Goal: Task Accomplishment & Management: Manage account settings

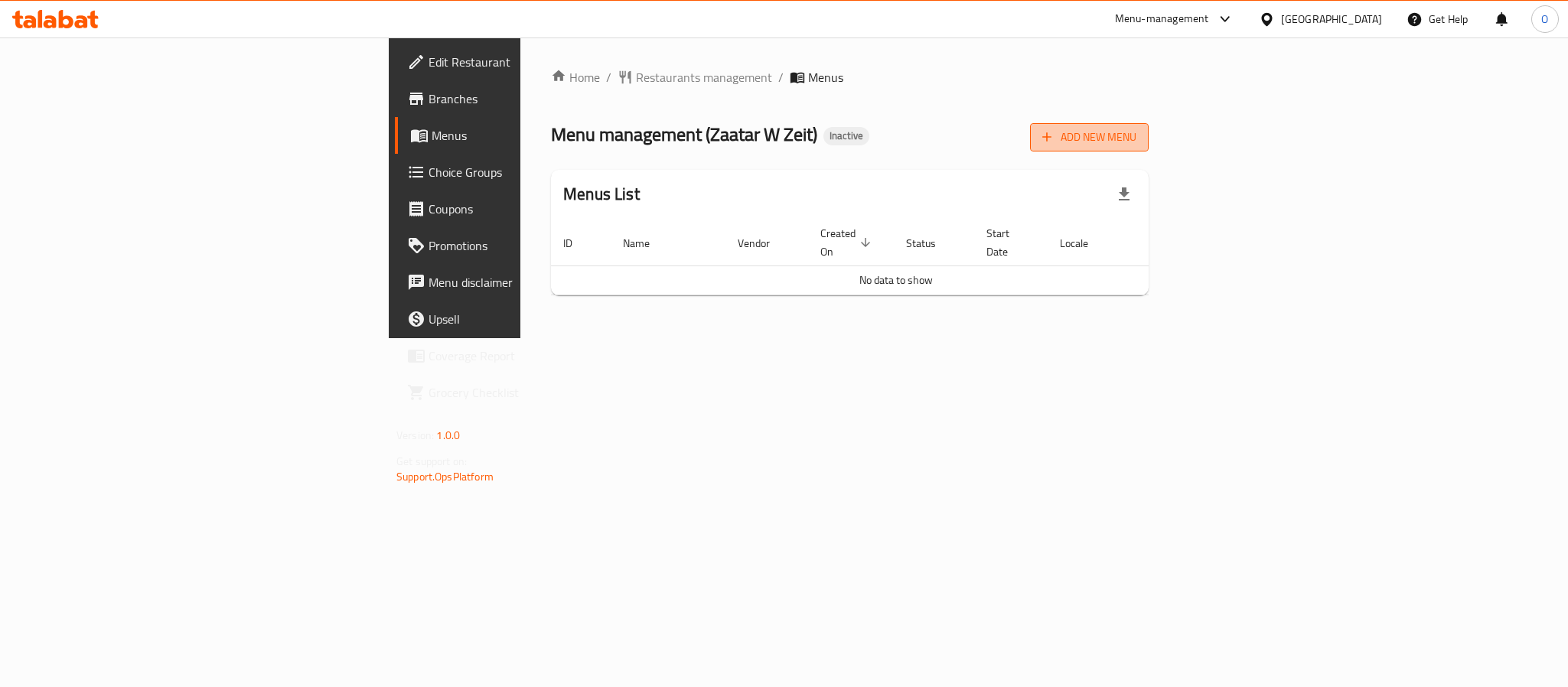
click at [1054, 131] on icon "button" at bounding box center [1047, 137] width 16 height 16
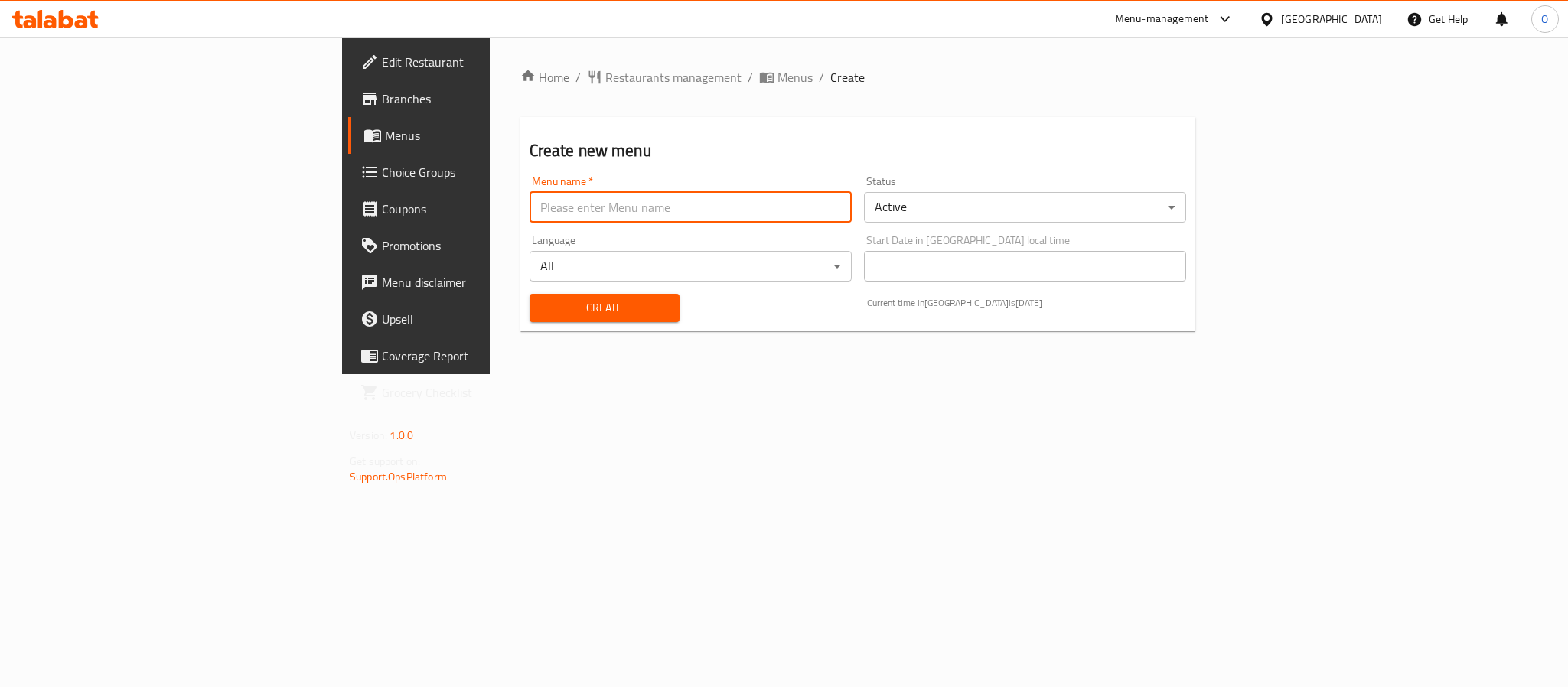
click at [583, 200] on input "text" at bounding box center [691, 208] width 323 height 31
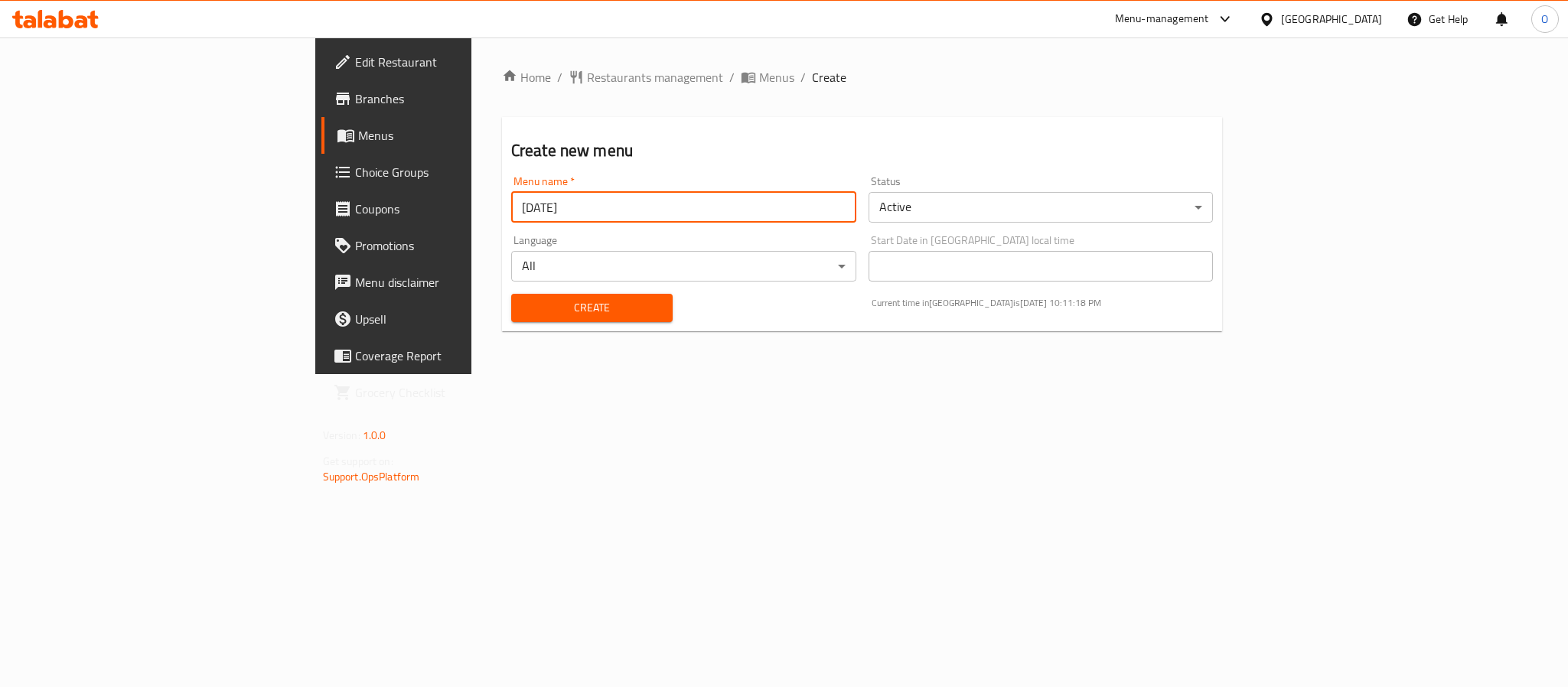
type input "[DATE]"
click at [511, 293] on button "Create" at bounding box center [592, 307] width 161 height 28
click at [759, 81] on span "Menus" at bounding box center [776, 77] width 35 height 18
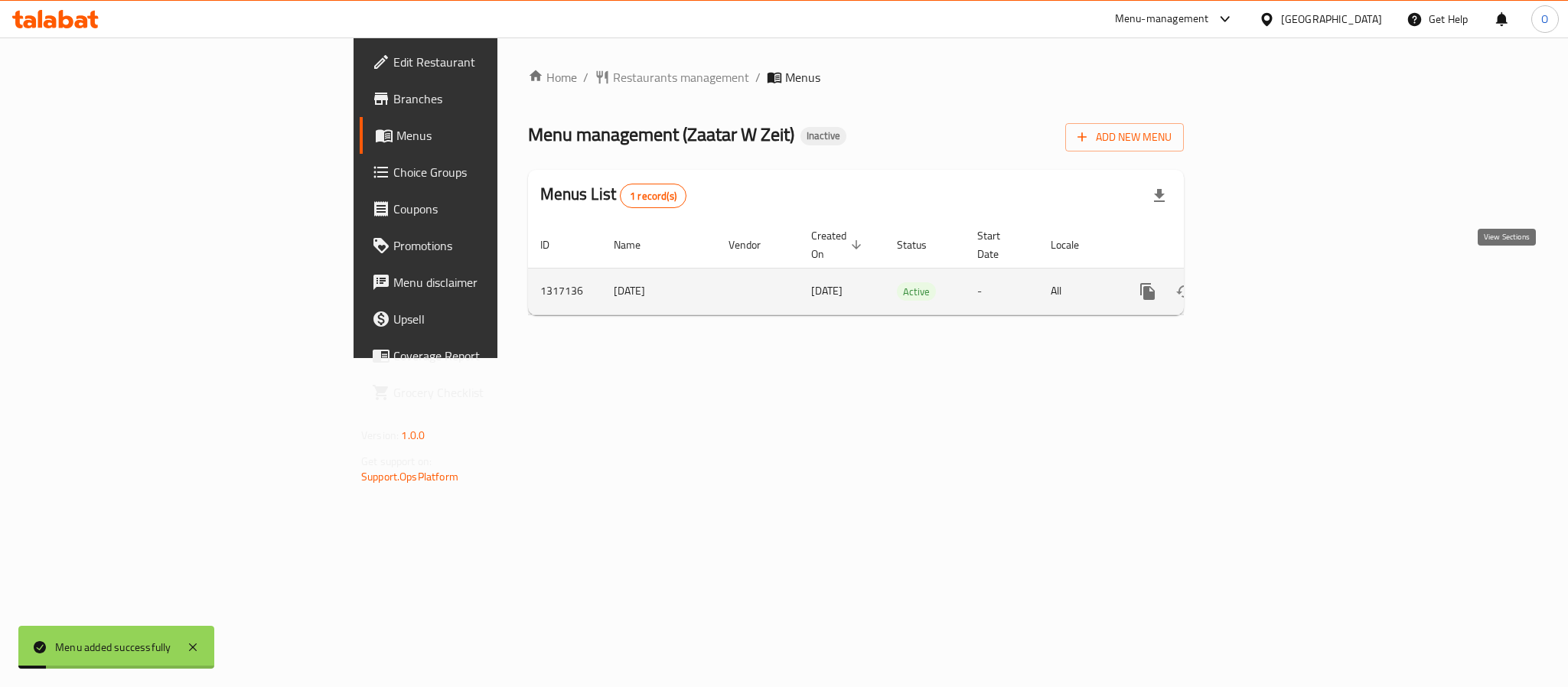
click at [1267, 283] on icon "enhanced table" at bounding box center [1258, 292] width 18 height 18
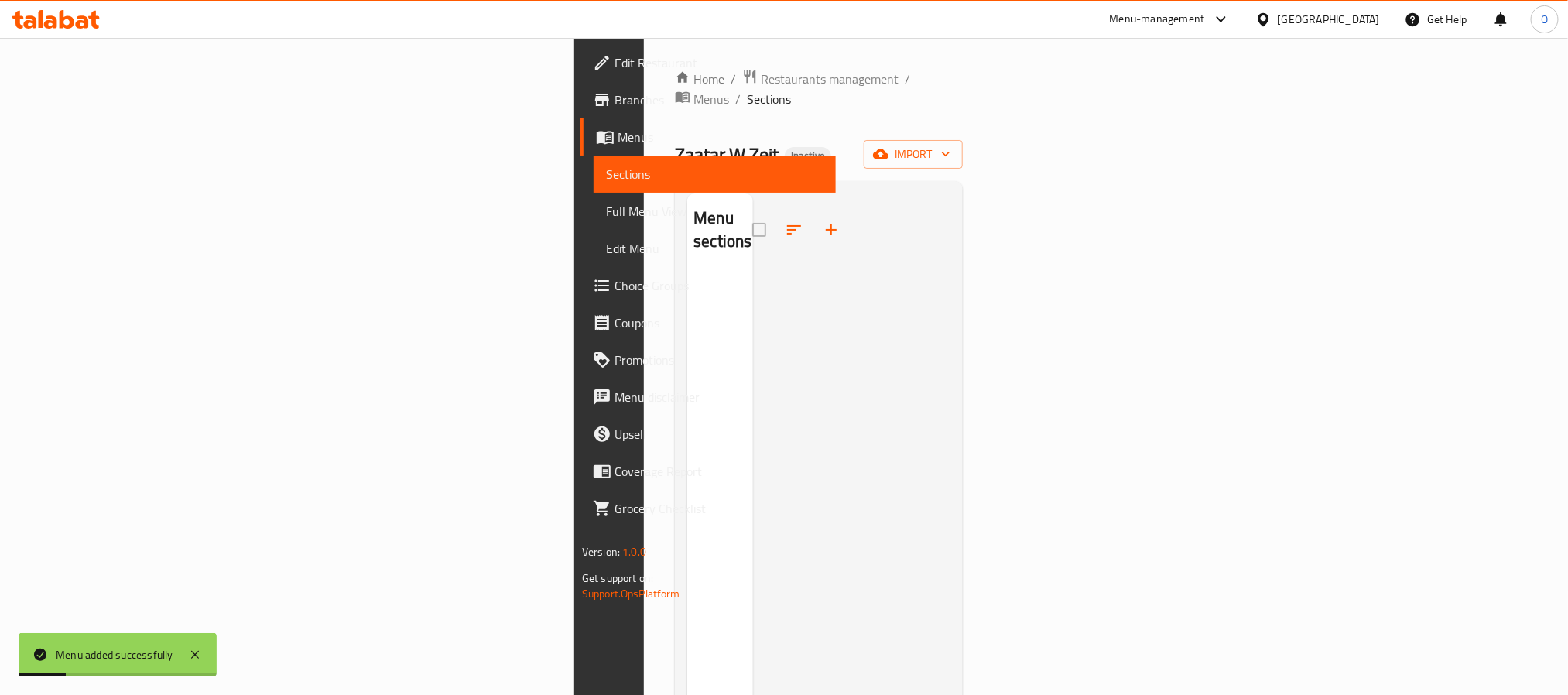
click at [867, 151] on div "Home / Restaurants management / Menus / Sections Zaatar W Zeit Inactive import …" at bounding box center [818, 485] width 288 height 833
click at [950, 145] on span "import" at bounding box center [914, 154] width 75 height 20
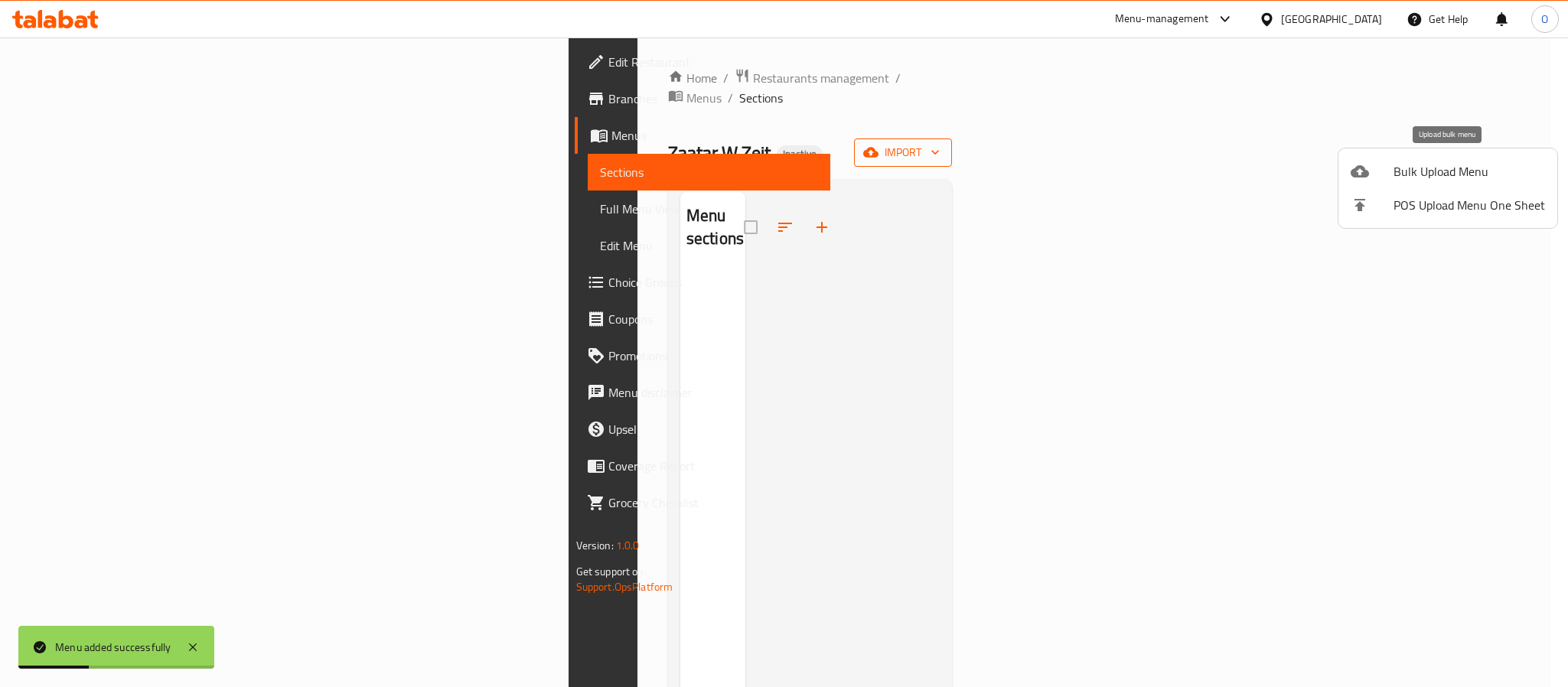
click at [1404, 172] on span "Bulk Upload Menu" at bounding box center [1469, 171] width 152 height 18
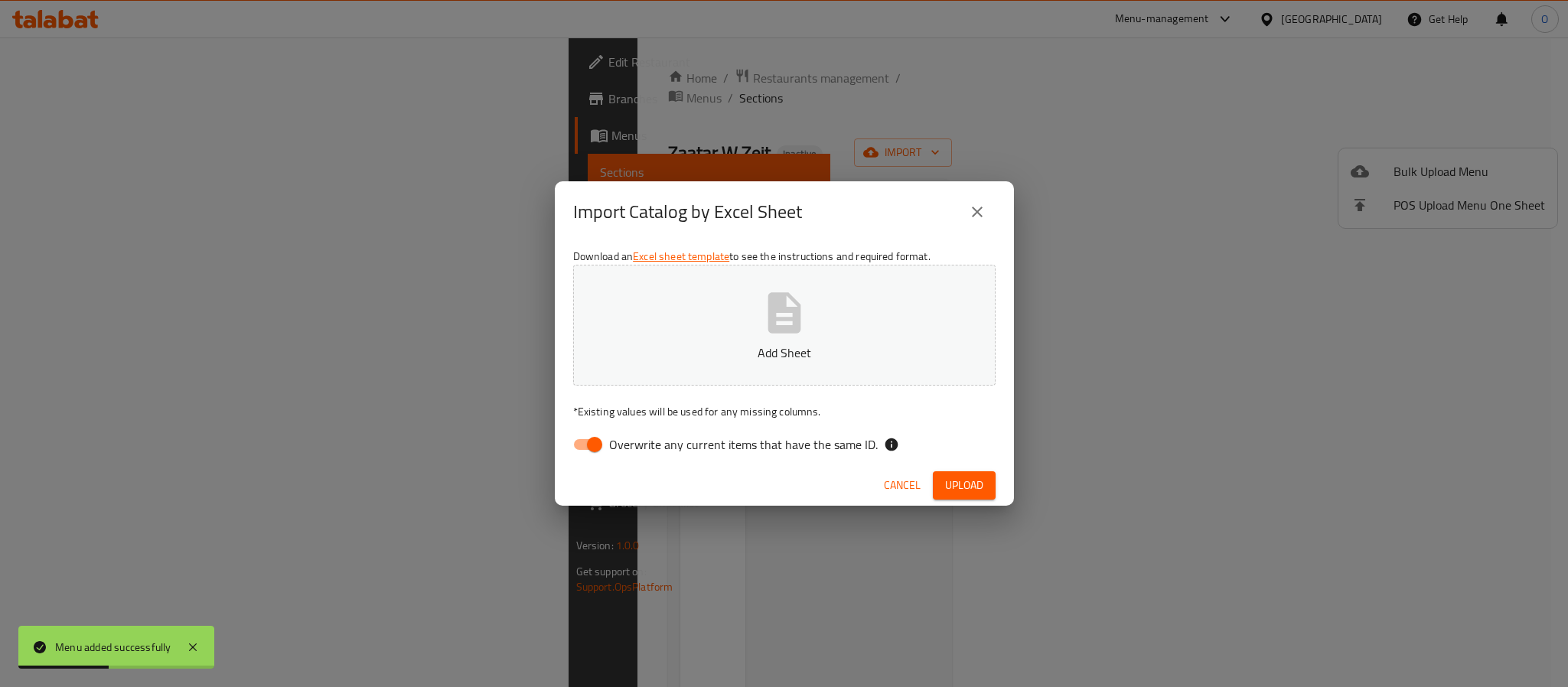
click at [586, 450] on input "Overwrite any current items that have the same ID." at bounding box center [595, 445] width 87 height 29
checkbox input "false"
drag, startPoint x: 979, startPoint y: 474, endPoint x: 980, endPoint y: 485, distance: 11.0
click at [979, 476] on button "Upload" at bounding box center [964, 485] width 63 height 28
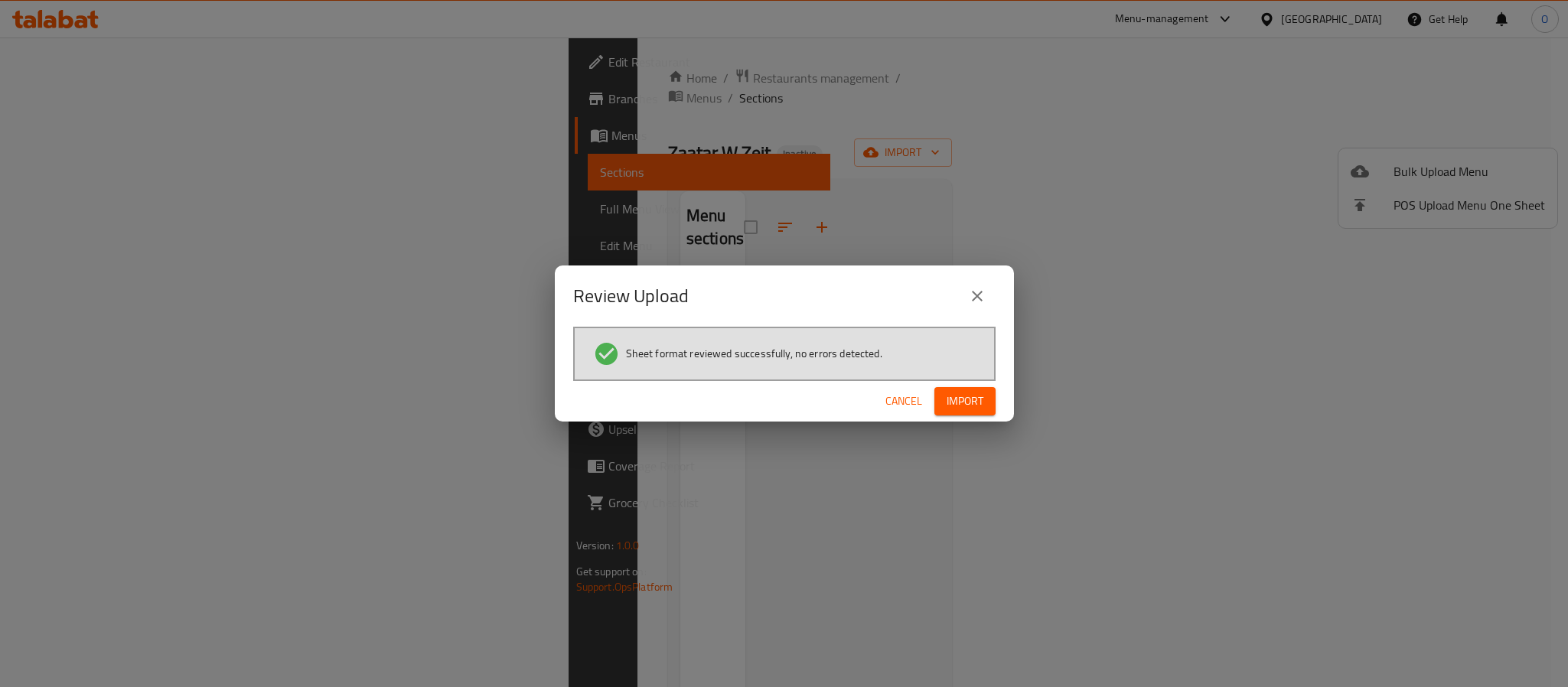
click at [1013, 394] on div "Review Upload Sheet format reviewed successfully, no errors detected. Cancel Im…" at bounding box center [784, 343] width 1568 height 687
click at [983, 398] on button "Import" at bounding box center [965, 401] width 61 height 28
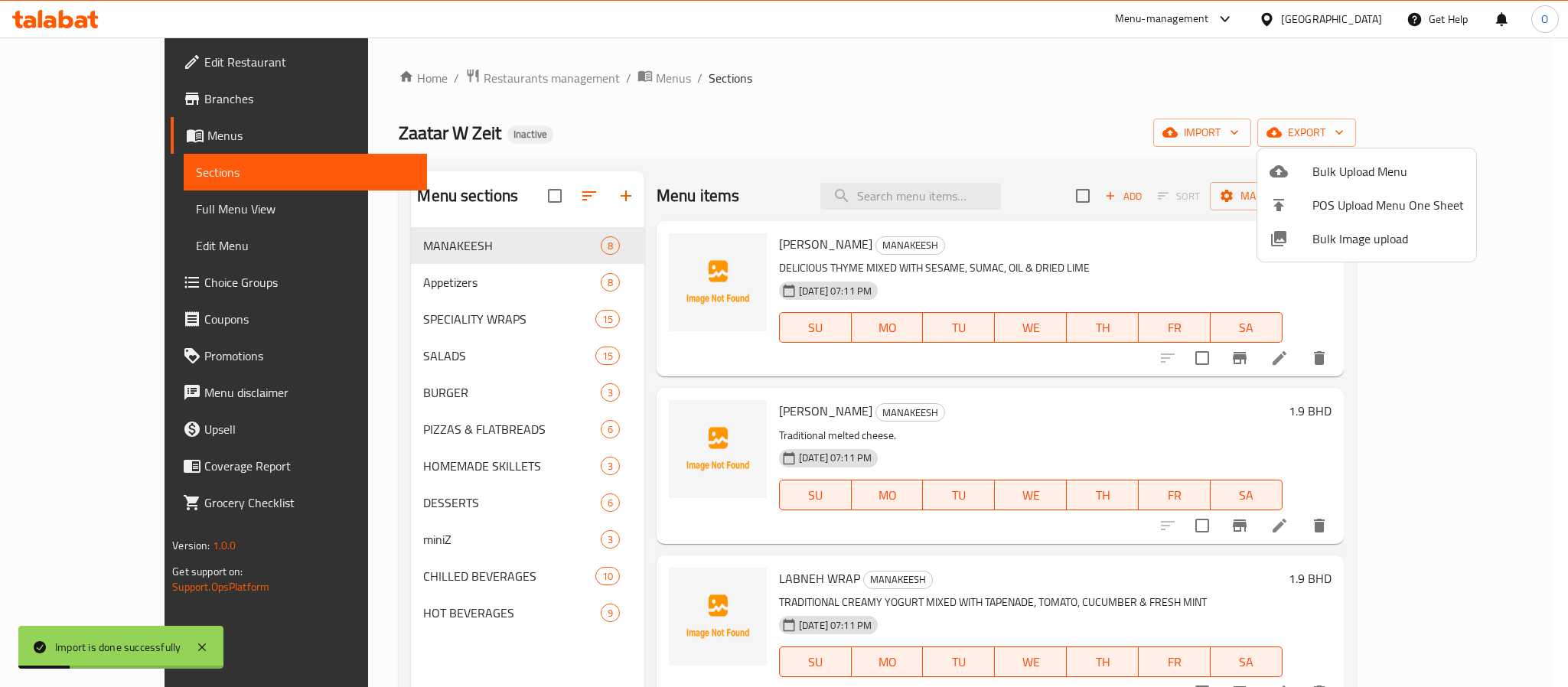
click at [763, 129] on div at bounding box center [784, 343] width 1568 height 687
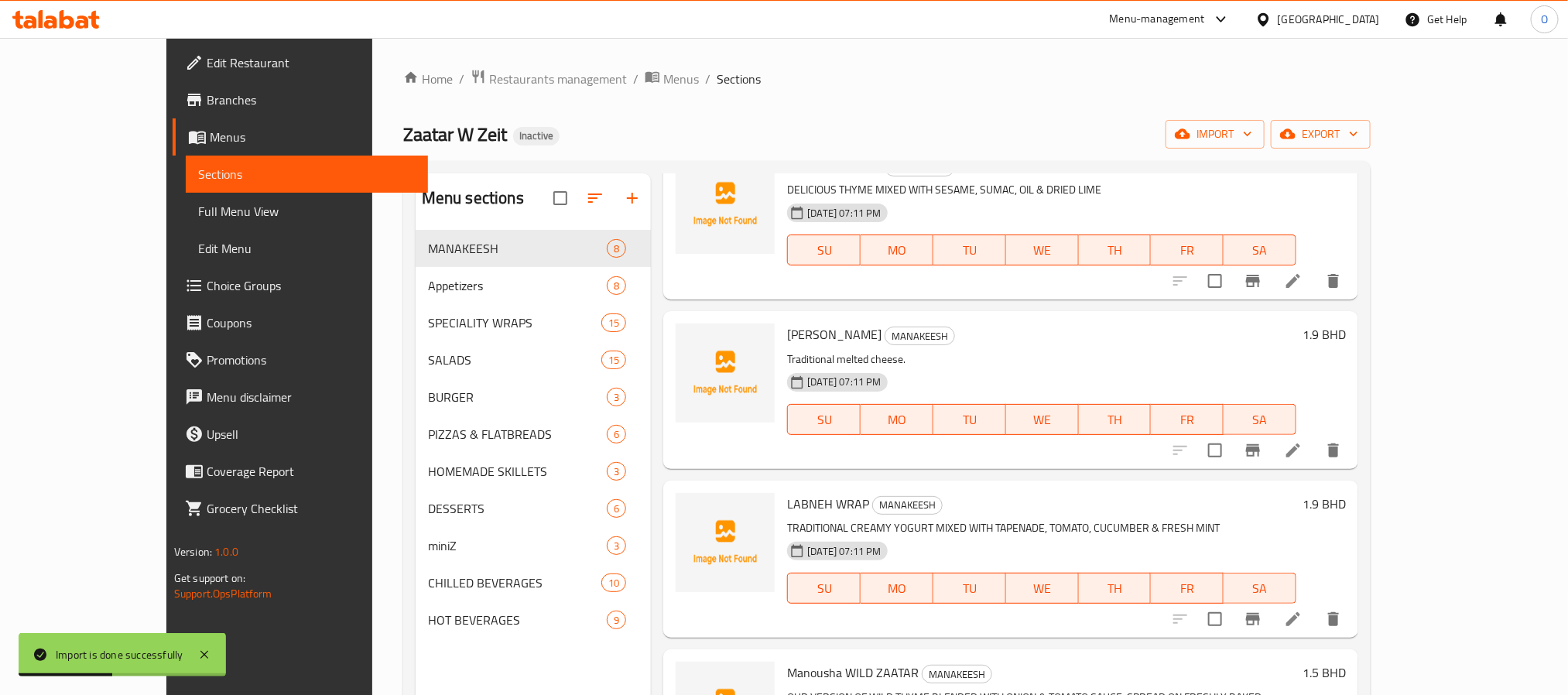
scroll to position [232, 0]
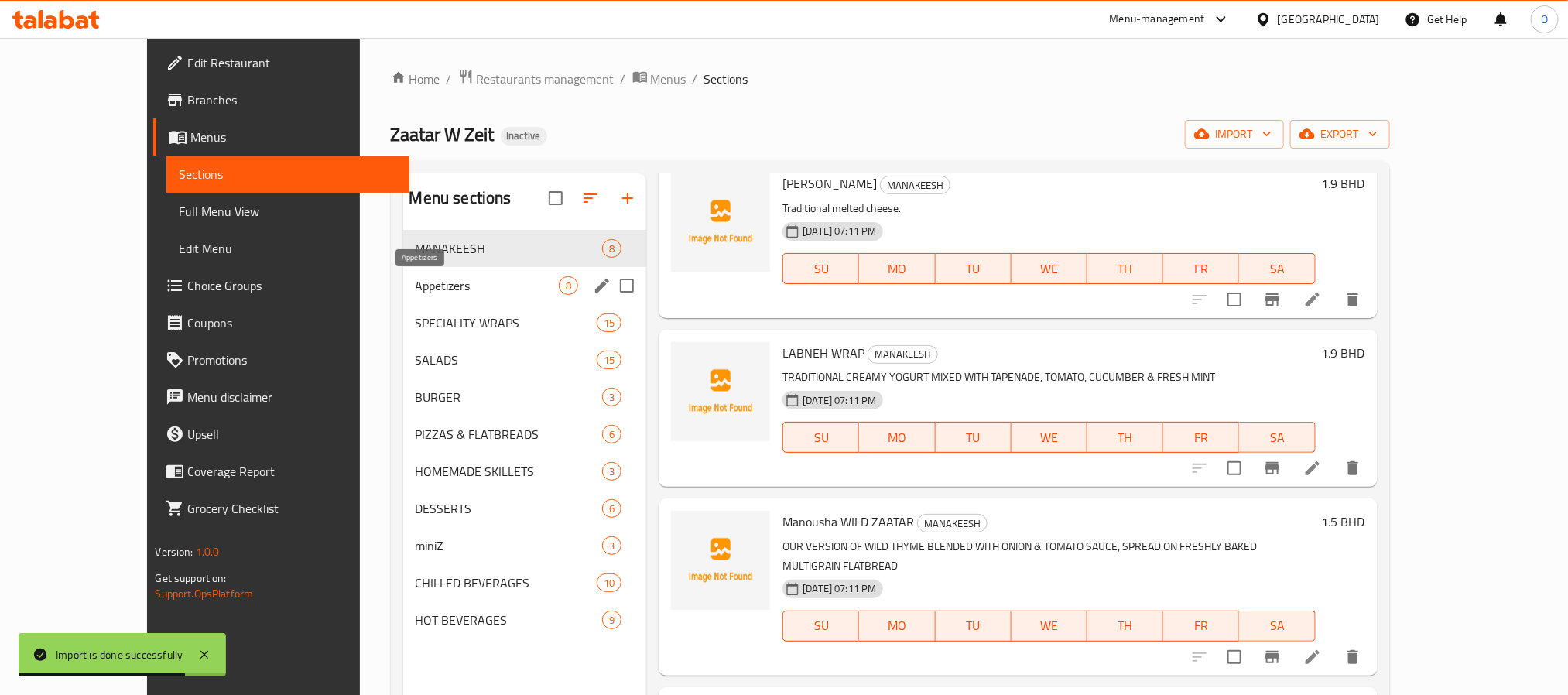
click at [416, 277] on span "Appetizers" at bounding box center [487, 285] width 144 height 19
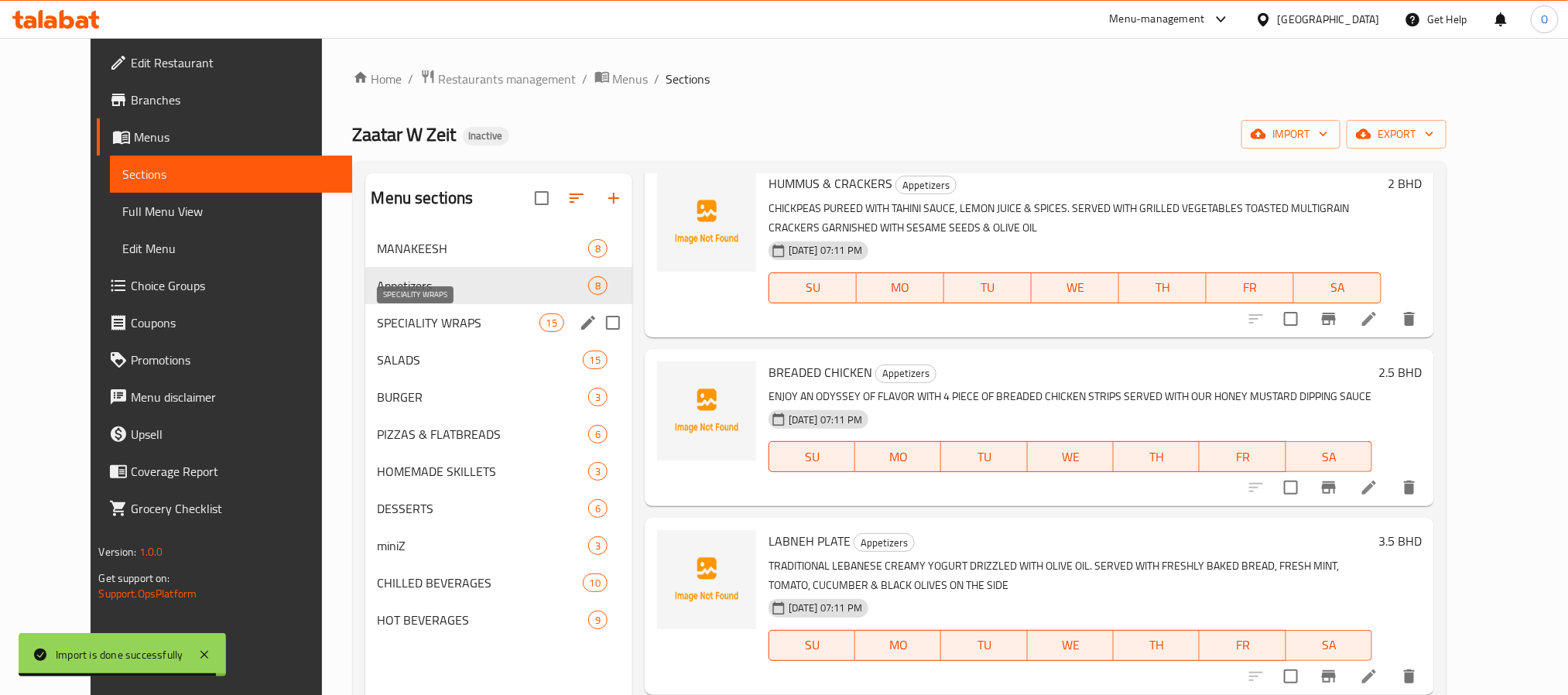
click at [405, 330] on span "SPECIALITY WRAPS" at bounding box center [458, 322] width 162 height 19
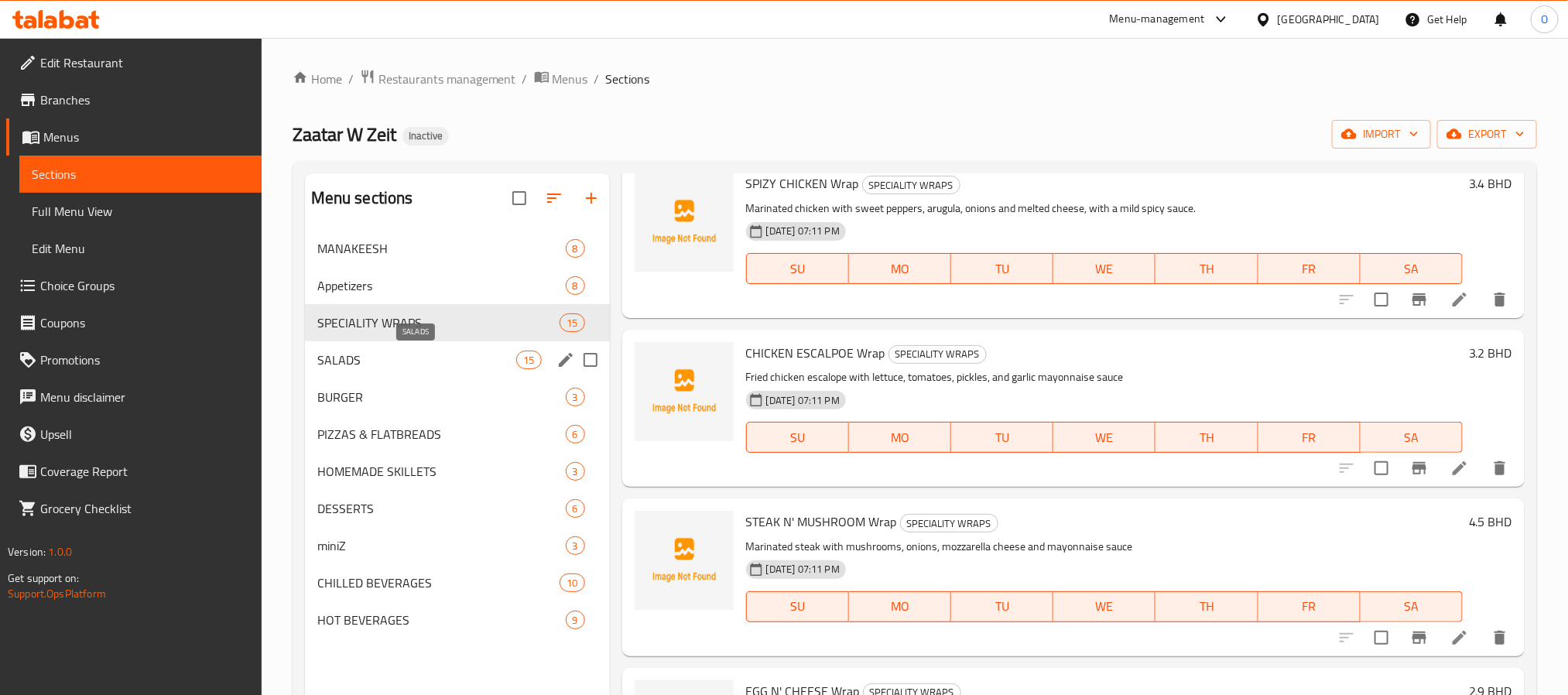
drag, startPoint x: 405, startPoint y: 361, endPoint x: 403, endPoint y: 392, distance: 31.1
click at [405, 365] on span "SALADS" at bounding box center [417, 360] width 199 height 19
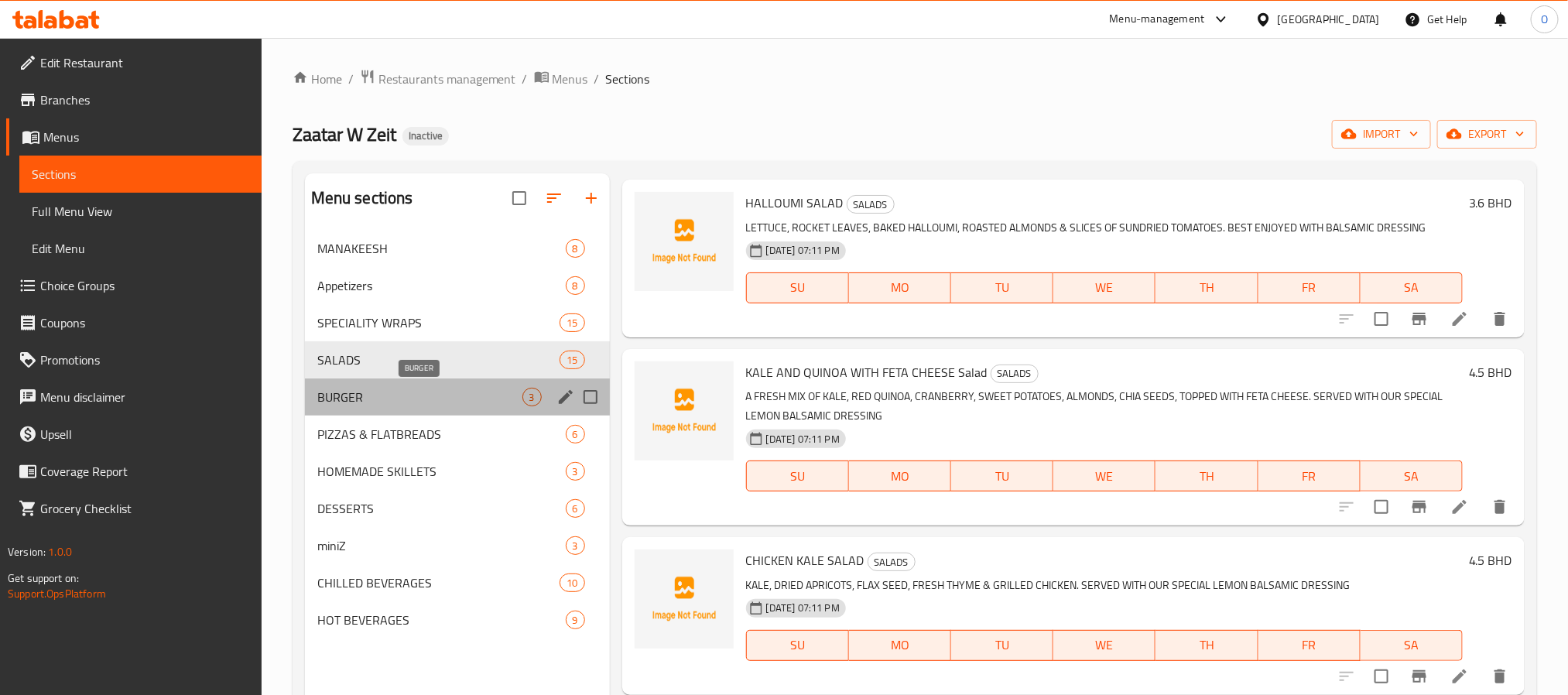
drag, startPoint x: 403, startPoint y: 399, endPoint x: 395, endPoint y: 439, distance: 40.8
click at [399, 405] on span "BURGER" at bounding box center [420, 397] width 205 height 19
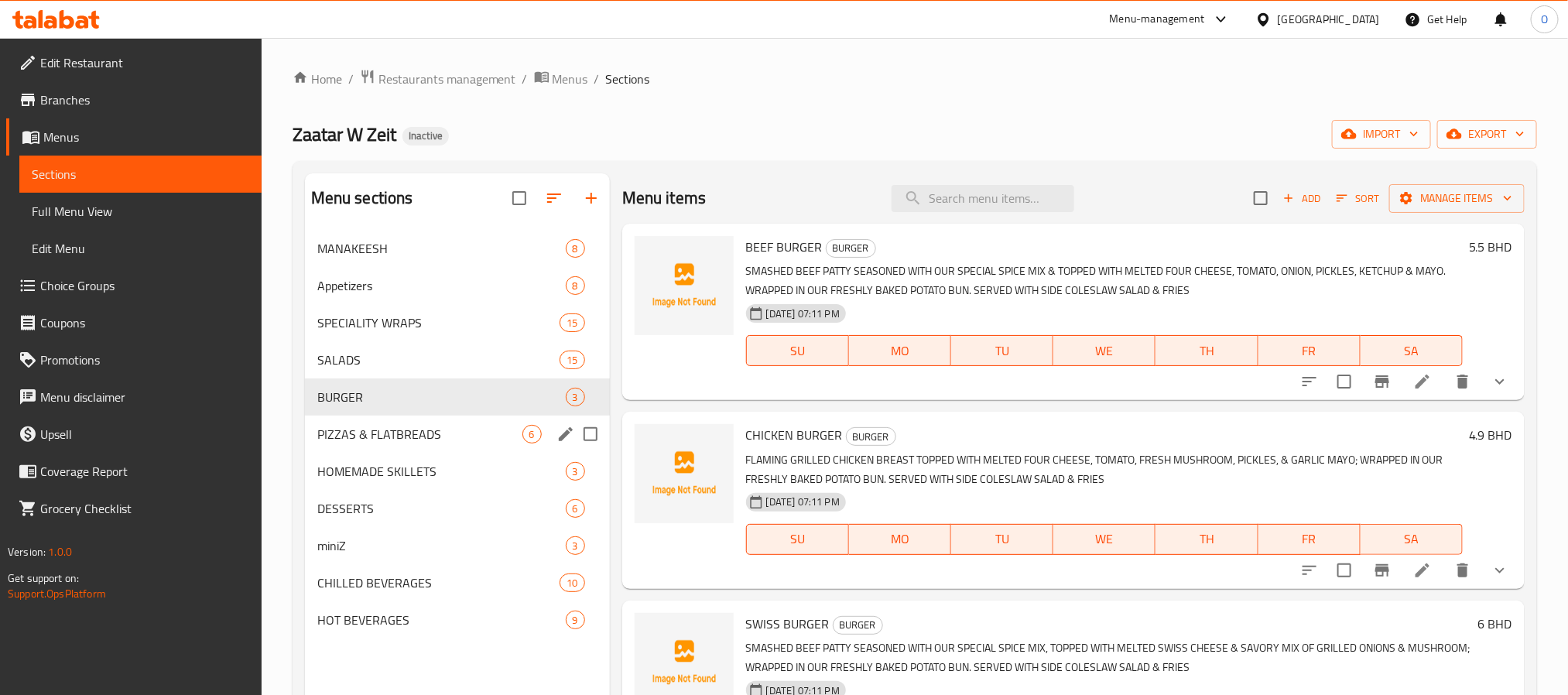
drag, startPoint x: 393, startPoint y: 450, endPoint x: 388, endPoint y: 476, distance: 26.5
click at [392, 450] on div "PIZZAS & FLATBREADS 6" at bounding box center [457, 434] width 305 height 37
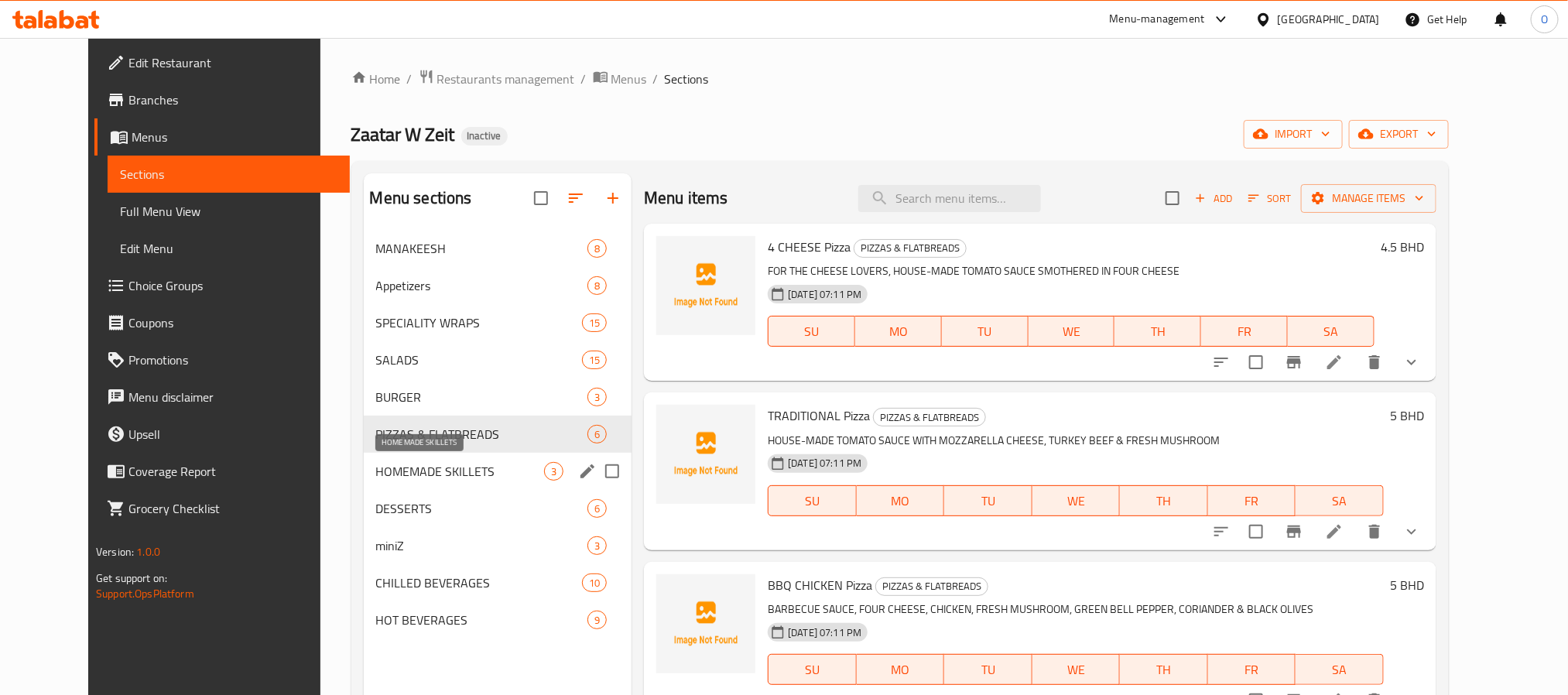
drag, startPoint x: 388, startPoint y: 476, endPoint x: 249, endPoint y: 395, distance: 160.9
click at [388, 477] on span "HOMEMADE SKILLETS" at bounding box center [460, 471] width 168 height 19
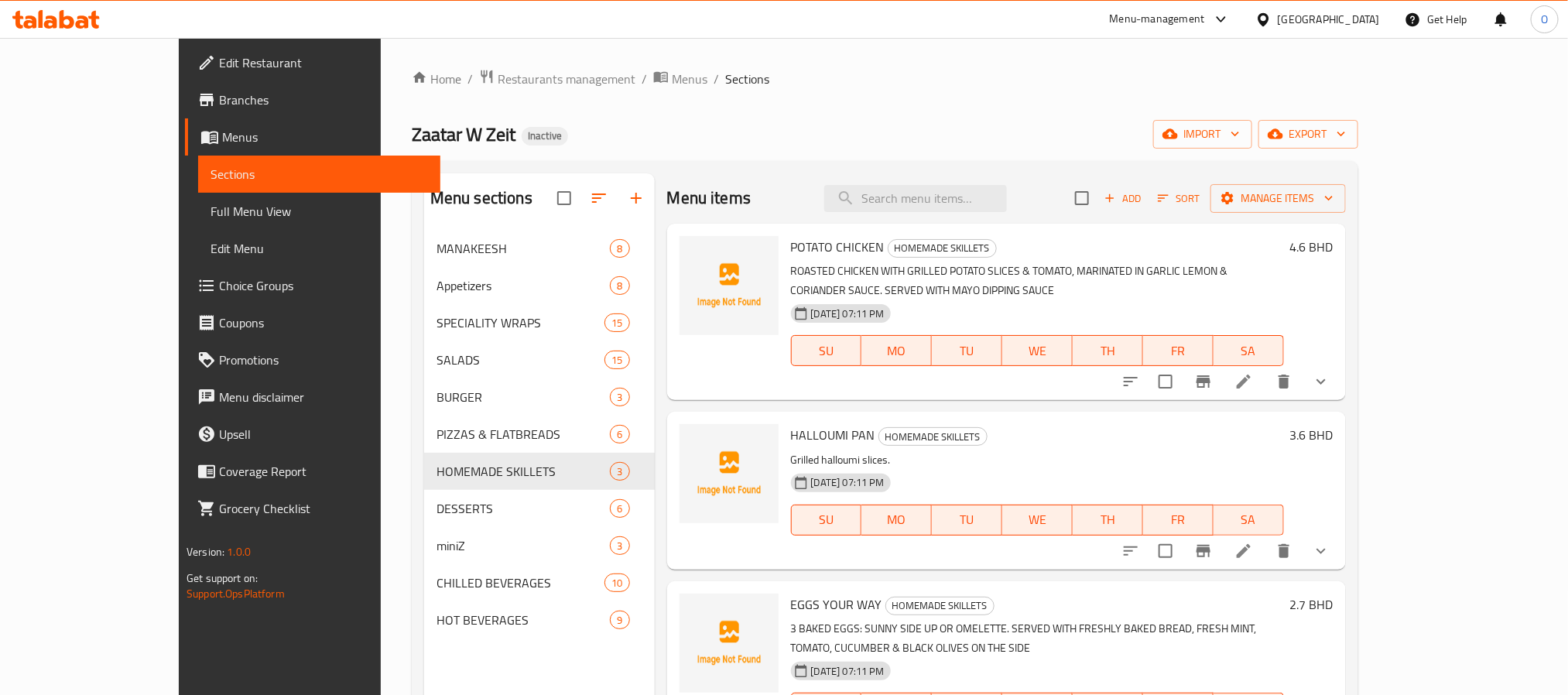
click at [219, 290] on span "Choice Groups" at bounding box center [323, 285] width 209 height 19
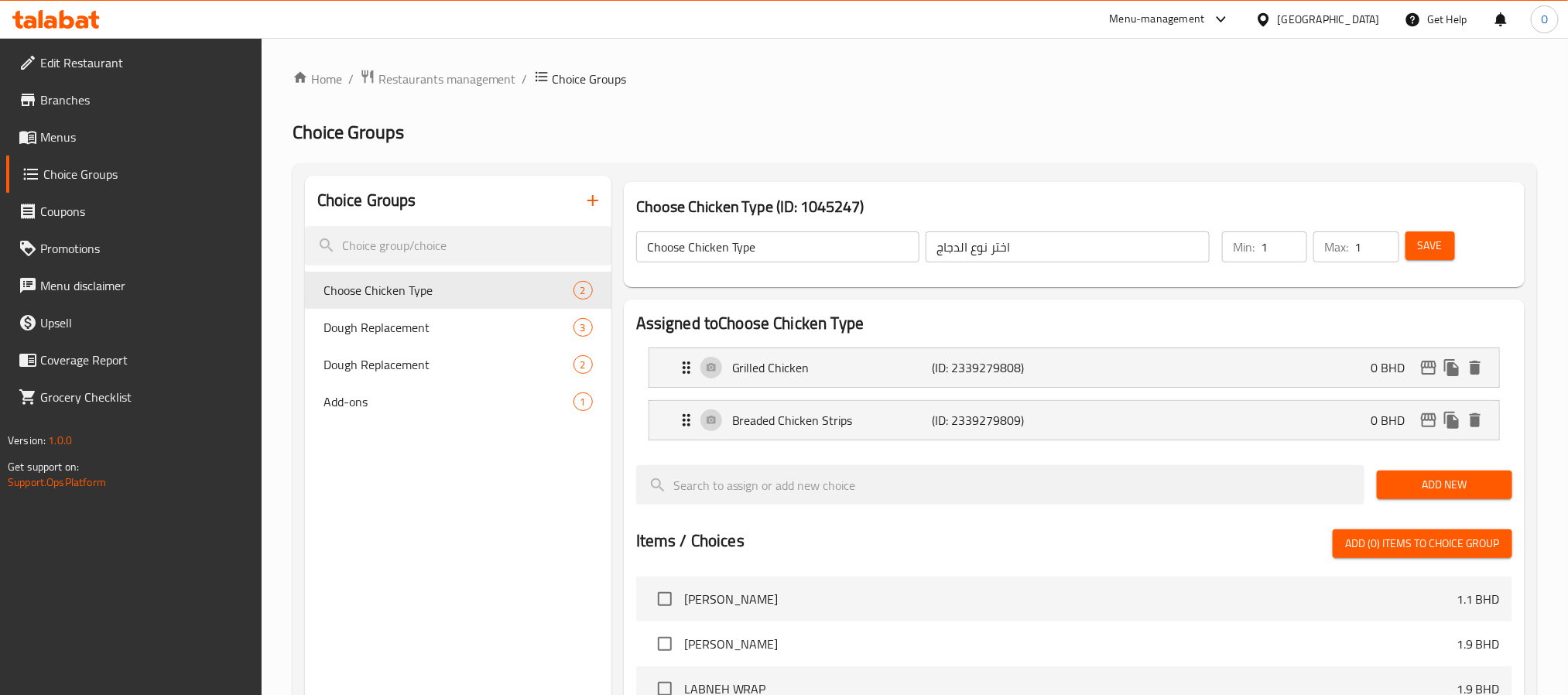
click at [920, 112] on div "Home / Restaurants management / Choice Groups Choice Groups Choice Groups Choos…" at bounding box center [915, 598] width 1245 height 1059
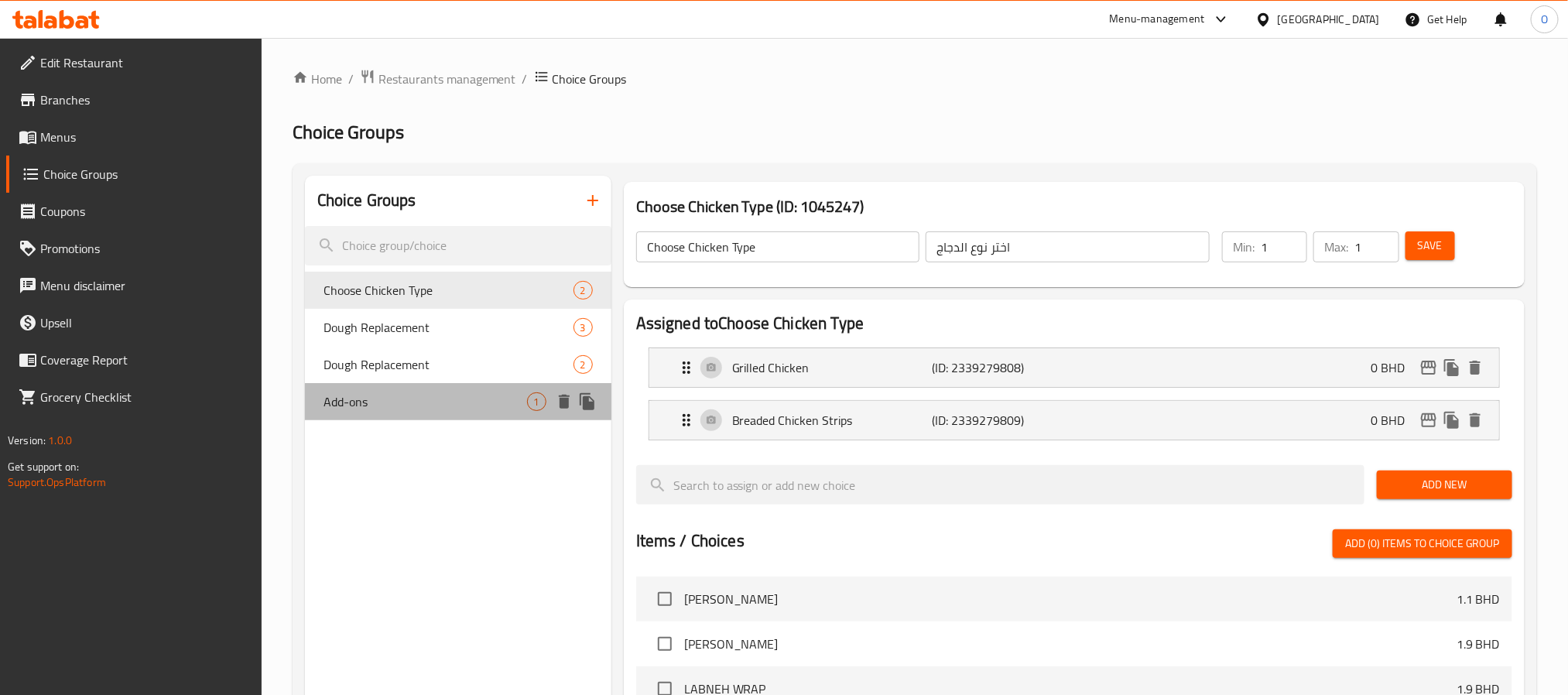
click at [407, 395] on span "Add-ons" at bounding box center [424, 401] width 203 height 19
type input "Add-ons"
type input "الإضافات"
type input "0"
type input "4"
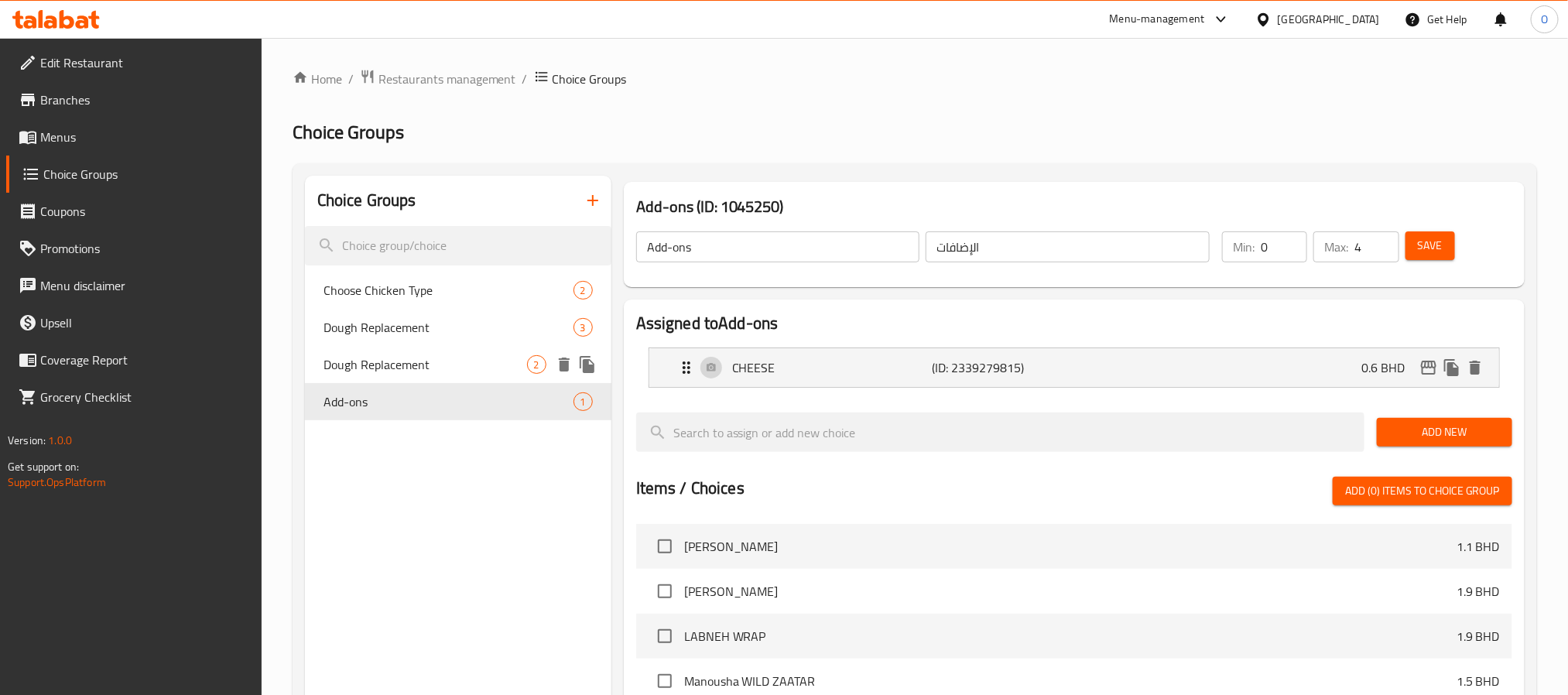
click at [388, 371] on span "Dough Replacement" at bounding box center [424, 365] width 203 height 19
type input "Dough Replacement"
type input "بديل العجين"
type input "1"
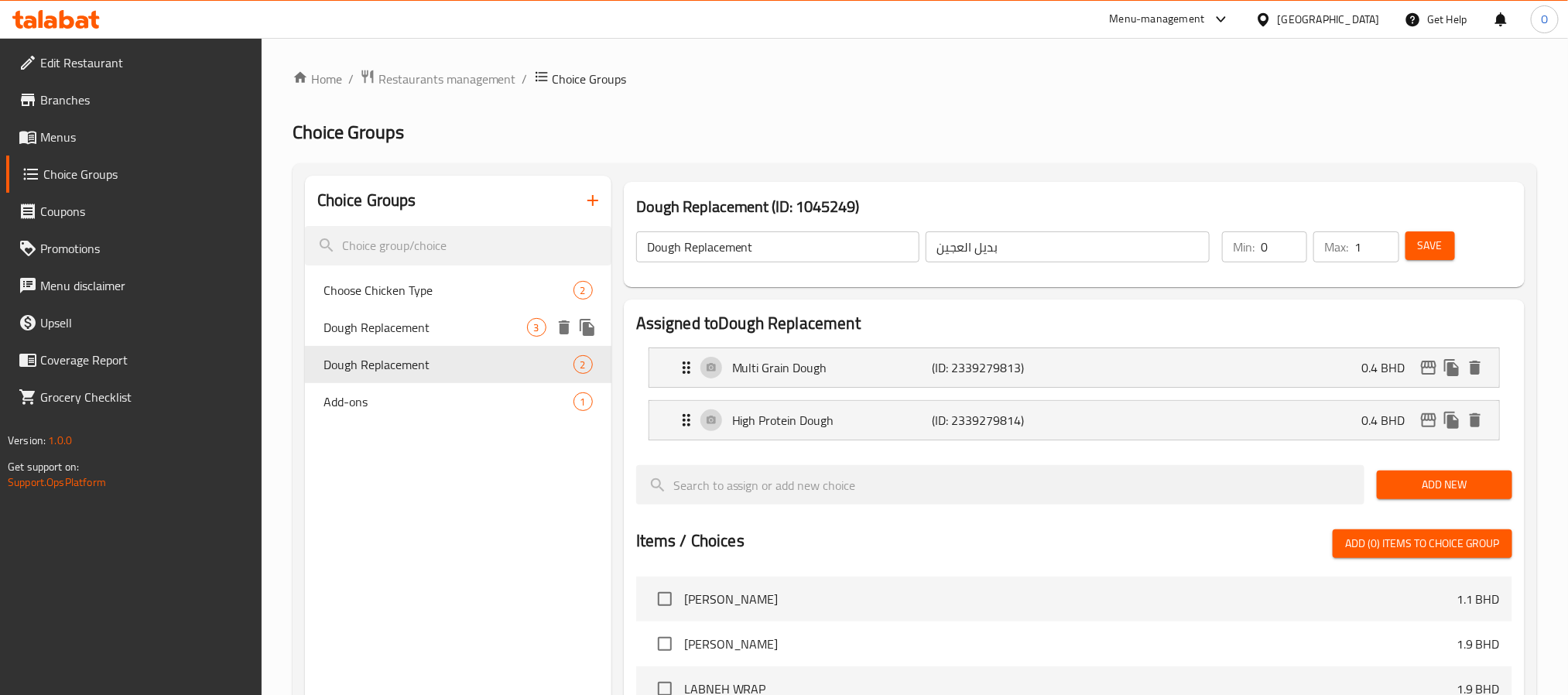
click at [400, 327] on span "Dough Replacement" at bounding box center [424, 327] width 203 height 19
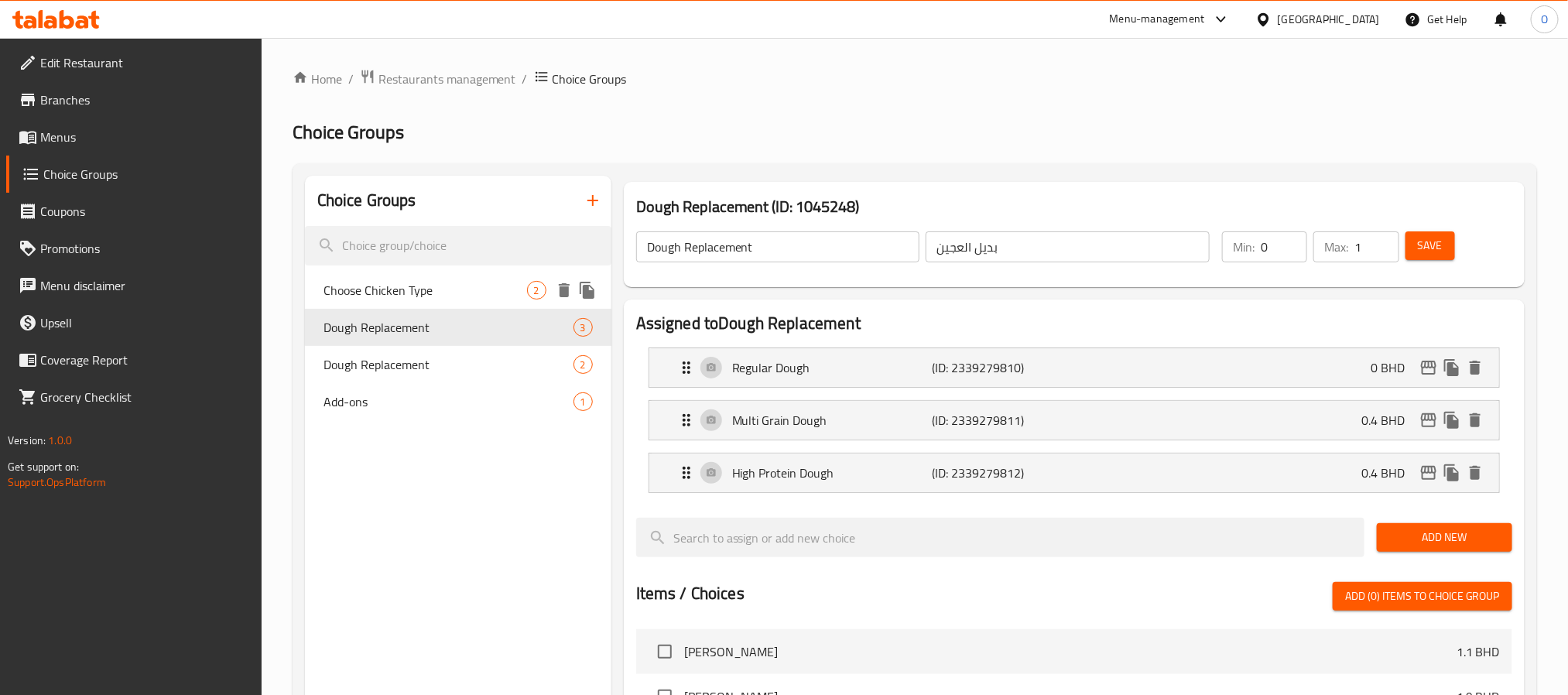
click at [412, 298] on span "Choose Chicken Type" at bounding box center [424, 290] width 203 height 19
type input "Choose Chicken Type"
type input "اختر نوع الدجاج"
type input "1"
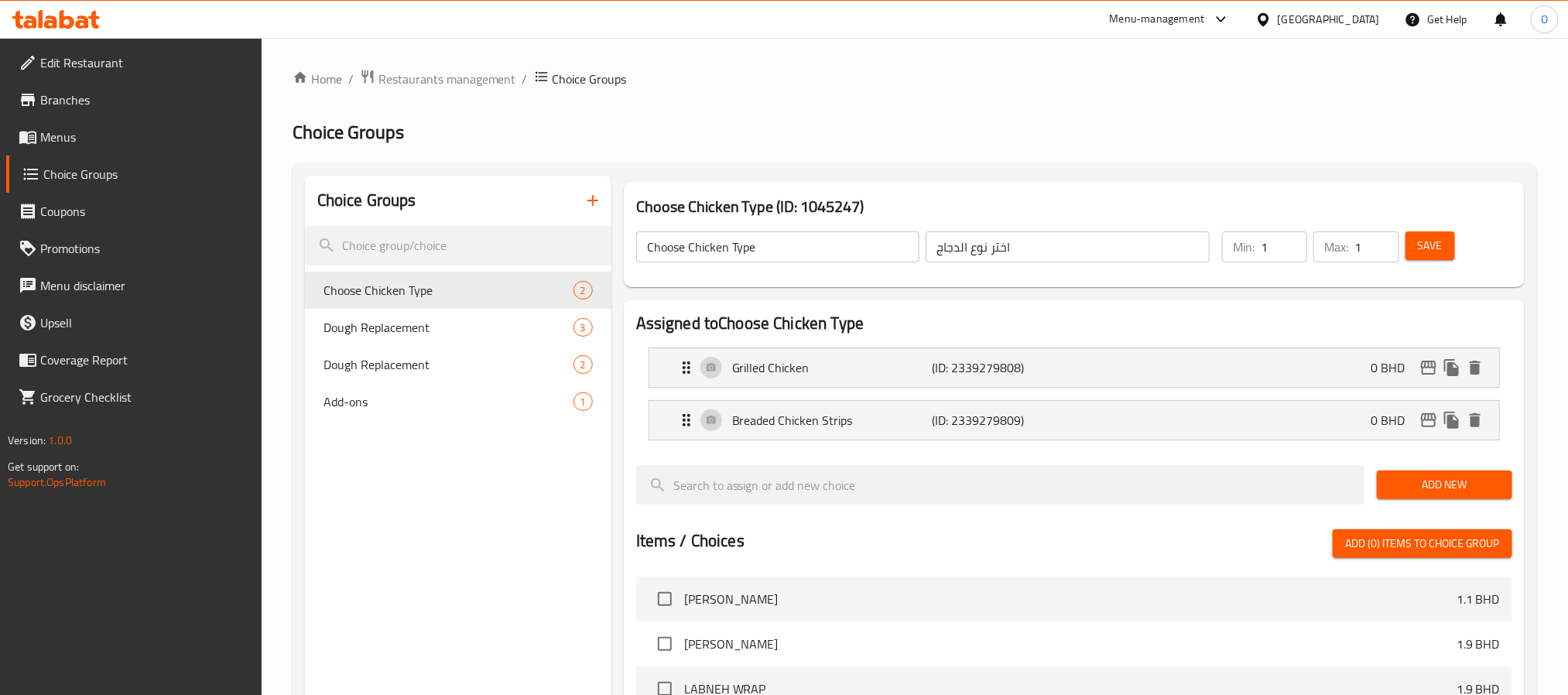
drag, startPoint x: 519, startPoint y: 182, endPoint x: 527, endPoint y: 179, distance: 8.5
click at [519, 182] on div "Choice Groups" at bounding box center [458, 201] width 307 height 50
click at [601, 203] on icon "button" at bounding box center [592, 201] width 19 height 19
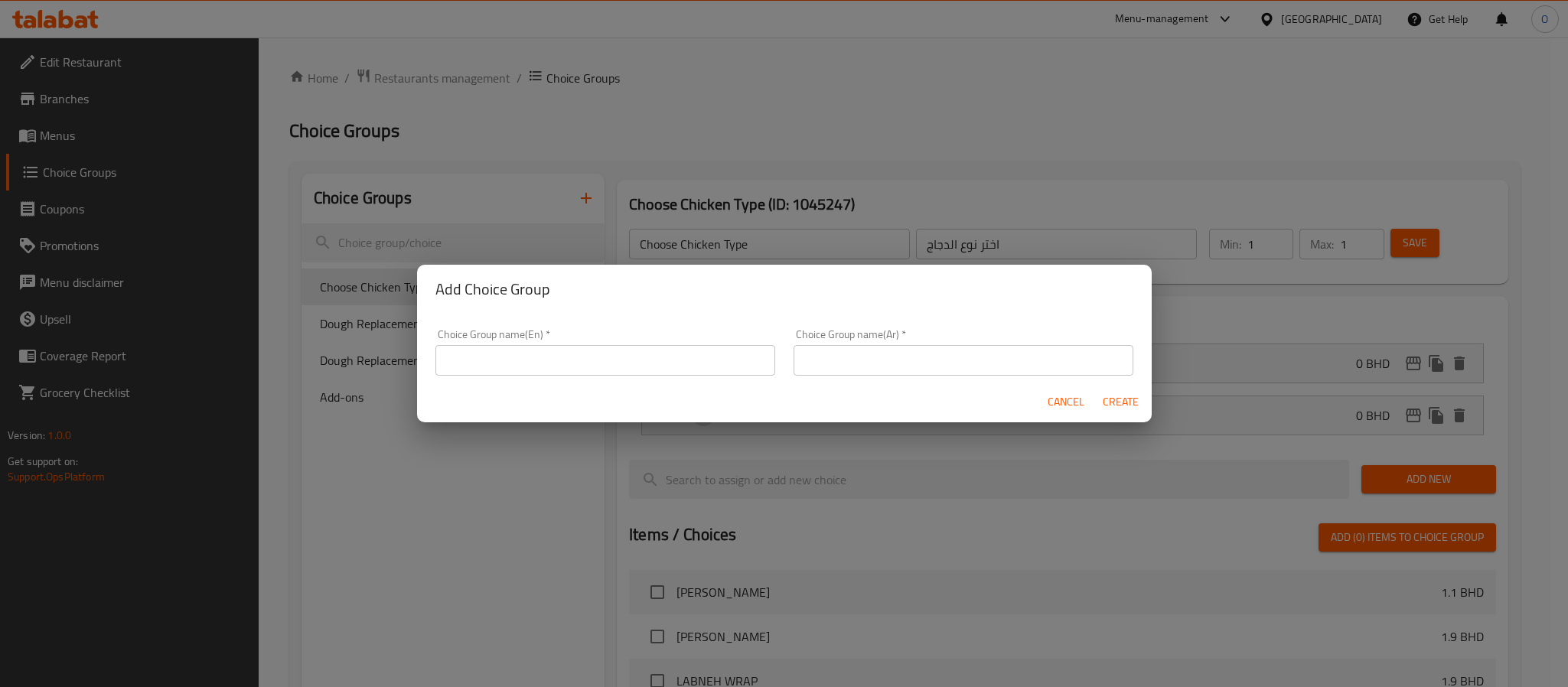
click at [622, 356] on input "text" at bounding box center [605, 361] width 340 height 31
type input "ُء"
type input "R"
type input "Extras:"
click at [882, 352] on input "text" at bounding box center [964, 361] width 340 height 31
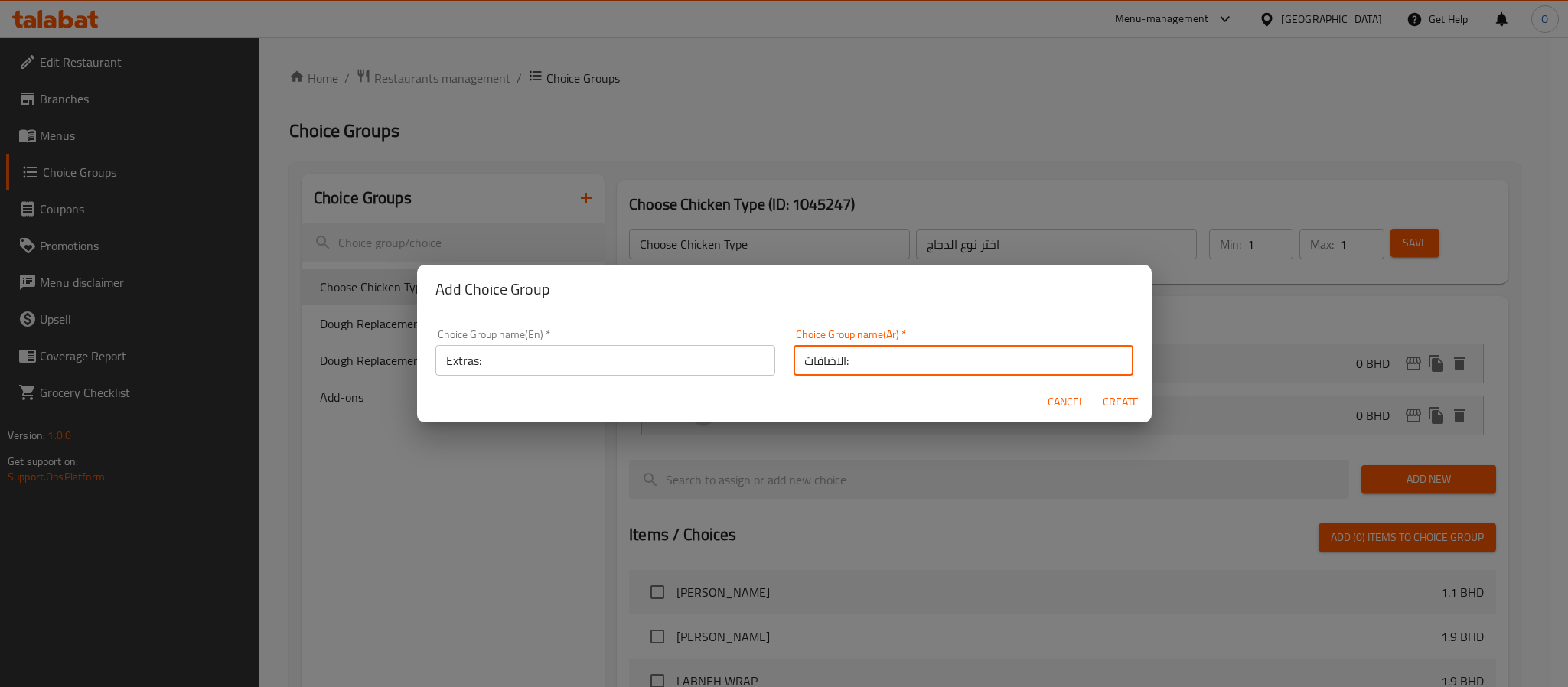
paste input "text"
type input "الاضافات:"
click at [1123, 402] on span "Create" at bounding box center [1121, 402] width 37 height 19
type input "Extras:"
type input "الاضافات:"
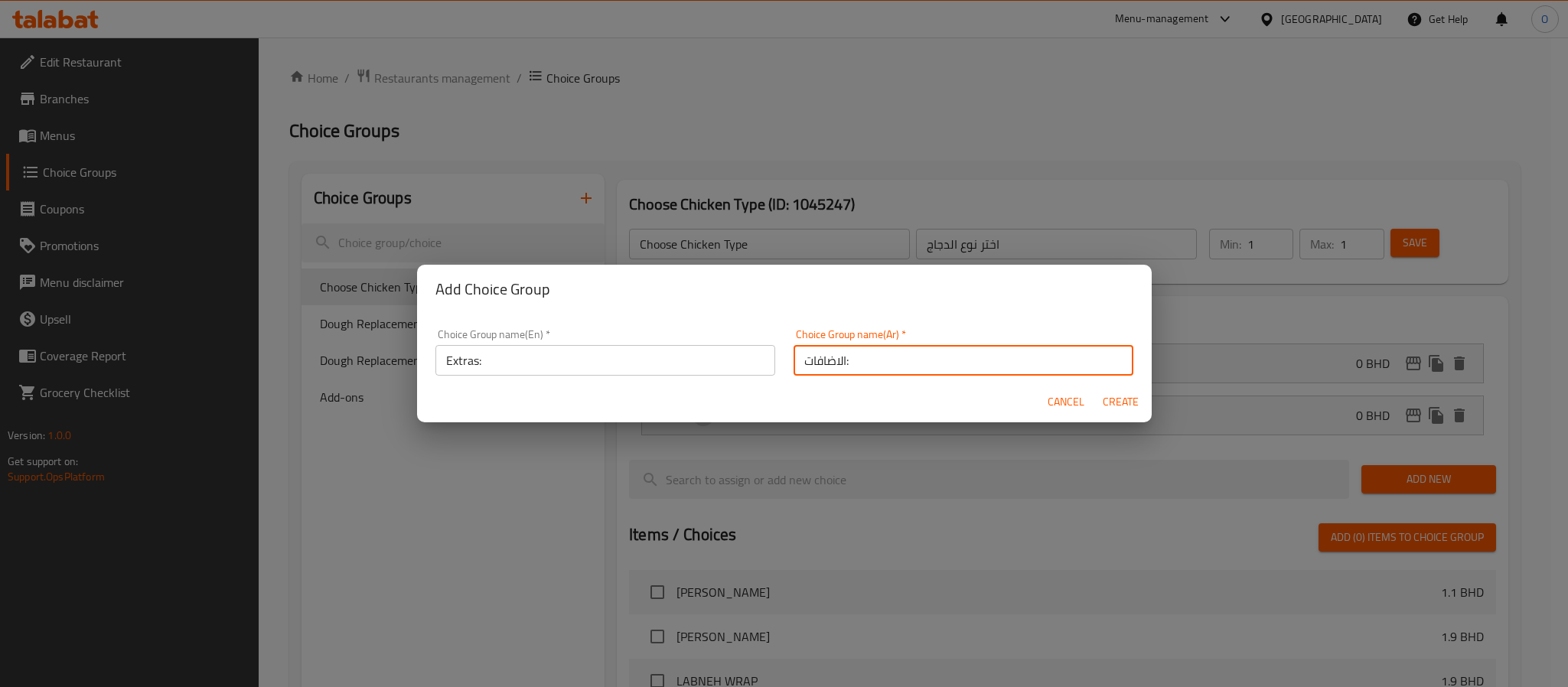
type input "0"
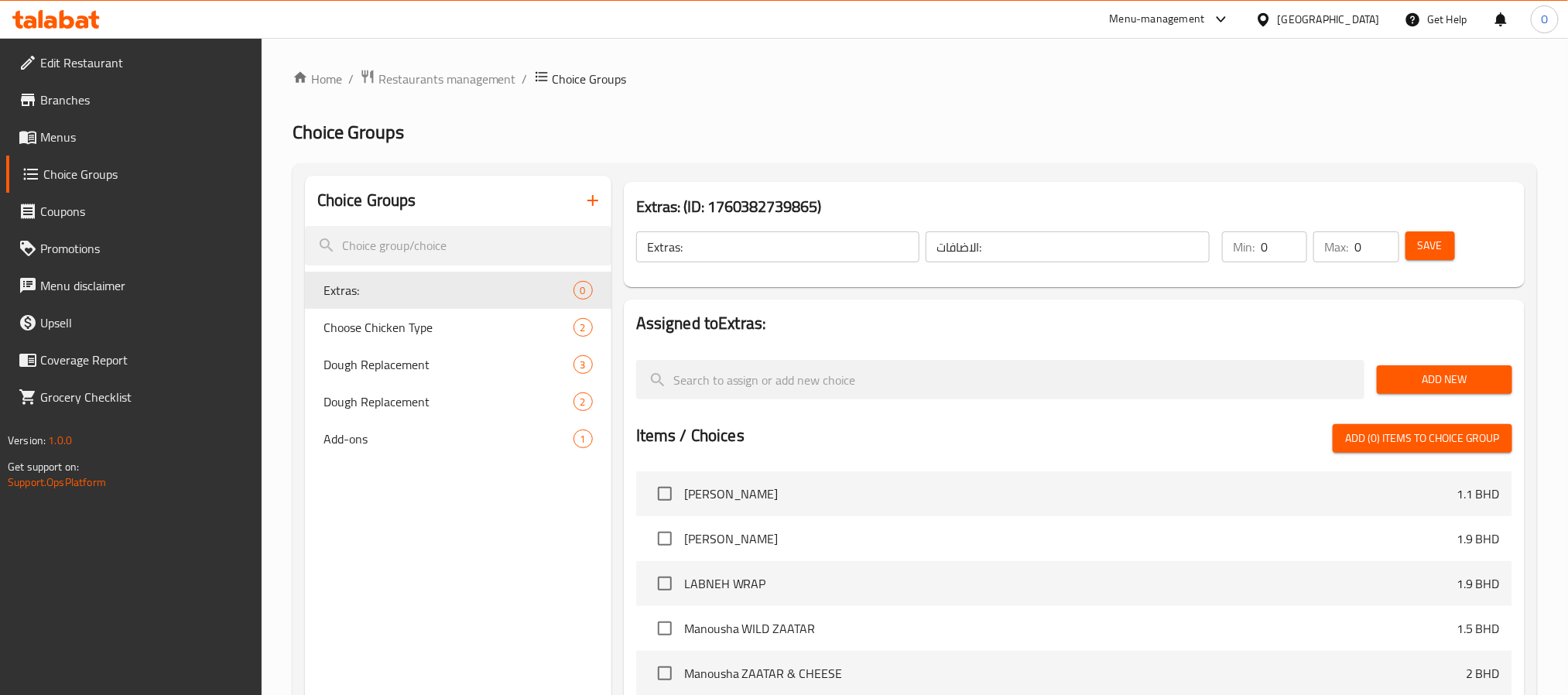
click at [1451, 372] on span "Add New" at bounding box center [1444, 380] width 111 height 20
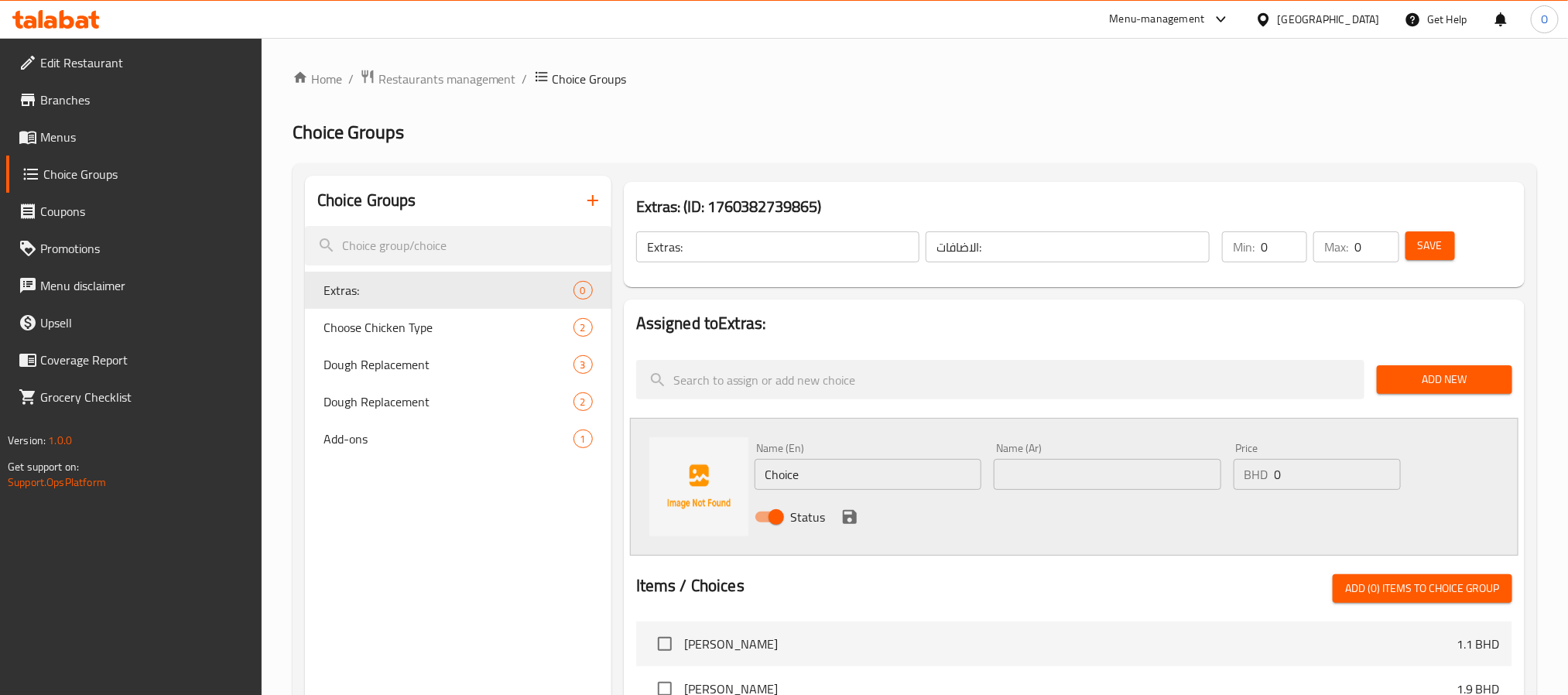
click at [853, 473] on input "Choice" at bounding box center [868, 475] width 228 height 31
paste input "LEBNEH"
type input "LEBNEH"
click at [1064, 475] on input "text" at bounding box center [1107, 475] width 228 height 31
paste input "لبنة"
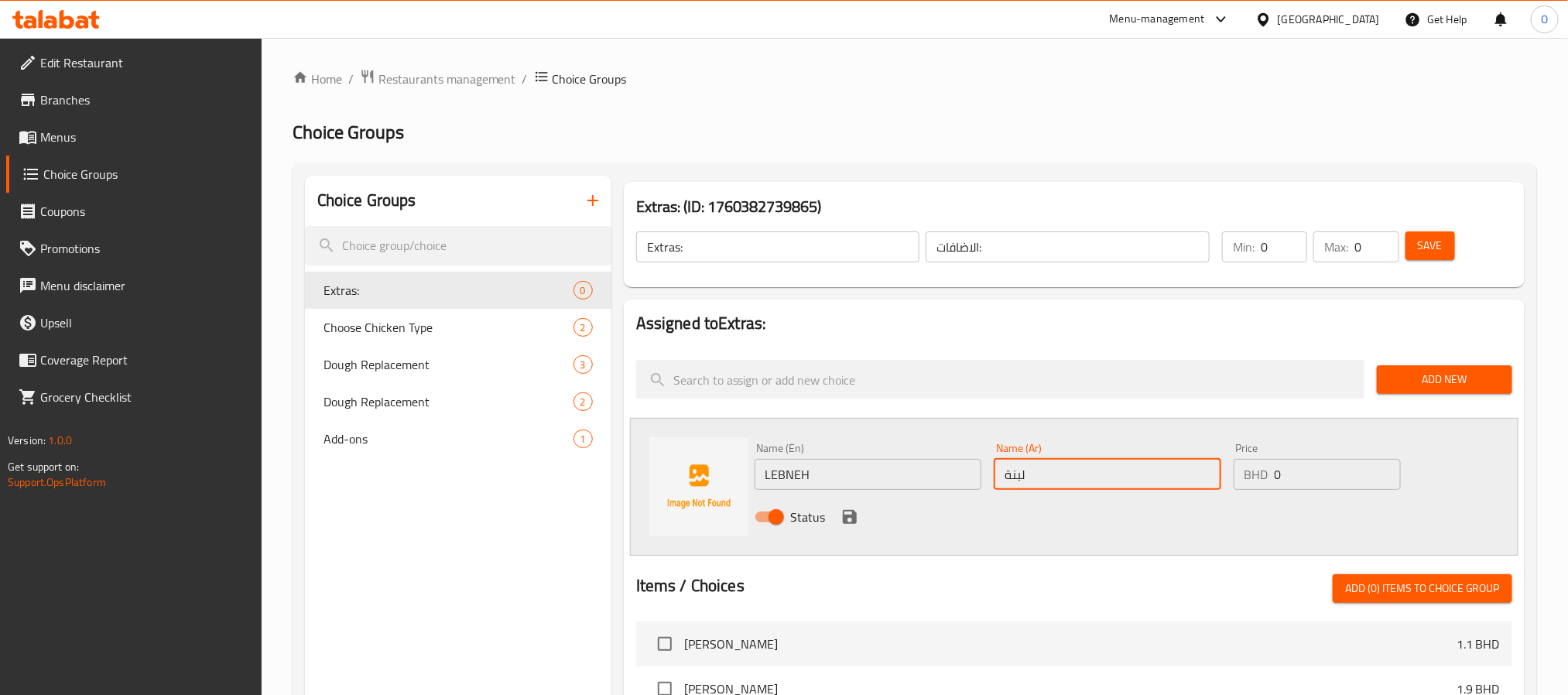
type input "لبنة"
click at [1300, 467] on input "0" at bounding box center [1337, 475] width 126 height 31
paste input ".6"
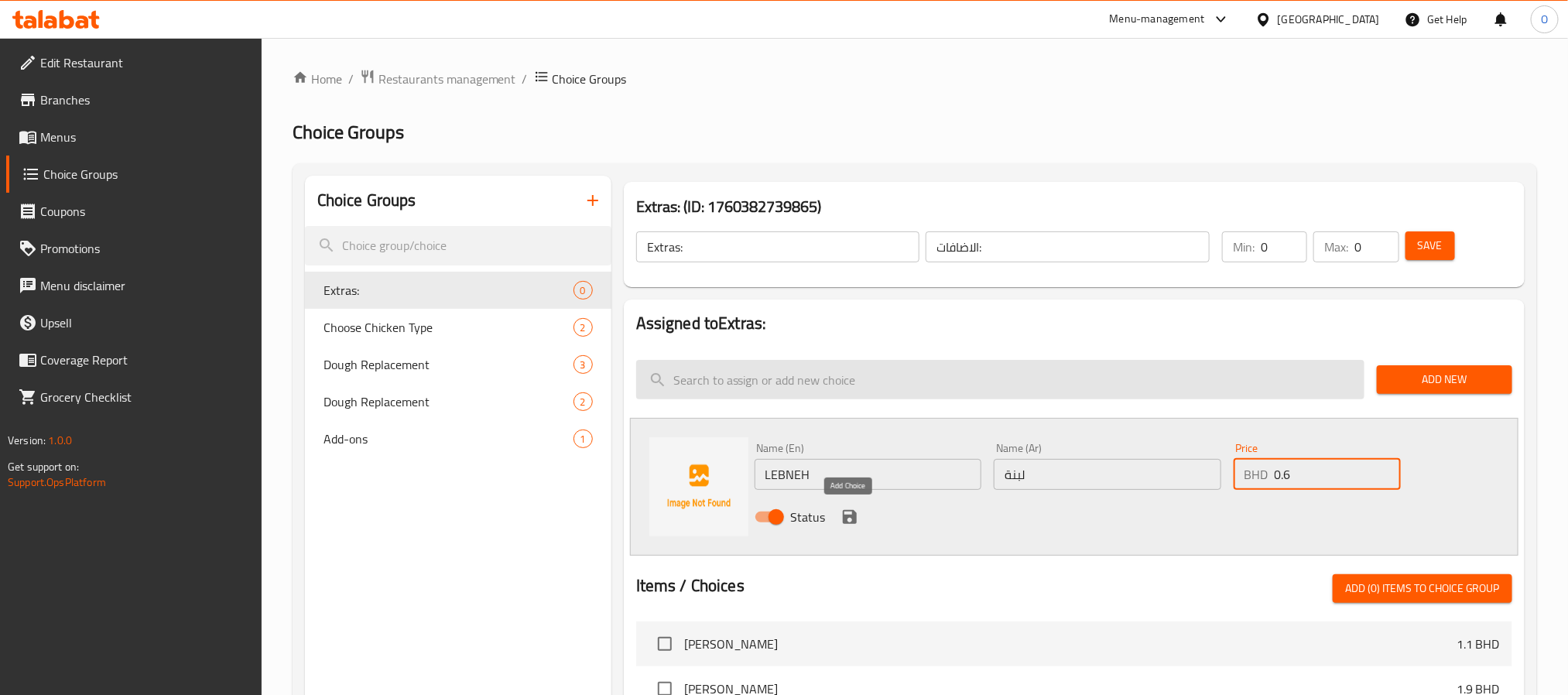
type input "0.6"
click at [855, 511] on icon "save" at bounding box center [849, 517] width 19 height 19
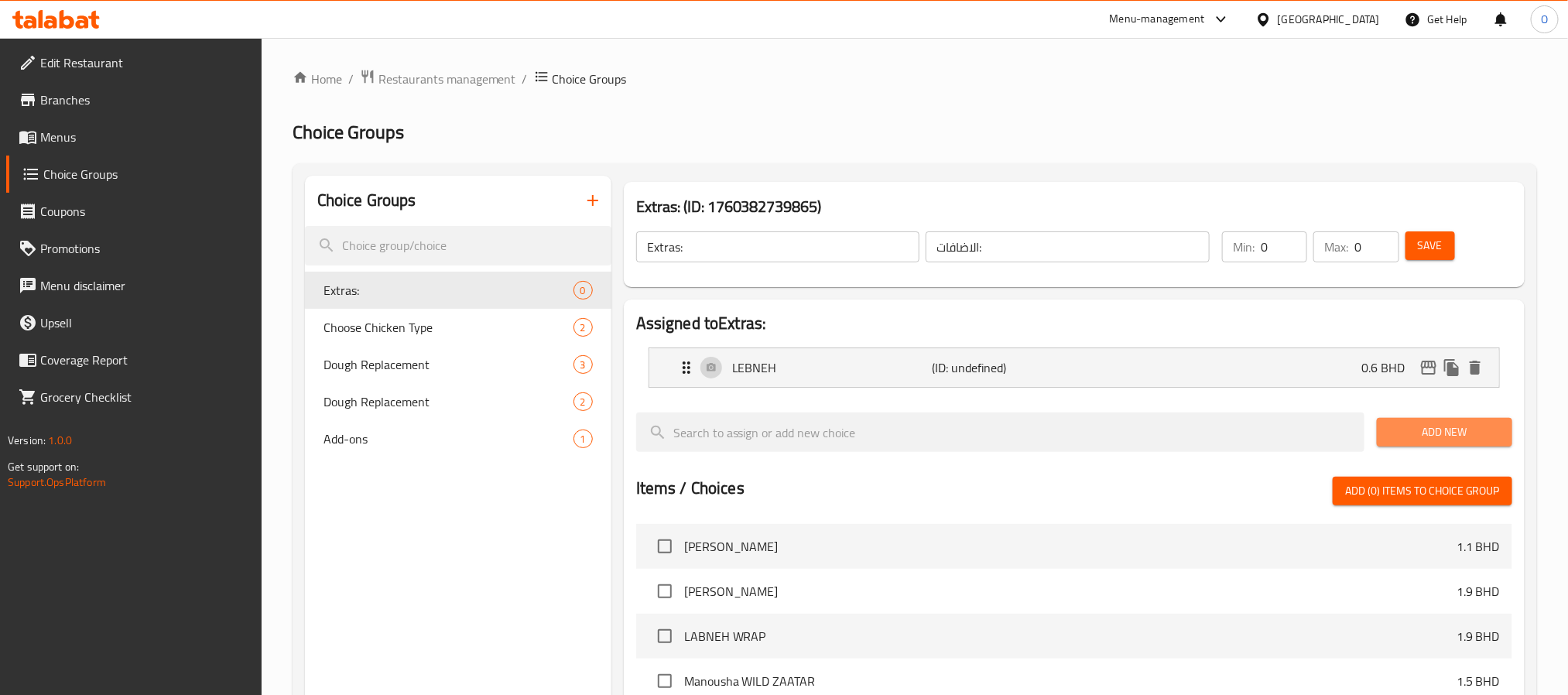
click at [1414, 429] on span "Add New" at bounding box center [1444, 433] width 111 height 20
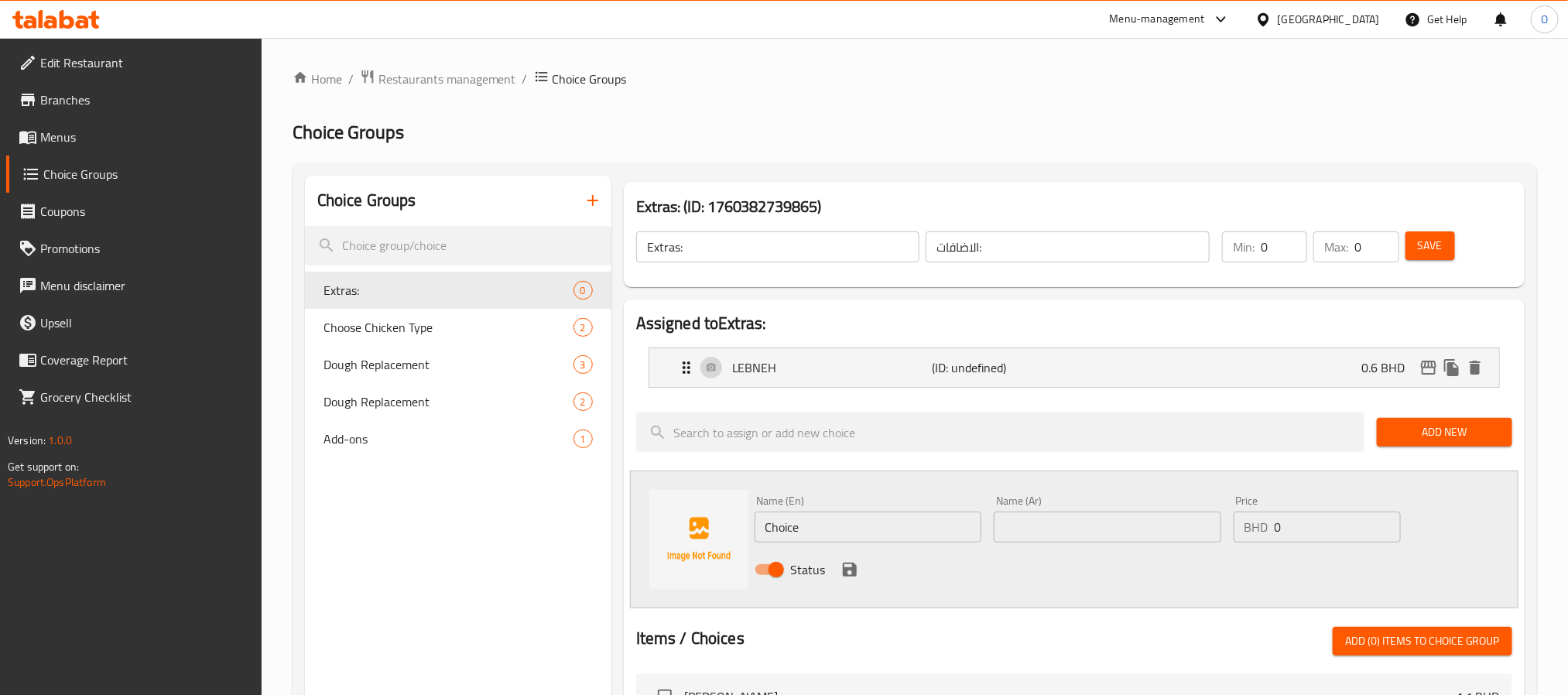
drag, startPoint x: 863, startPoint y: 521, endPoint x: 878, endPoint y: 521, distance: 15.0
click at [863, 521] on input "Choice" at bounding box center [868, 528] width 228 height 31
paste input "HEESE"
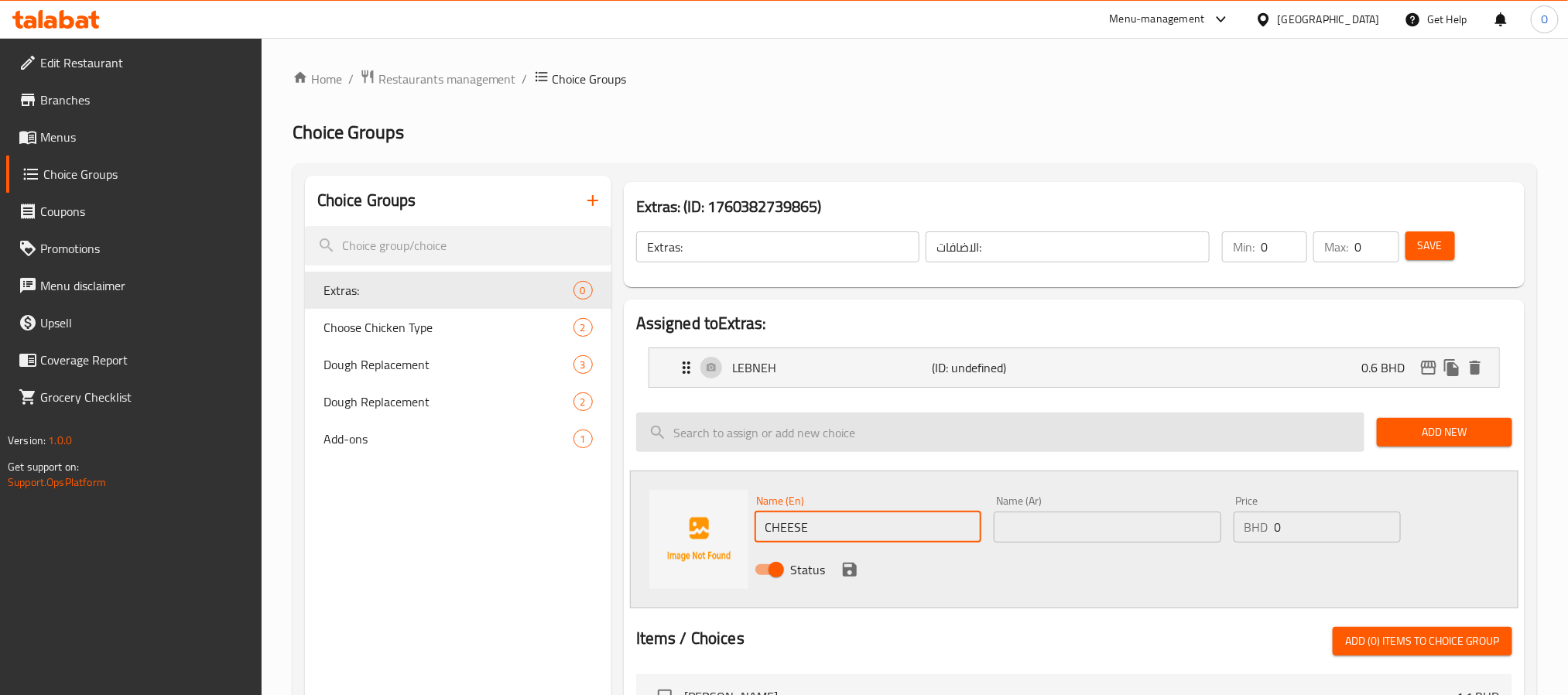
type input "CHEESE"
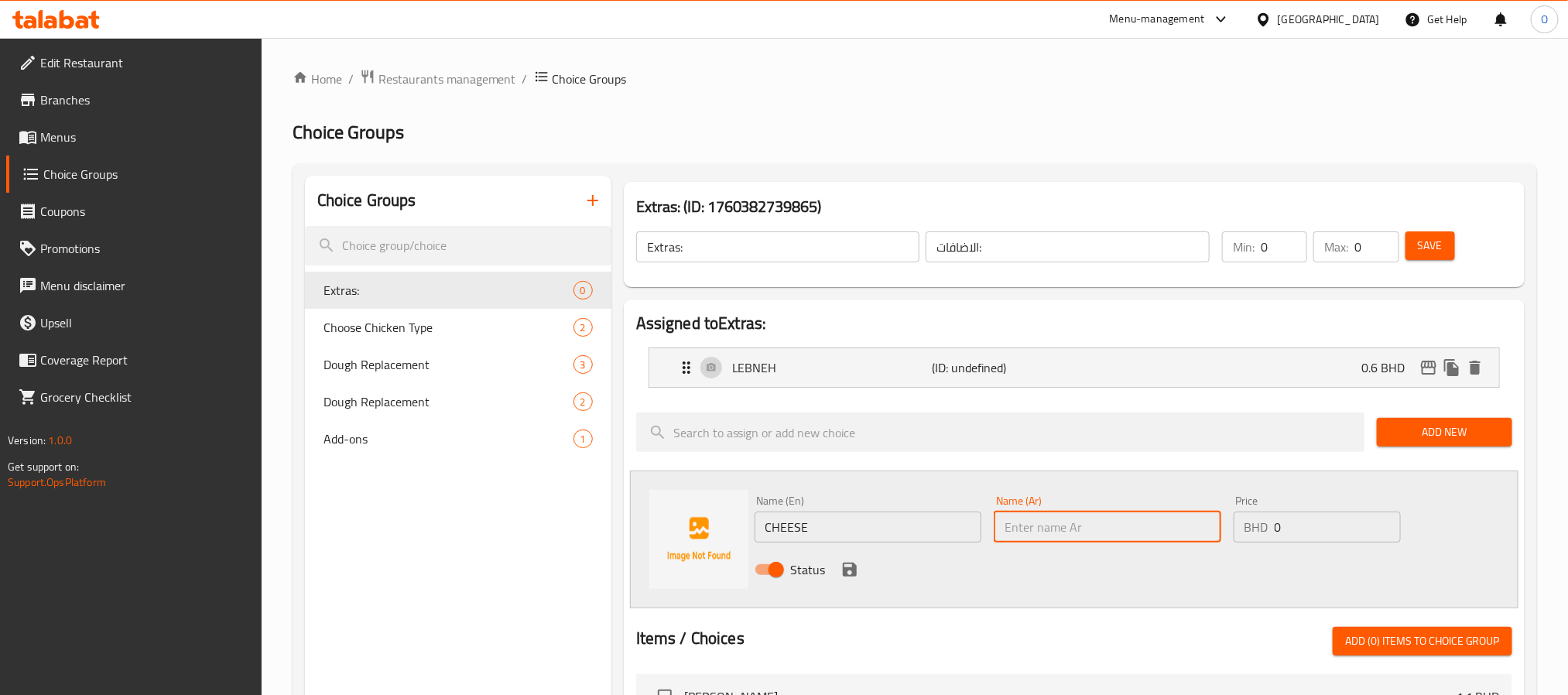
click at [1078, 521] on input "text" at bounding box center [1107, 528] width 228 height 31
paste input "الجبن"
type input "الجبن"
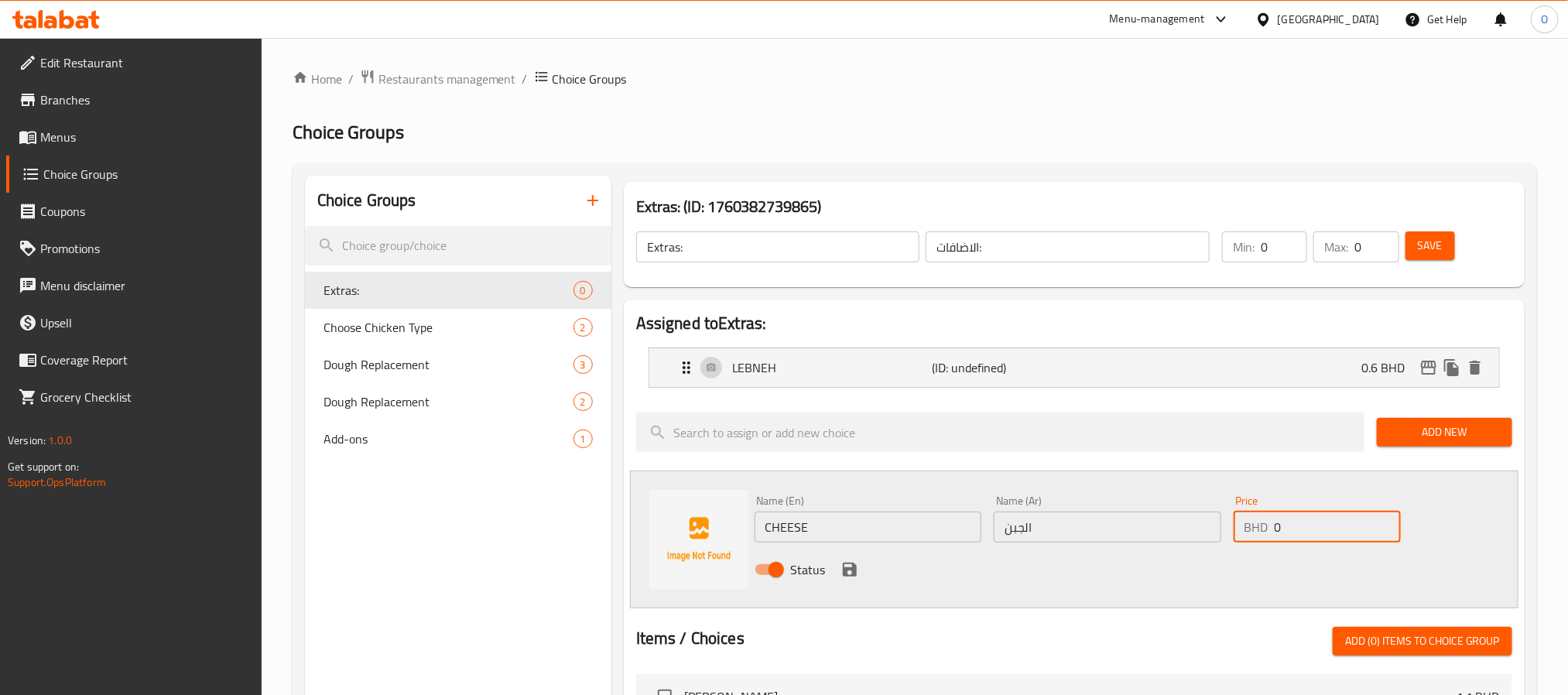
click at [1318, 539] on input "0" at bounding box center [1337, 528] width 126 height 31
paste input ".6"
type input "0.6"
click at [848, 571] on icon "save" at bounding box center [849, 569] width 19 height 19
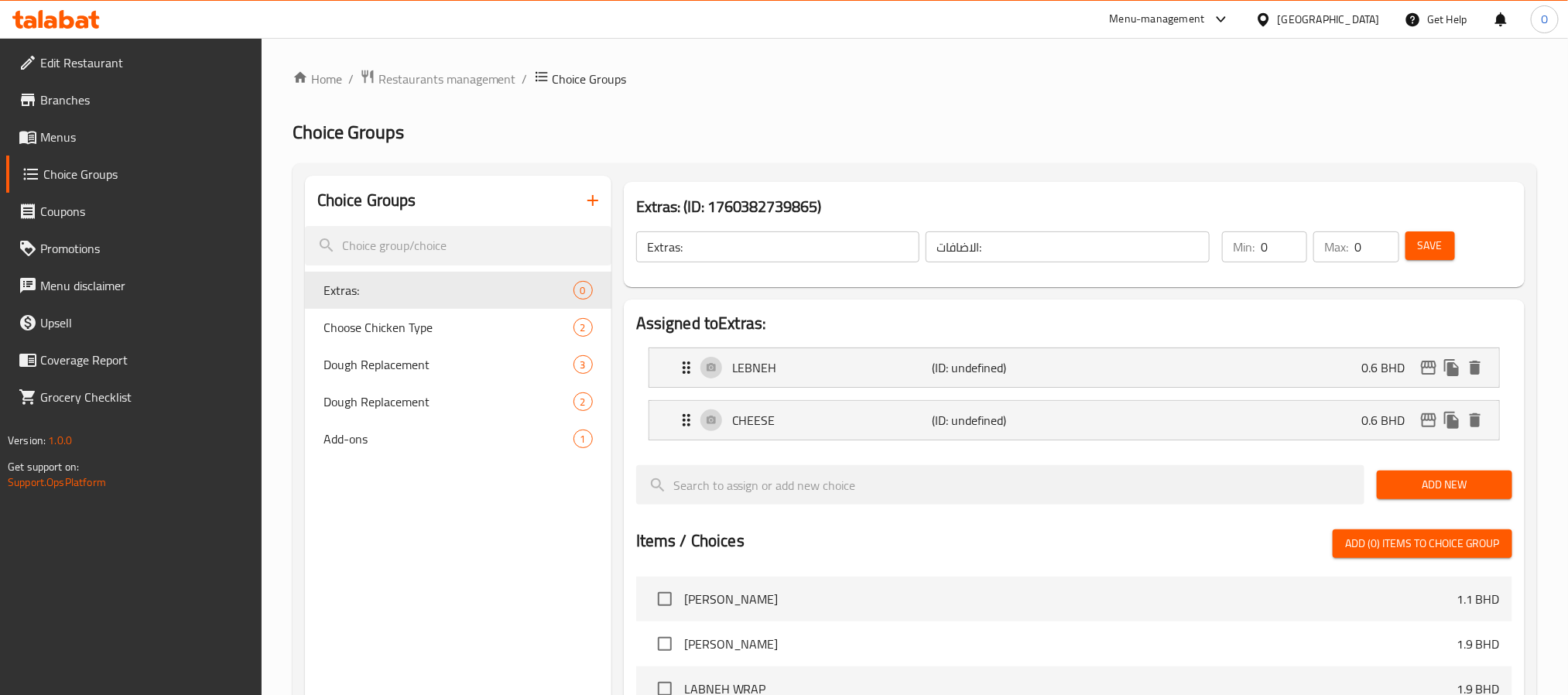
click at [1430, 482] on span "Add New" at bounding box center [1444, 486] width 111 height 20
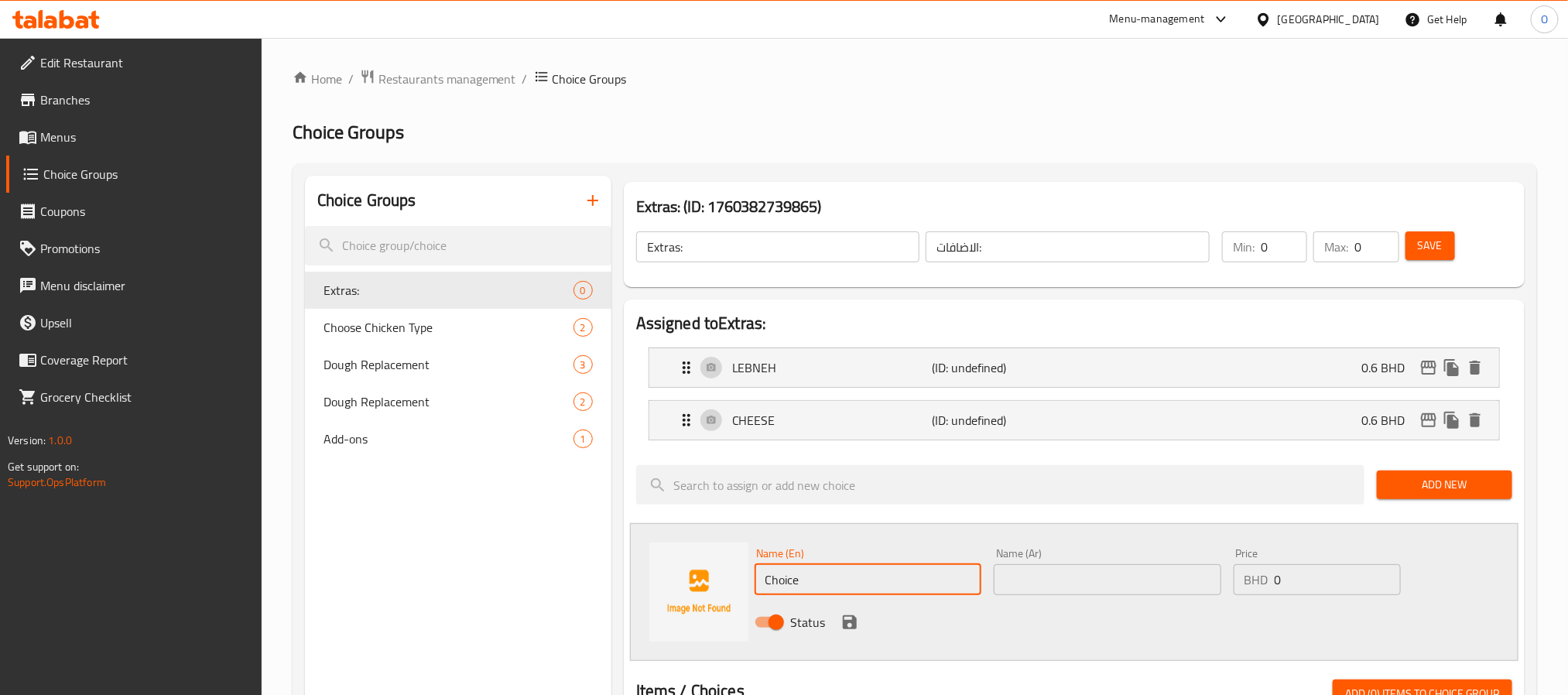
click at [858, 584] on input "Choice" at bounding box center [868, 580] width 228 height 31
paste input "VEGETABLE MX"
type input "VEGETABLE MX"
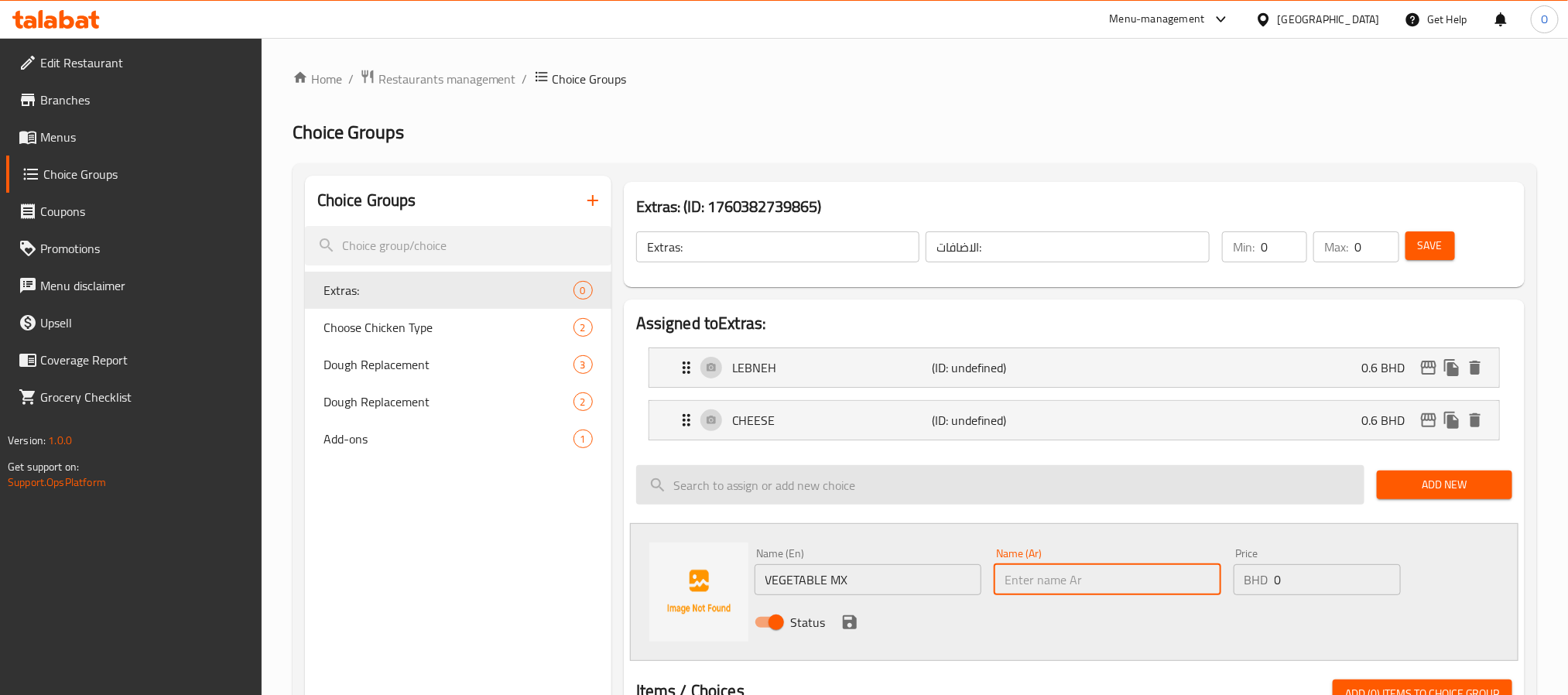
paste input "VEGETABLE MX"
paste input "خضروات مكس"
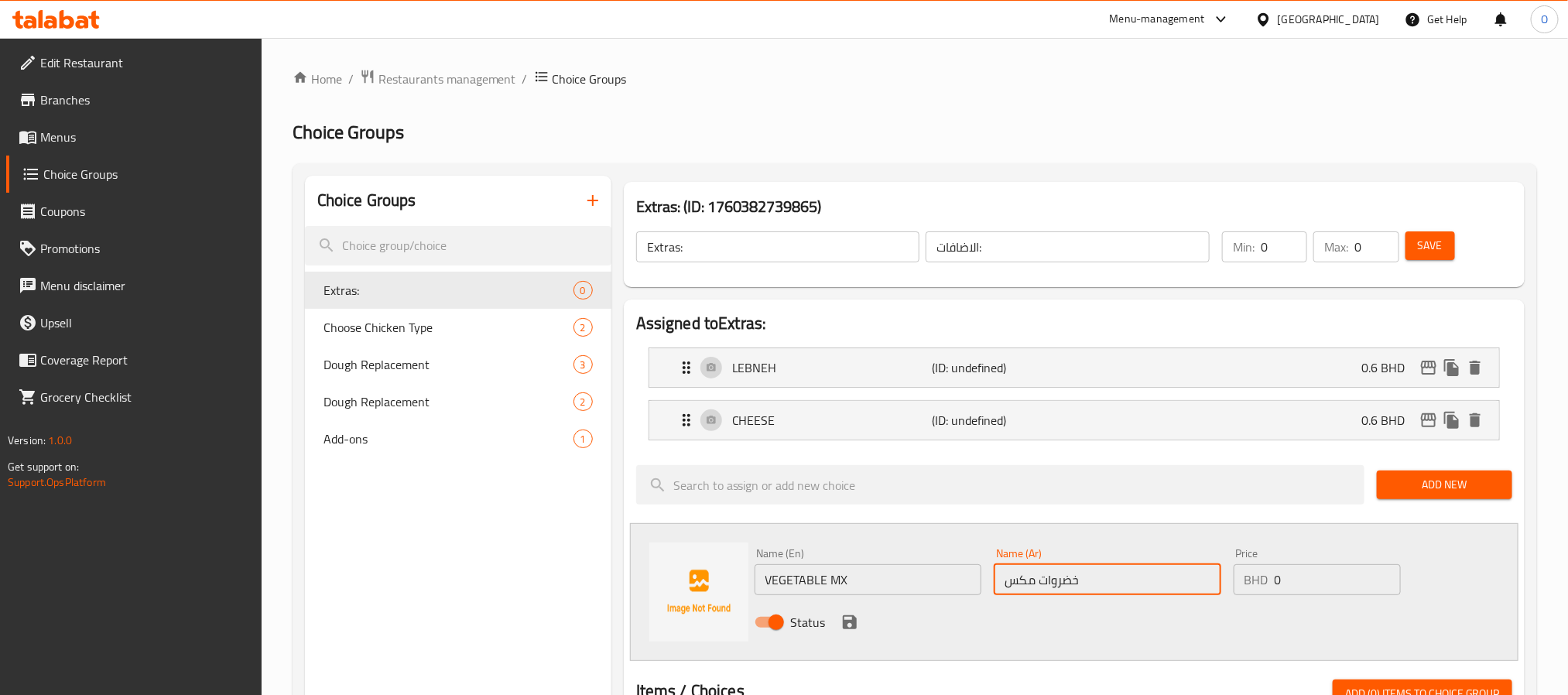
click at [1017, 578] on input "خضروات مكس" at bounding box center [1107, 580] width 228 height 31
click at [1016, 579] on input "خضروات مكس" at bounding box center [1107, 580] width 228 height 31
type input "خضروات مشكلة"
click at [1286, 582] on input "0" at bounding box center [1337, 580] width 126 height 31
paste input ".5"
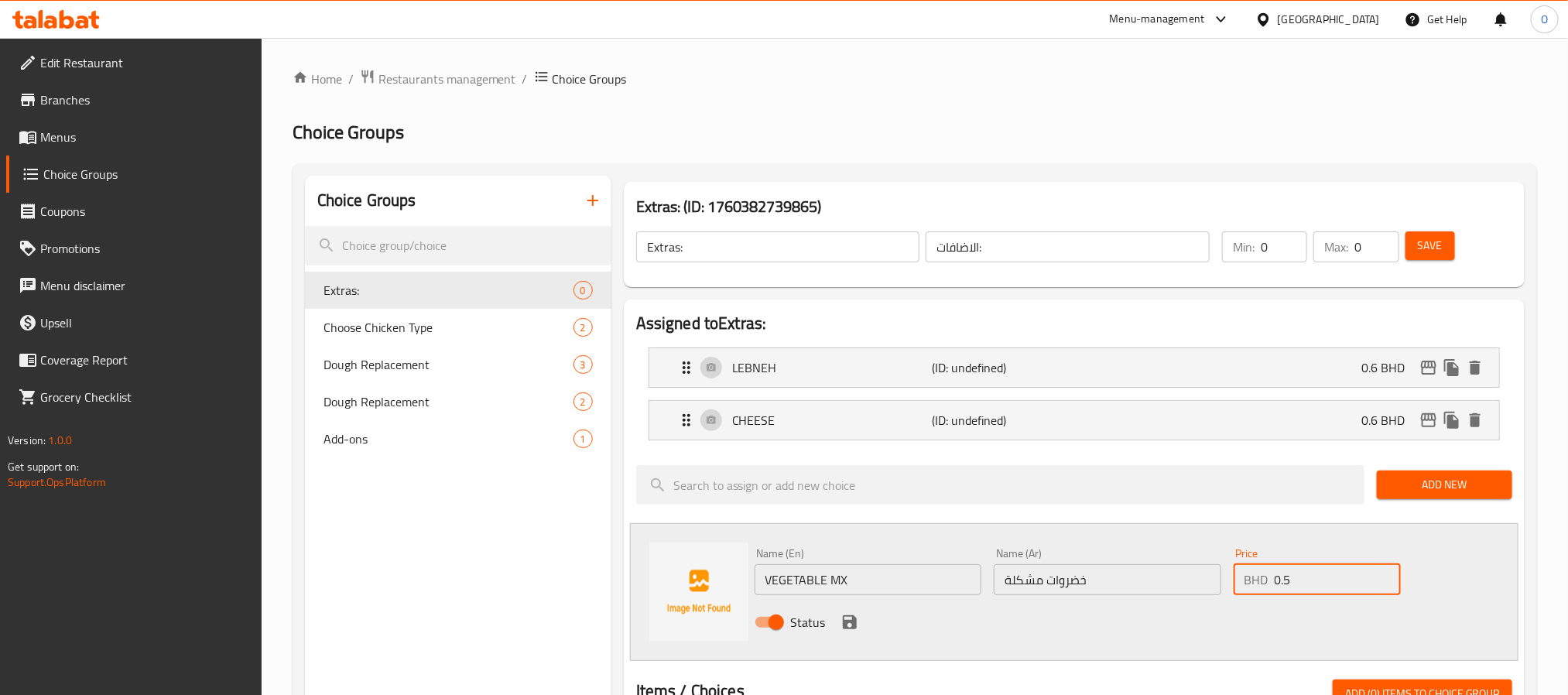
type input "0.5"
click at [852, 634] on button "save" at bounding box center [850, 623] width 24 height 24
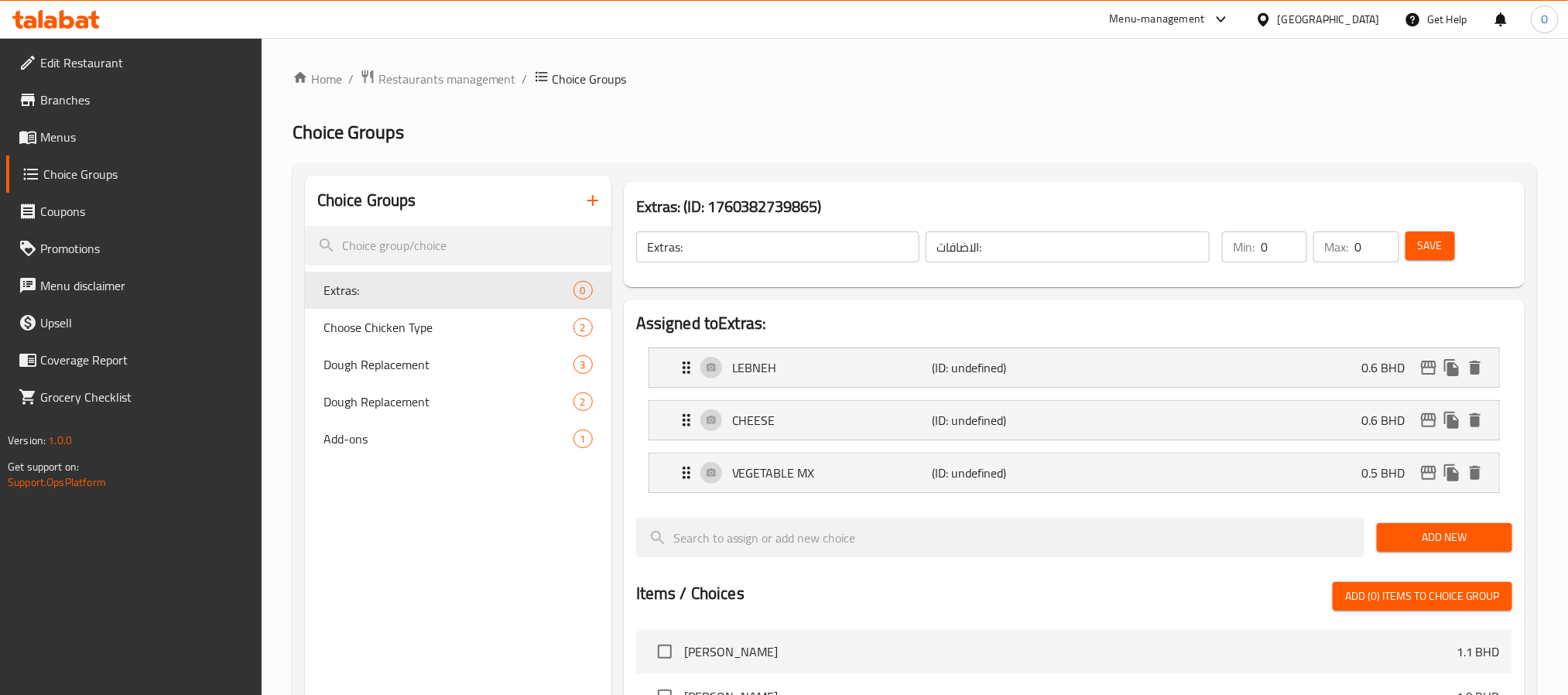
click at [1428, 535] on span "Add New" at bounding box center [1444, 538] width 111 height 20
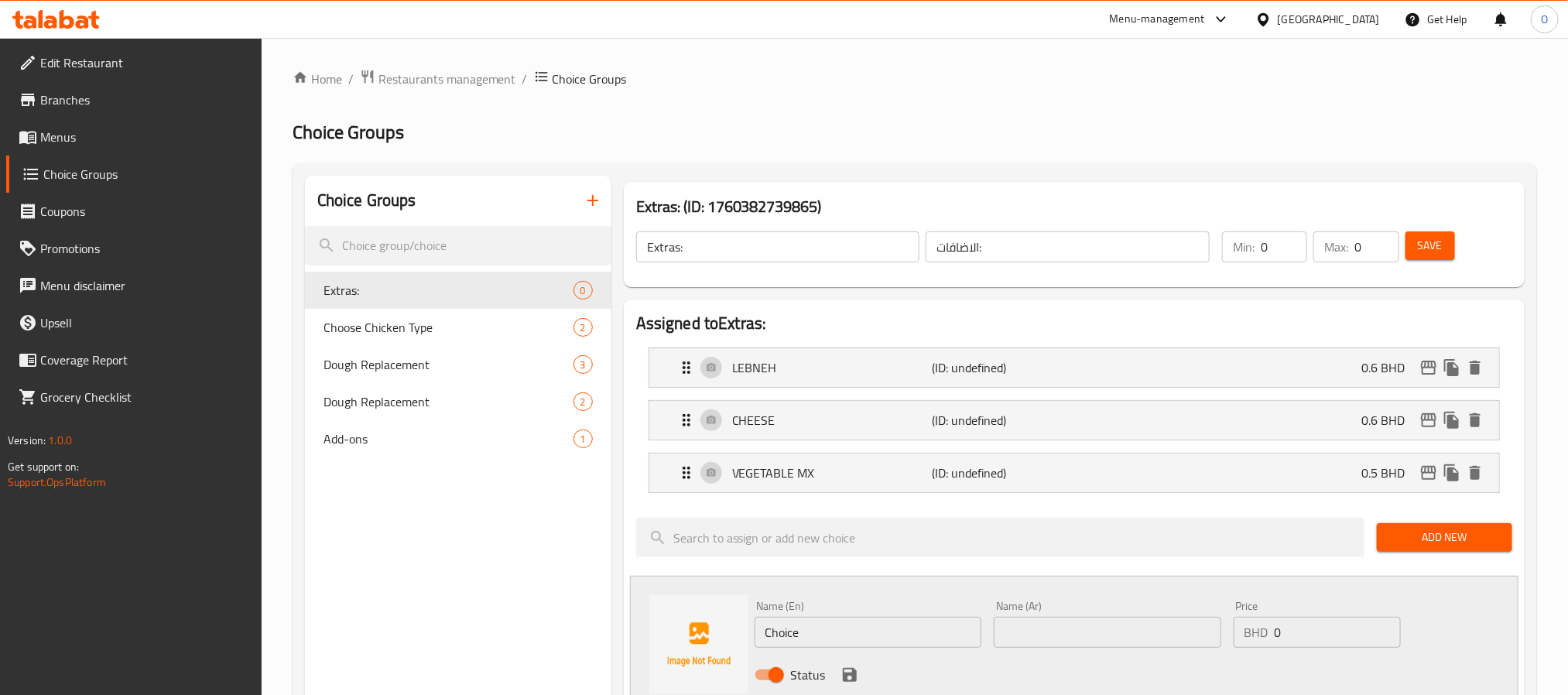
click at [863, 625] on input "Choice" at bounding box center [868, 633] width 228 height 31
paste input "SIDE VEGETABLE PLATE"
type input "SIDE VEGETABLE PLATE"
click at [1052, 641] on input "text" at bounding box center [1107, 633] width 228 height 31
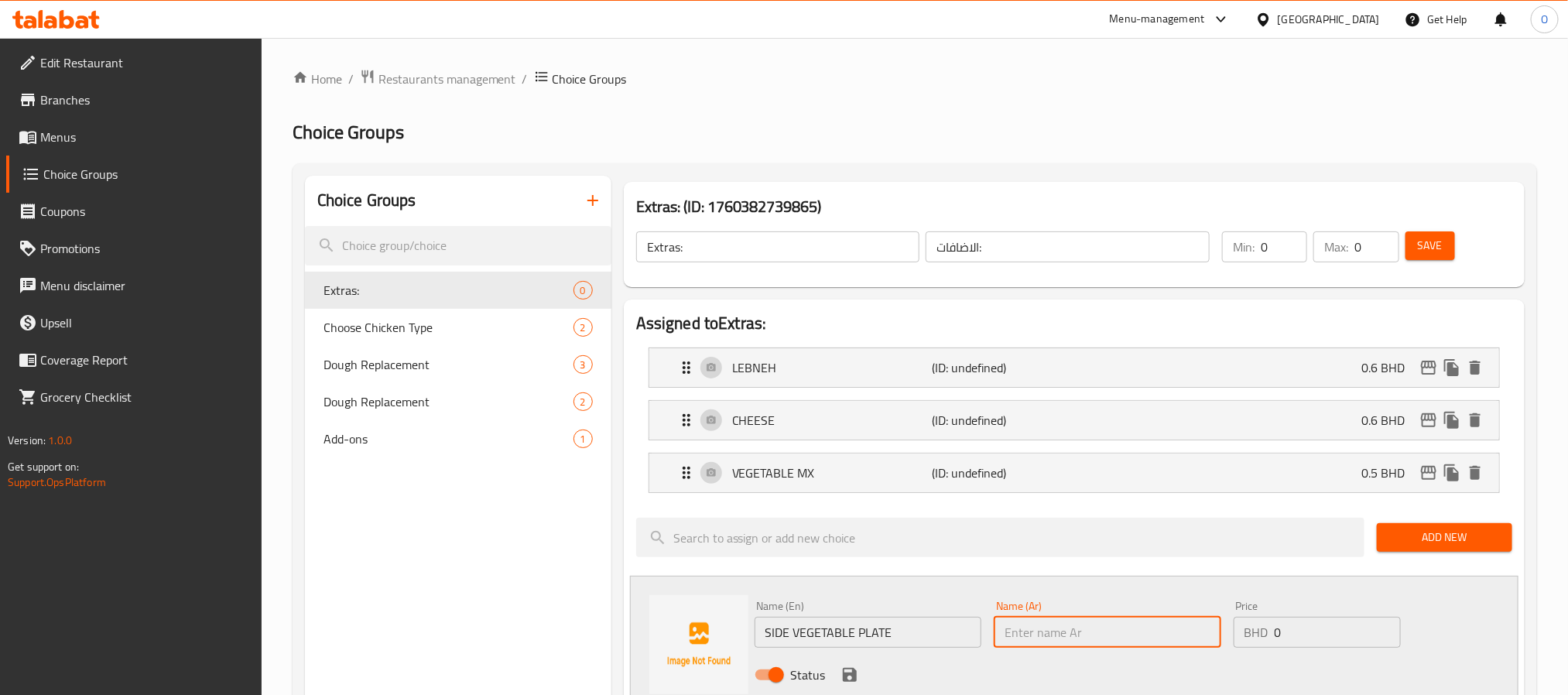
paste input "طبق خضروات جانبي"
type input "طبق خضروات جانبي"
click at [1289, 637] on input "0" at bounding box center [1337, 633] width 126 height 31
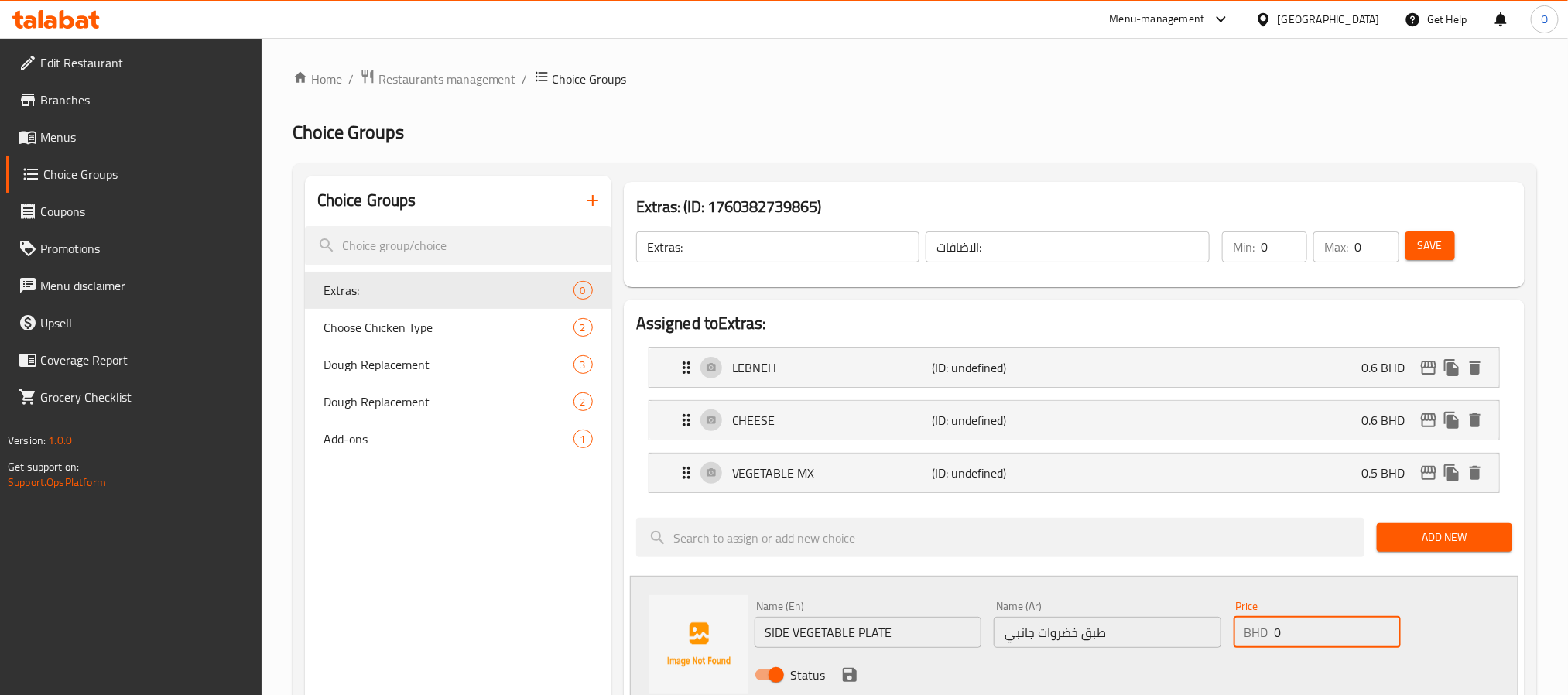
paste input "1"
type input "1"
click at [850, 676] on icon "save" at bounding box center [850, 675] width 14 height 14
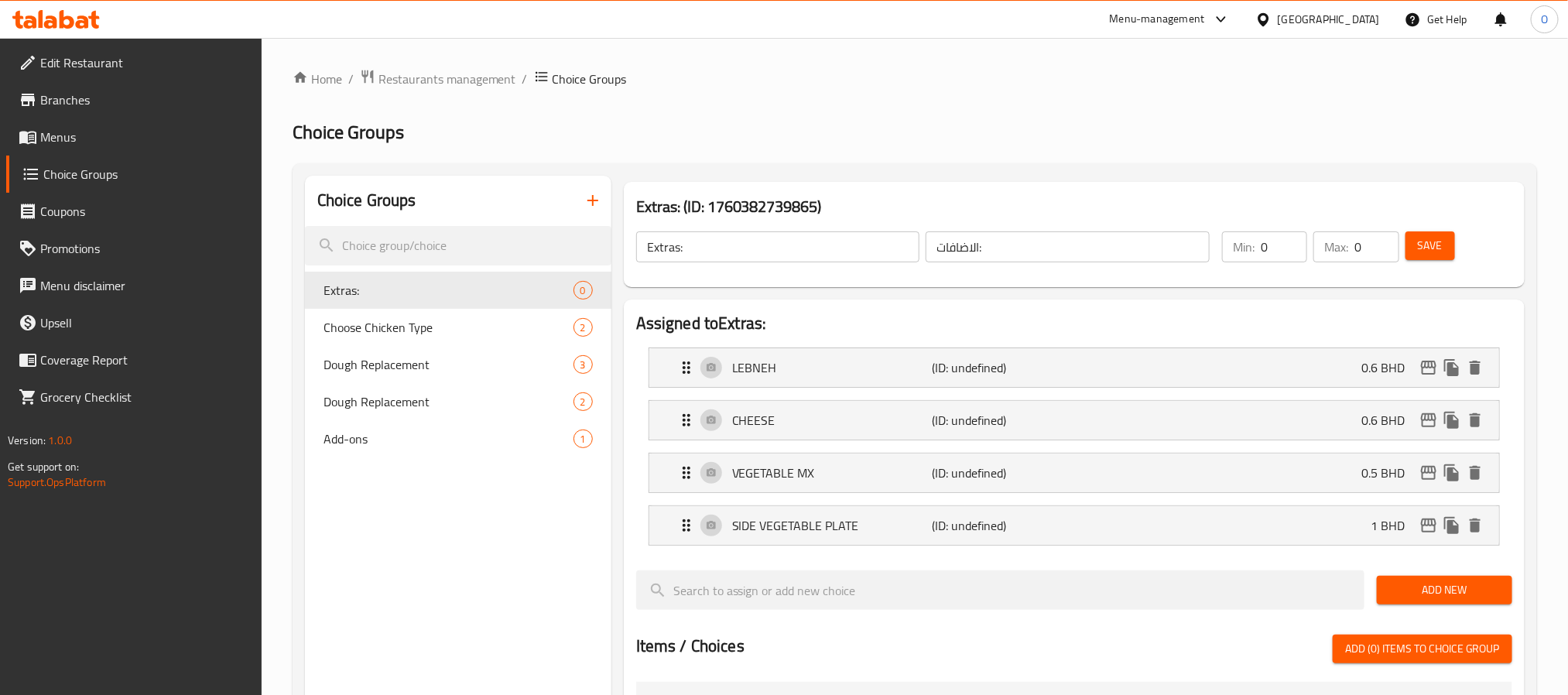
click at [1405, 600] on span "Add New" at bounding box center [1444, 591] width 111 height 20
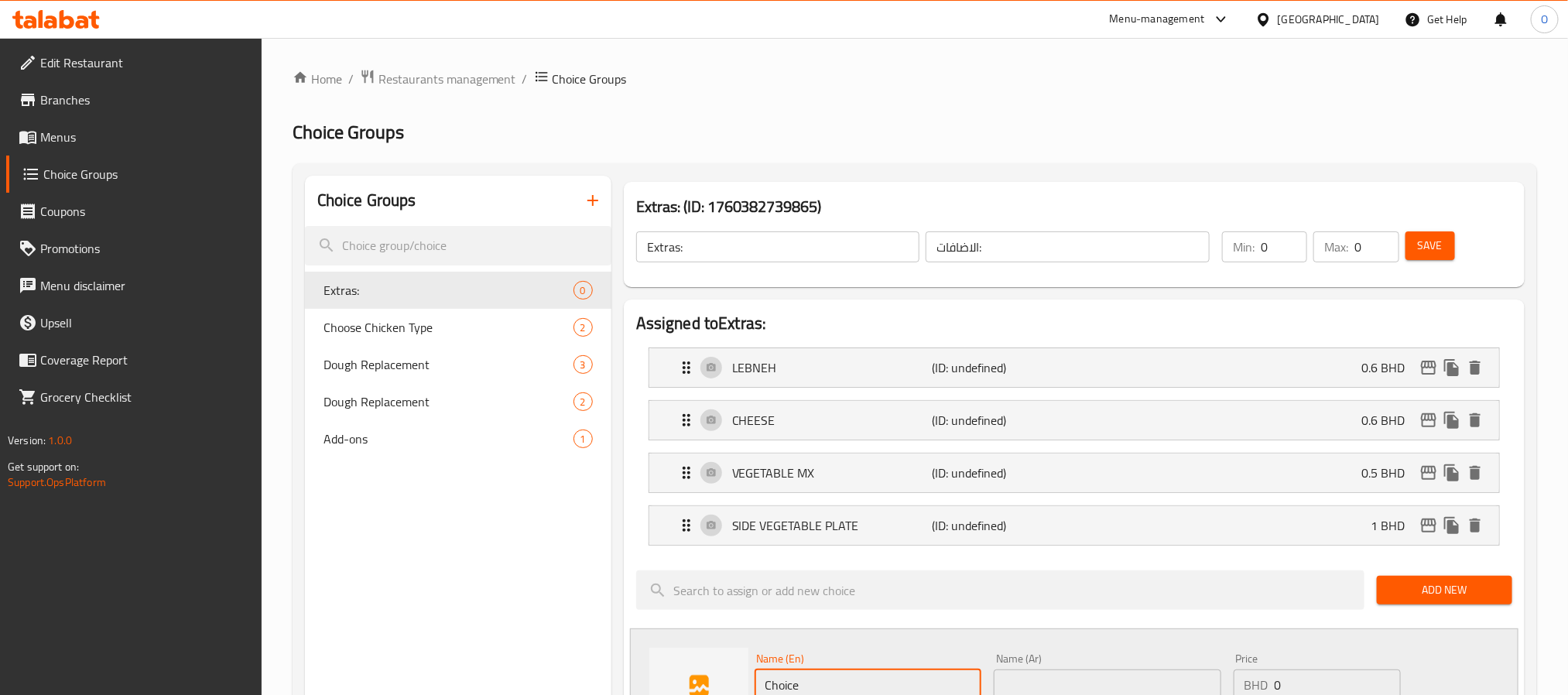
click at [813, 679] on input "Choice" at bounding box center [868, 685] width 228 height 31
paste input "UBGRADE TO MULTI GREAIN DOUGH"
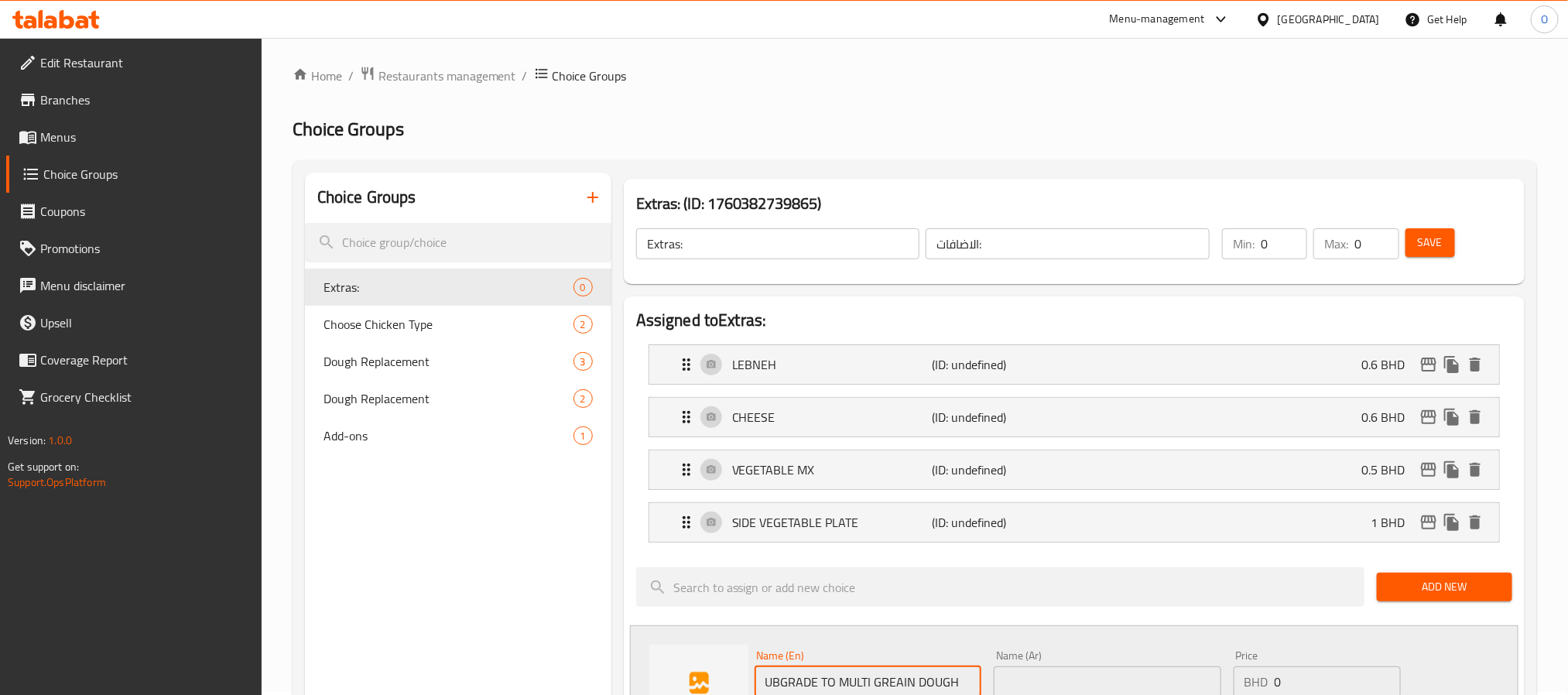
paste input "PGRADE TO MULTI GR"
type input "UPGRADE TO MULTI GRAIN DOUGH"
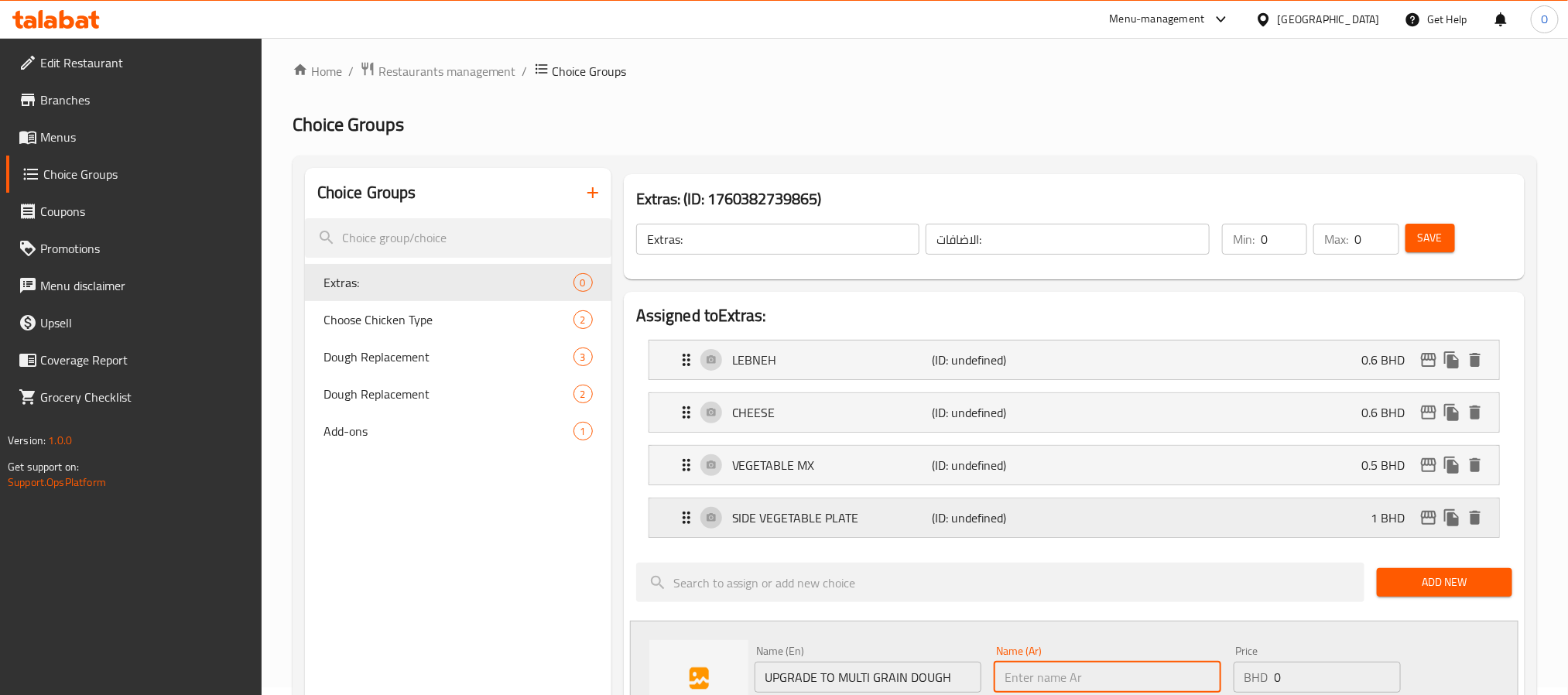
paste input "ترقية إلى عجينة متعددة الحبوب"
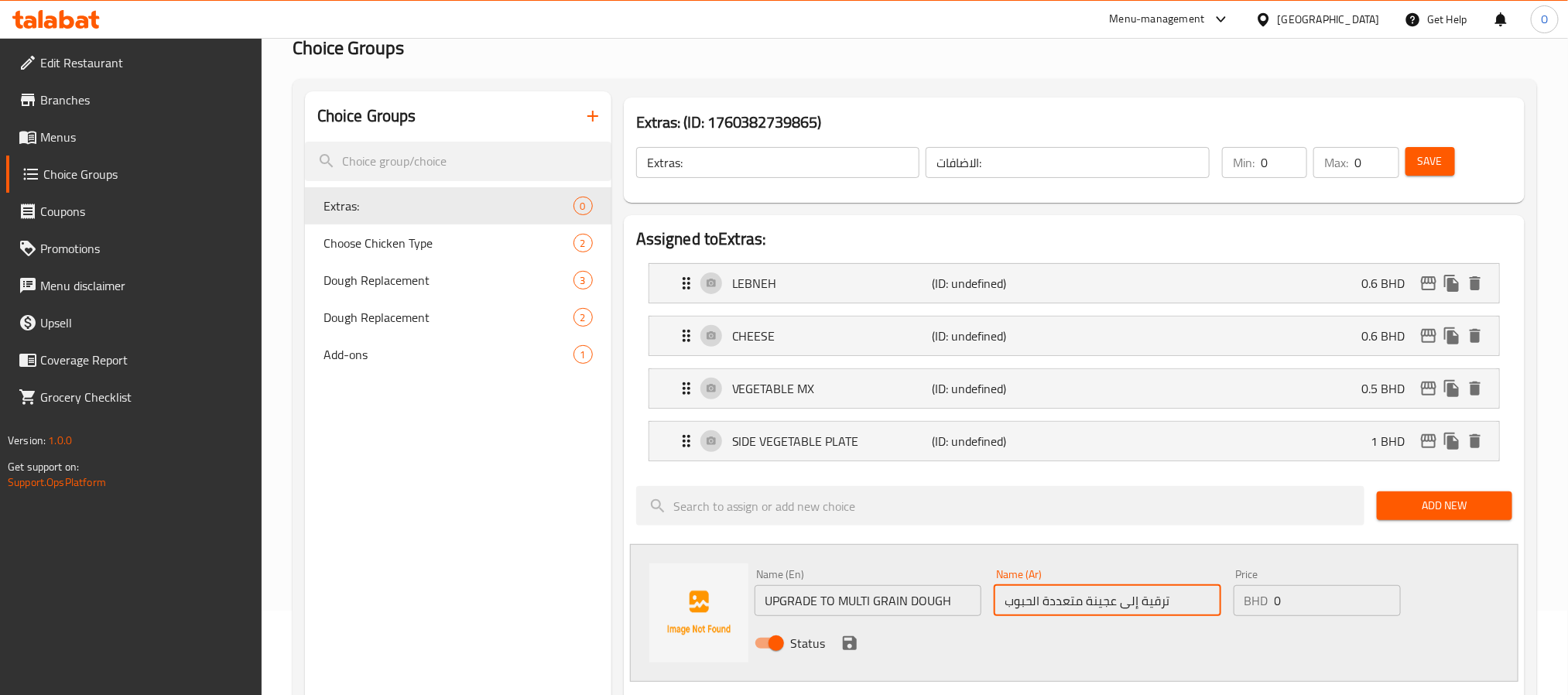
scroll to position [240, 0]
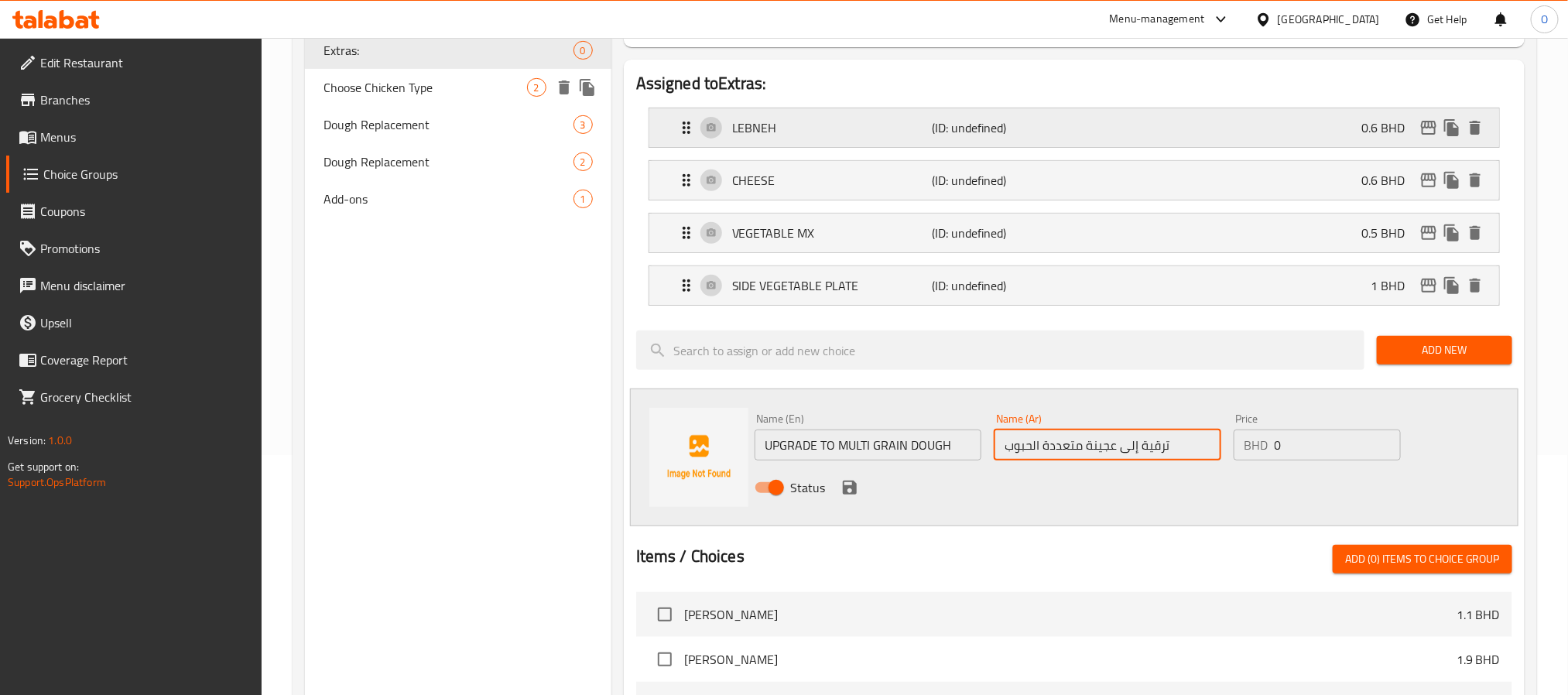
type input "ترقية إلى عجينة متعددة الحبوب"
click at [1289, 453] on input "0" at bounding box center [1337, 445] width 126 height 31
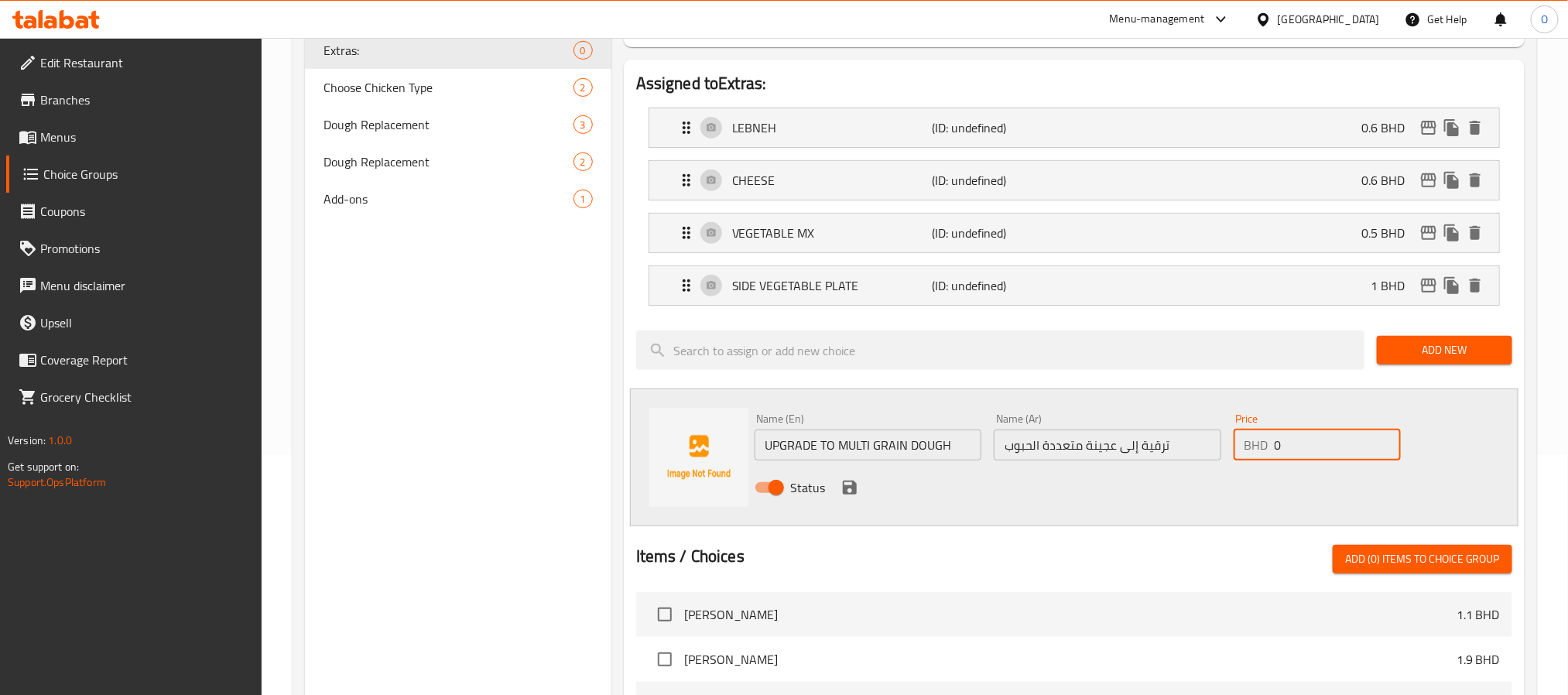
paste input ".4"
type input "0.4"
click at [853, 486] on icon "save" at bounding box center [850, 488] width 14 height 14
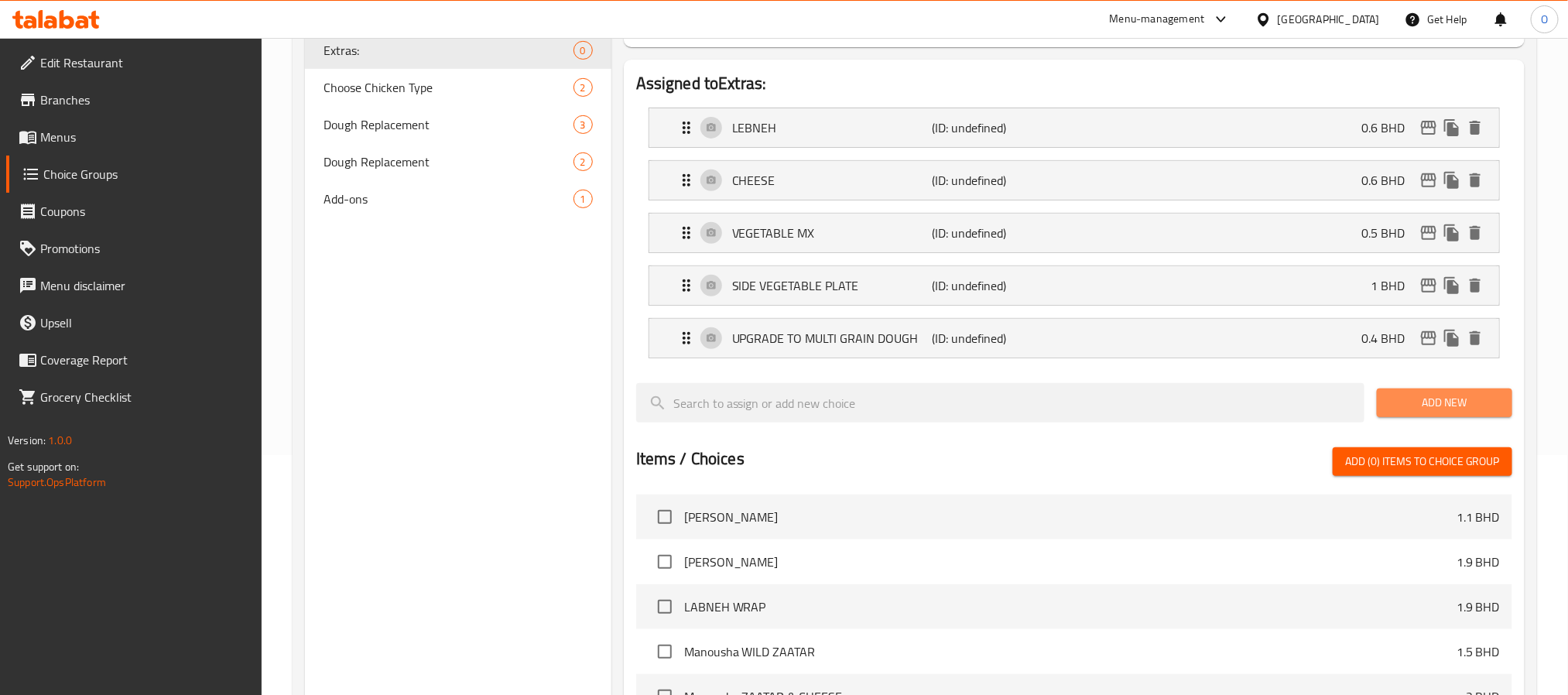
click at [1401, 404] on span "Add New" at bounding box center [1444, 403] width 111 height 20
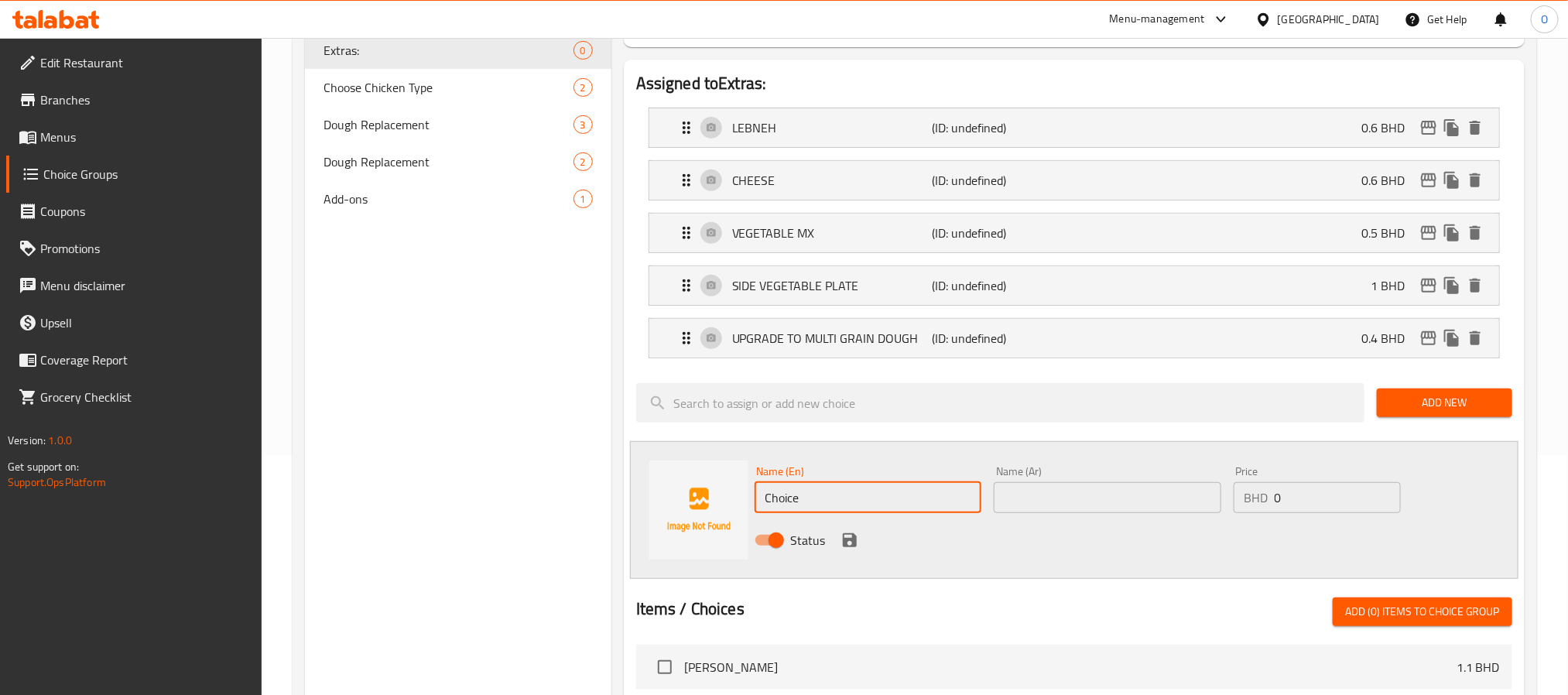
click at [906, 504] on input "Choice" at bounding box center [868, 498] width 228 height 31
paste input "HIGH-PROTIEN DOUGH"
type input "HIGH-PROTIEN DOUGH"
click at [1068, 509] on input "text" at bounding box center [1107, 498] width 228 height 31
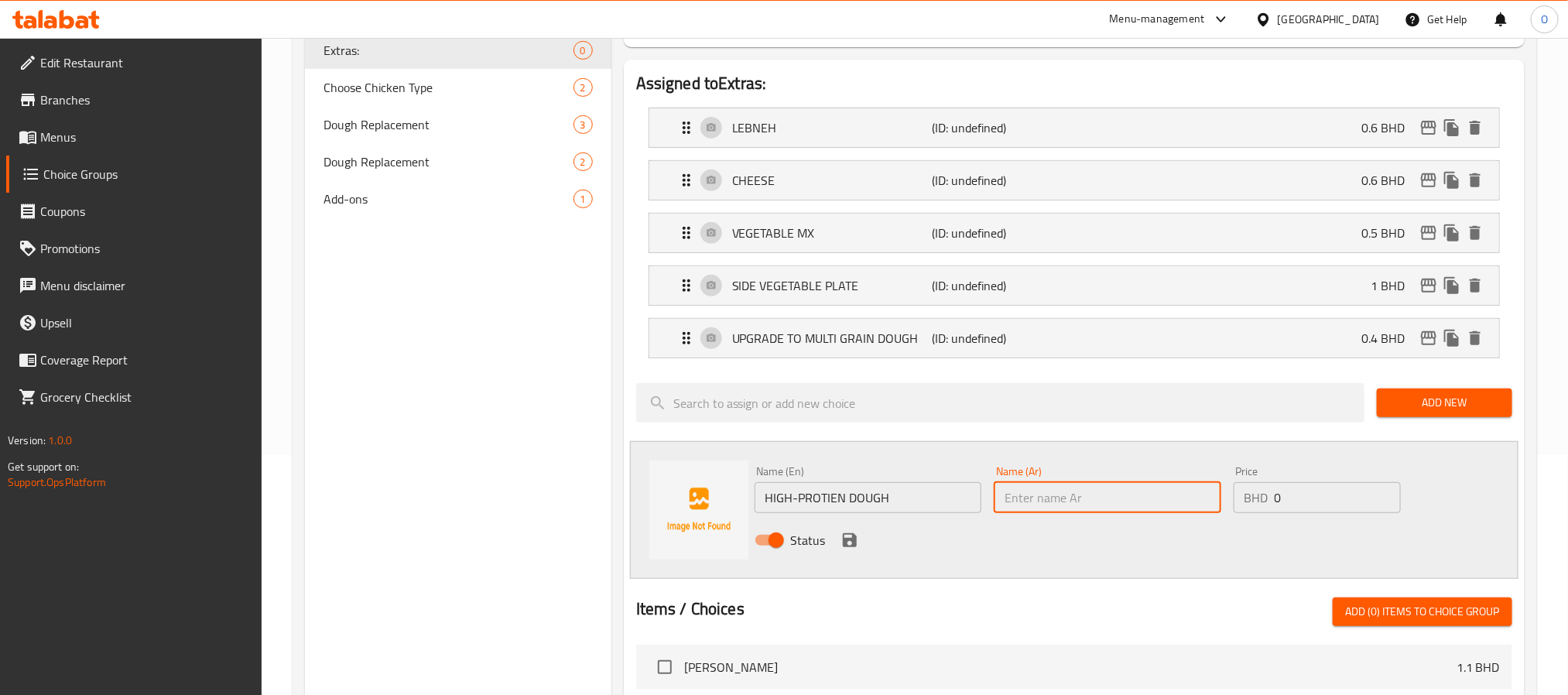
paste input "عجينة عالية البروتين"
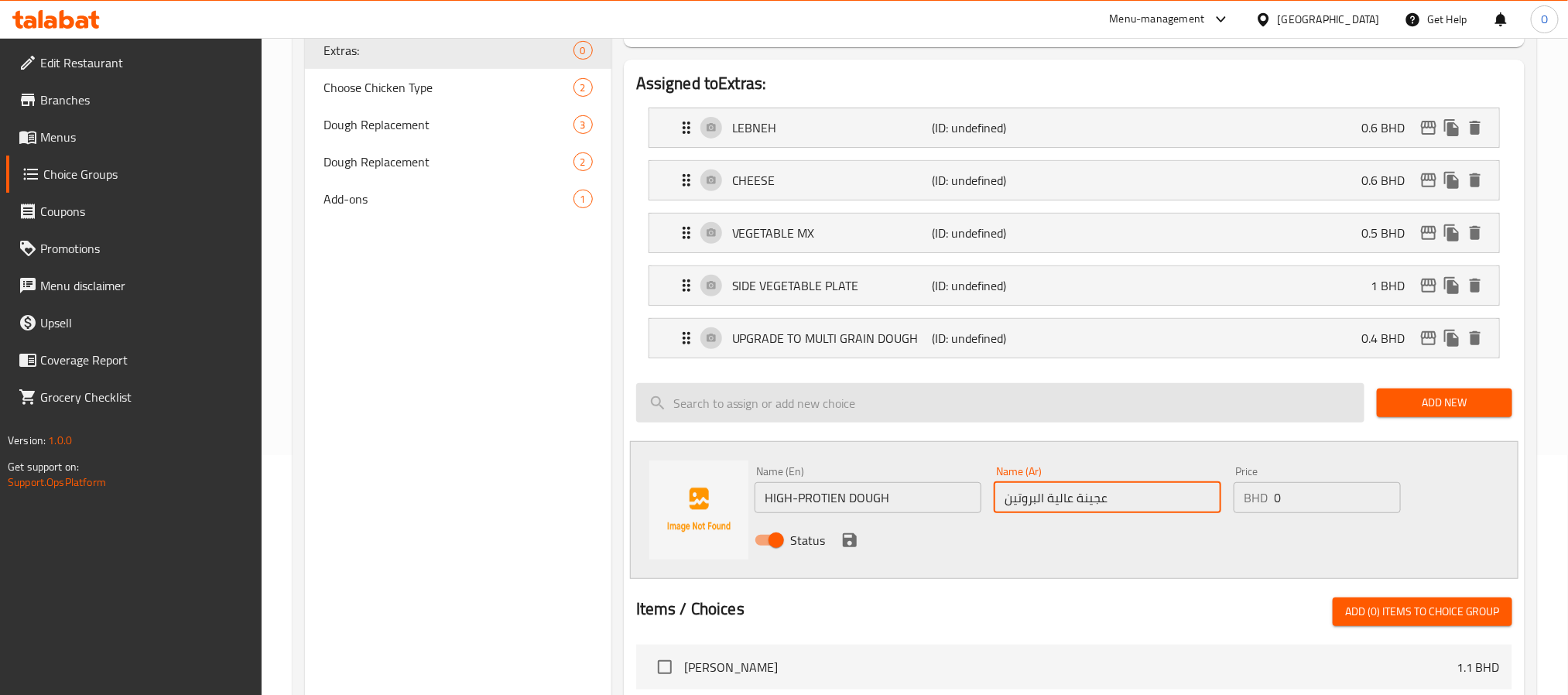
type input "عجينة عالية البروتين"
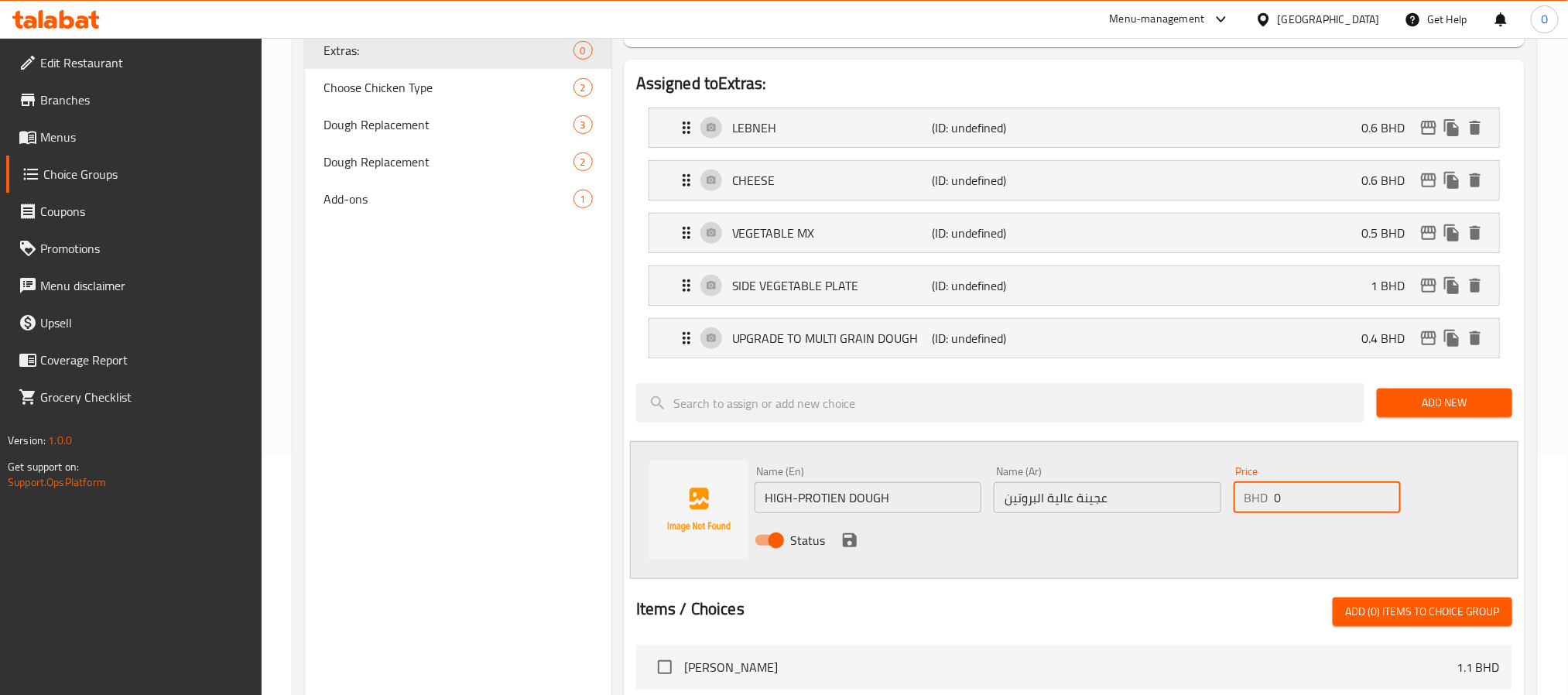
click at [1299, 509] on input "0" at bounding box center [1337, 498] width 126 height 31
paste input ".4"
type input "0.4"
click at [1163, 557] on div "Status" at bounding box center [1108, 541] width 719 height 42
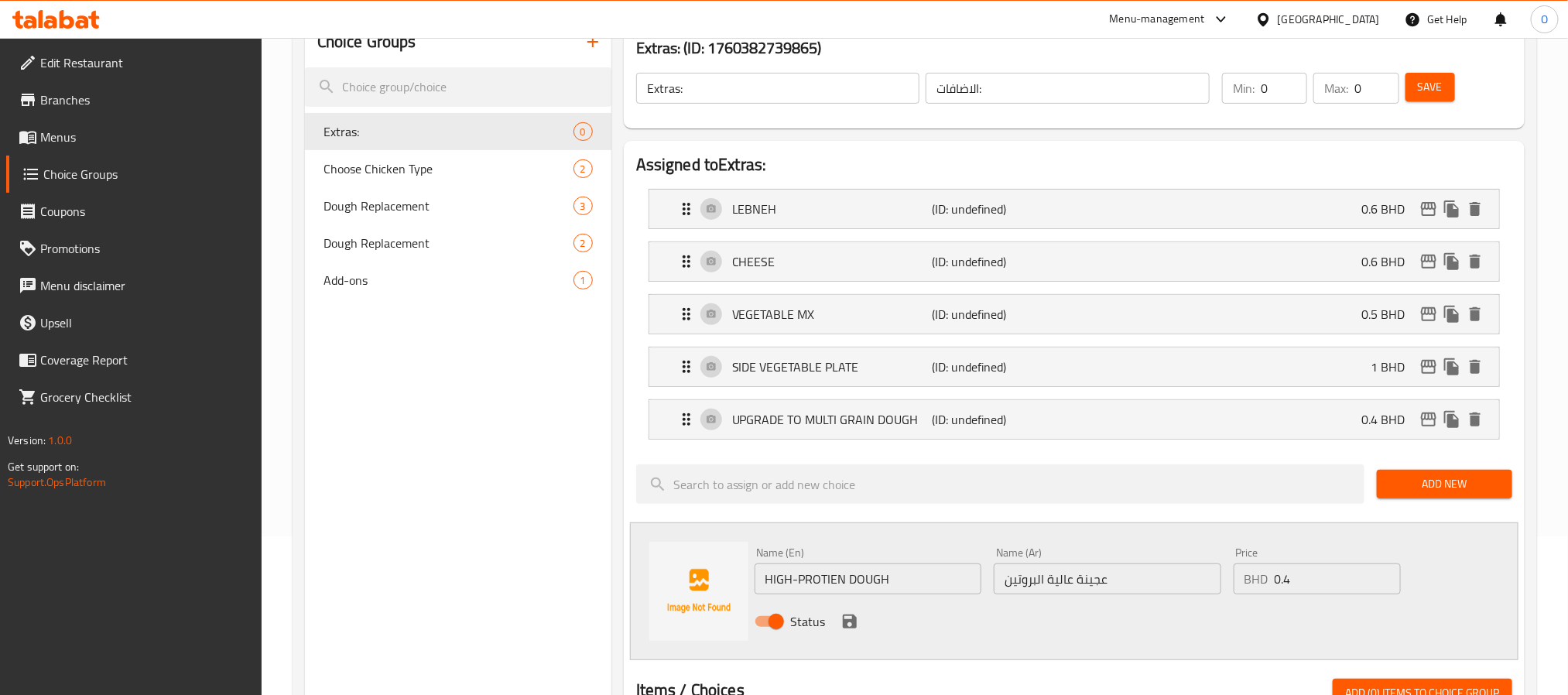
scroll to position [124, 0]
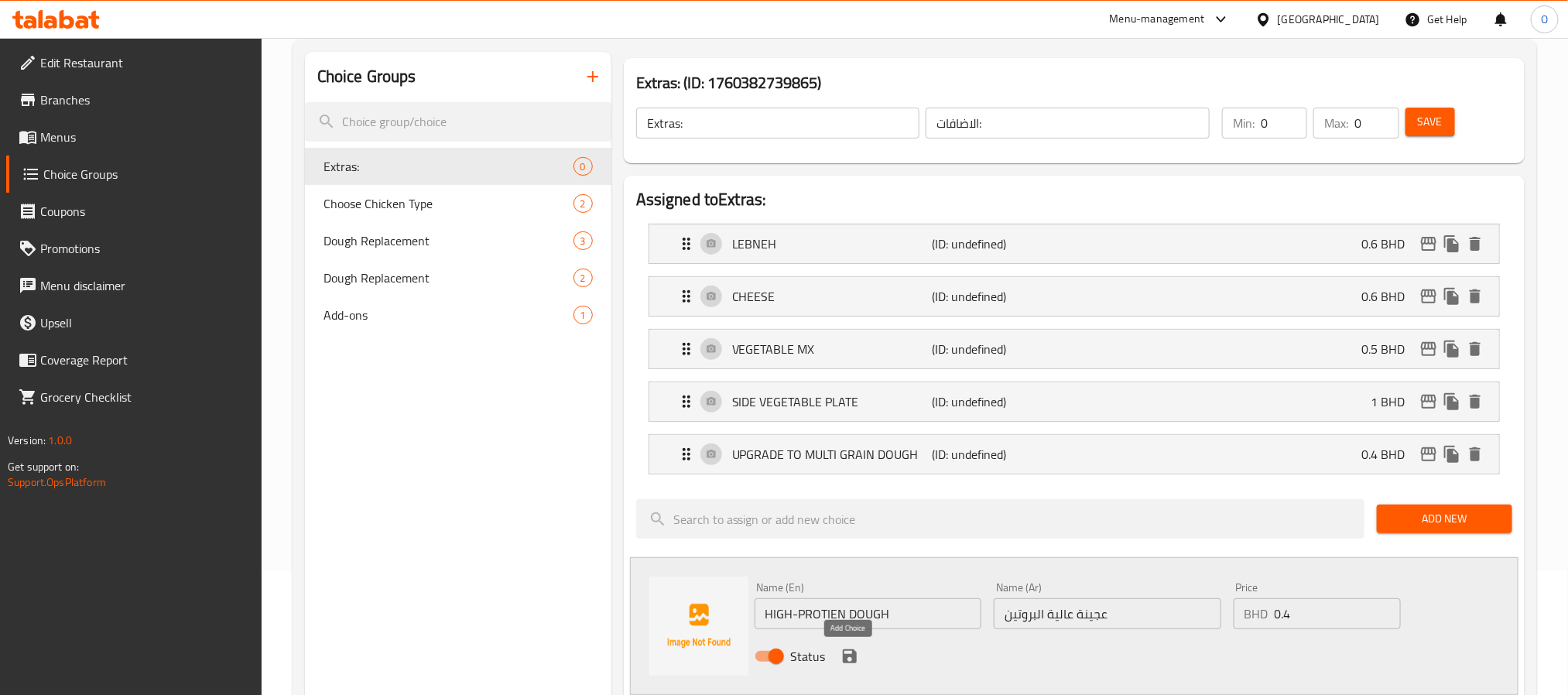
click at [846, 653] on icon "save" at bounding box center [850, 657] width 14 height 14
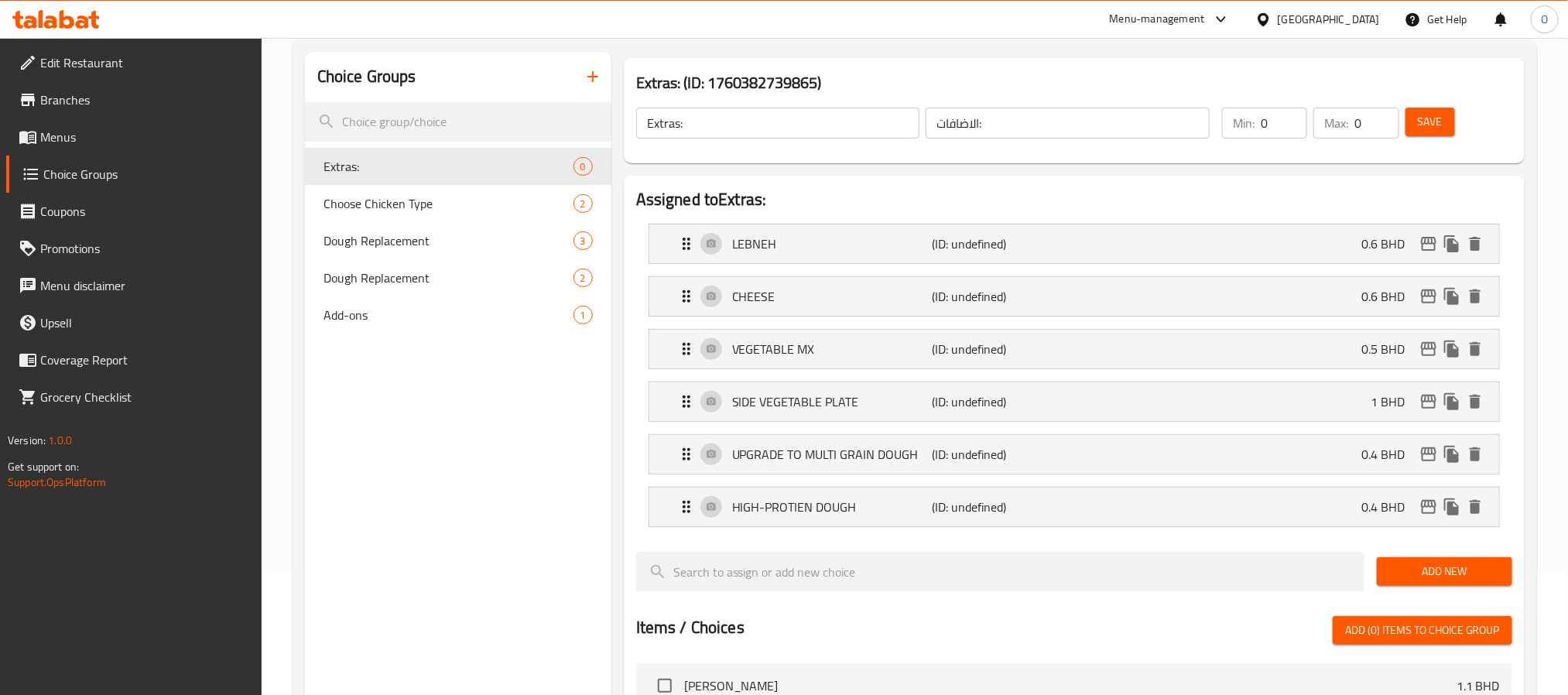
click at [1433, 126] on span "Save" at bounding box center [1429, 122] width 25 height 20
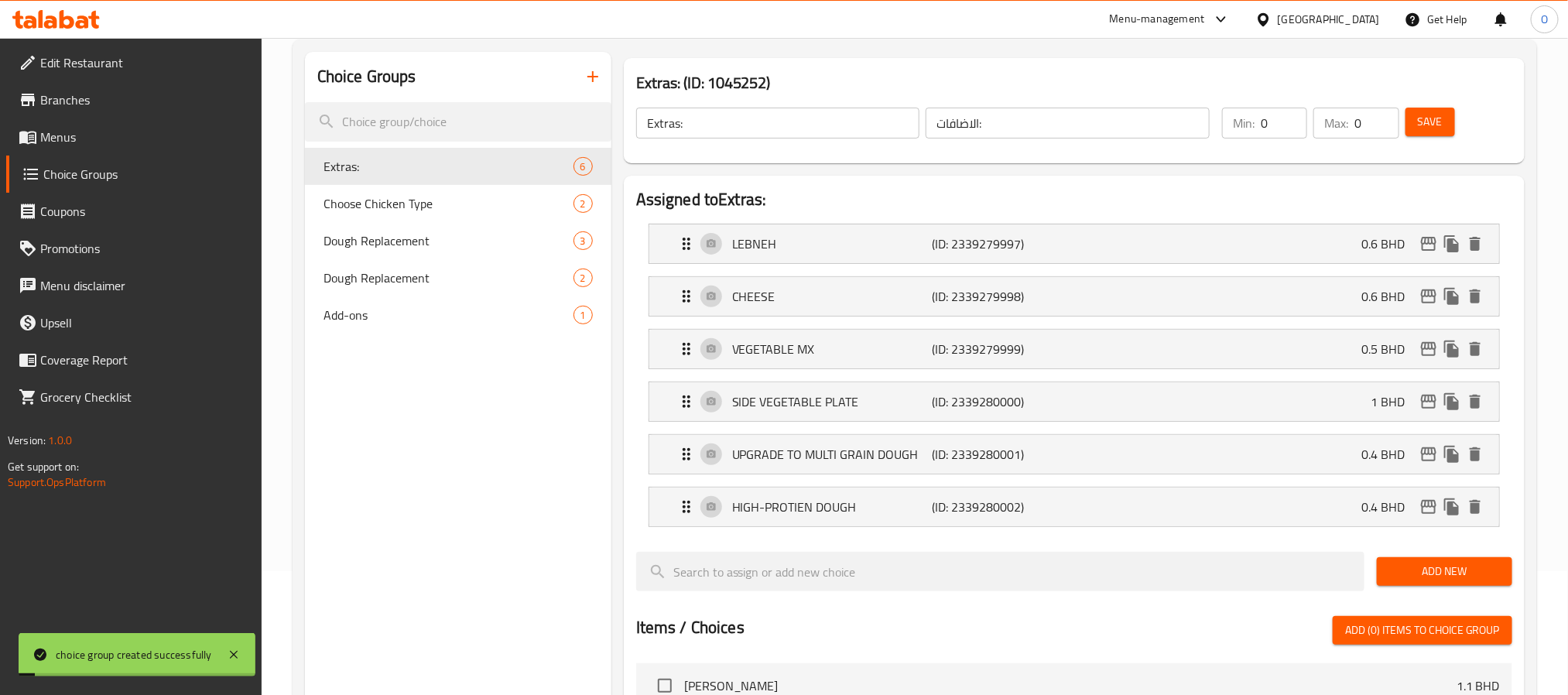
click at [880, 54] on div "Extras: (ID: 1045252) Extras: ​ الاضافات: ​ Min: 0 ​ Max: 0 ​ Save" at bounding box center [1075, 111] width 914 height 118
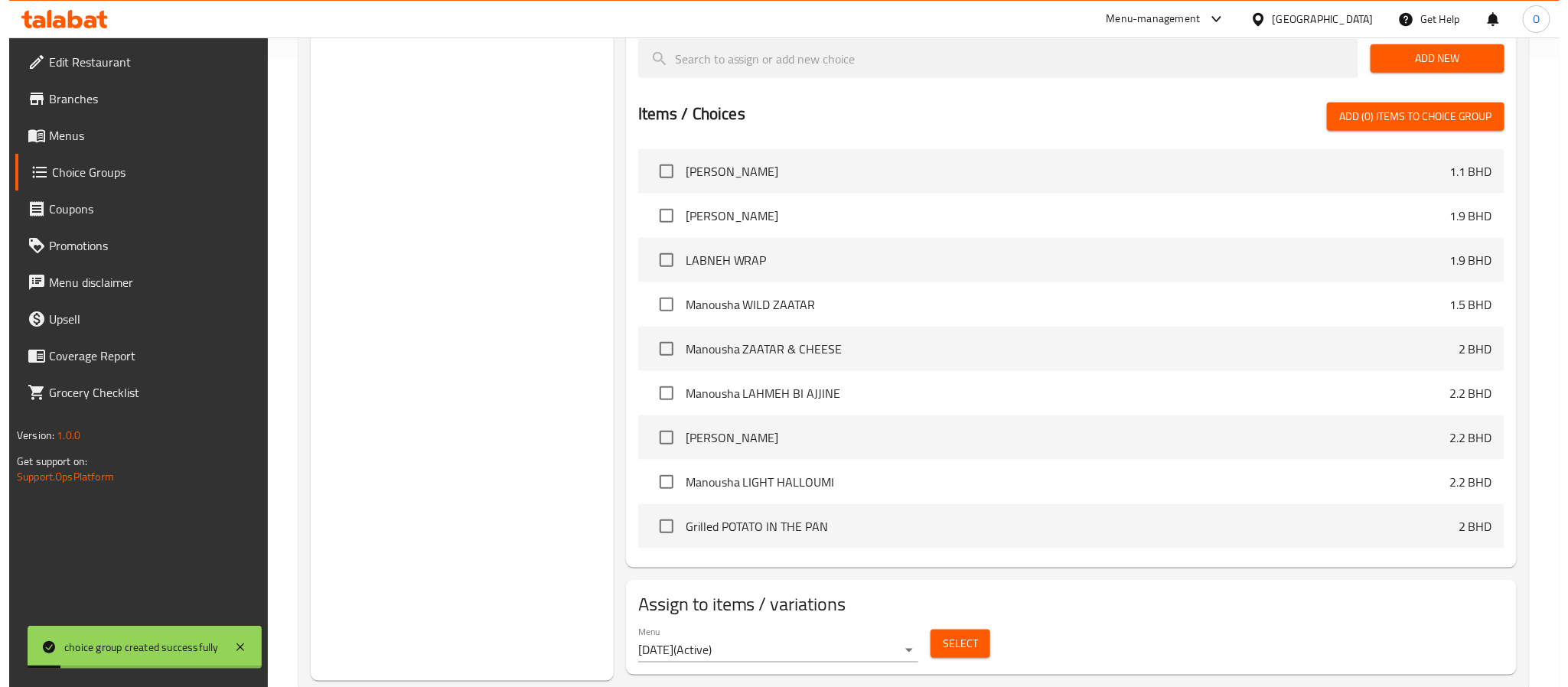
scroll to position [669, 0]
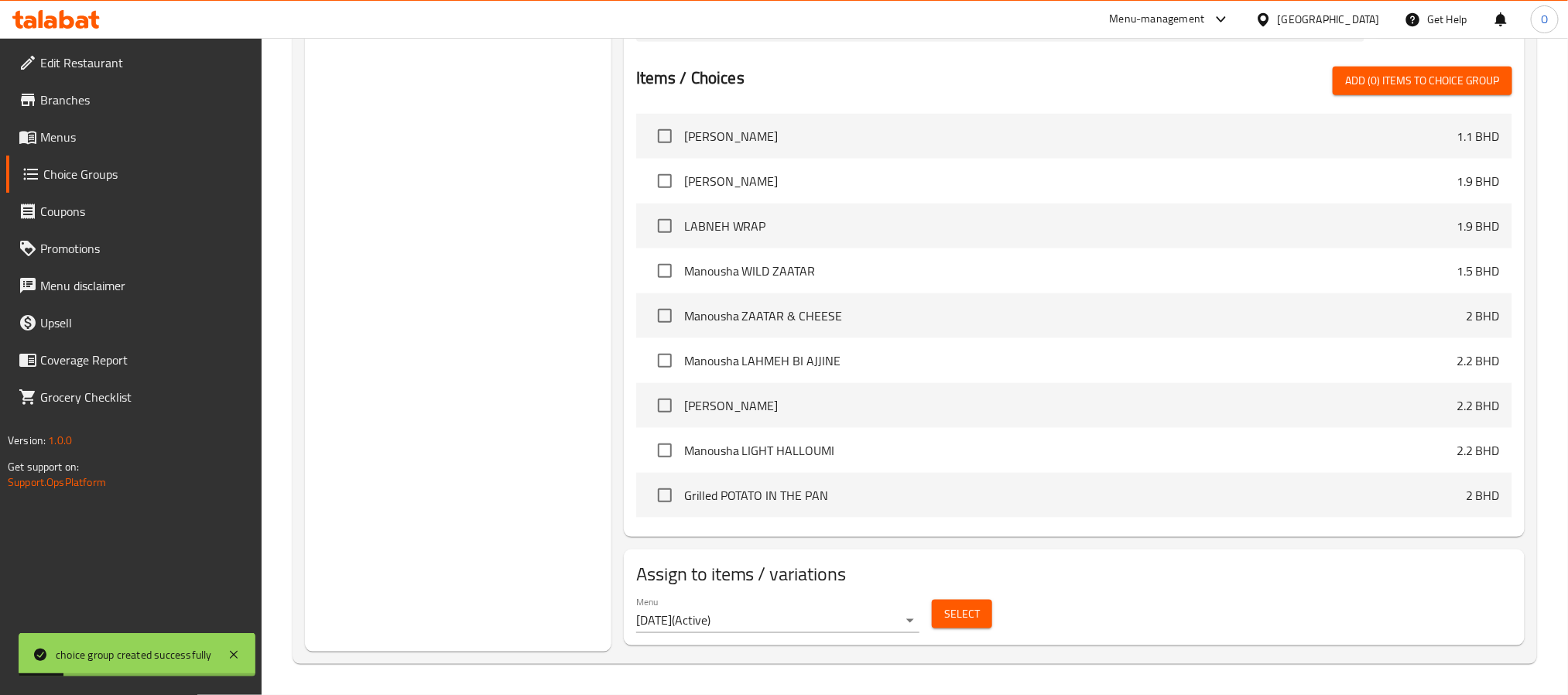
click at [957, 616] on span "Select" at bounding box center [962, 614] width 35 height 20
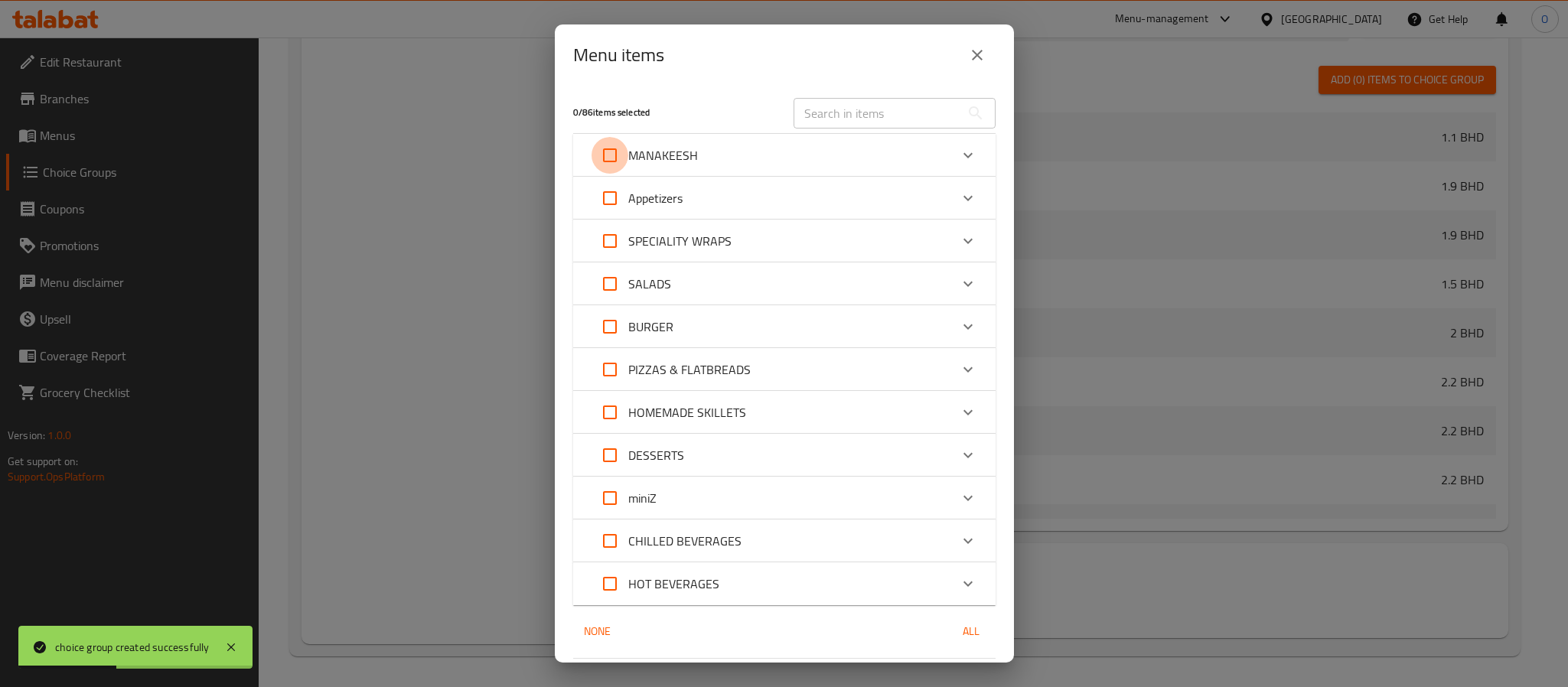
click at [599, 152] on input "Expand" at bounding box center [610, 155] width 37 height 37
checkbox input "true"
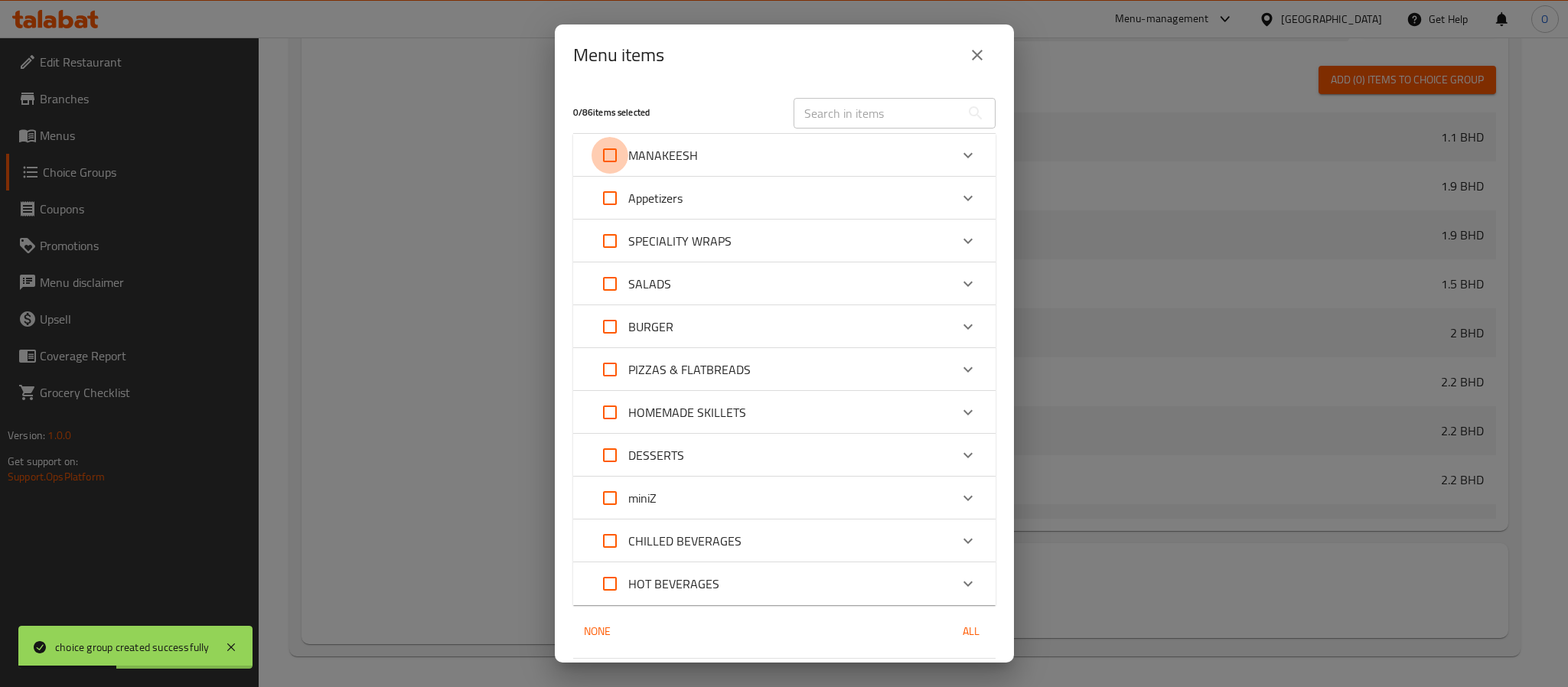
checkbox input "true"
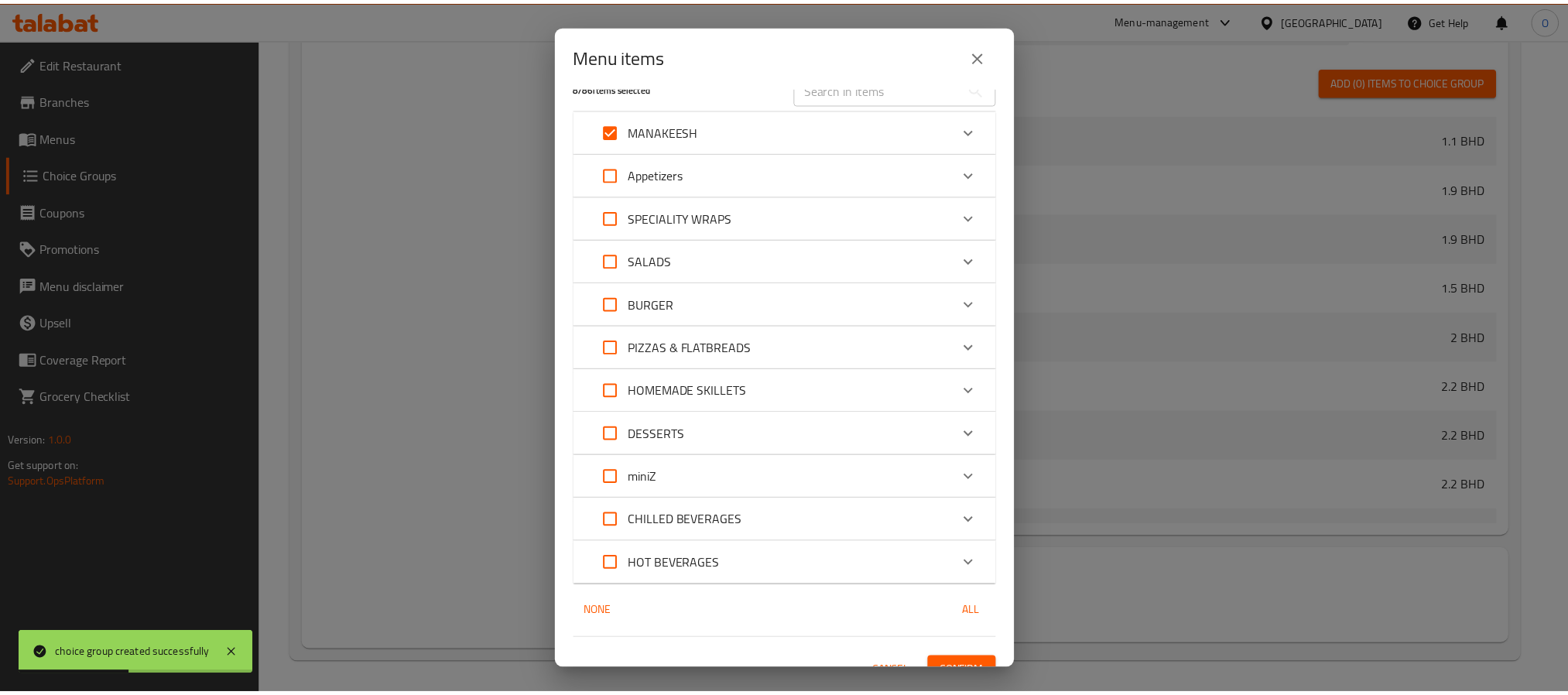
scroll to position [49, 0]
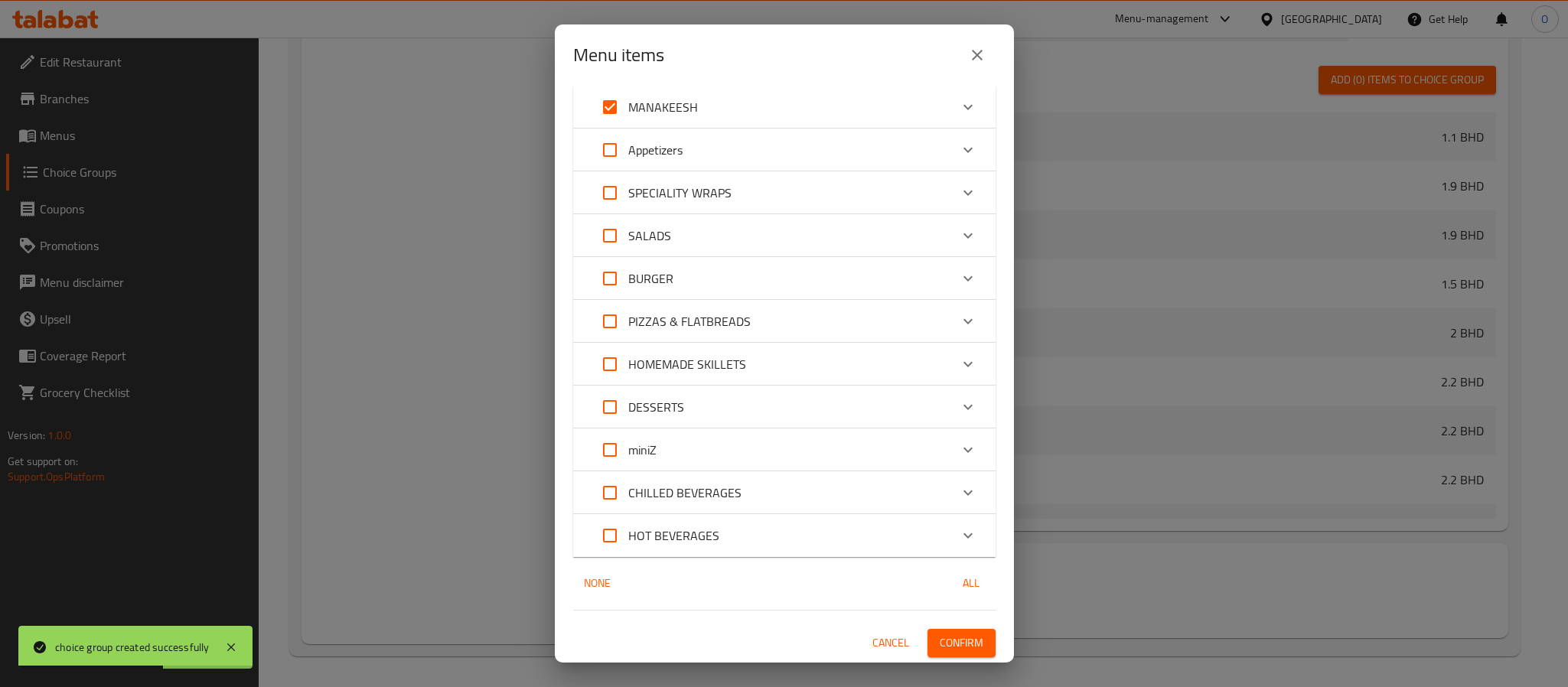
click at [942, 634] on span "Confirm" at bounding box center [961, 643] width 44 height 19
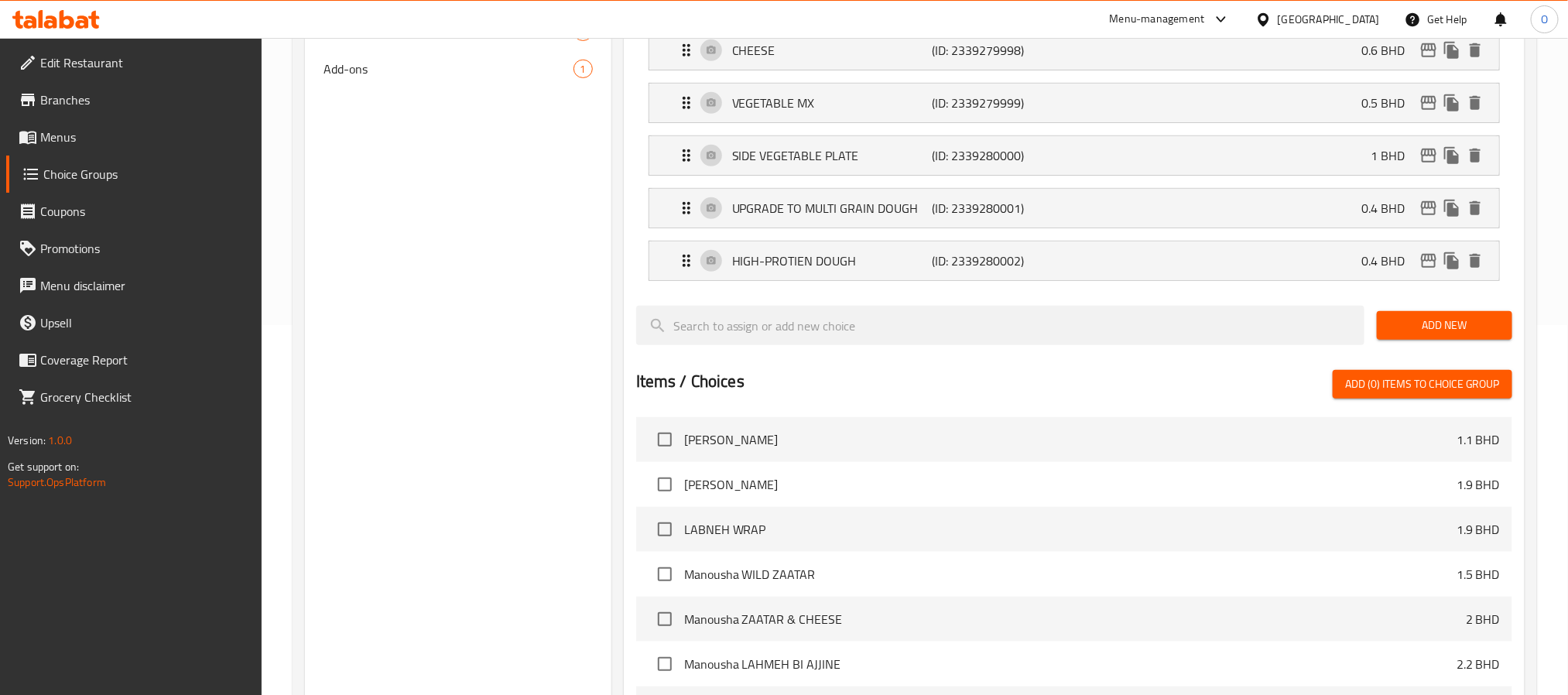
scroll to position [0, 0]
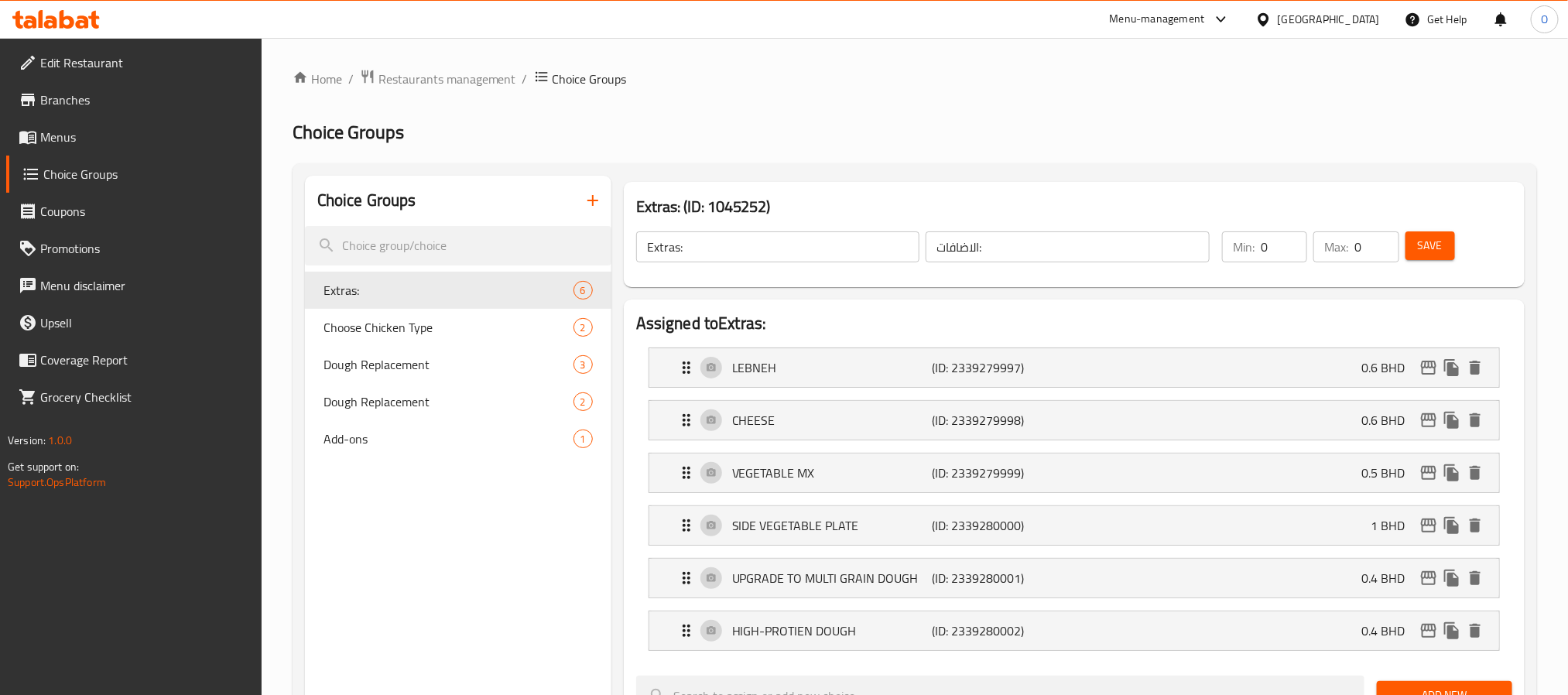
click at [594, 203] on icon "button" at bounding box center [592, 201] width 19 height 19
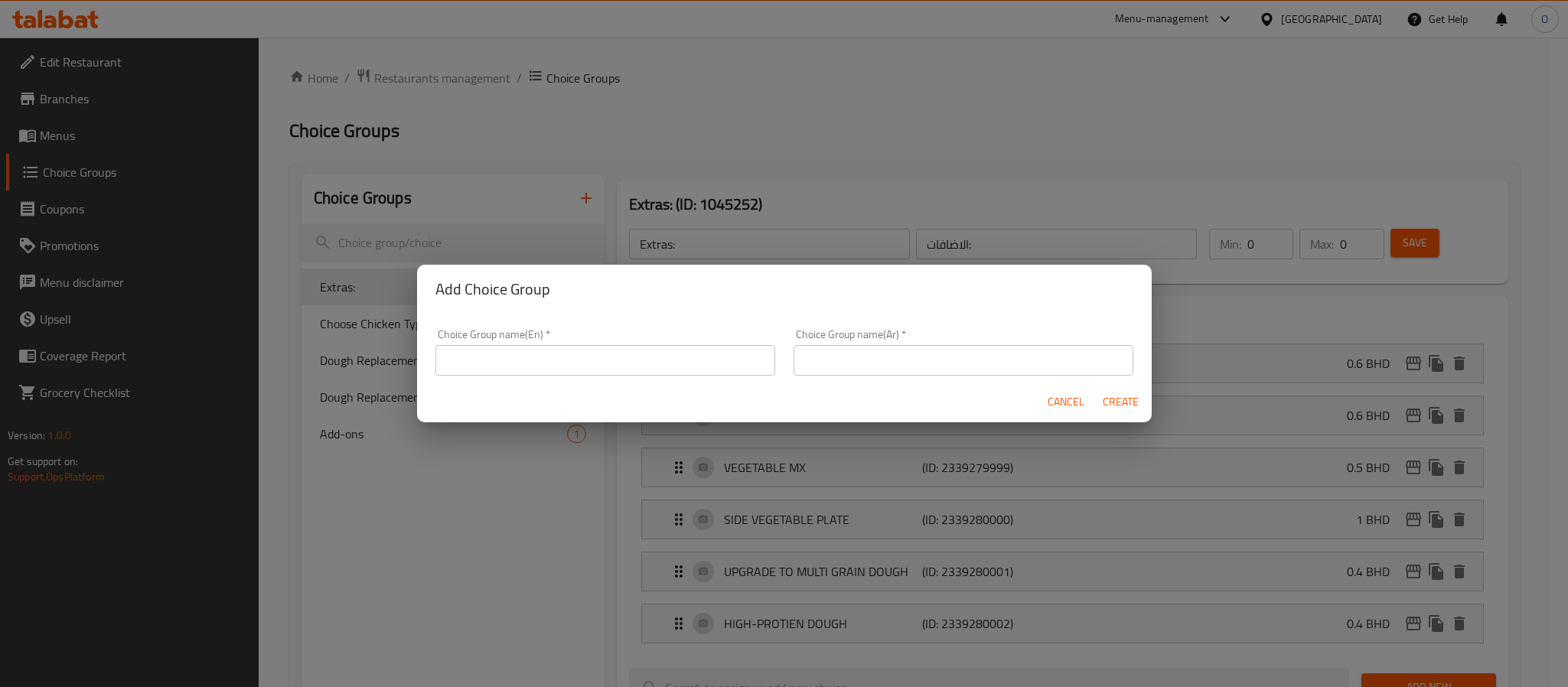
click at [577, 365] on input "text" at bounding box center [605, 361] width 340 height 31
type input "Choose Your Egg Style:"
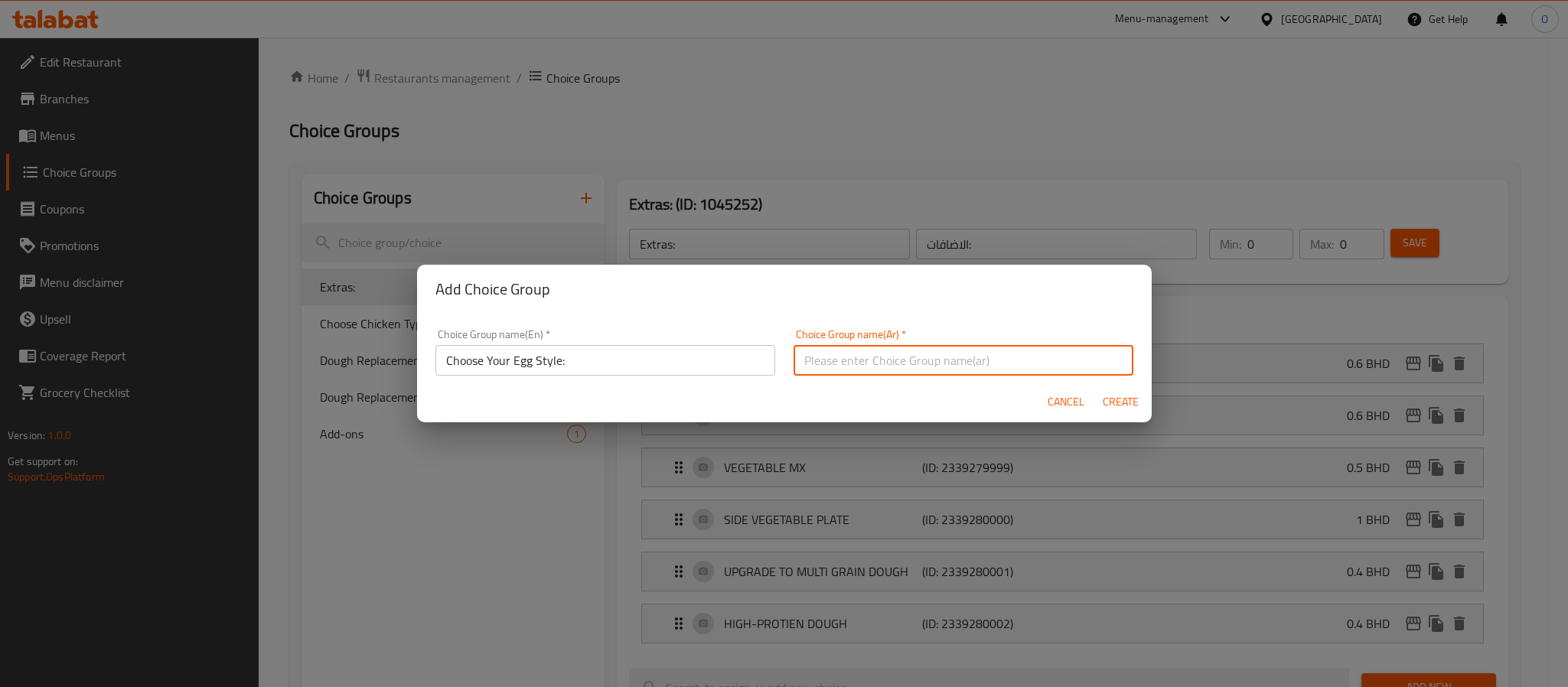
paste input "اختر نوع البيض الخاص بك:"
type input "اختر نوع البيض الخاص بك:"
click at [1127, 404] on span "Create" at bounding box center [1121, 402] width 37 height 19
type input "Choose Your Egg Style:"
type input "اختر نوع البيض الخاص بك:"
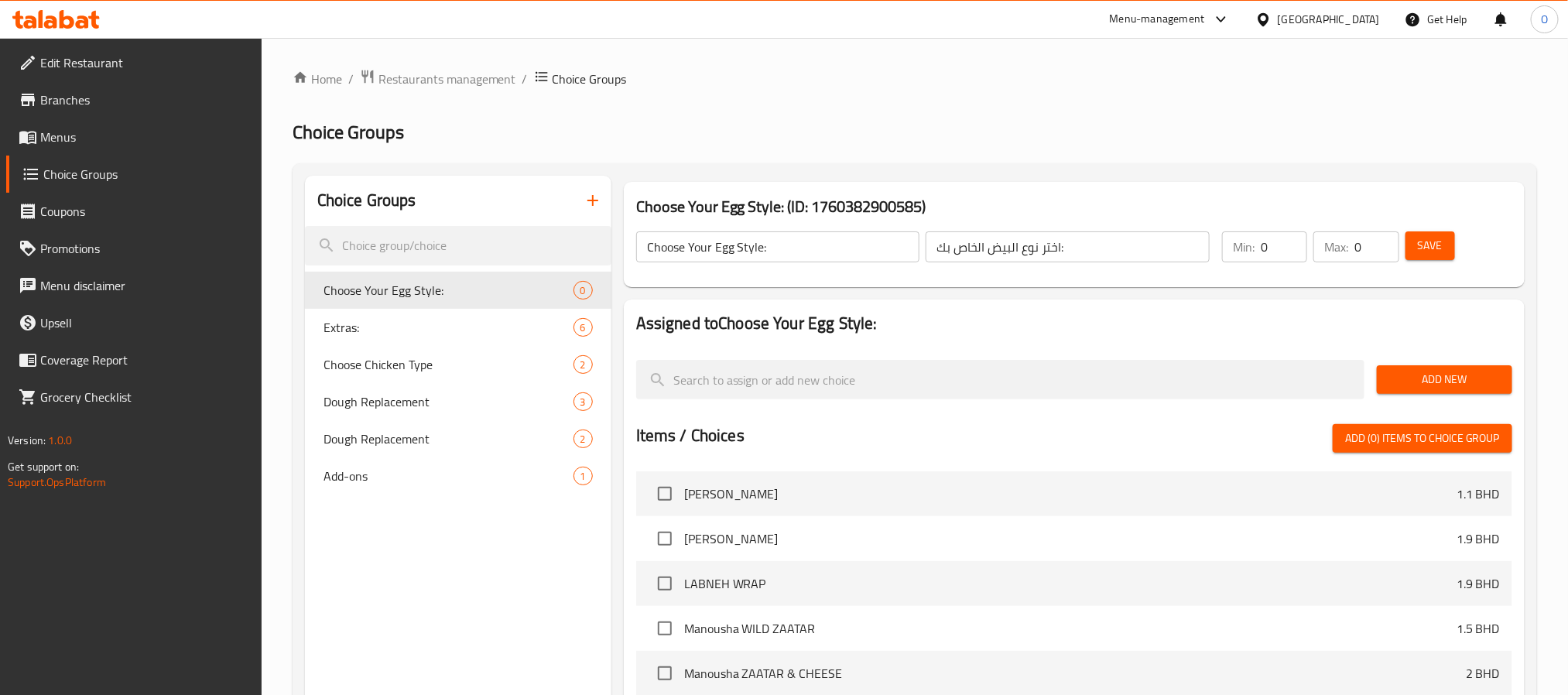
click at [1433, 373] on span "Add New" at bounding box center [1444, 380] width 111 height 20
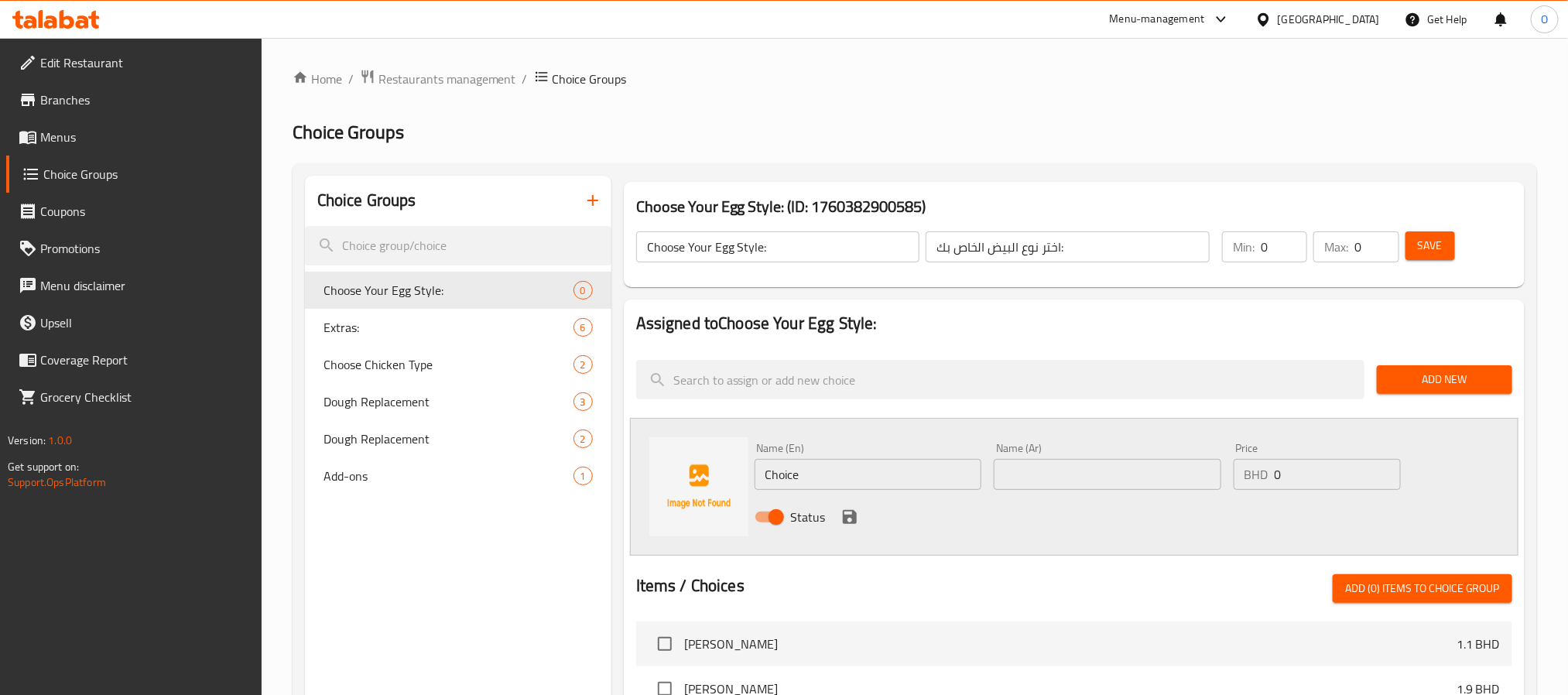
click at [870, 450] on div "Name (En) Choice Name (En)" at bounding box center [868, 467] width 228 height 47
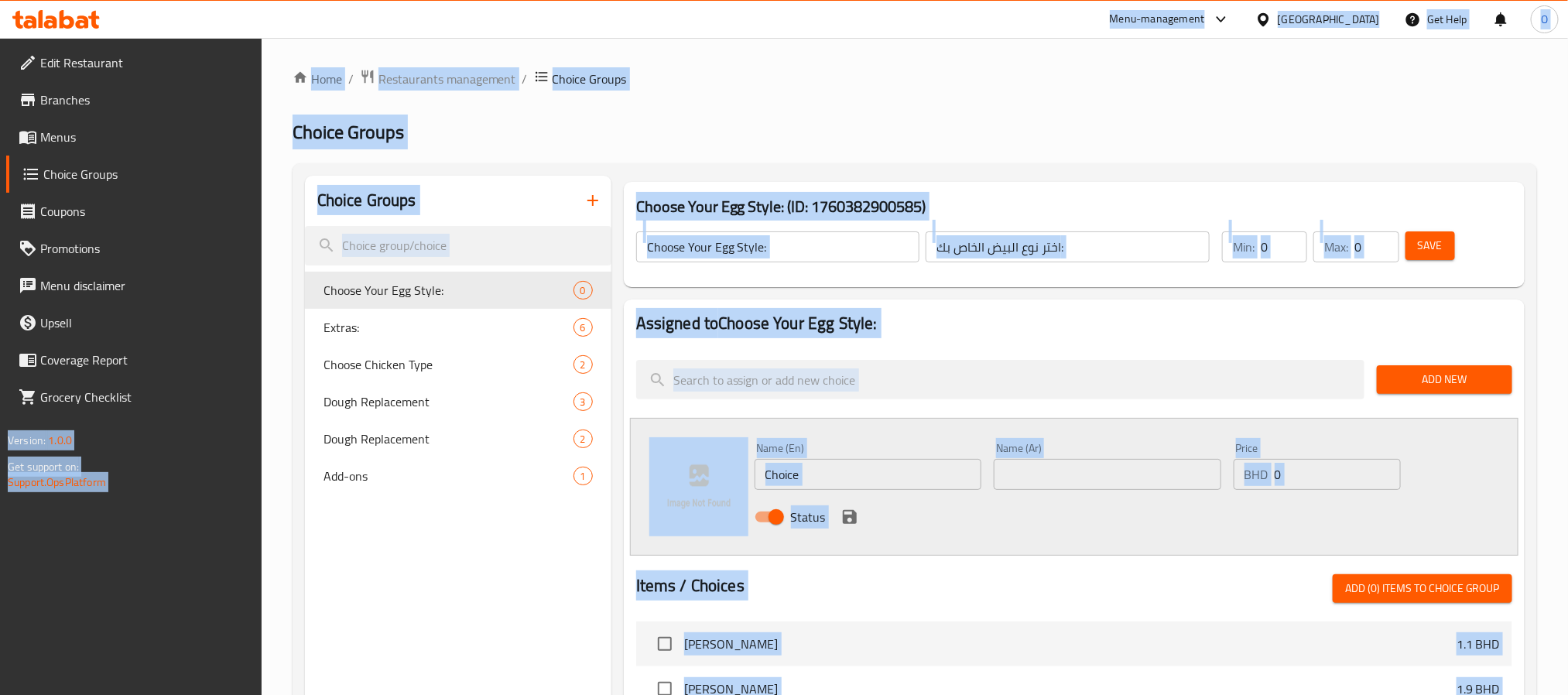
click at [888, 470] on input "Choice" at bounding box center [868, 475] width 228 height 31
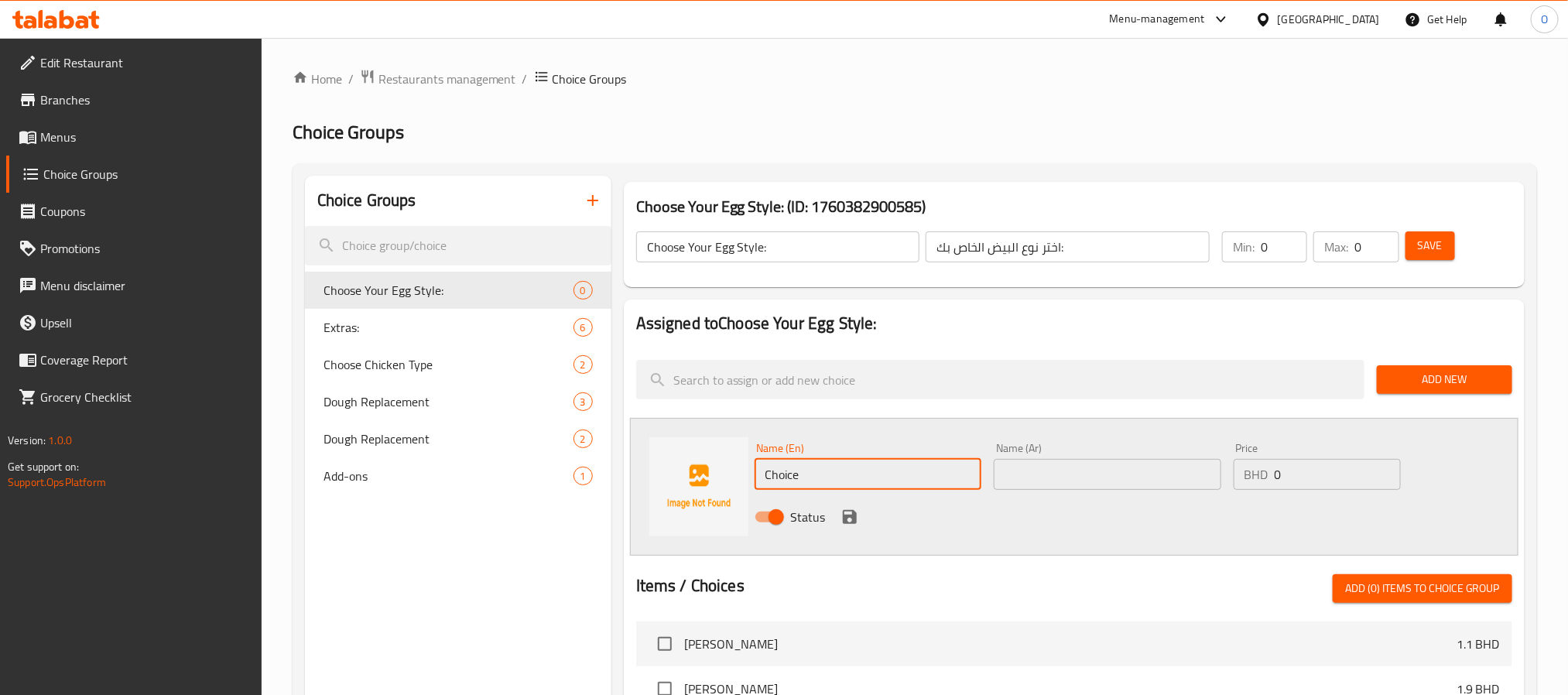
paste input "SUNNY SIDE UP"
type input "SUNNY SIDE UP EGG"
drag, startPoint x: 1279, startPoint y: 246, endPoint x: 1234, endPoint y: 246, distance: 45.0
click at [1235, 246] on div "Min: 0 ​" at bounding box center [1264, 248] width 85 height 31
type input "1"
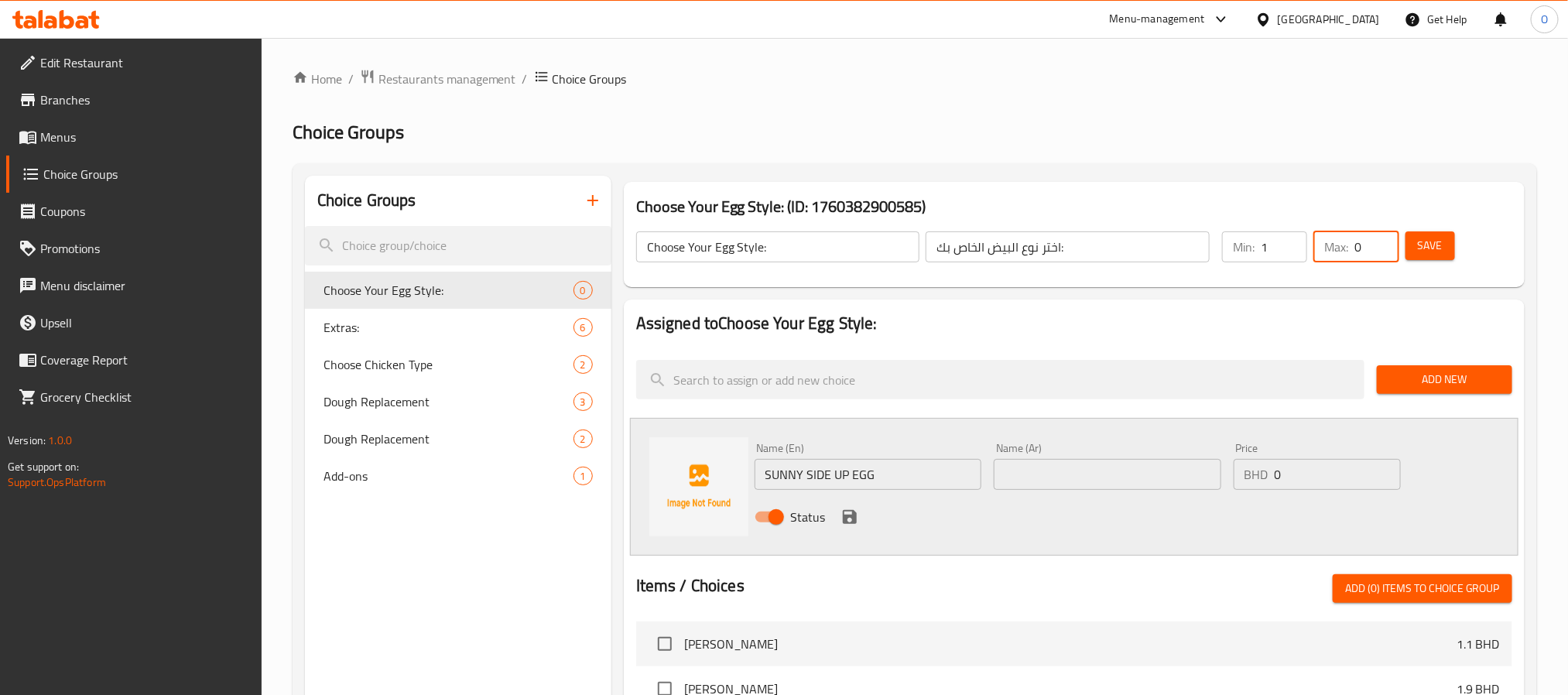
drag, startPoint x: 1369, startPoint y: 239, endPoint x: 1284, endPoint y: 247, distance: 85.4
click at [1286, 247] on div "Min: 1 ​ Max: 0 ​" at bounding box center [1311, 247] width 189 height 43
type input "1"
click at [1245, 179] on div "Choose Your Egg Style: (ID: 1760382900585) Choose Your Egg Style: ​ اختر نوع ال…" at bounding box center [1075, 235] width 914 height 118
click at [902, 463] on input "SUNNY SIDE UP EGG" at bounding box center [868, 475] width 228 height 31
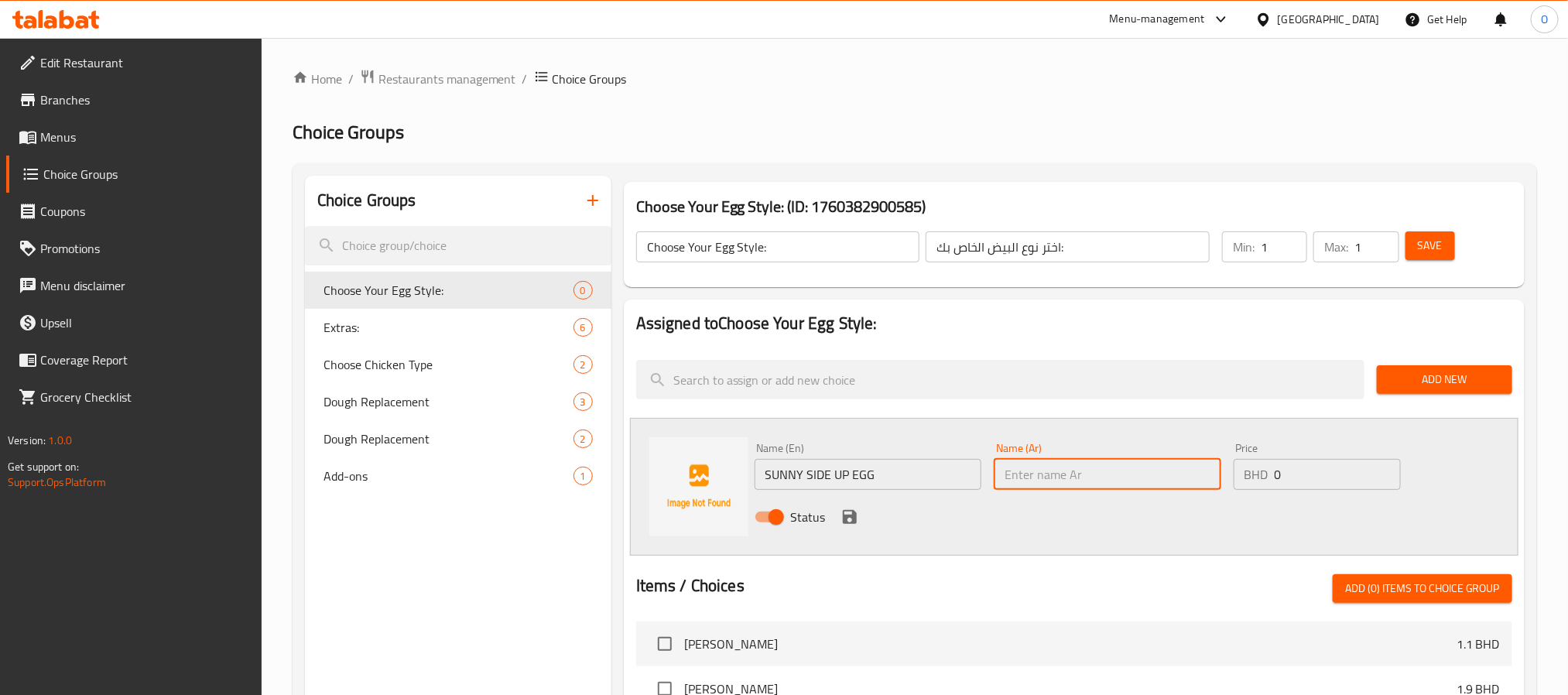
paste input "بيض عيون"
type input "بيض عيون"
click at [853, 519] on icon "save" at bounding box center [850, 517] width 14 height 14
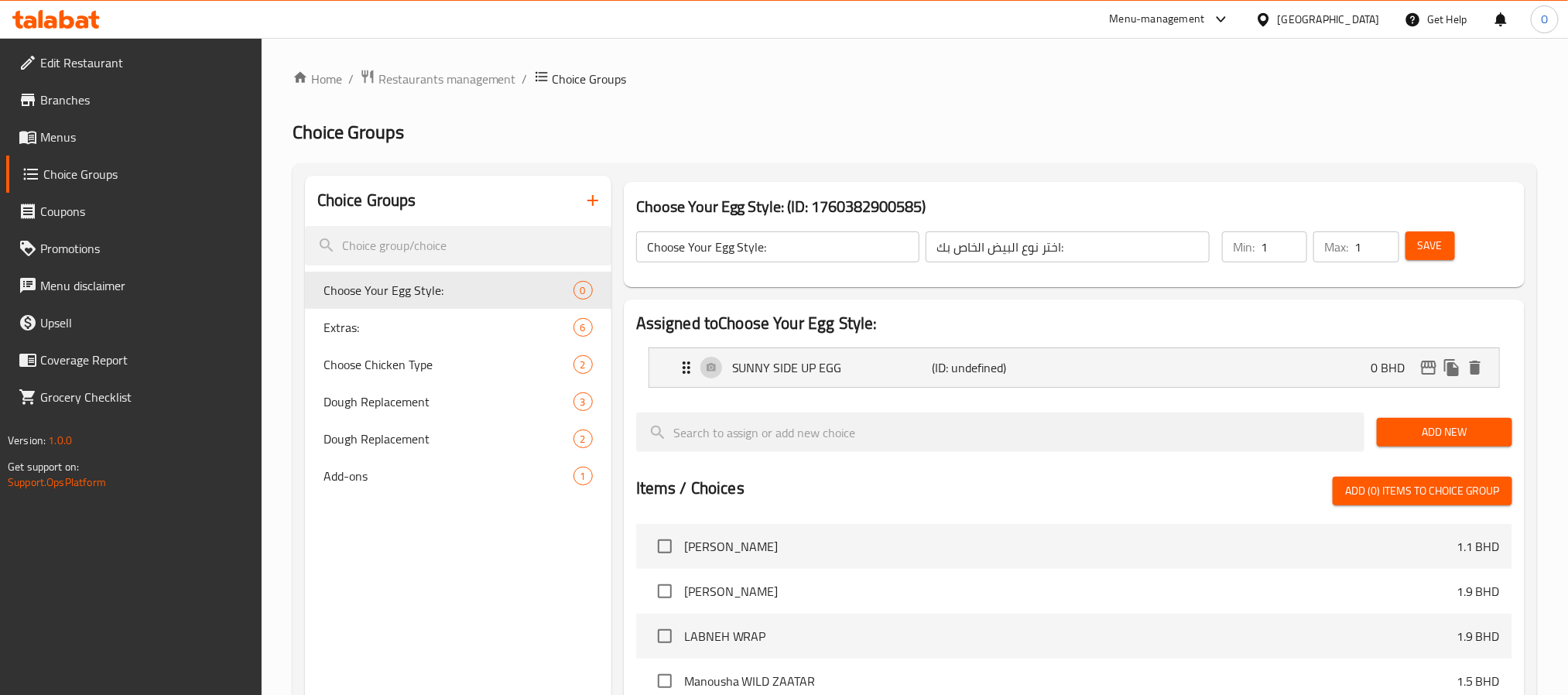
click at [1490, 439] on span "Add New" at bounding box center [1444, 433] width 111 height 20
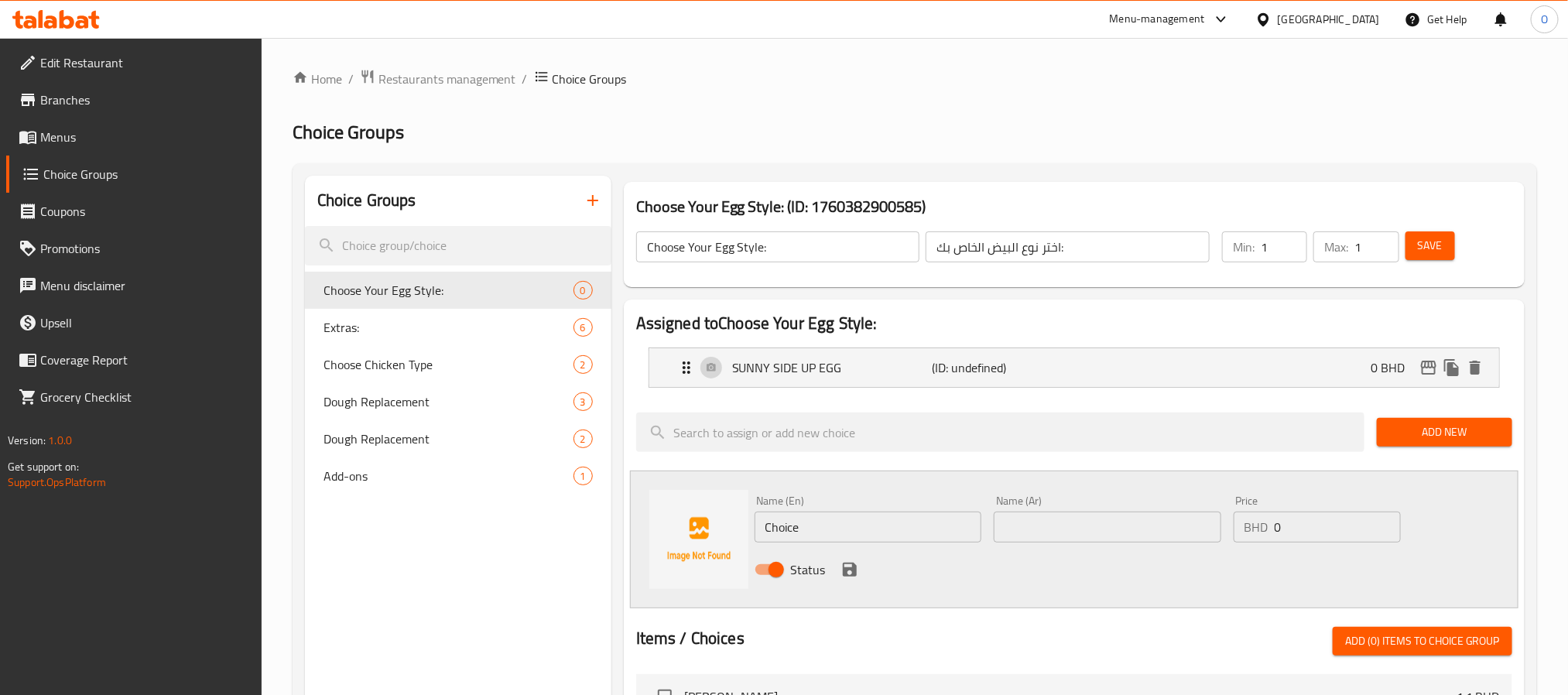
click at [947, 516] on input "Choice" at bounding box center [868, 528] width 228 height 31
paste input "t"
type input "Omelette"
click at [1037, 526] on input "text" at bounding box center [1107, 528] width 228 height 31
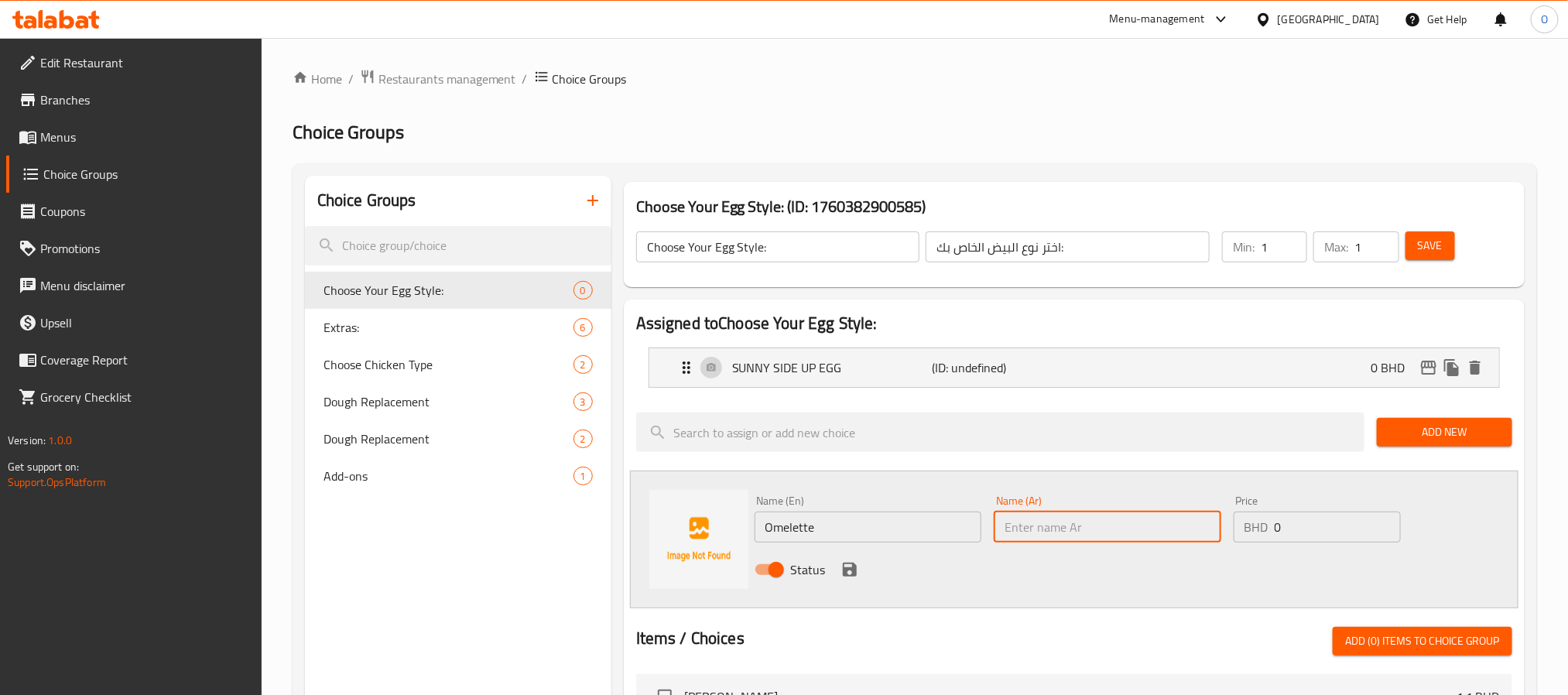
paste input "أومليت"
type input "أومليت"
click at [857, 570] on icon "save" at bounding box center [849, 569] width 19 height 19
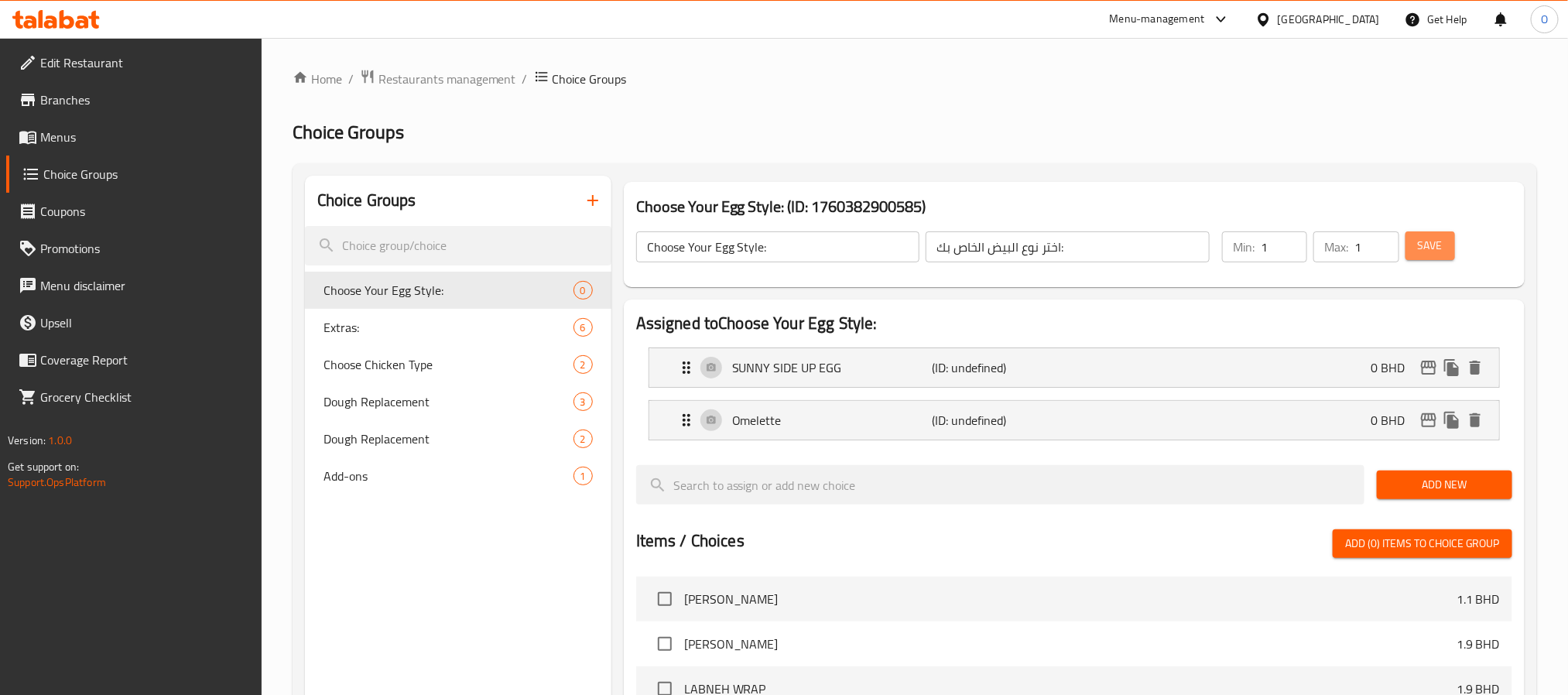
click at [1424, 247] on span "Save" at bounding box center [1429, 246] width 25 height 20
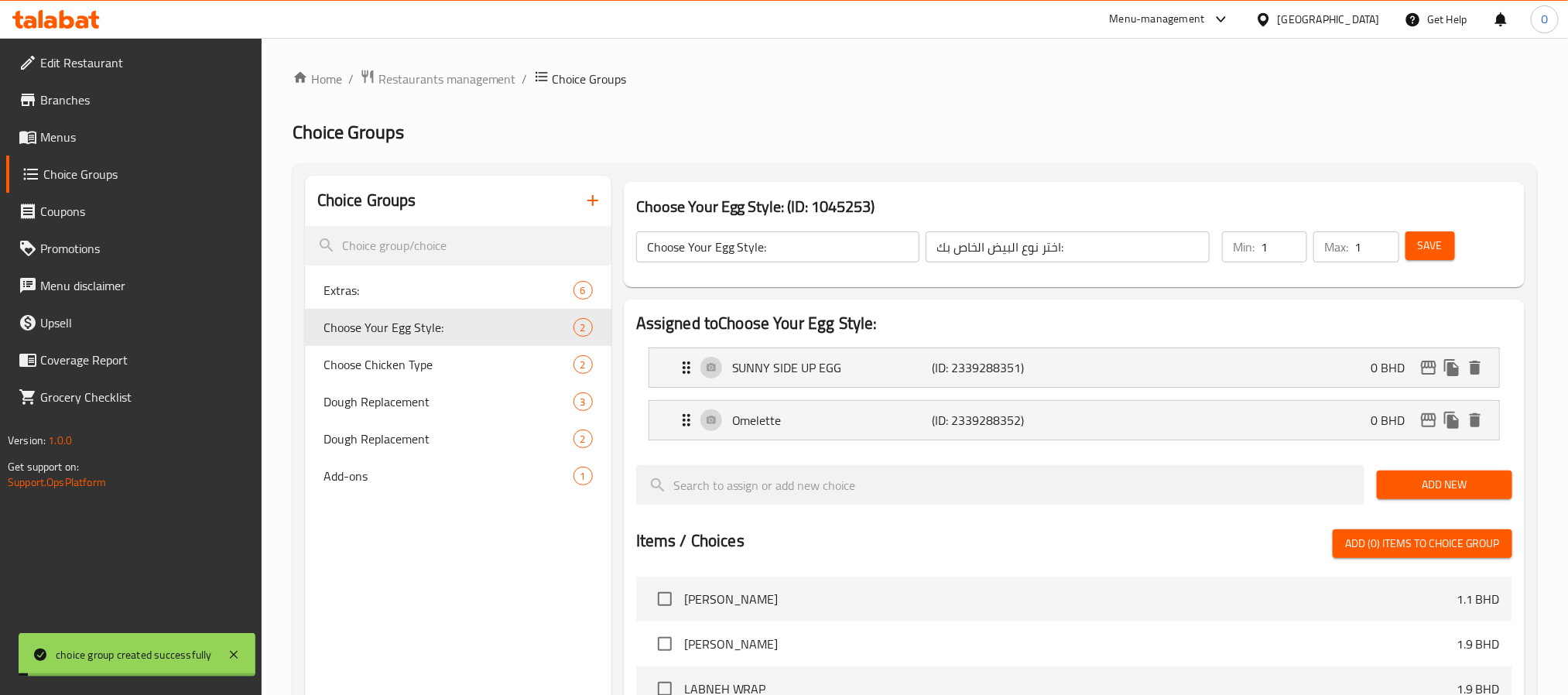
drag, startPoint x: 869, startPoint y: 122, endPoint x: 548, endPoint y: 330, distance: 382.5
click at [864, 117] on div "Home / Restaurants management / Choice Groups Choice Groups Choice Groups Extra…" at bounding box center [915, 598] width 1245 height 1059
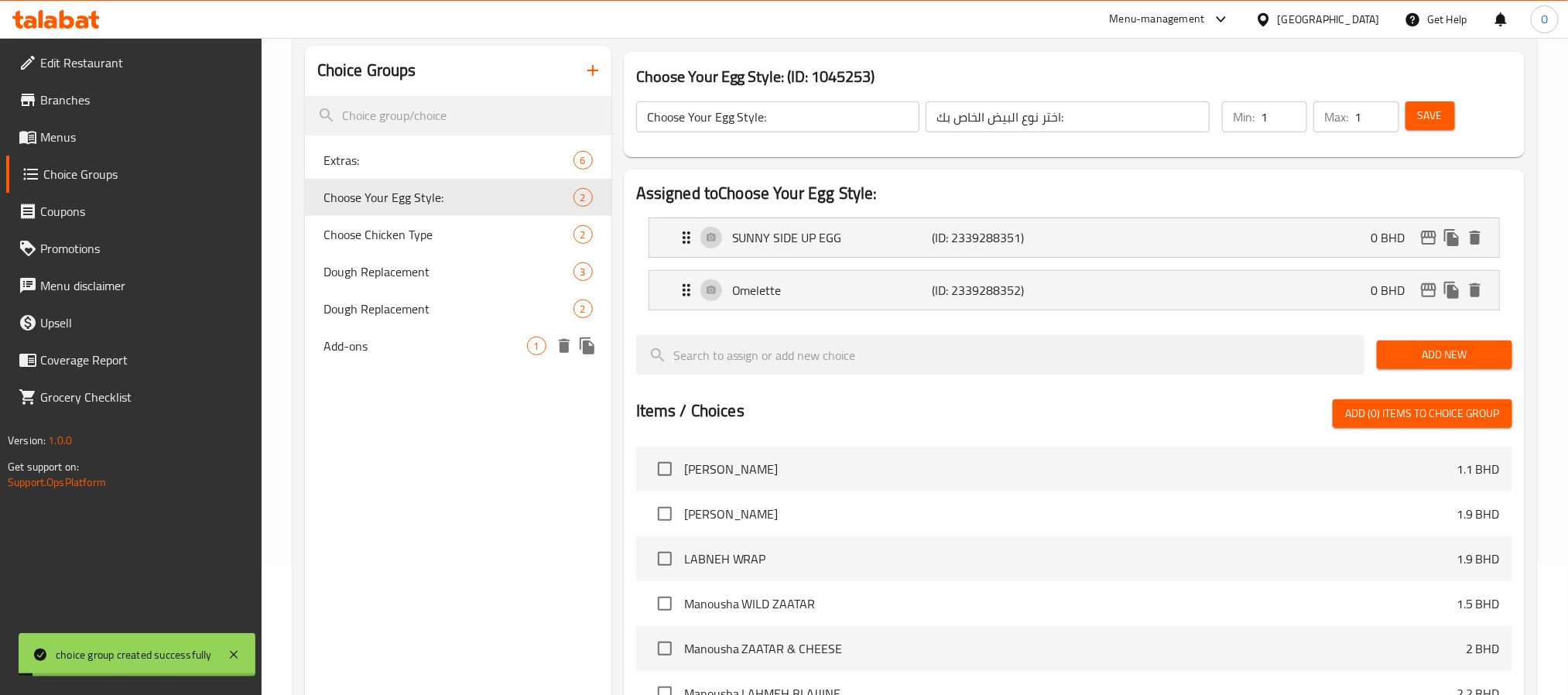
scroll to position [463, 0]
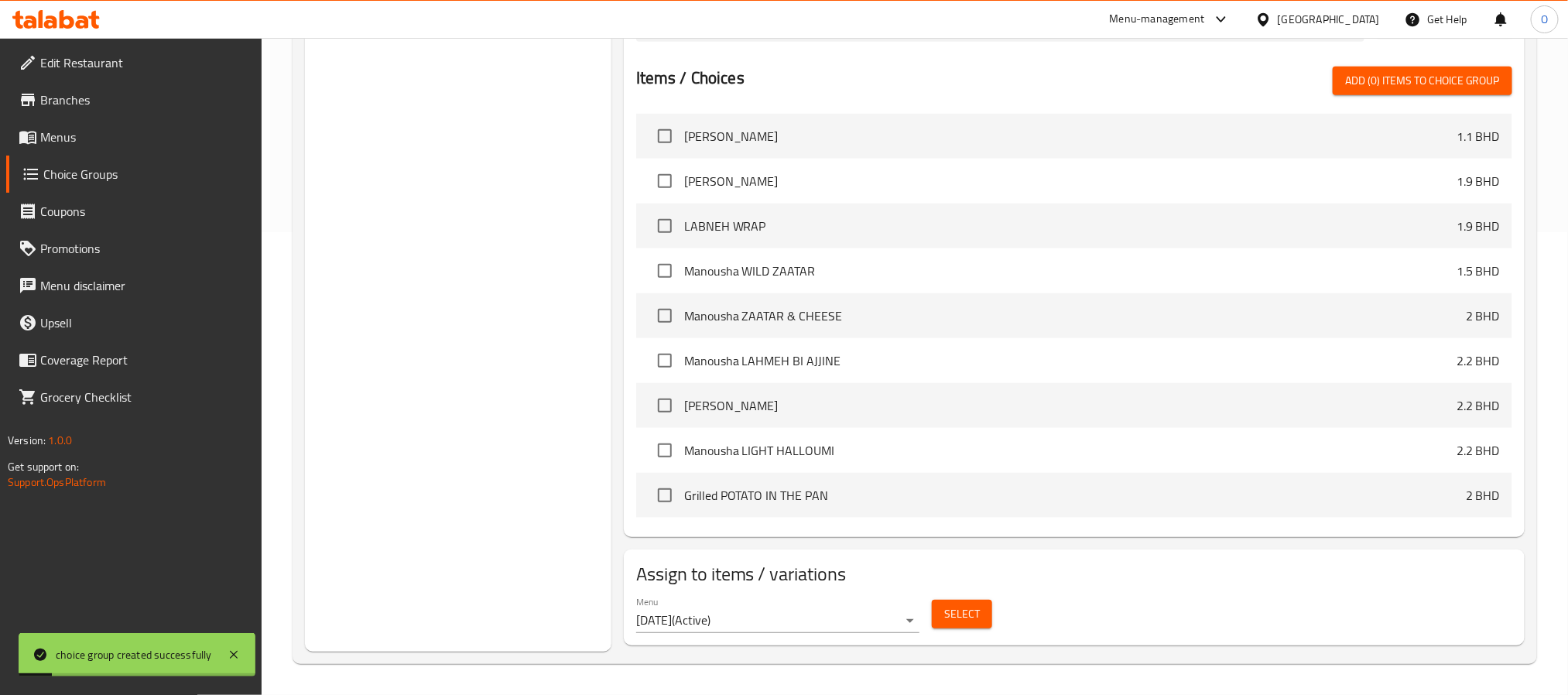
click at [978, 608] on span "Select" at bounding box center [962, 614] width 35 height 20
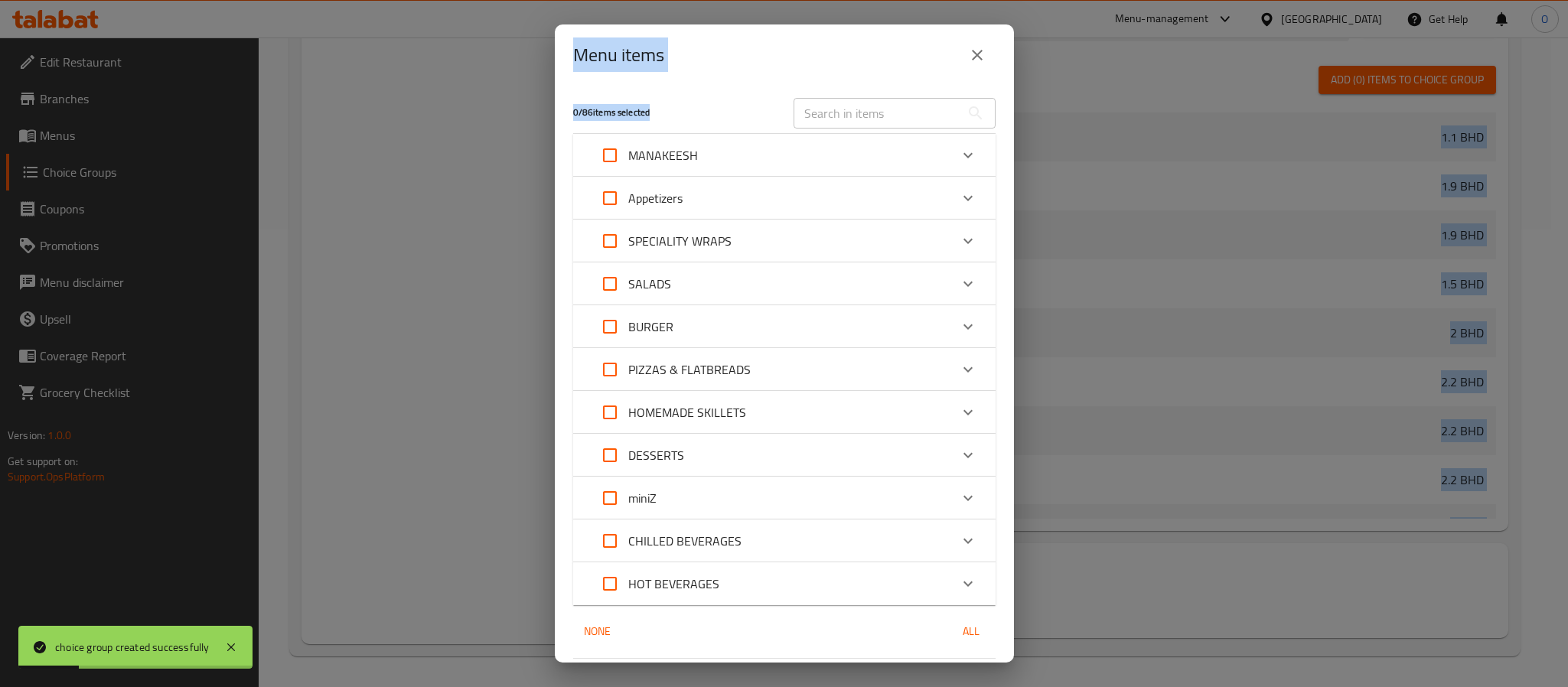
click at [861, 121] on input "text" at bounding box center [877, 114] width 167 height 31
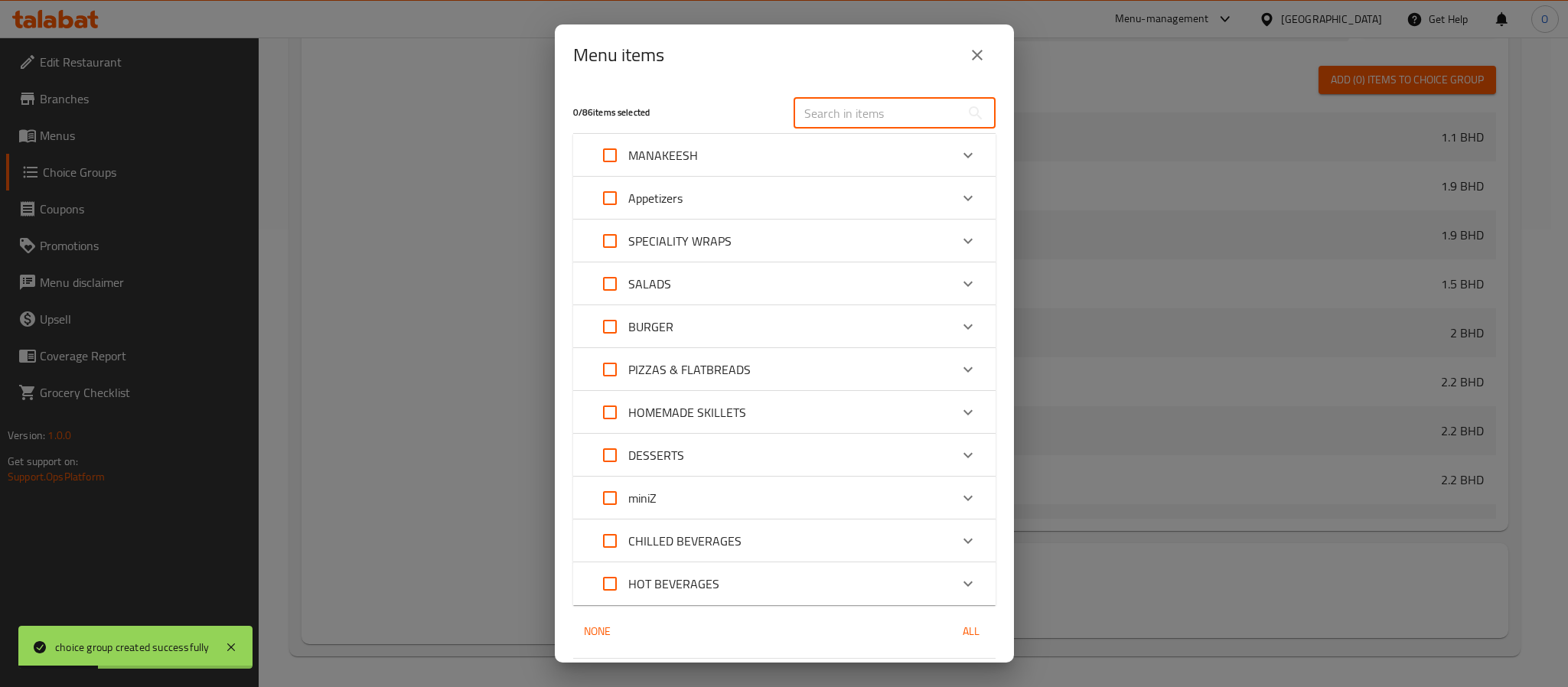
click at [864, 118] on input "text" at bounding box center [877, 114] width 167 height 31
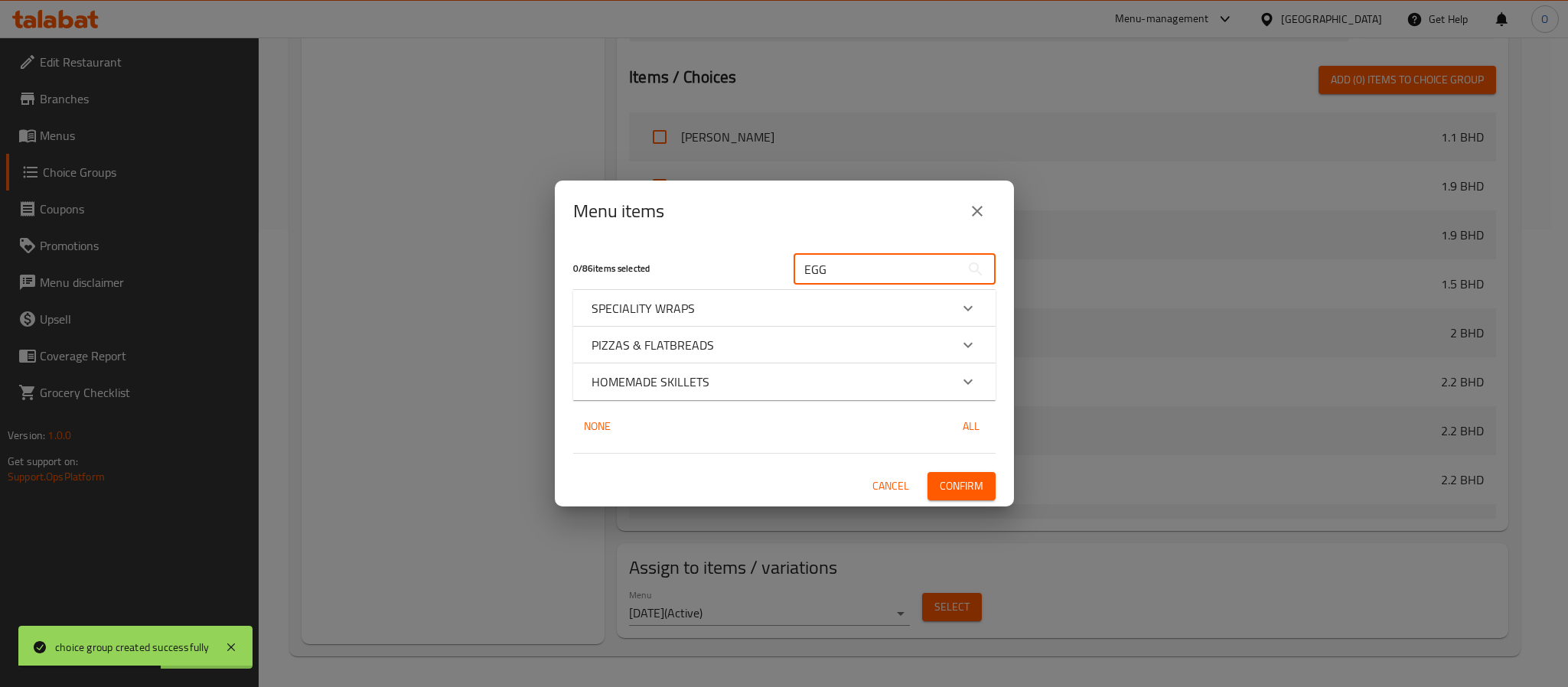
type input "EGG"
click at [712, 379] on div "HOMEMADE SKILLETS" at bounding box center [770, 382] width 358 height 18
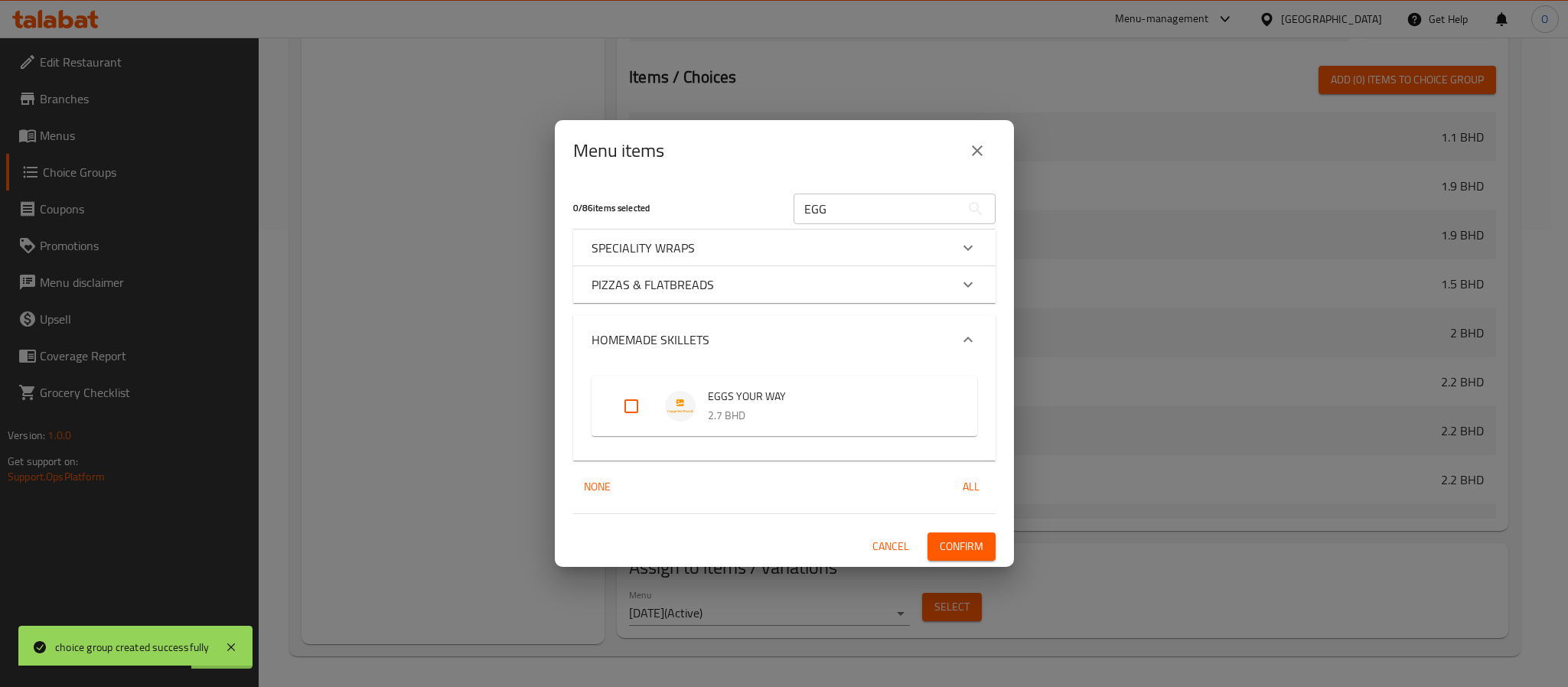
click at [633, 402] on input "Expand" at bounding box center [631, 406] width 37 height 37
checkbox input "true"
click at [949, 542] on span "Confirm" at bounding box center [961, 547] width 44 height 19
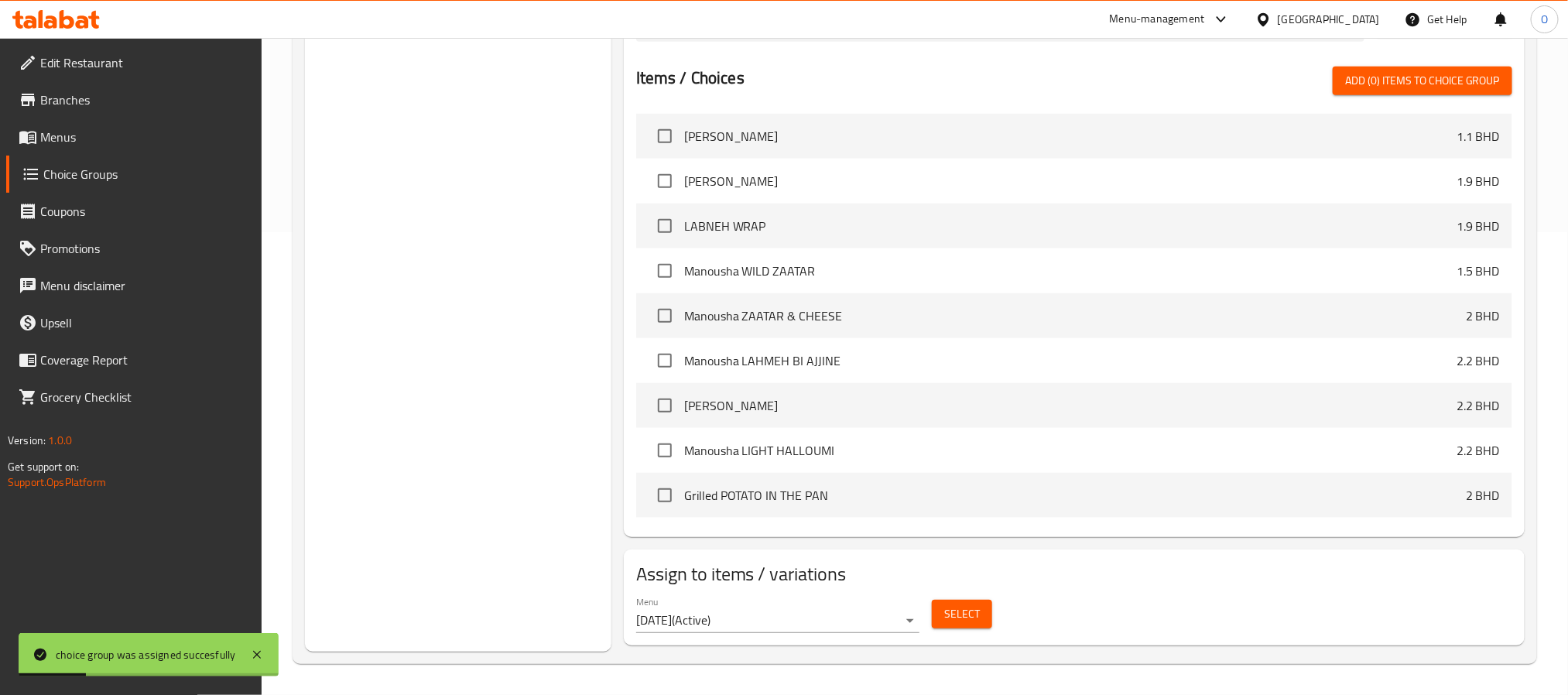
click at [463, 297] on div "Choice Groups Extras: 6 Choose Your Egg Style: 2 Choose Chicken Type 2 Dough Re…" at bounding box center [458, 183] width 307 height 940
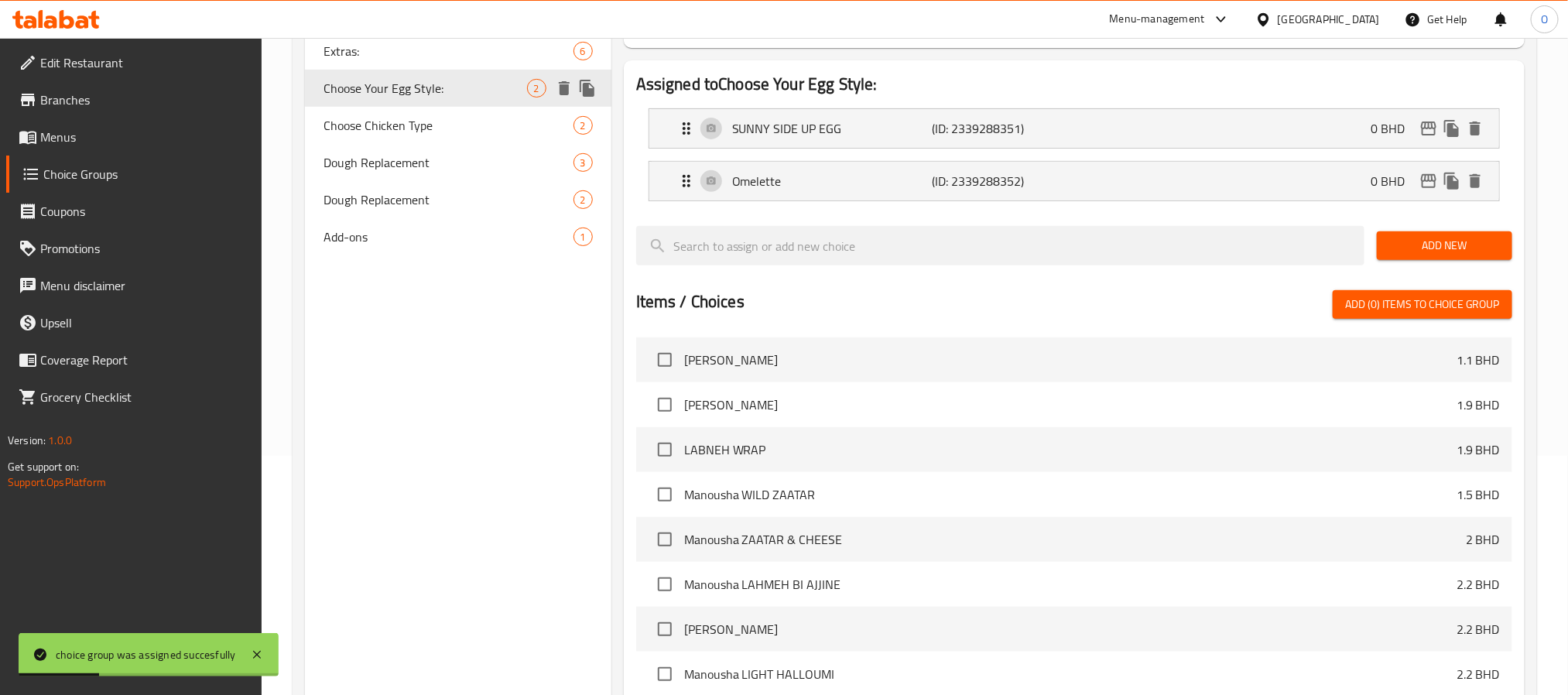
scroll to position [0, 0]
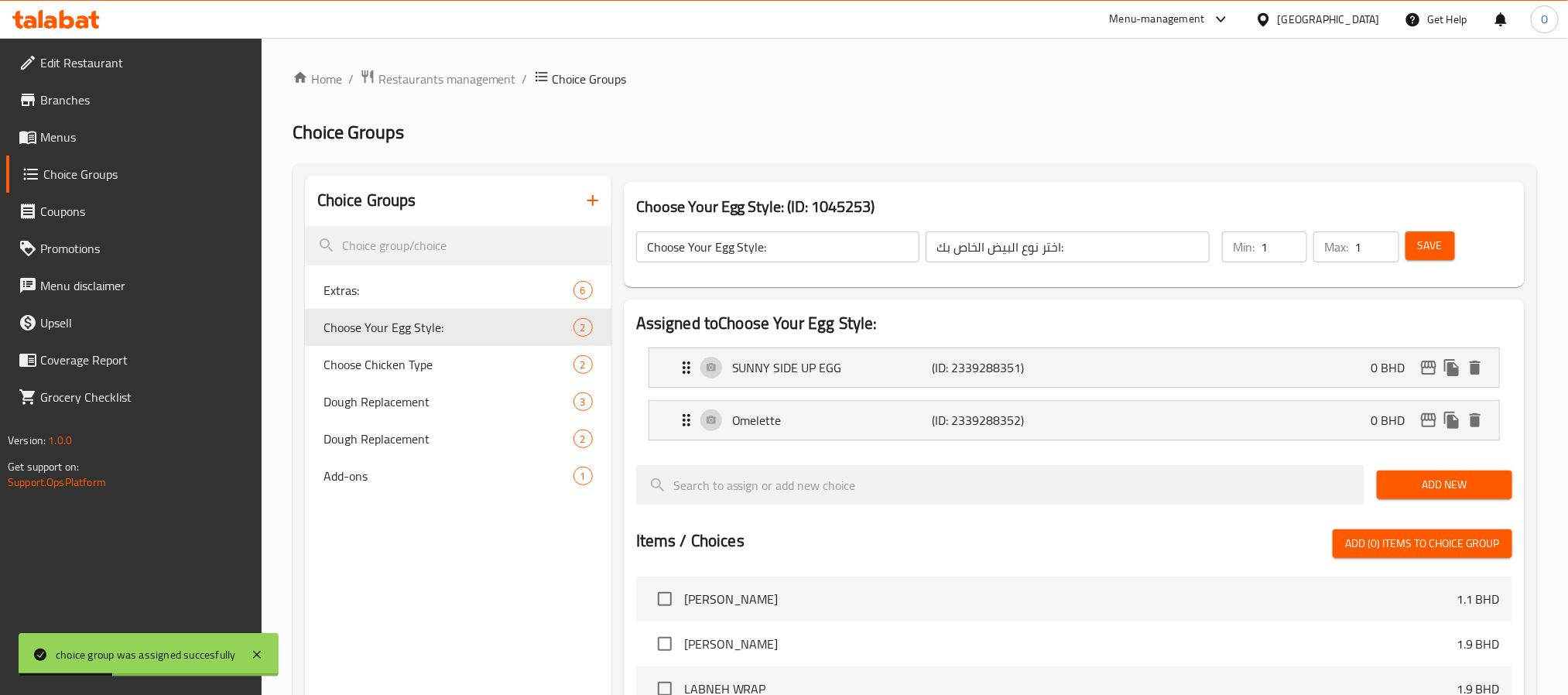
click at [584, 203] on icon "button" at bounding box center [592, 201] width 19 height 19
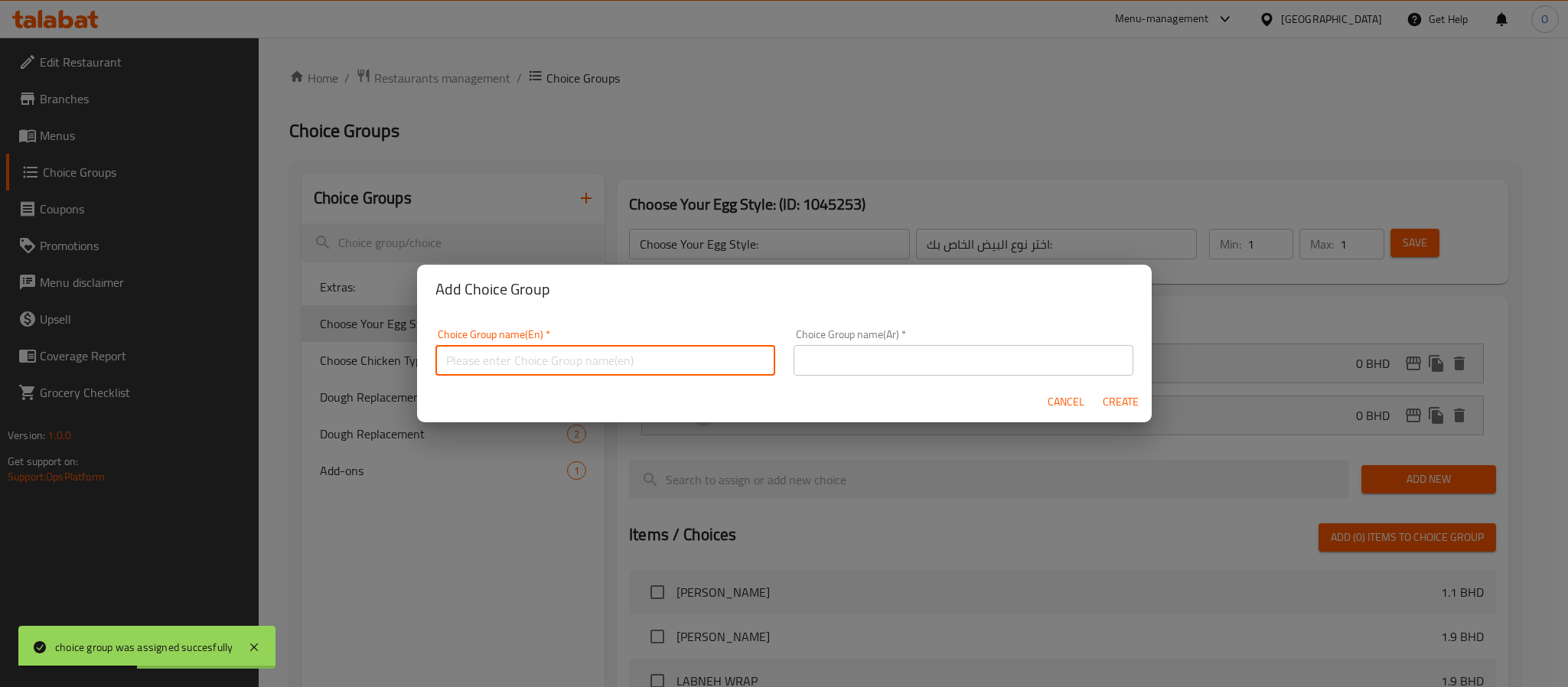
click at [648, 361] on input "text" at bounding box center [605, 361] width 340 height 31
type input "Your Choice Of :"
click at [898, 354] on input "text" at bounding box center [964, 361] width 340 height 31
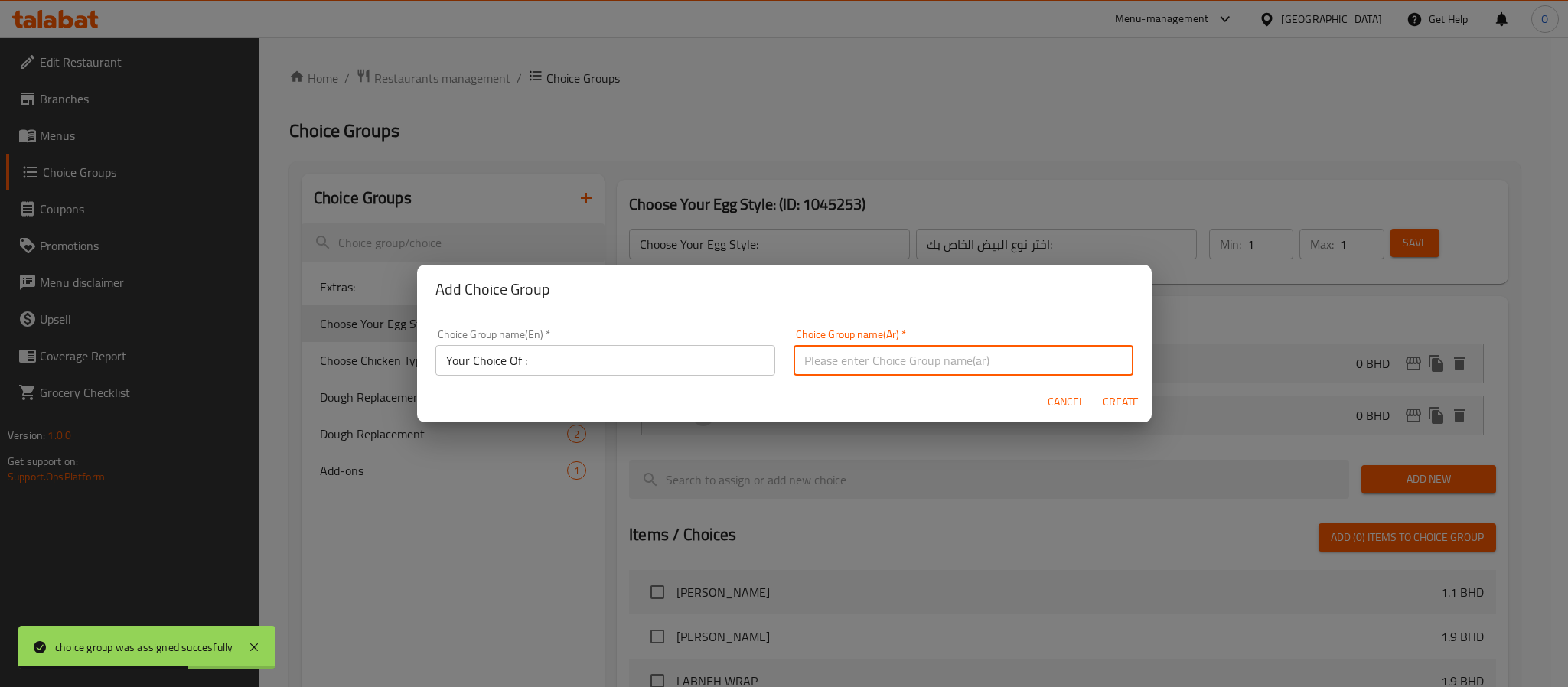
type input "اختيارك من :"
click at [1111, 407] on span "Create" at bounding box center [1121, 402] width 37 height 19
type input "Your Choice Of :"
type input "اختيارك من :"
type input "0"
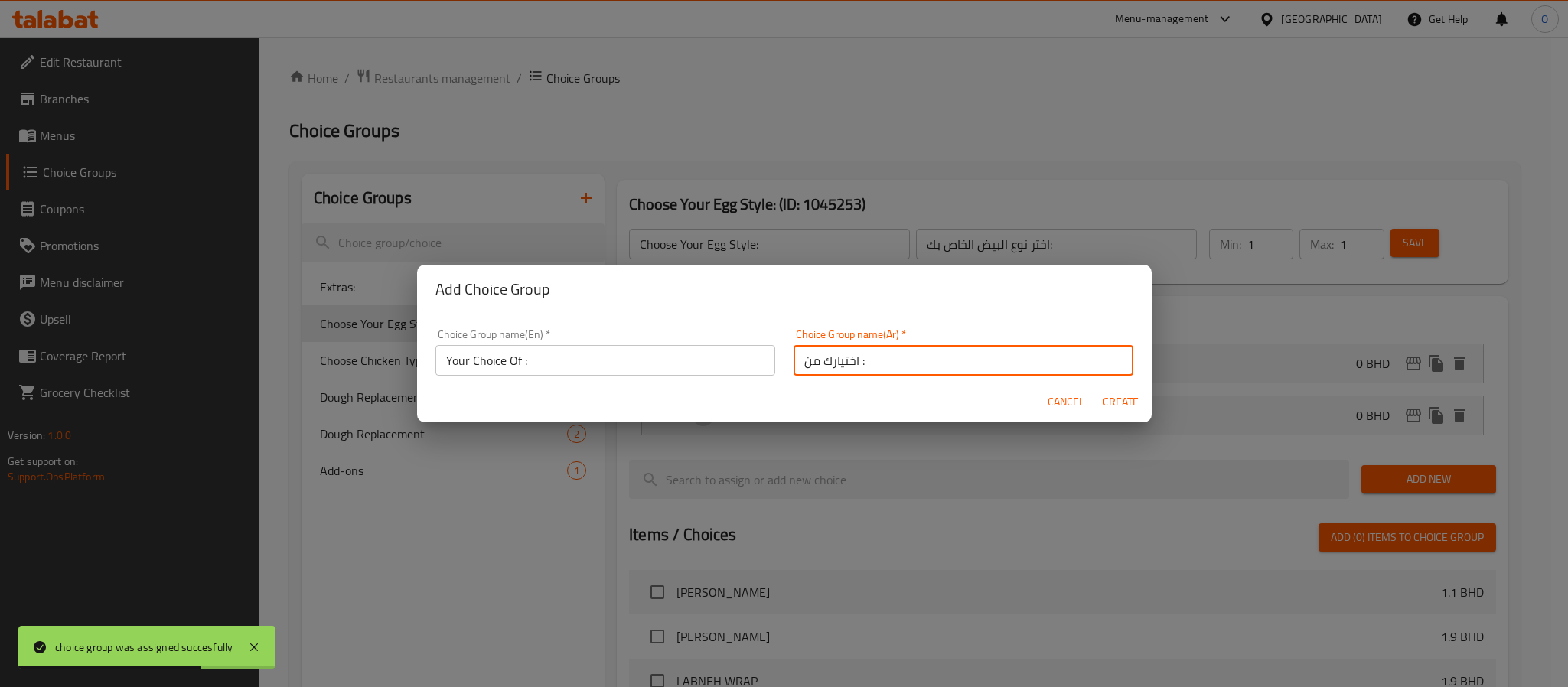
type input "0"
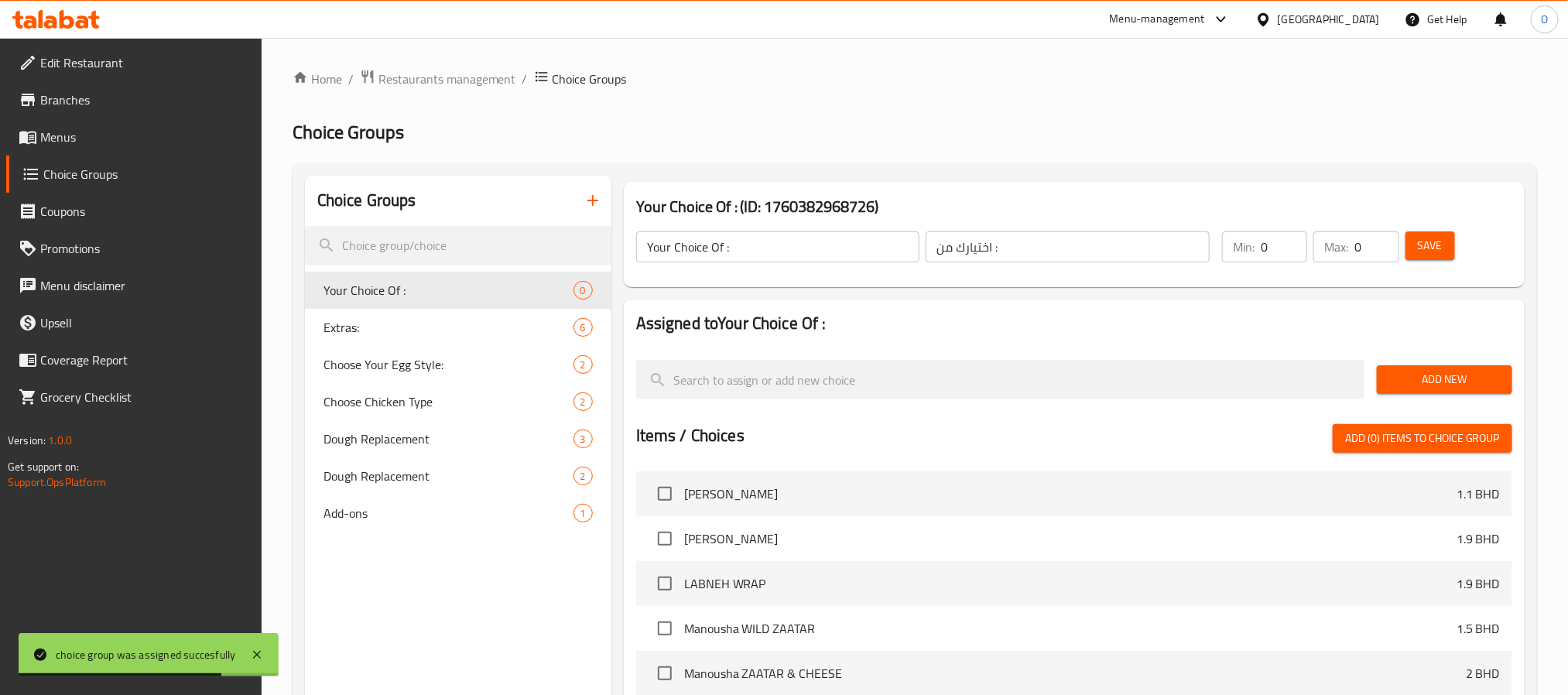
drag, startPoint x: 1440, startPoint y: 381, endPoint x: 1426, endPoint y: 379, distance: 14.1
click at [1442, 379] on span "Add New" at bounding box center [1444, 380] width 111 height 20
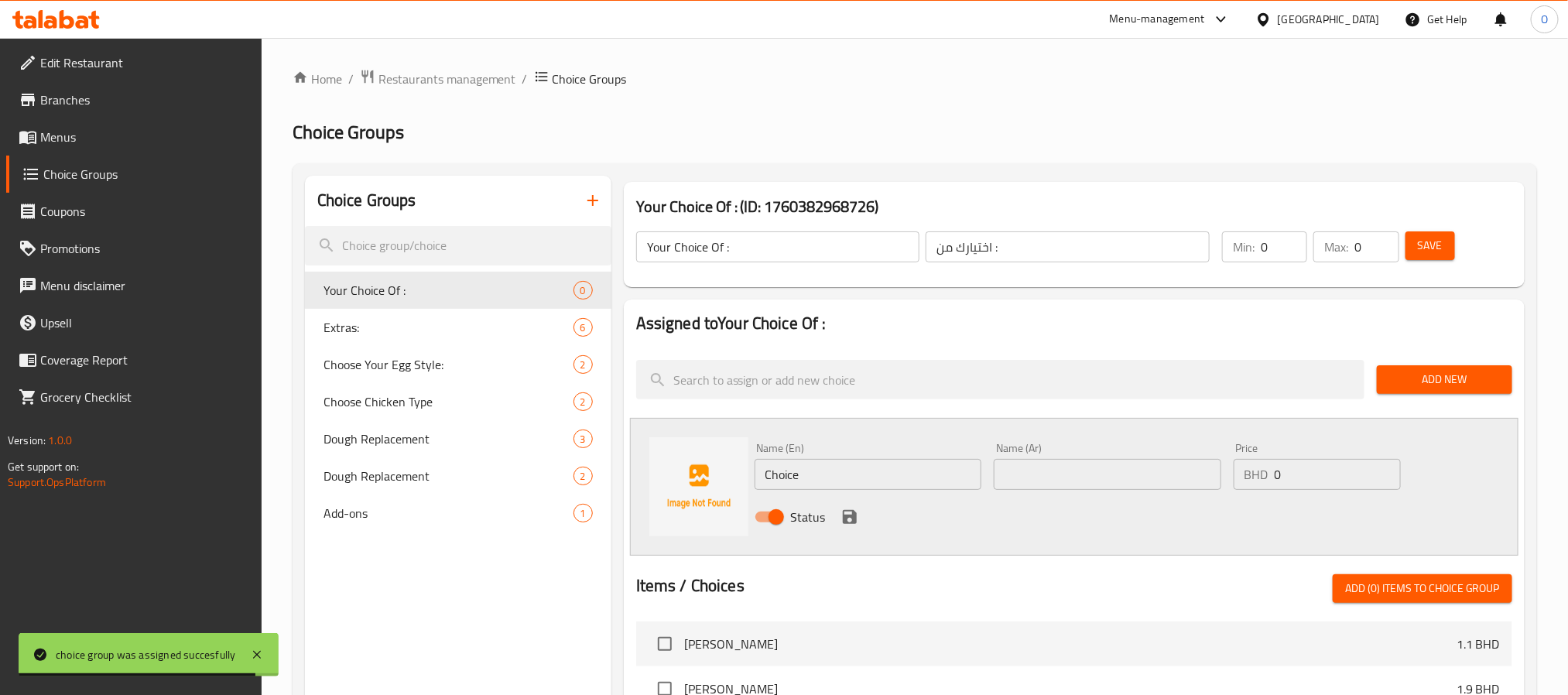
drag, startPoint x: 1282, startPoint y: 244, endPoint x: 1190, endPoint y: 251, distance: 92.3
click at [1192, 250] on div "Your Choice Of : ​ اختيارك من : ​ Min: 0 ​ Max: 0 ​ Save" at bounding box center [1074, 247] width 888 height 68
type input "1"
drag, startPoint x: 1369, startPoint y: 252, endPoint x: 1245, endPoint y: 264, distance: 124.6
click at [1256, 261] on div "Min: 1 ​ Max: 0 ​" at bounding box center [1311, 247] width 189 height 43
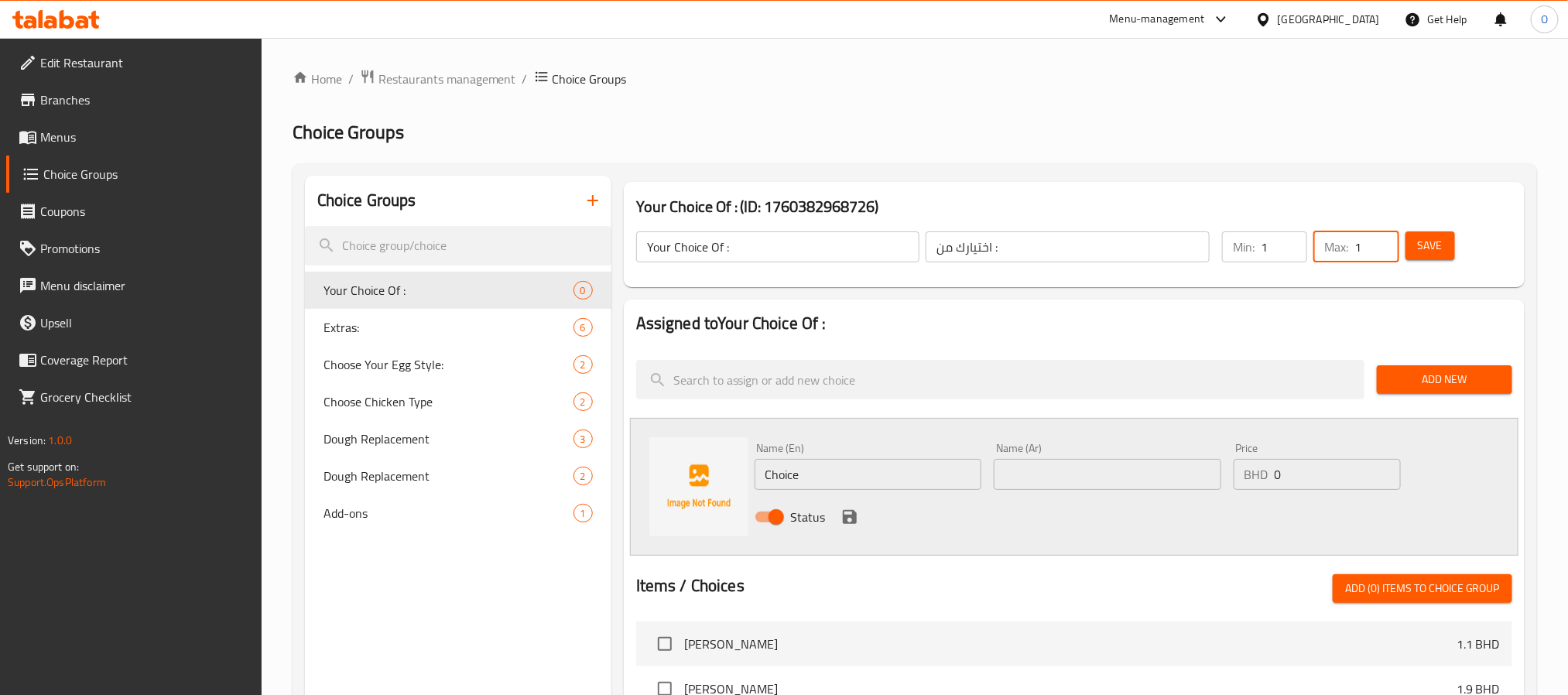
type input "1"
drag, startPoint x: 857, startPoint y: 465, endPoint x: 644, endPoint y: 487, distance: 214.1
click at [644, 487] on div "Name (En) Choice Name (En) Name (Ar) Name (Ar) Price BHD 0 Price Status" at bounding box center [1074, 487] width 888 height 138
paste input "STRAWBERRY"
type input "STRAWBERRY"
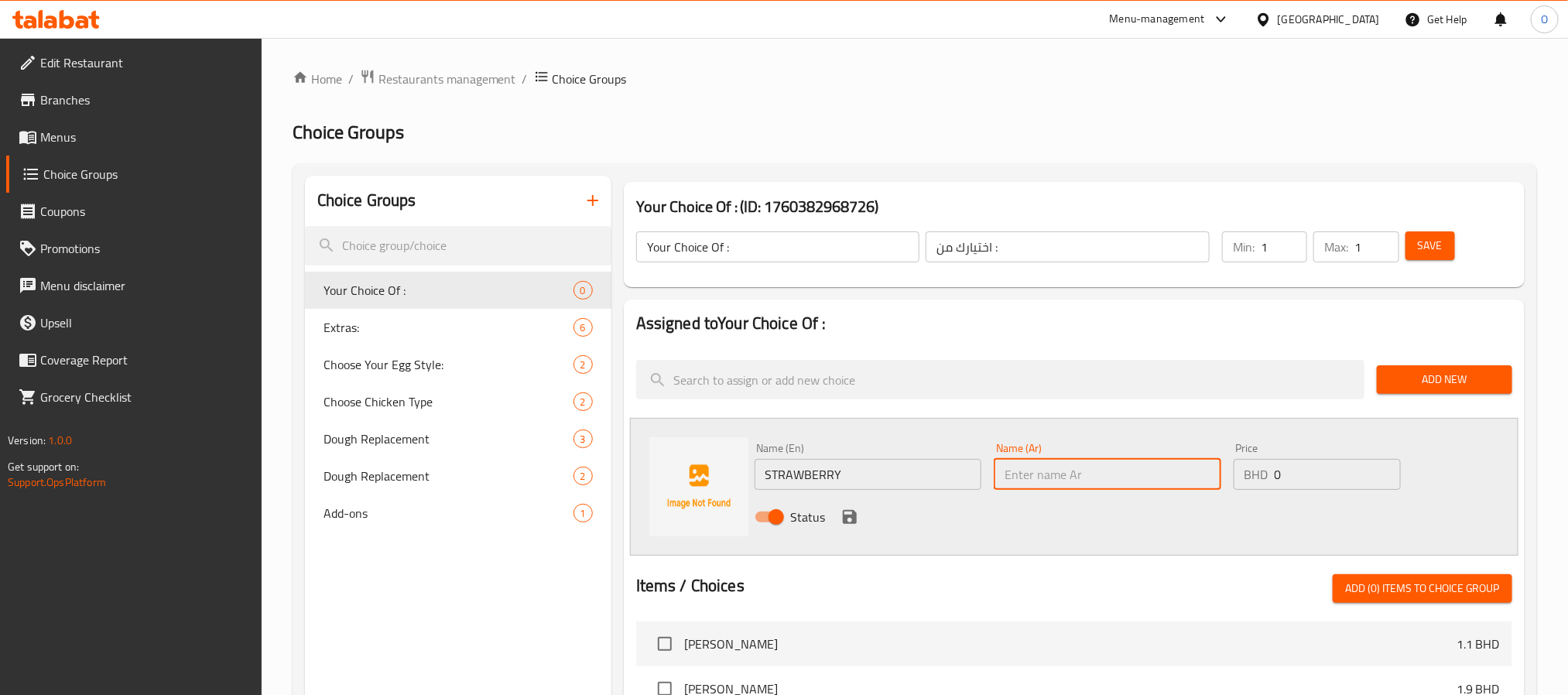
paste input "الفراولة"
drag, startPoint x: 1040, startPoint y: 473, endPoint x: 1056, endPoint y: 473, distance: 16.0
click at [1056, 473] on input "الفراولة" at bounding box center [1107, 475] width 228 height 31
drag, startPoint x: 1038, startPoint y: 469, endPoint x: 1047, endPoint y: 469, distance: 9.0
click at [1047, 469] on input "لفراولة" at bounding box center [1107, 475] width 228 height 31
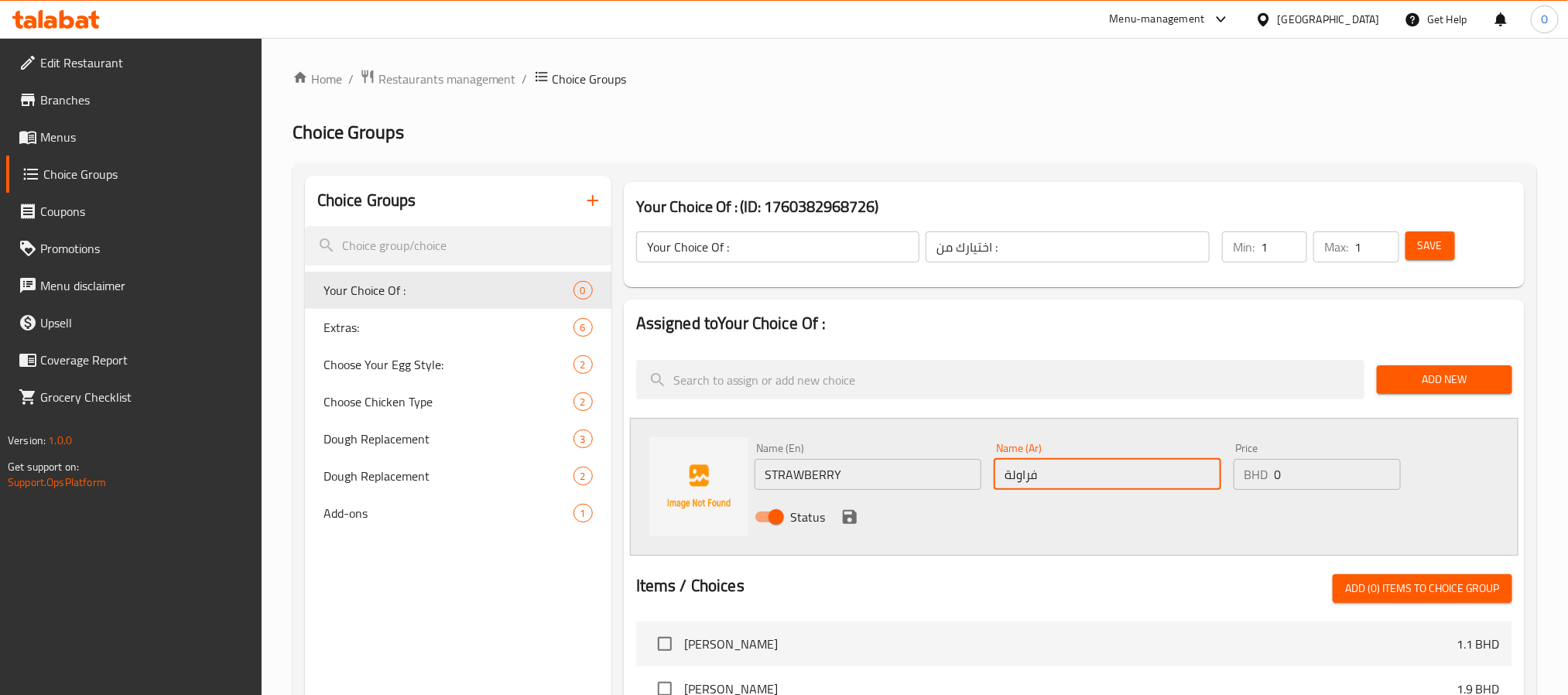
type input "فراولة"
click at [857, 509] on icon "save" at bounding box center [849, 517] width 19 height 19
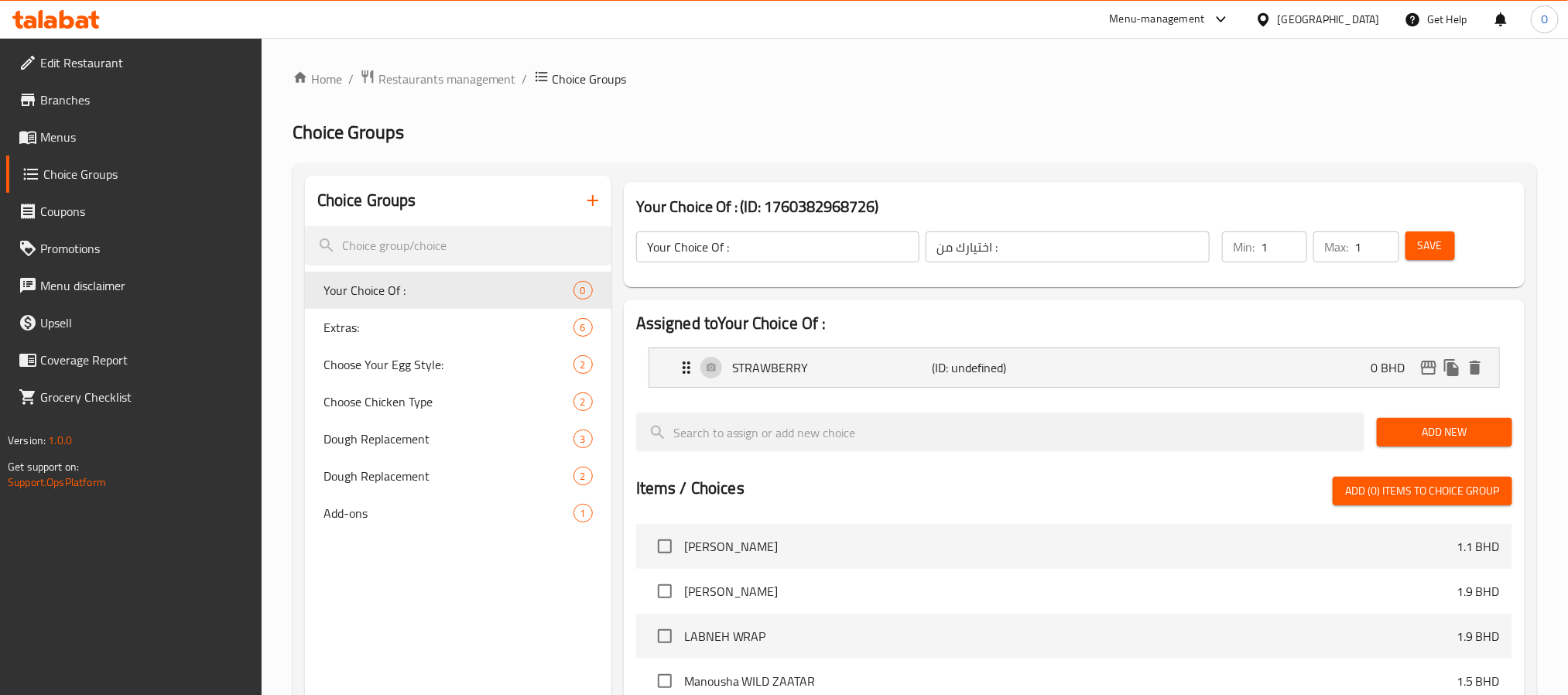
click at [1405, 430] on span "Add New" at bounding box center [1444, 433] width 111 height 20
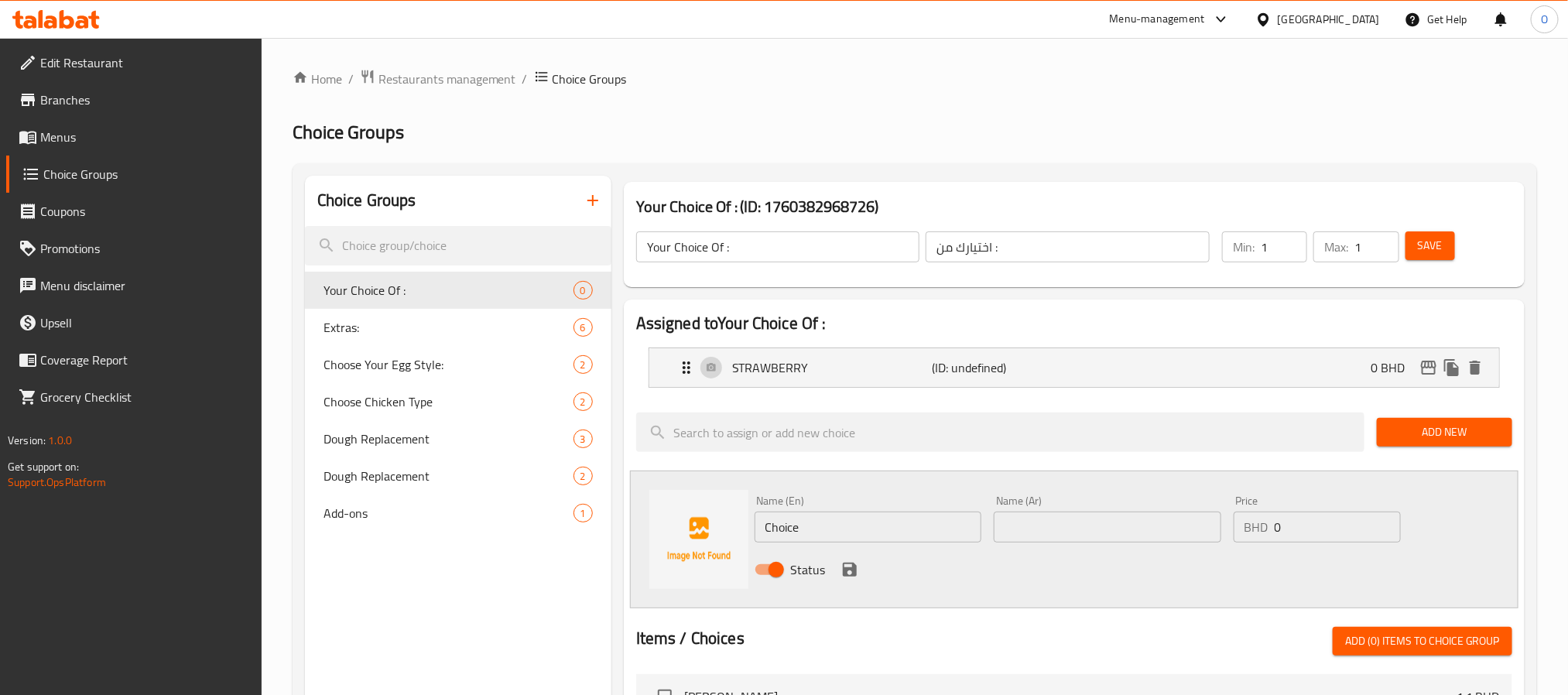
click at [813, 518] on input "Choice" at bounding box center [868, 528] width 228 height 31
paste input "BLUEBERRY"
type input "BLUEBERRY"
type input "توت أزرق"
click at [846, 569] on icon "save" at bounding box center [850, 570] width 14 height 14
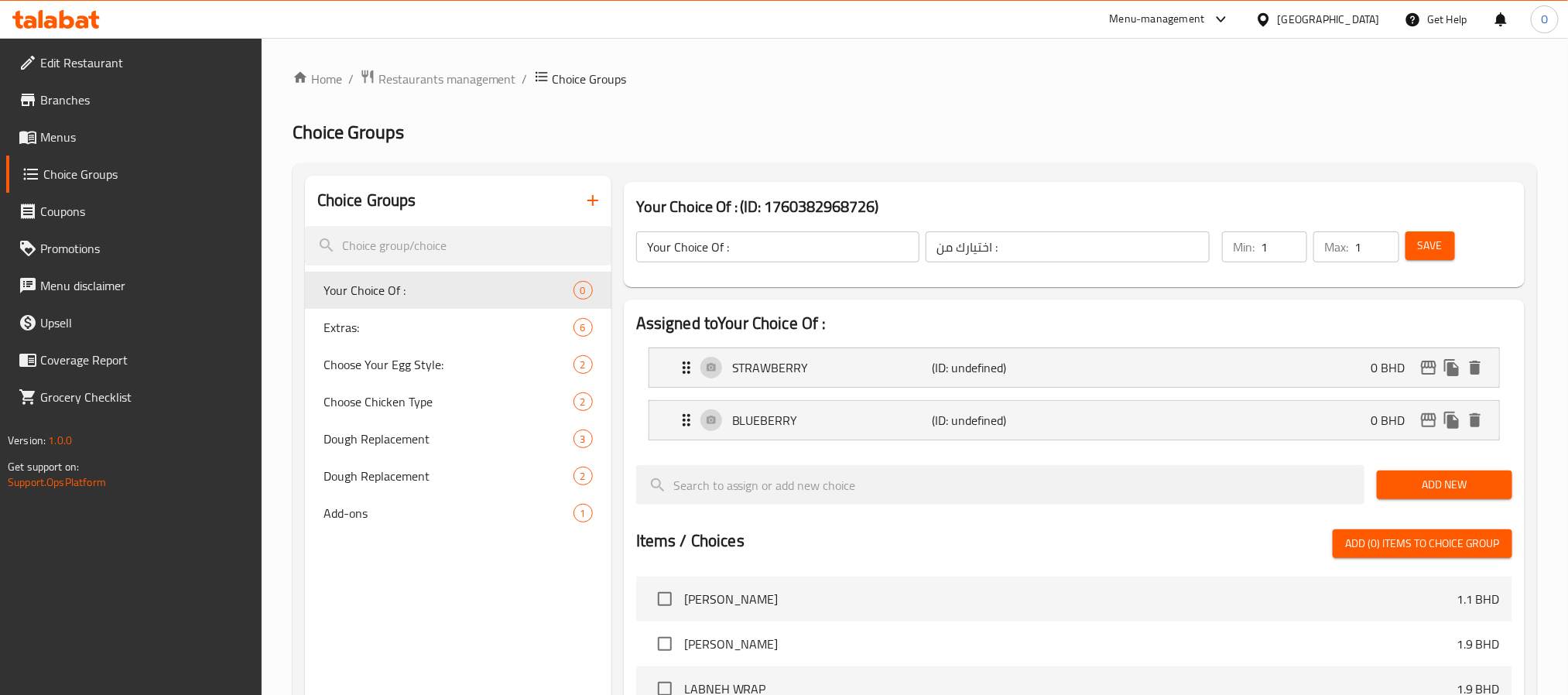
click at [1426, 249] on span "Save" at bounding box center [1429, 246] width 25 height 20
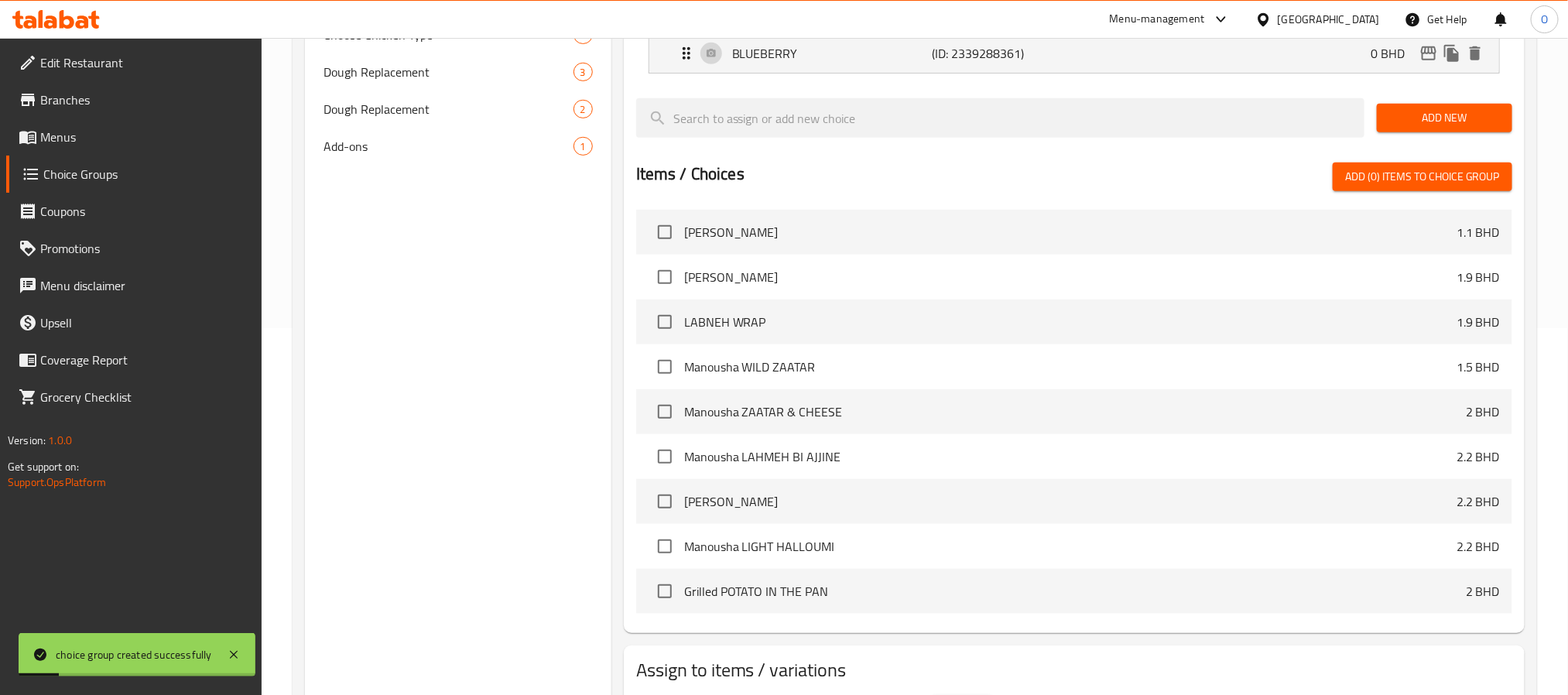
scroll to position [463, 0]
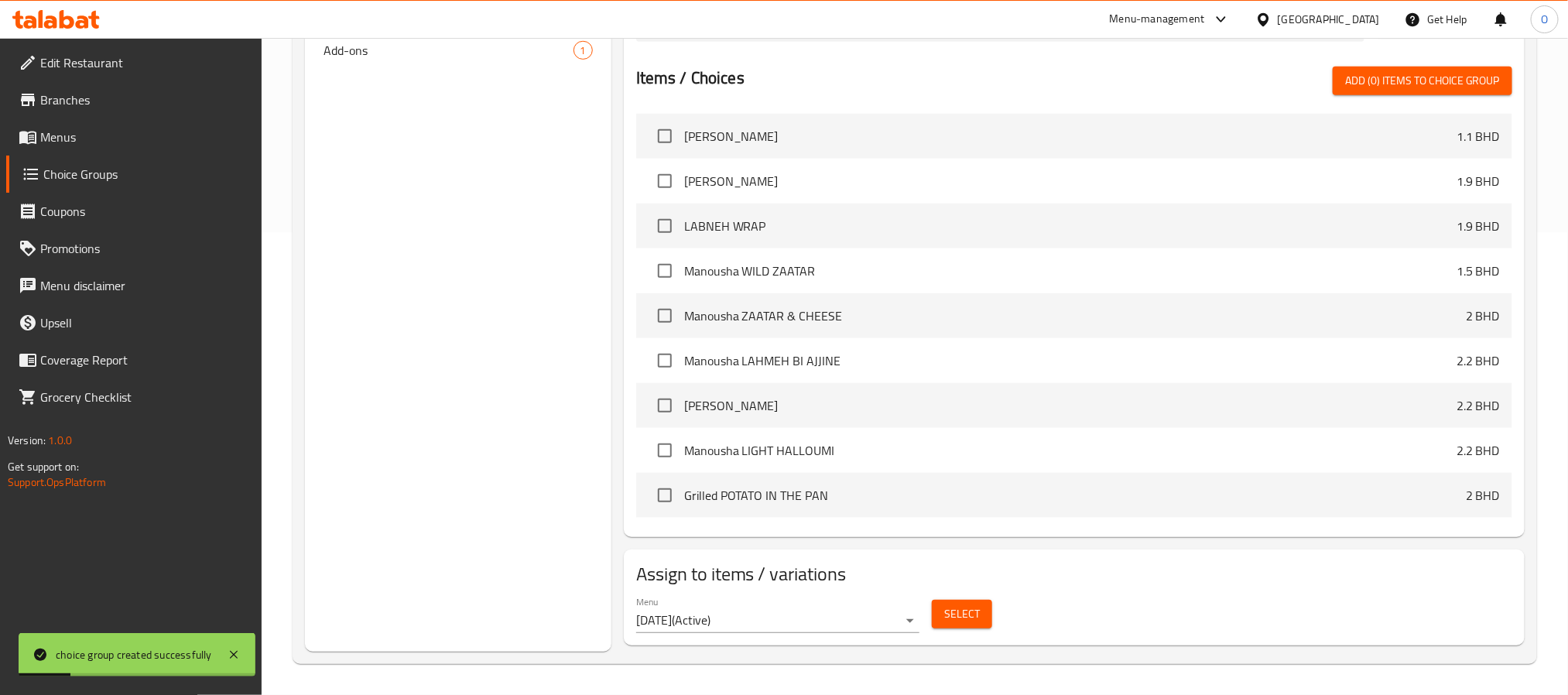
click at [971, 603] on button "Select" at bounding box center [961, 613] width 60 height 29
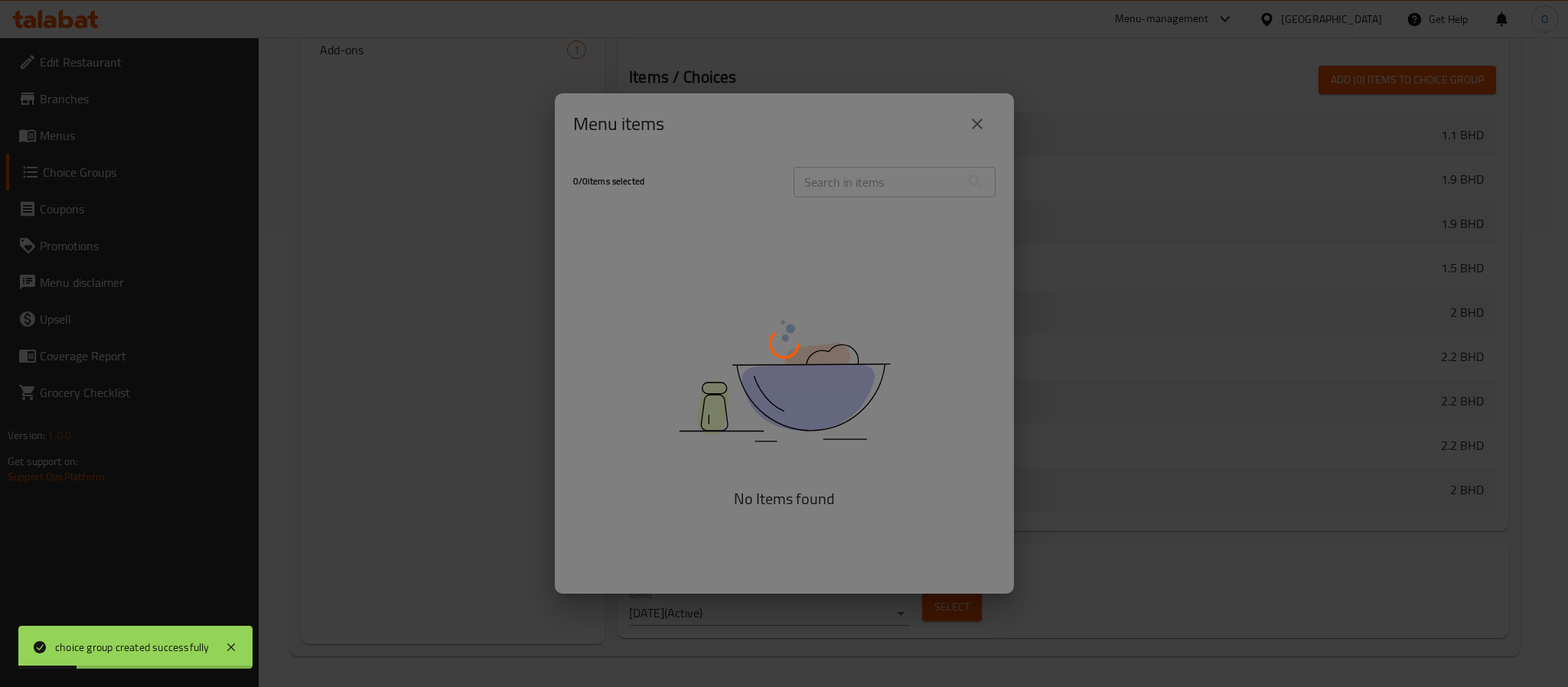
click at [958, 604] on div at bounding box center [784, 343] width 1568 height 687
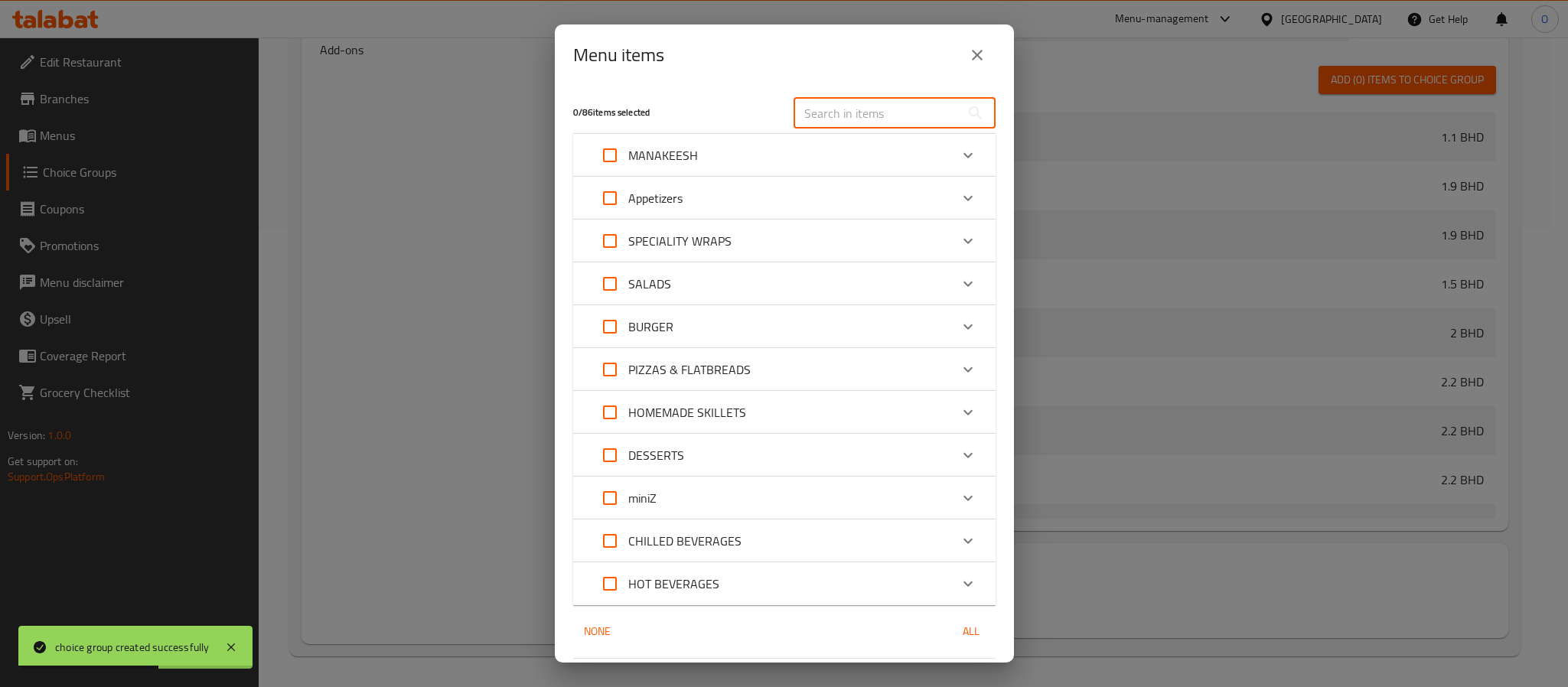
click at [853, 109] on input "text" at bounding box center [877, 114] width 167 height 31
paste input "CHEESECAKE"
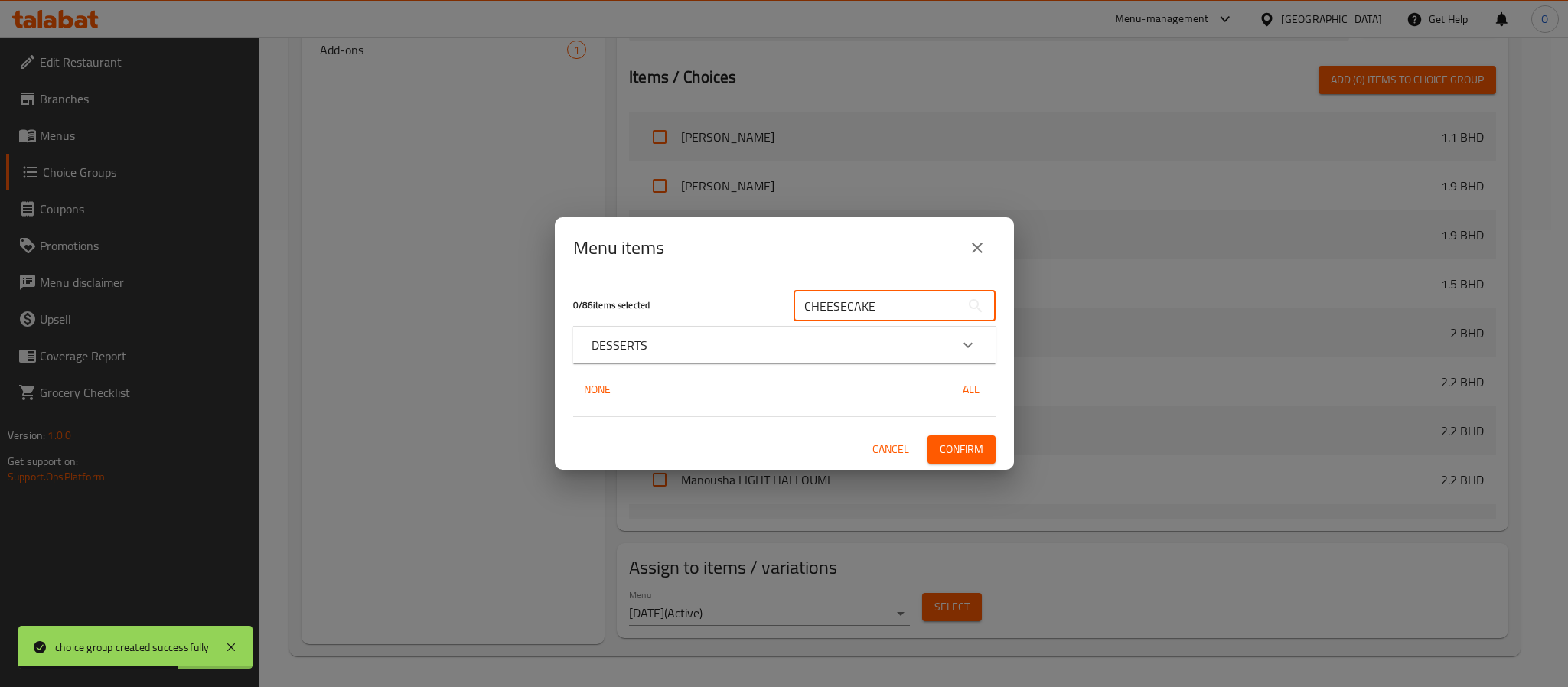
type input "CHEESECAKE"
click at [682, 349] on div "DESSERTS" at bounding box center [770, 345] width 358 height 18
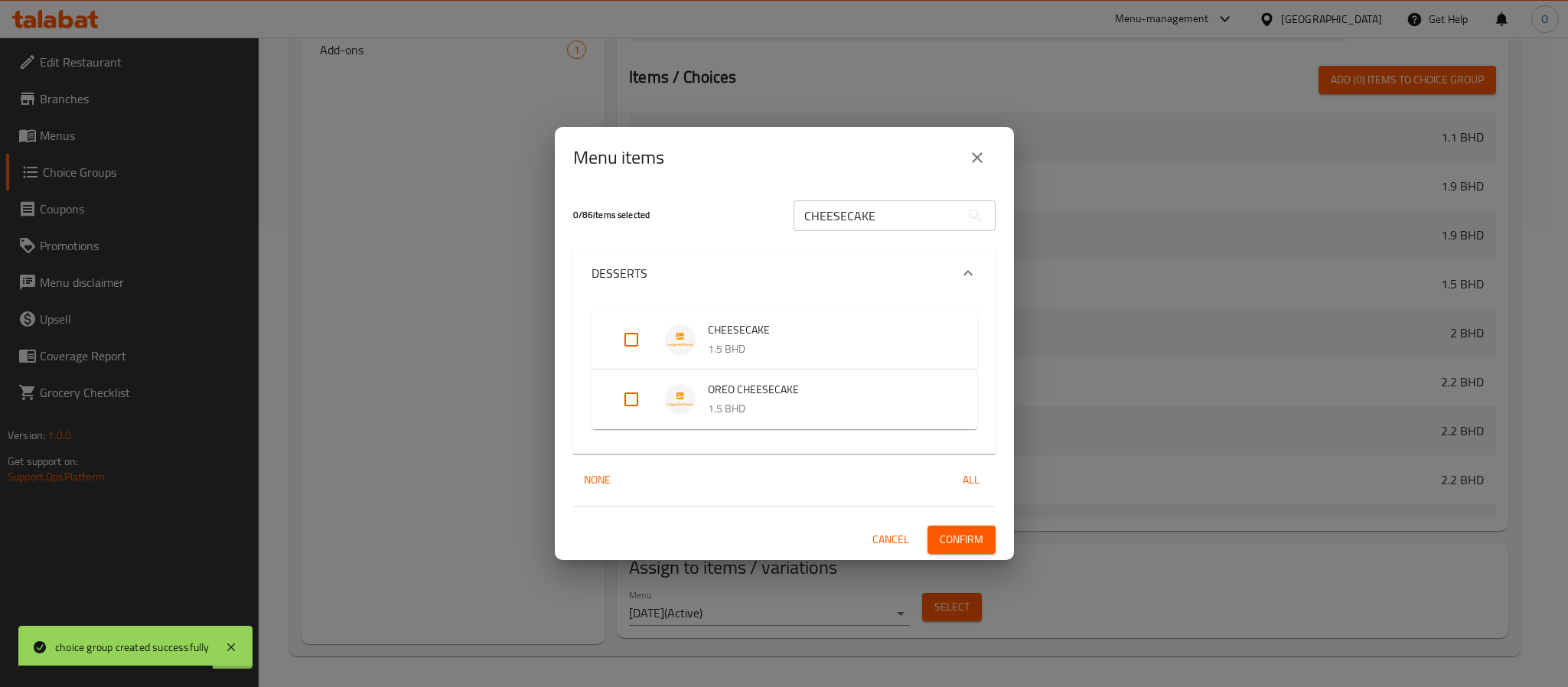
click at [628, 340] on input "Expand" at bounding box center [631, 340] width 37 height 37
checkbox input "true"
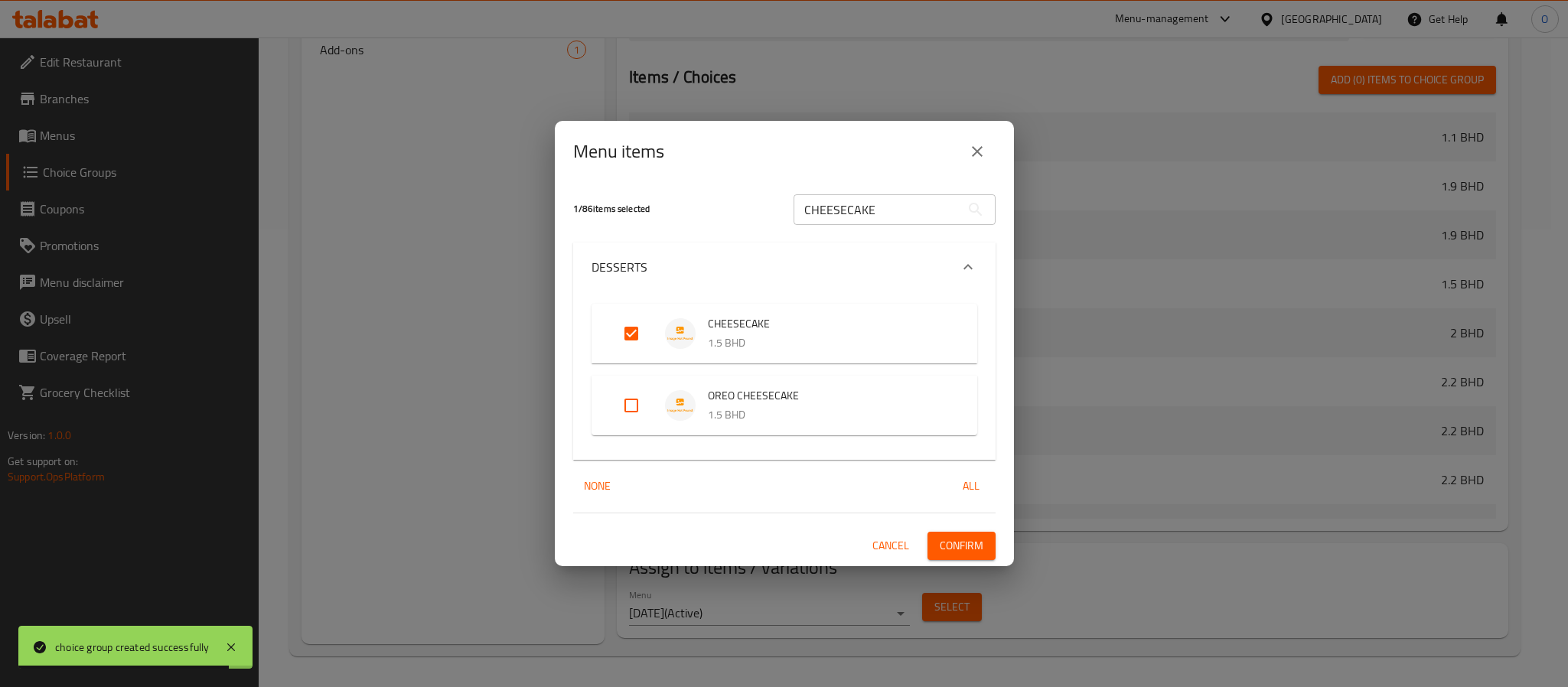
click at [962, 542] on span "Confirm" at bounding box center [961, 546] width 44 height 19
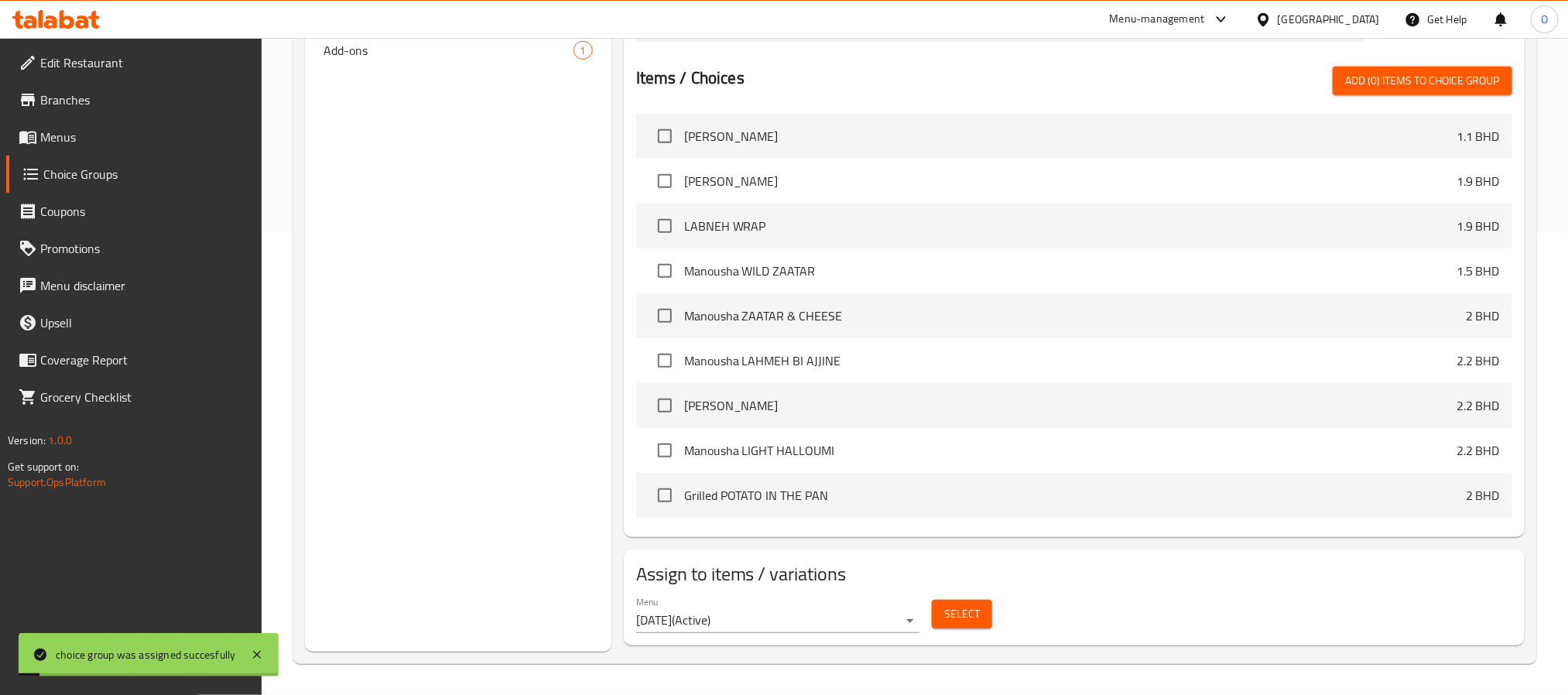
click at [629, 516] on div "Assigned to Your Choice Of : STRAWBERRY (ID: 2339288360) 0 BHD Name (En) STRAWB…" at bounding box center [1074, 187] width 901 height 701
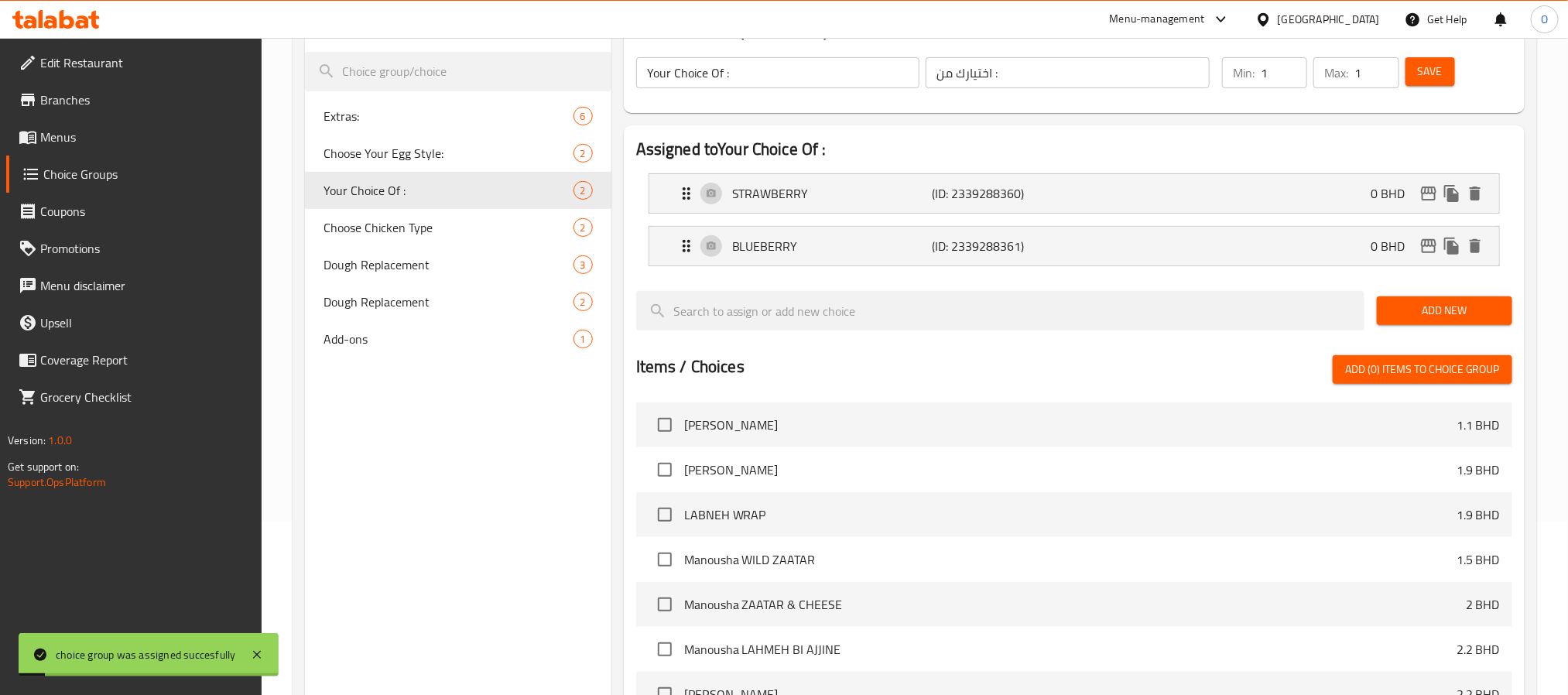
scroll to position [0, 0]
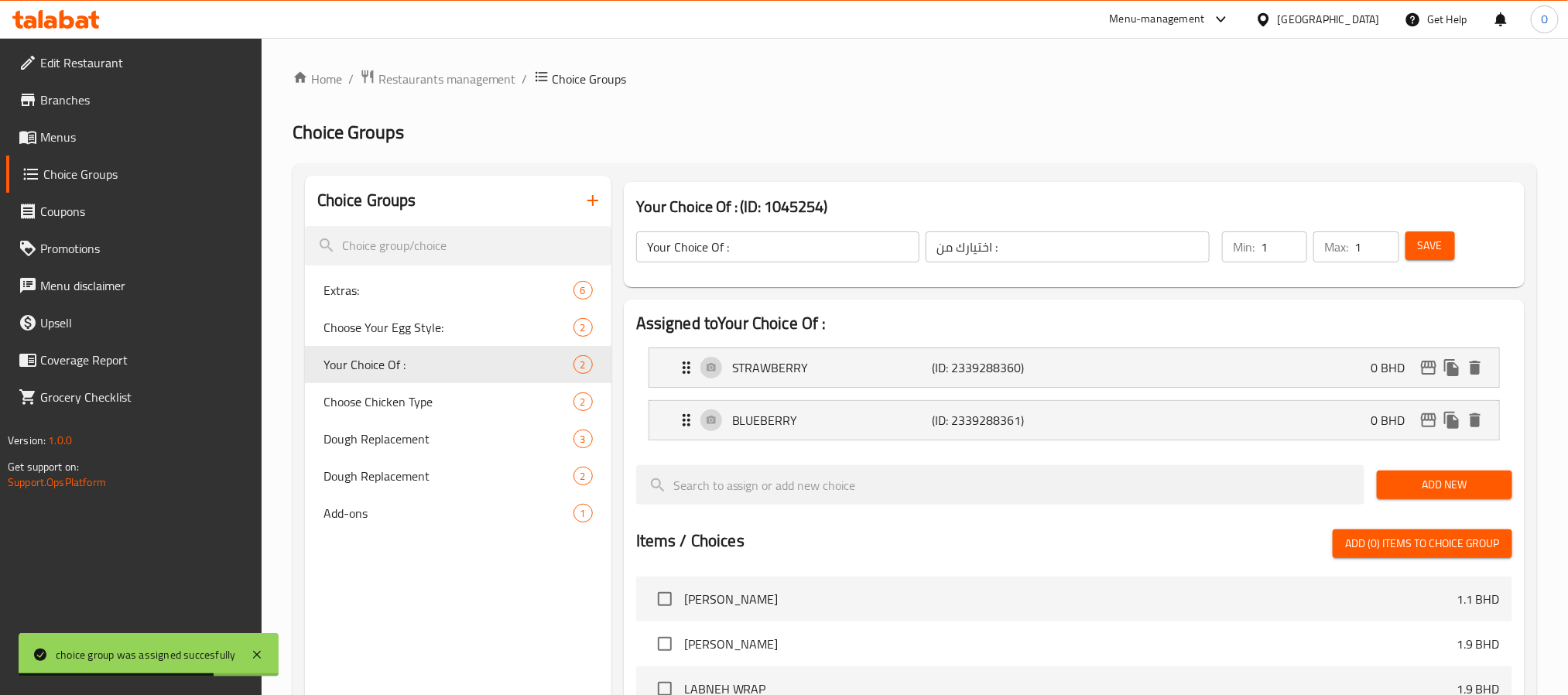
click at [596, 196] on icon "button" at bounding box center [592, 201] width 19 height 19
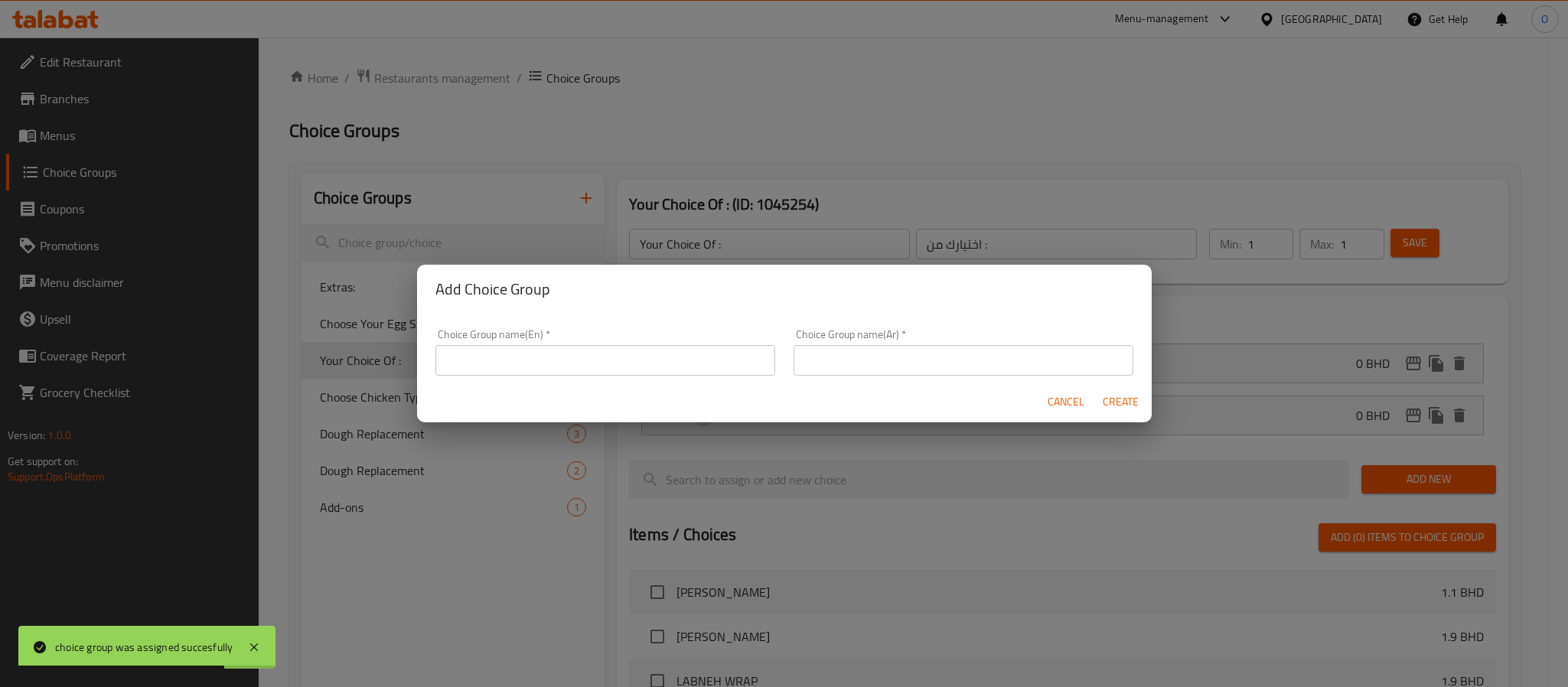
click at [535, 372] on input "text" at bounding box center [605, 361] width 340 height 31
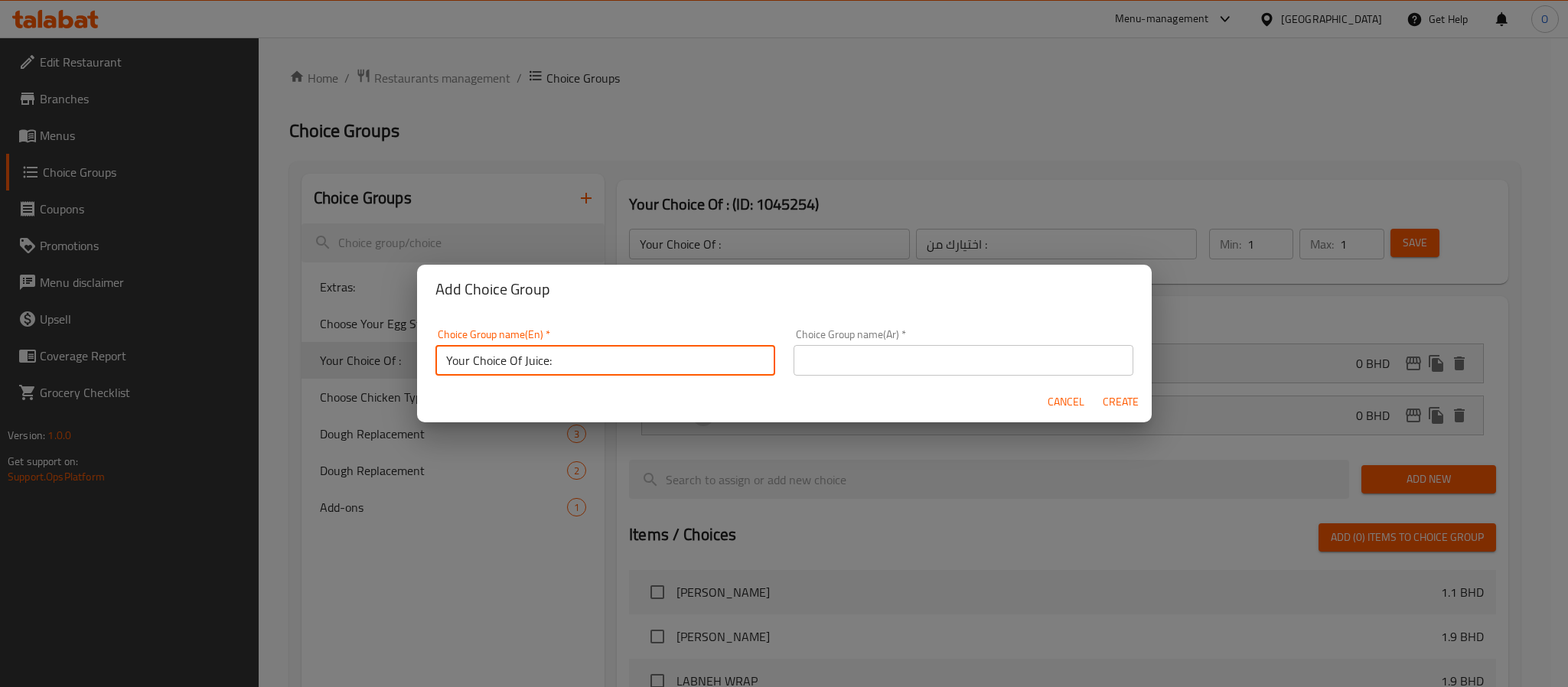
type input "Your Choice Of Juice:"
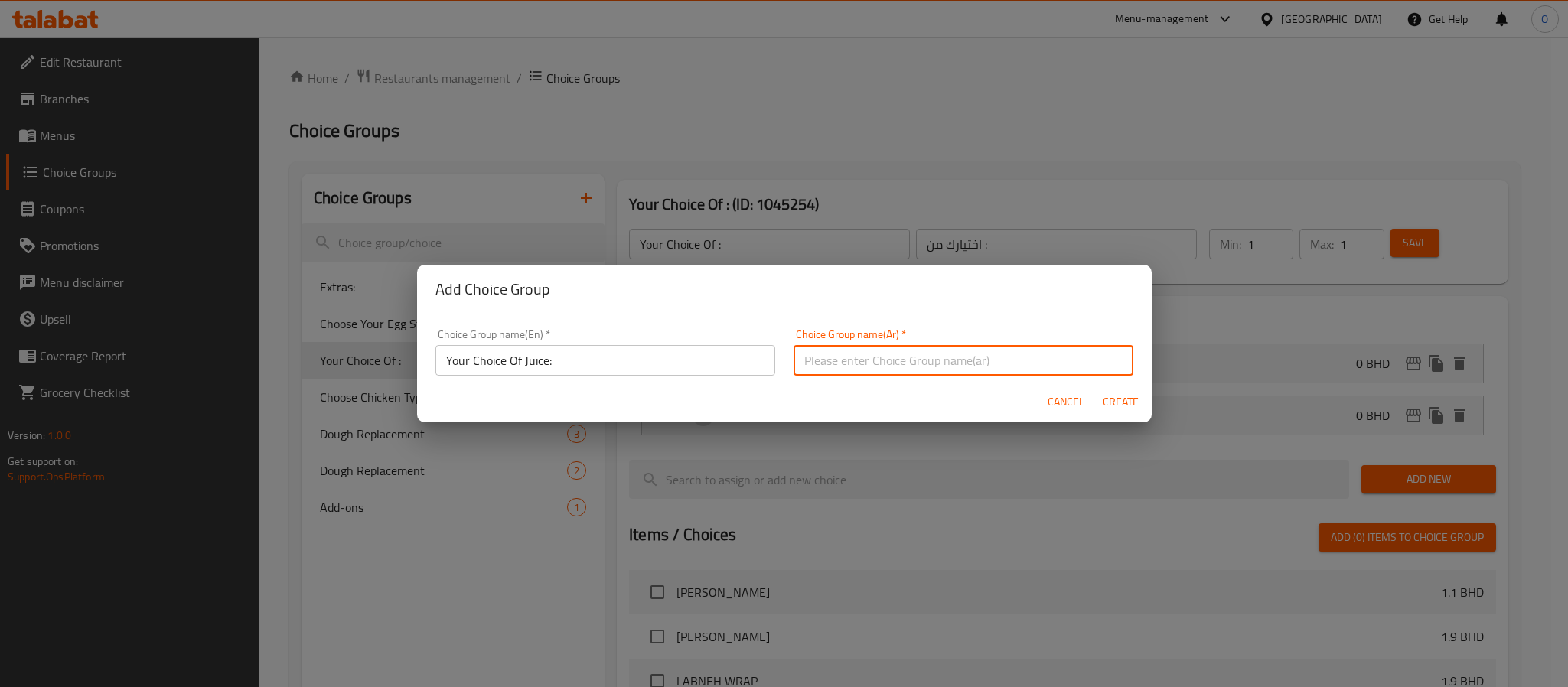
paste input "اختيارك من العصير:"
type input "اختيارك من العصير:"
click at [1118, 404] on span "Create" at bounding box center [1121, 402] width 37 height 19
type input "Your Choice Of Juice:"
type input "اختيارك من العصير:"
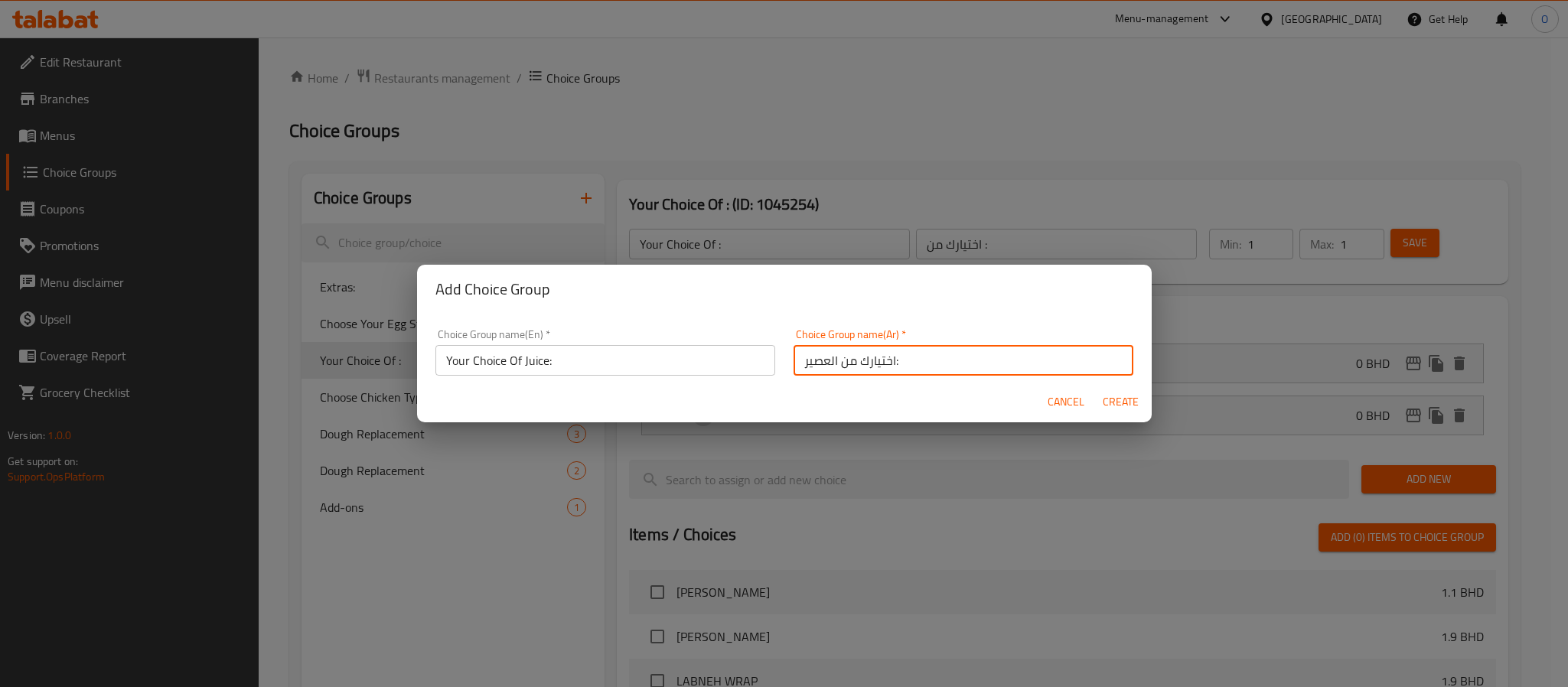
type input "0"
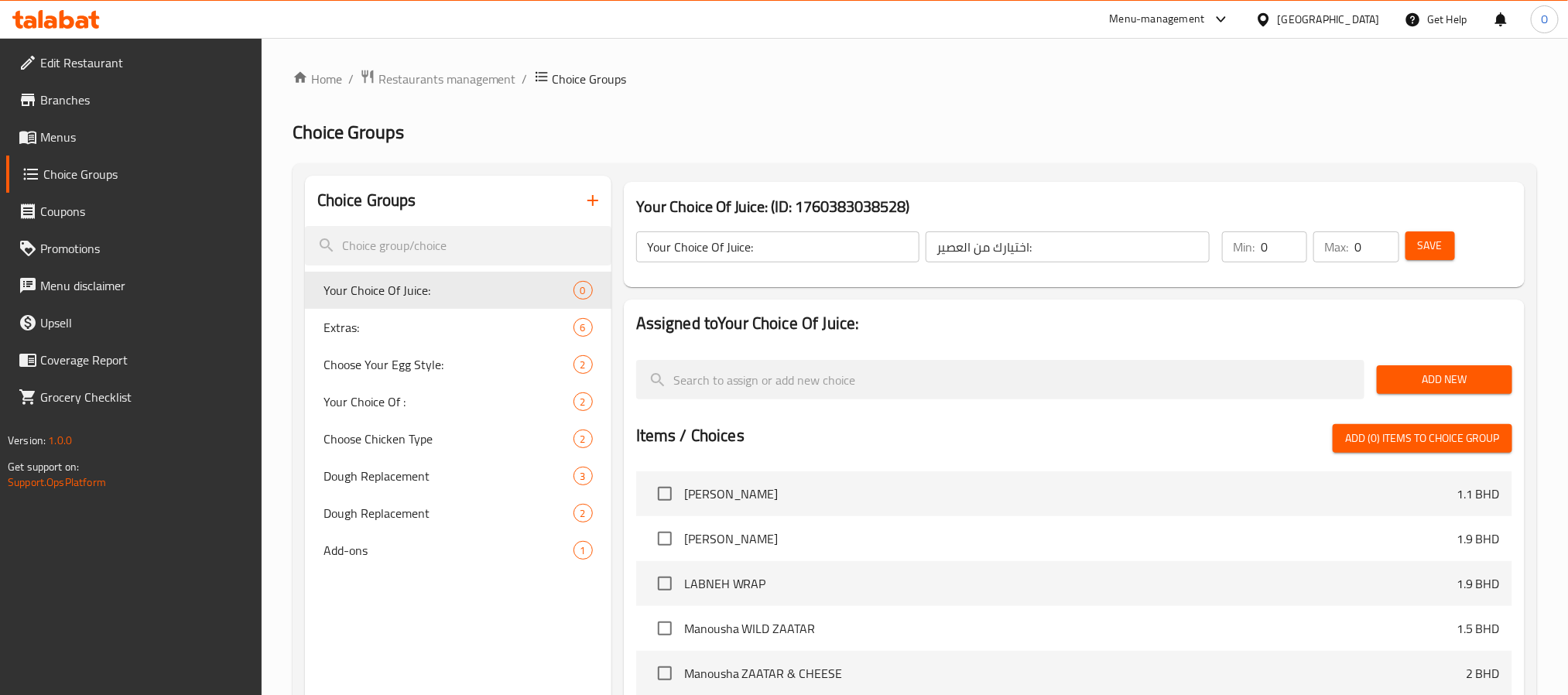
click at [1438, 371] on span "Add New" at bounding box center [1444, 380] width 111 height 20
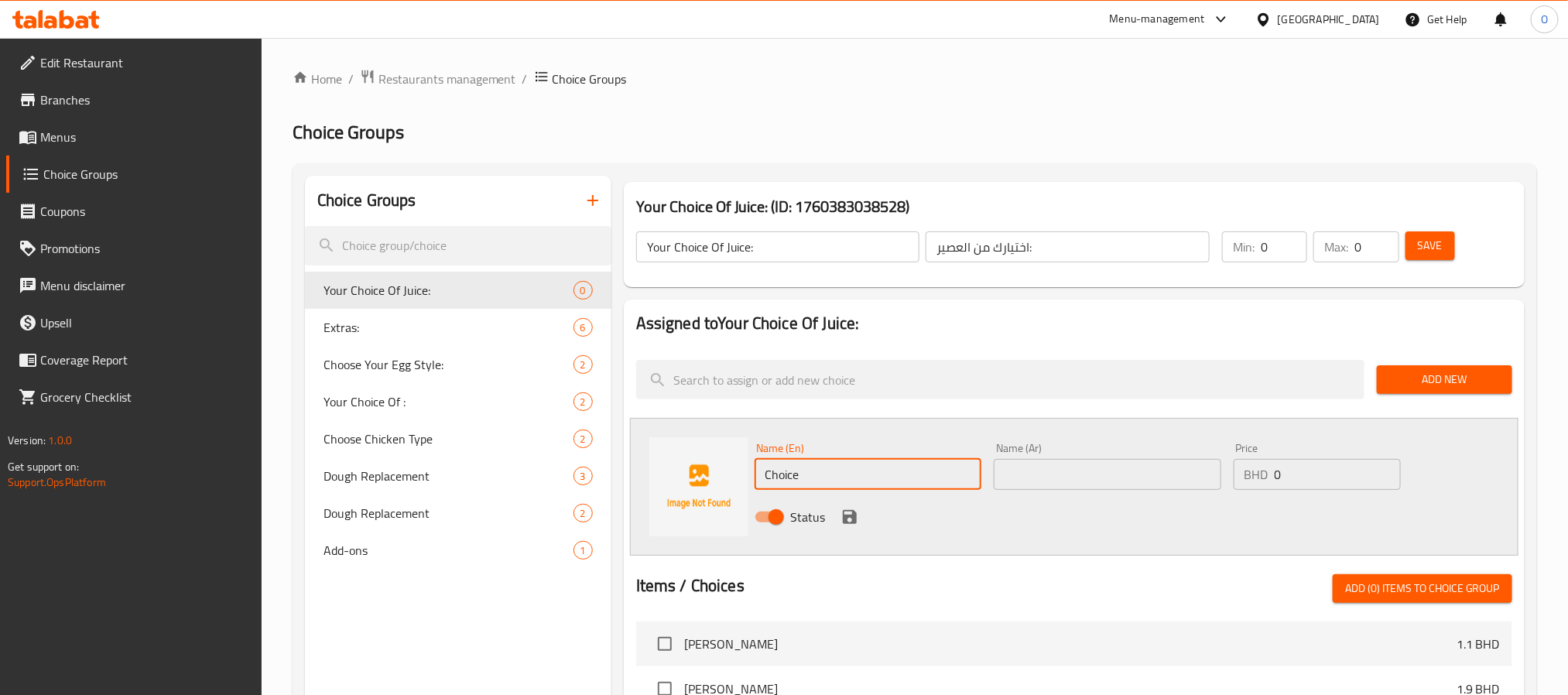
click at [838, 481] on input "Choice" at bounding box center [868, 475] width 228 height 31
paste input "Orang"
type input "Orange"
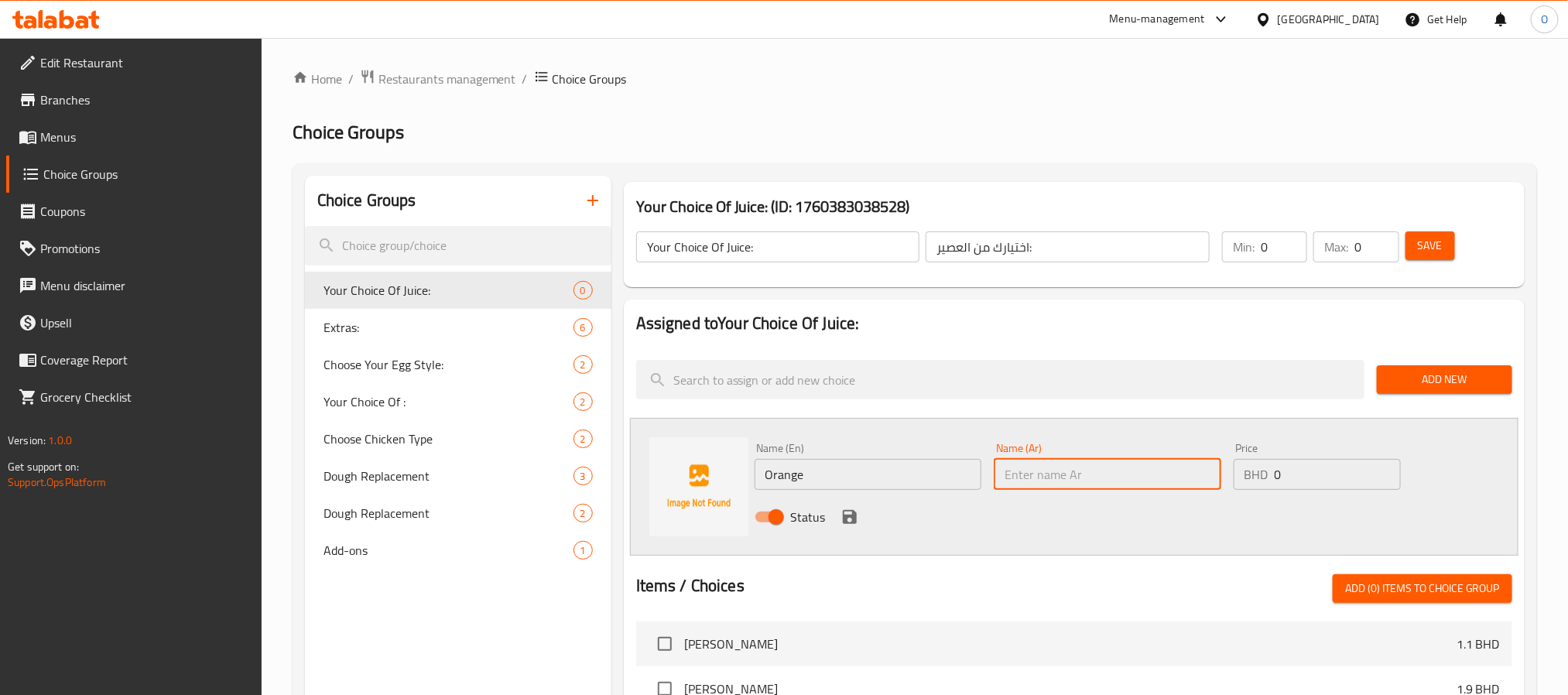
paste input "برتقالي"
type input "برتقال"
drag, startPoint x: 841, startPoint y: 516, endPoint x: 1030, endPoint y: 396, distance: 223.9
click at [840, 516] on icon "save" at bounding box center [849, 517] width 19 height 19
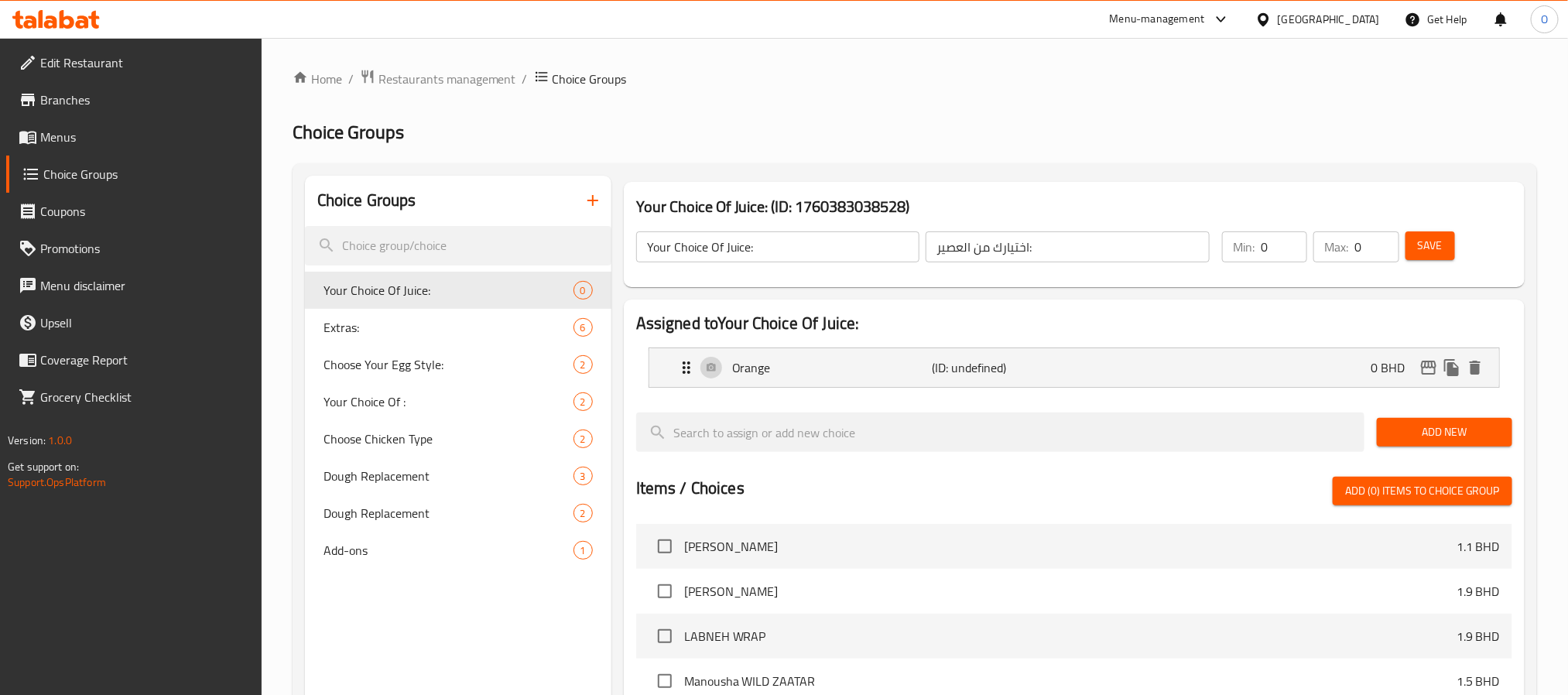
drag, startPoint x: 1273, startPoint y: 252, endPoint x: 1191, endPoint y: 259, distance: 82.3
click at [1191, 259] on div "Your Choice Of Juice: ​ اختيارك من العصير: ​ Min: 0 ​ Max: 0 ​ Save" at bounding box center [1074, 247] width 888 height 68
type input "1"
drag, startPoint x: 1366, startPoint y: 249, endPoint x: 1278, endPoint y: 258, distance: 88.5
click at [1282, 258] on div "Min: 1 ​ Max: 0 ​" at bounding box center [1311, 247] width 189 height 43
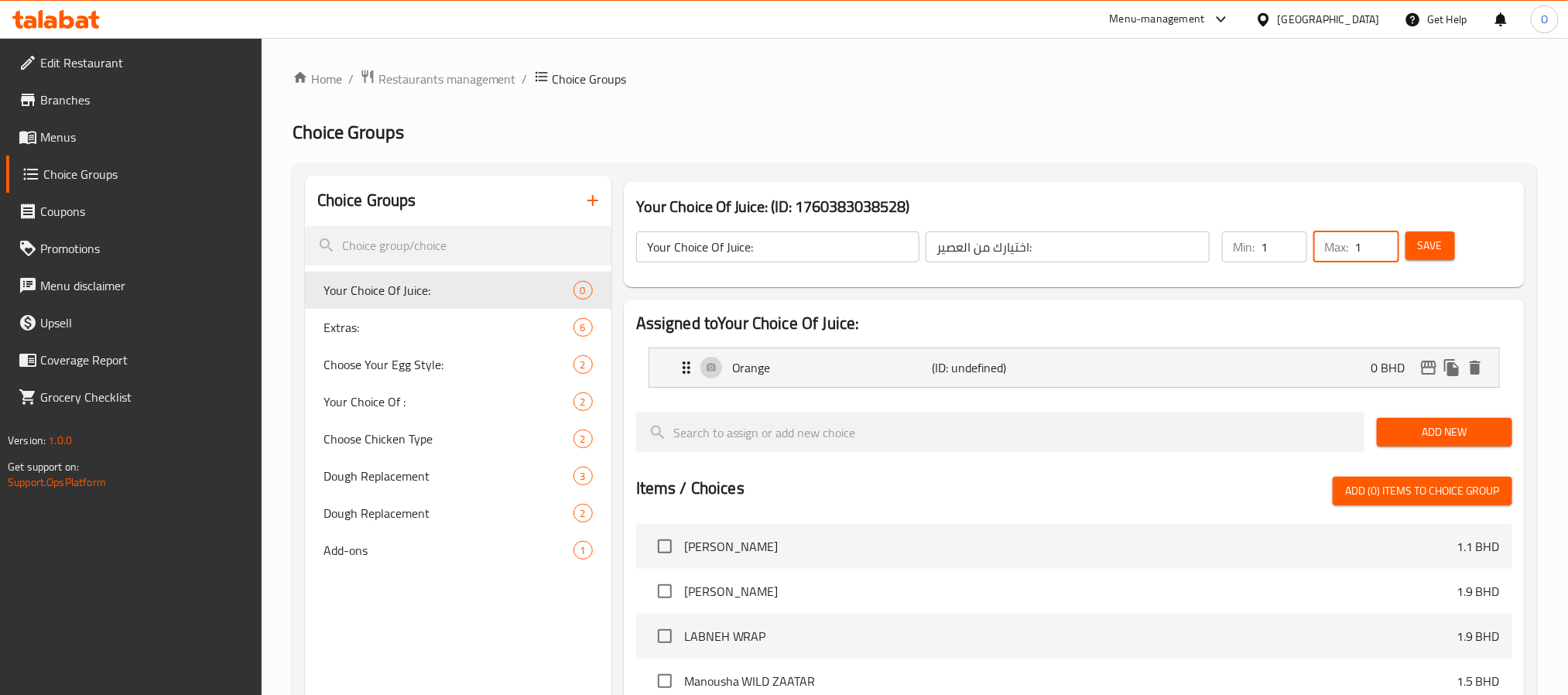
type input "1"
click at [1472, 447] on button "Add New" at bounding box center [1444, 432] width 136 height 29
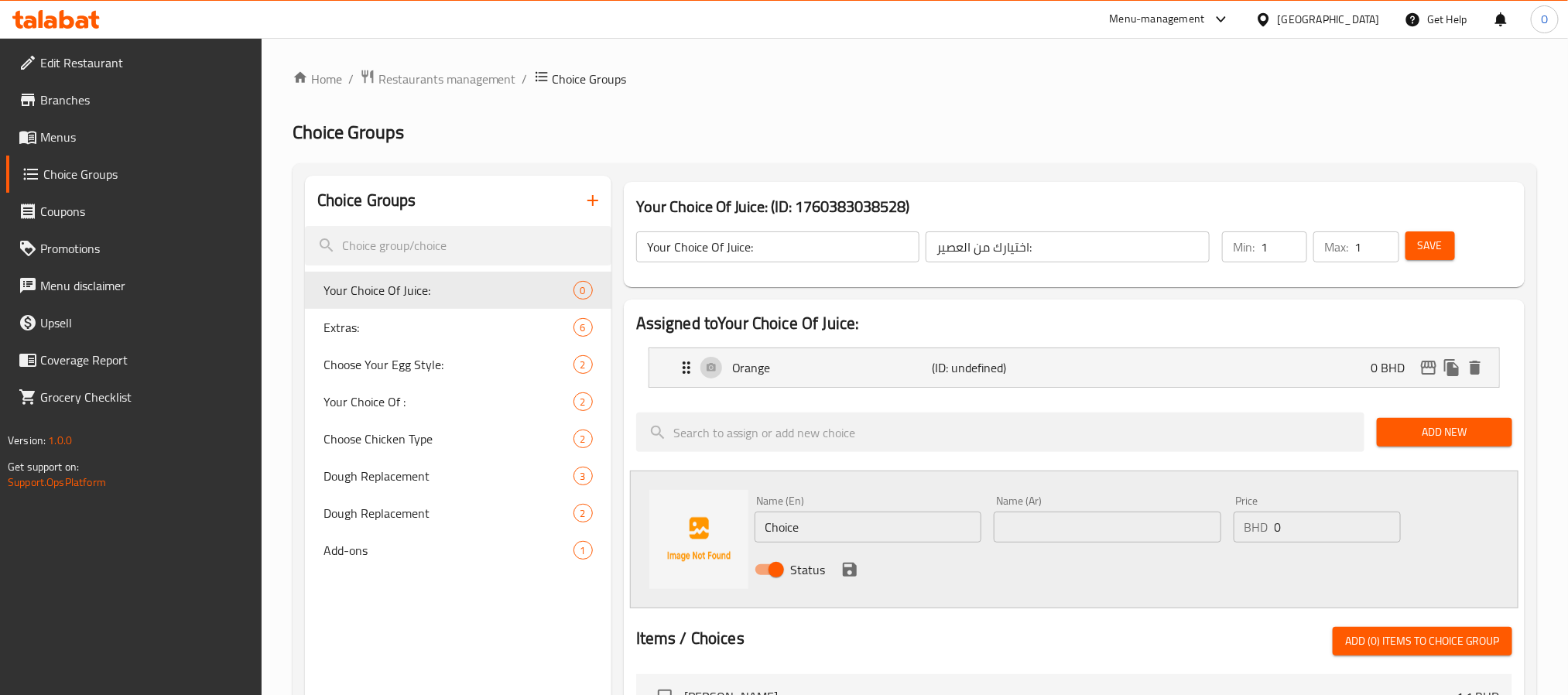
click at [804, 516] on input "Choice" at bounding box center [868, 528] width 228 height 31
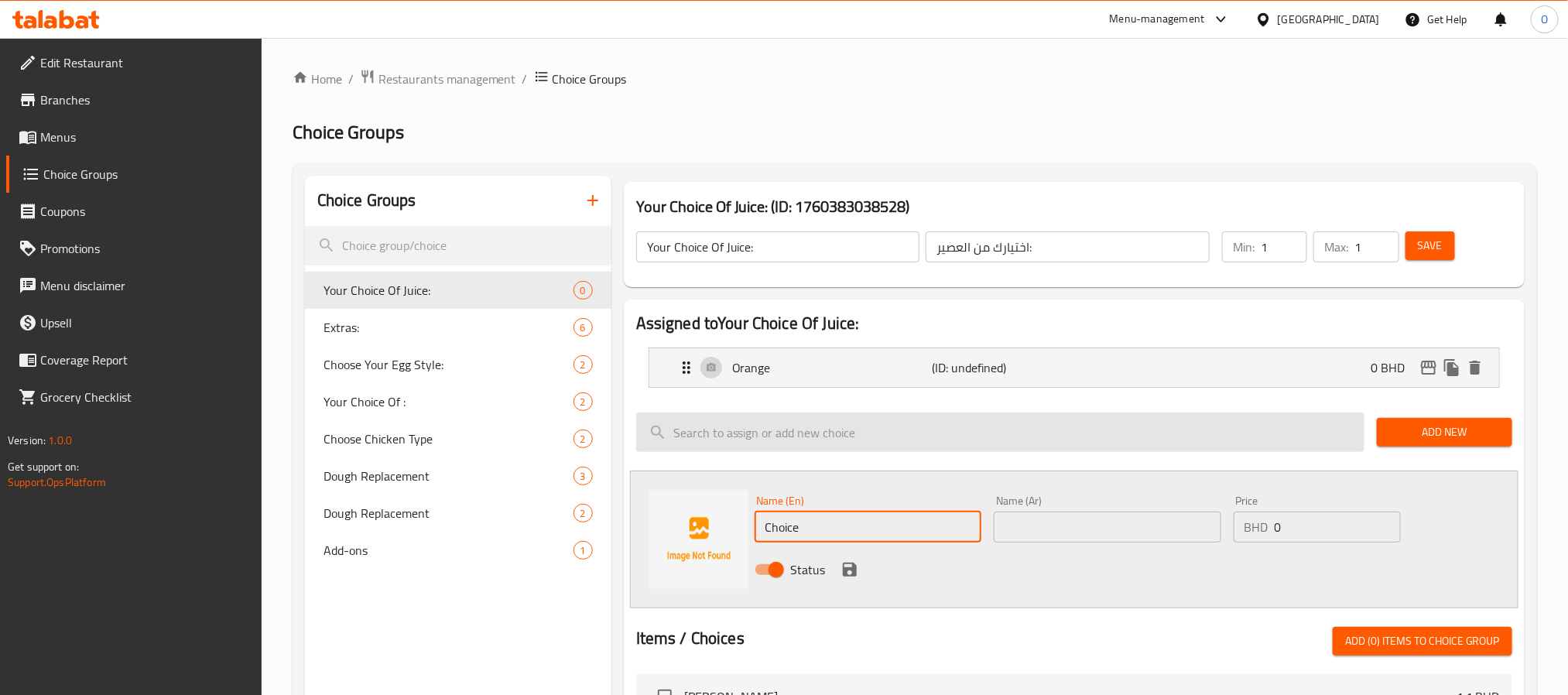
paste input "arrot"
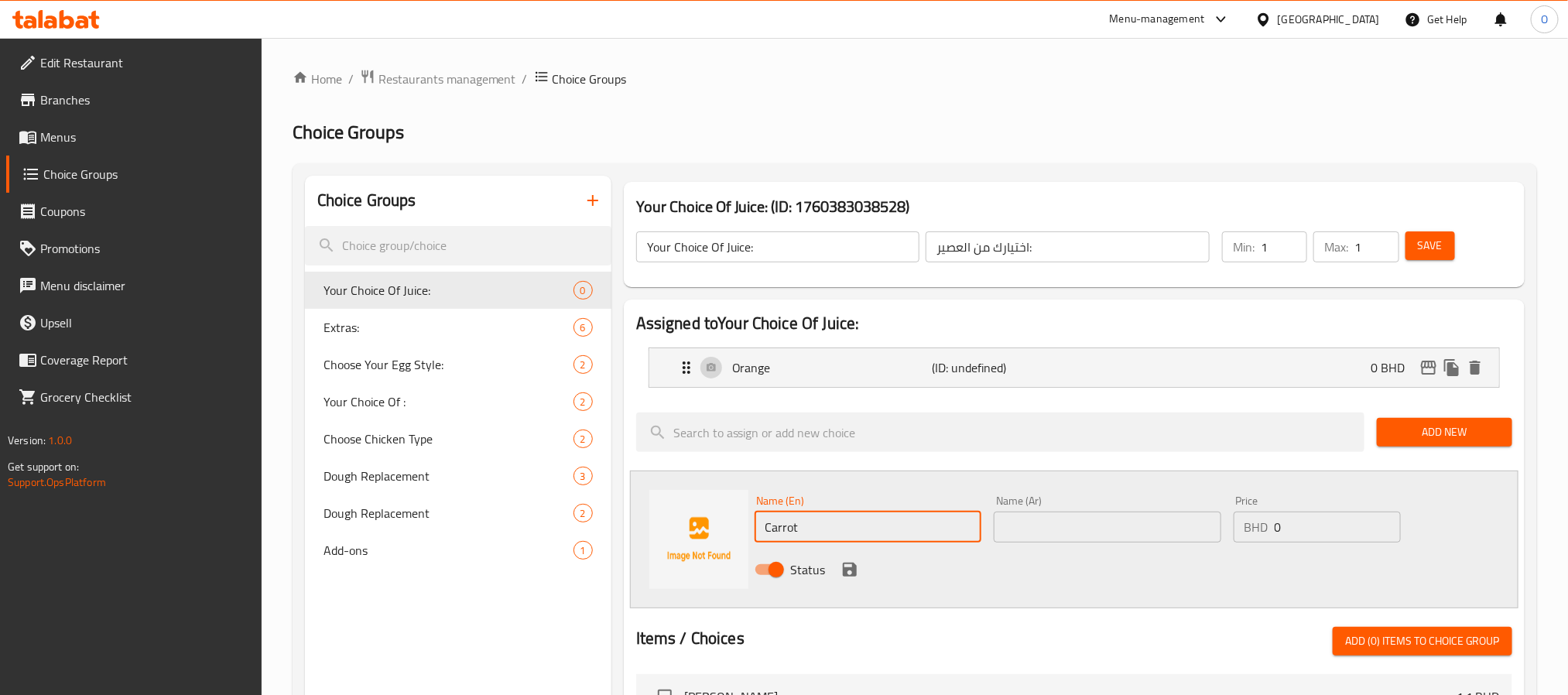
type input "Carrot"
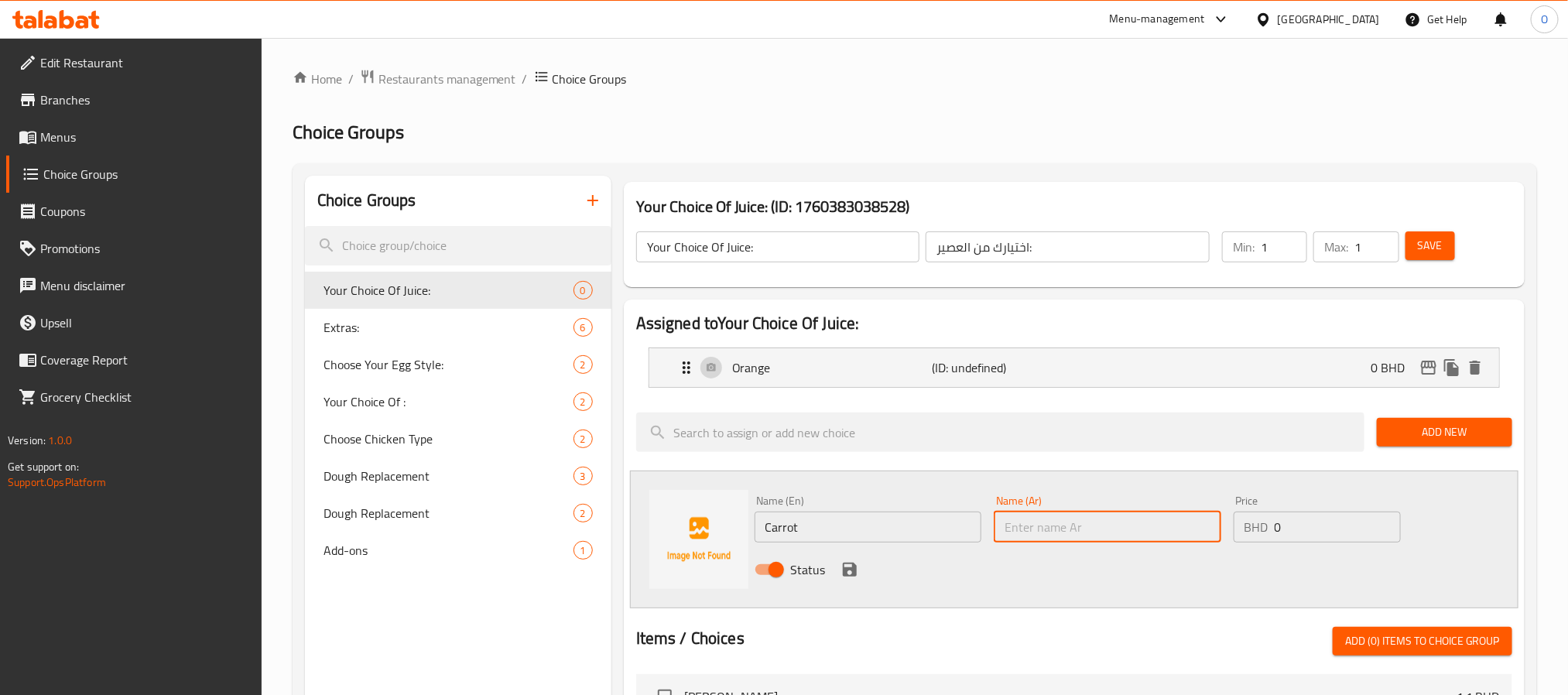
paste input "جزرة"
type input "جزر"
click at [848, 572] on icon "save" at bounding box center [849, 569] width 19 height 19
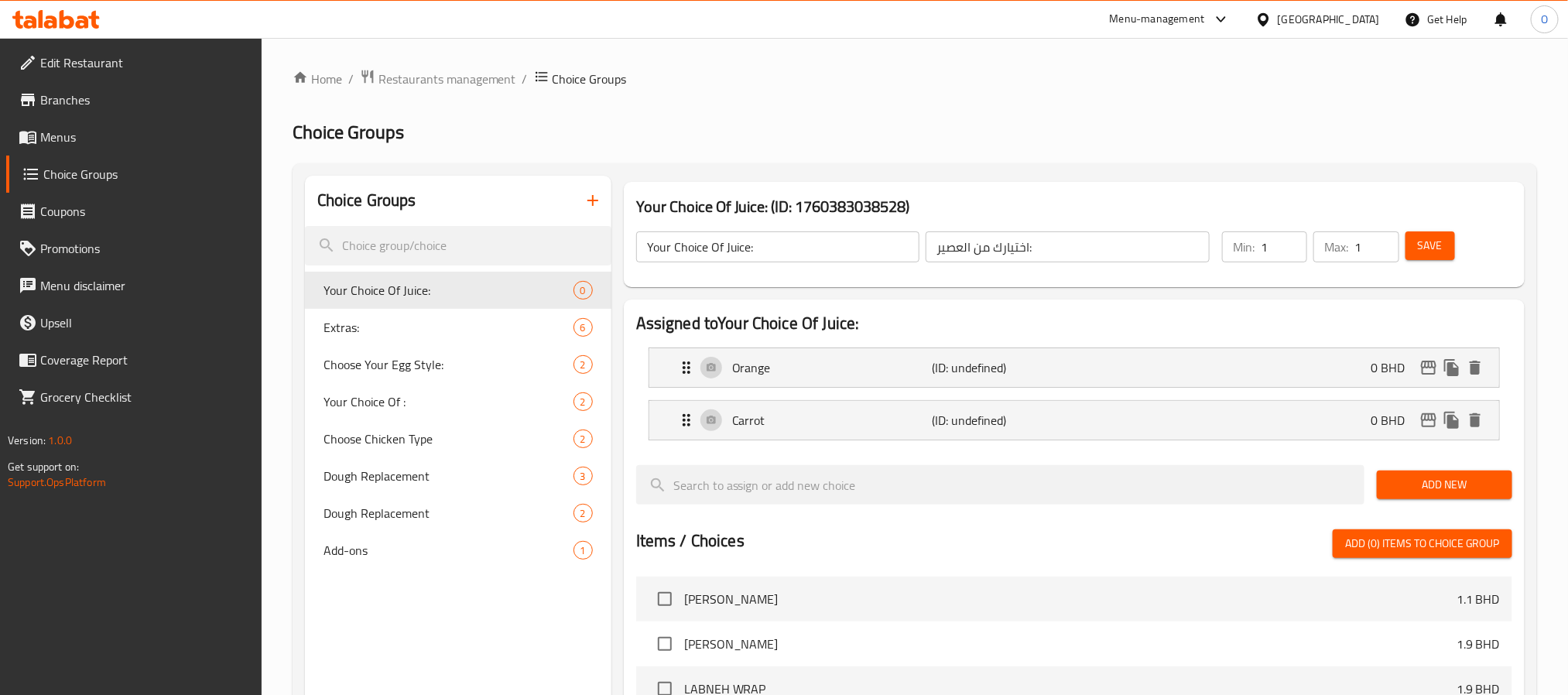
click at [1449, 491] on span "Add New" at bounding box center [1444, 486] width 111 height 20
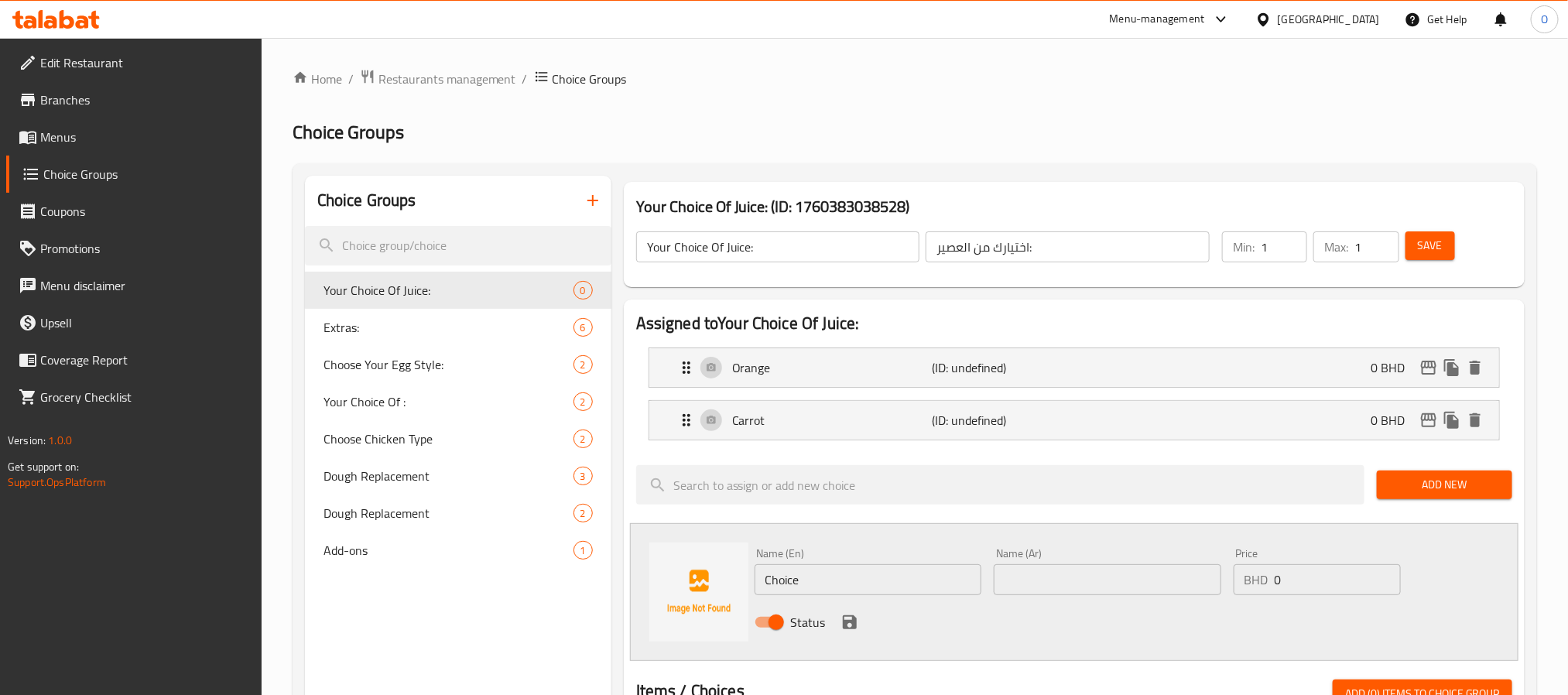
click at [829, 571] on input "Choice" at bounding box center [868, 580] width 228 height 31
paste input "Lemonad"
type input "Lemonade"
paste input "ليمونادة"
type input "ليمونادة"
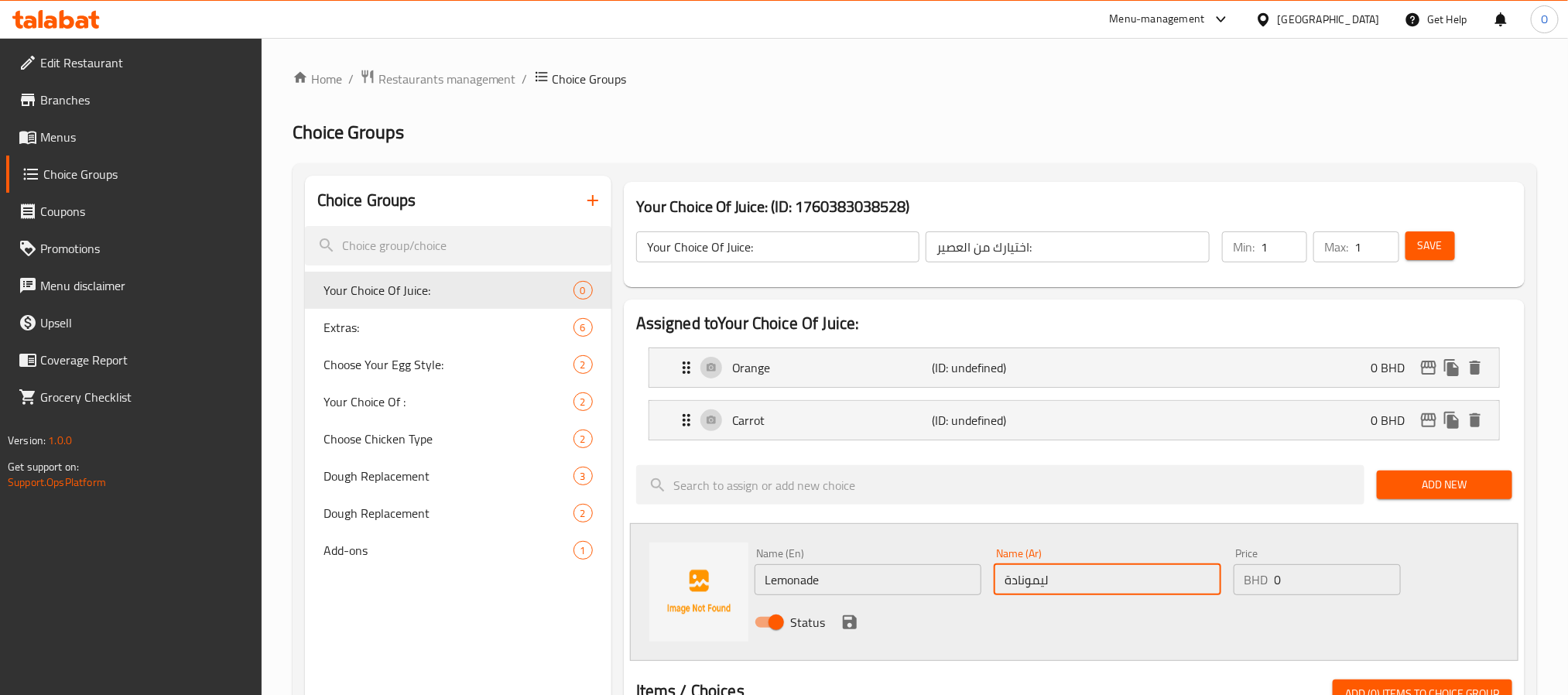
click at [848, 629] on icon "save" at bounding box center [850, 622] width 14 height 14
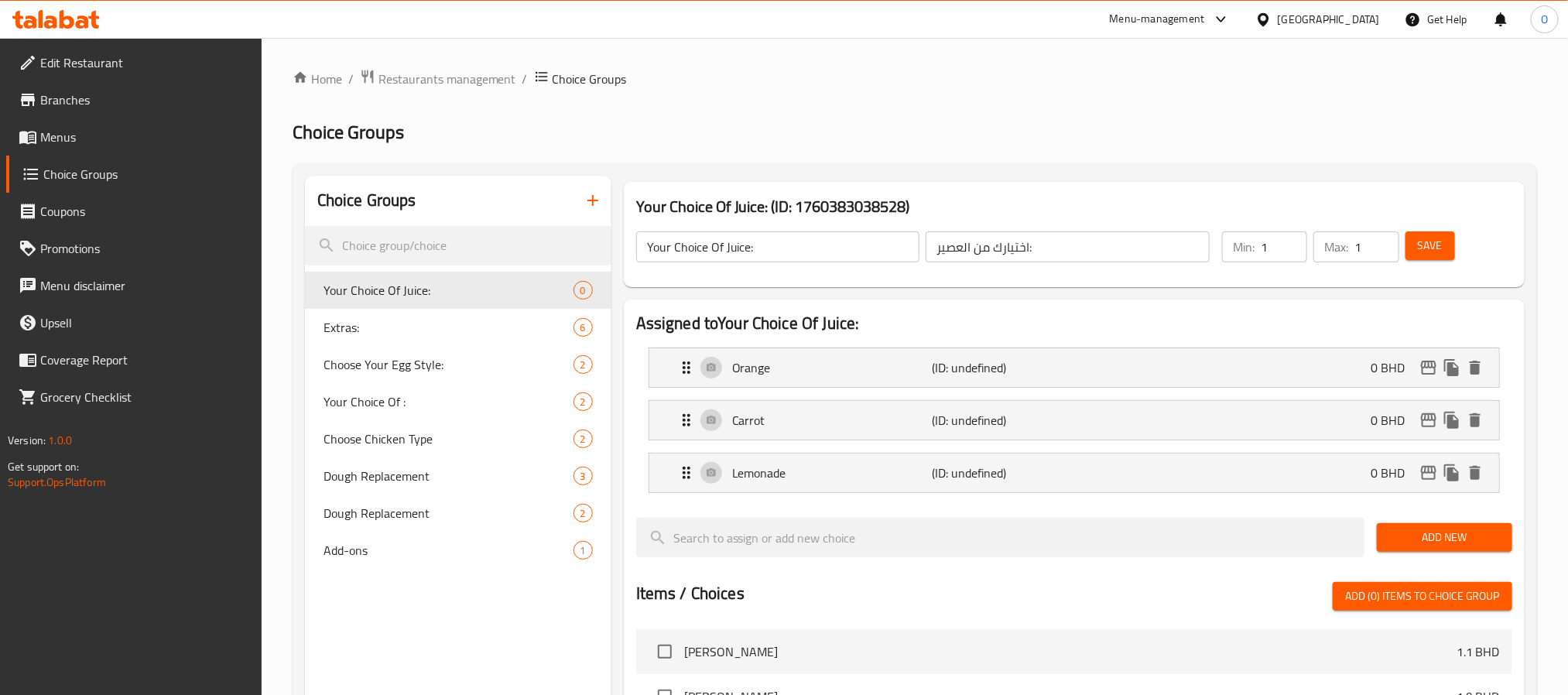
click at [1431, 238] on span "Save" at bounding box center [1429, 246] width 25 height 20
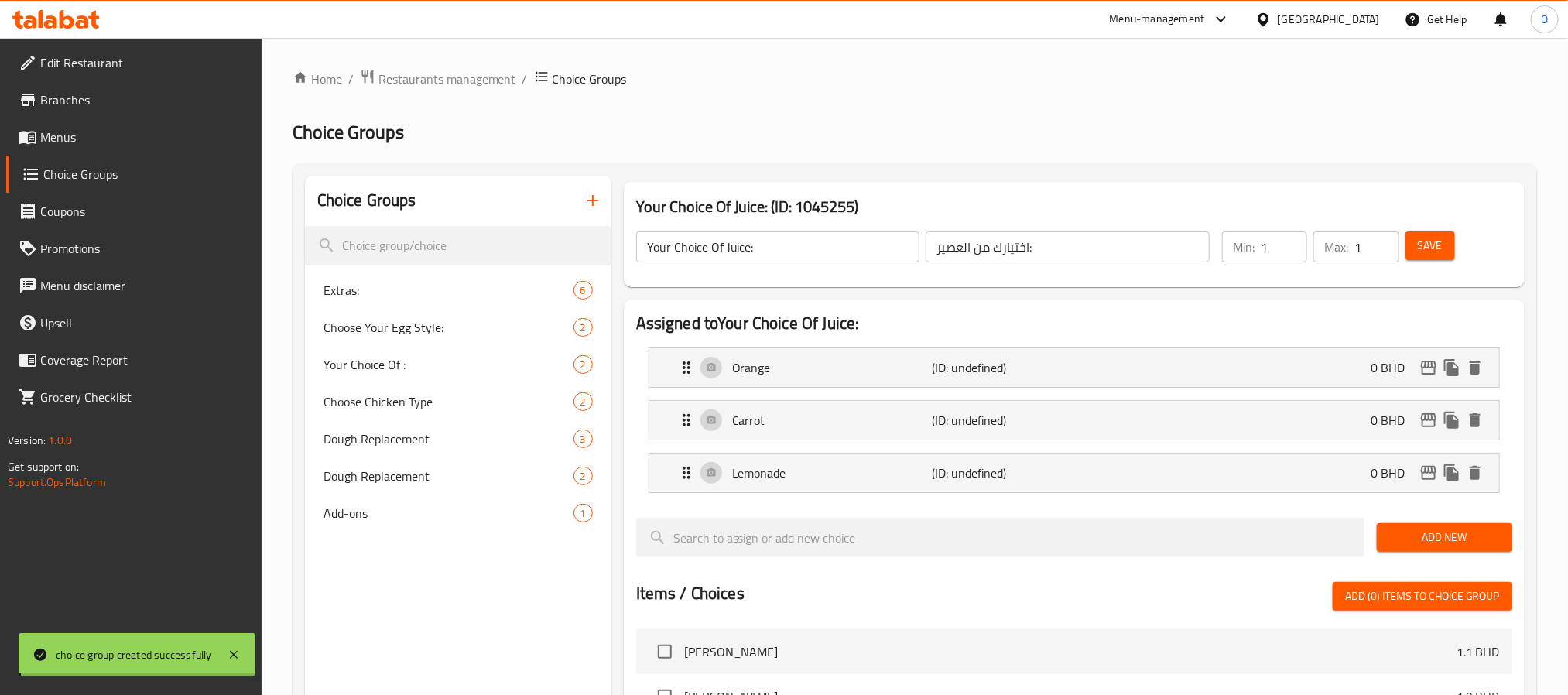
click at [1090, 116] on div at bounding box center [784, 347] width 1568 height 695
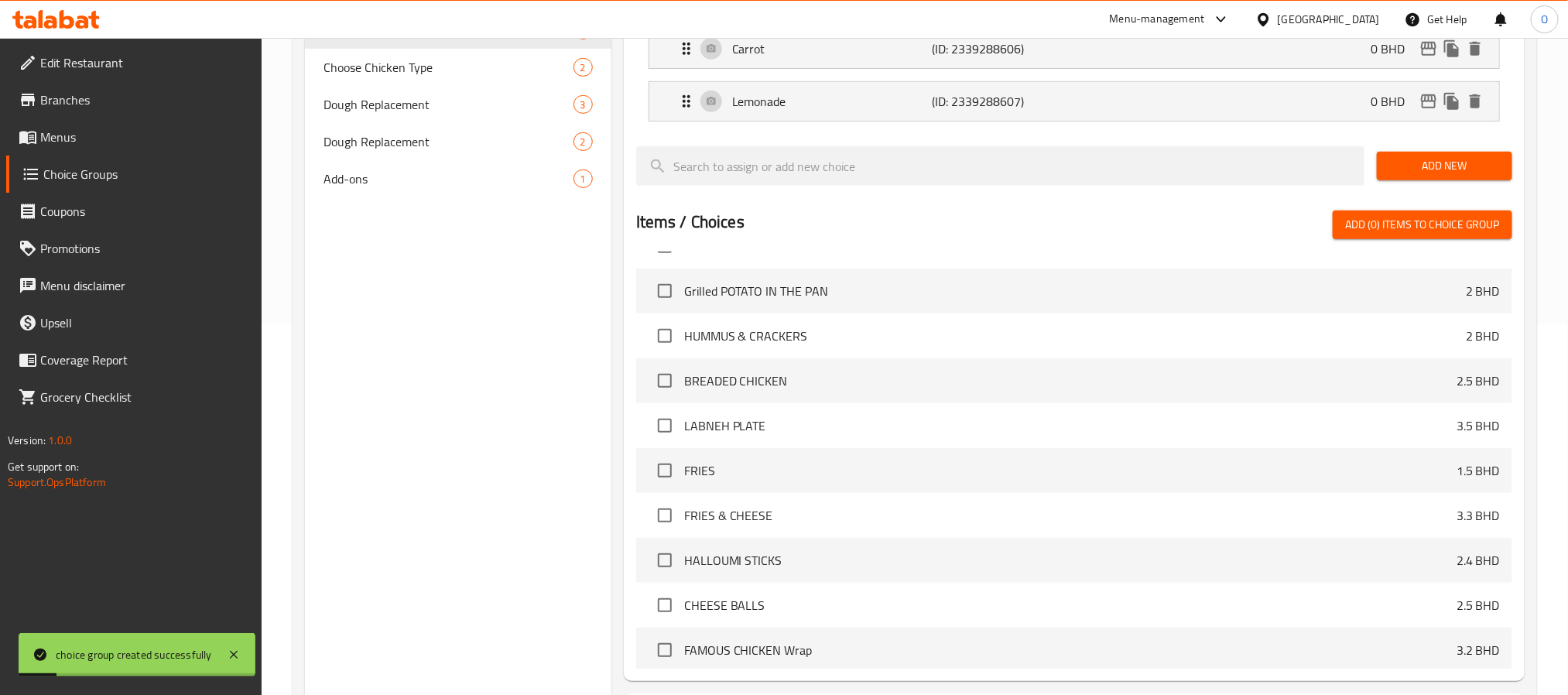
scroll to position [516, 0]
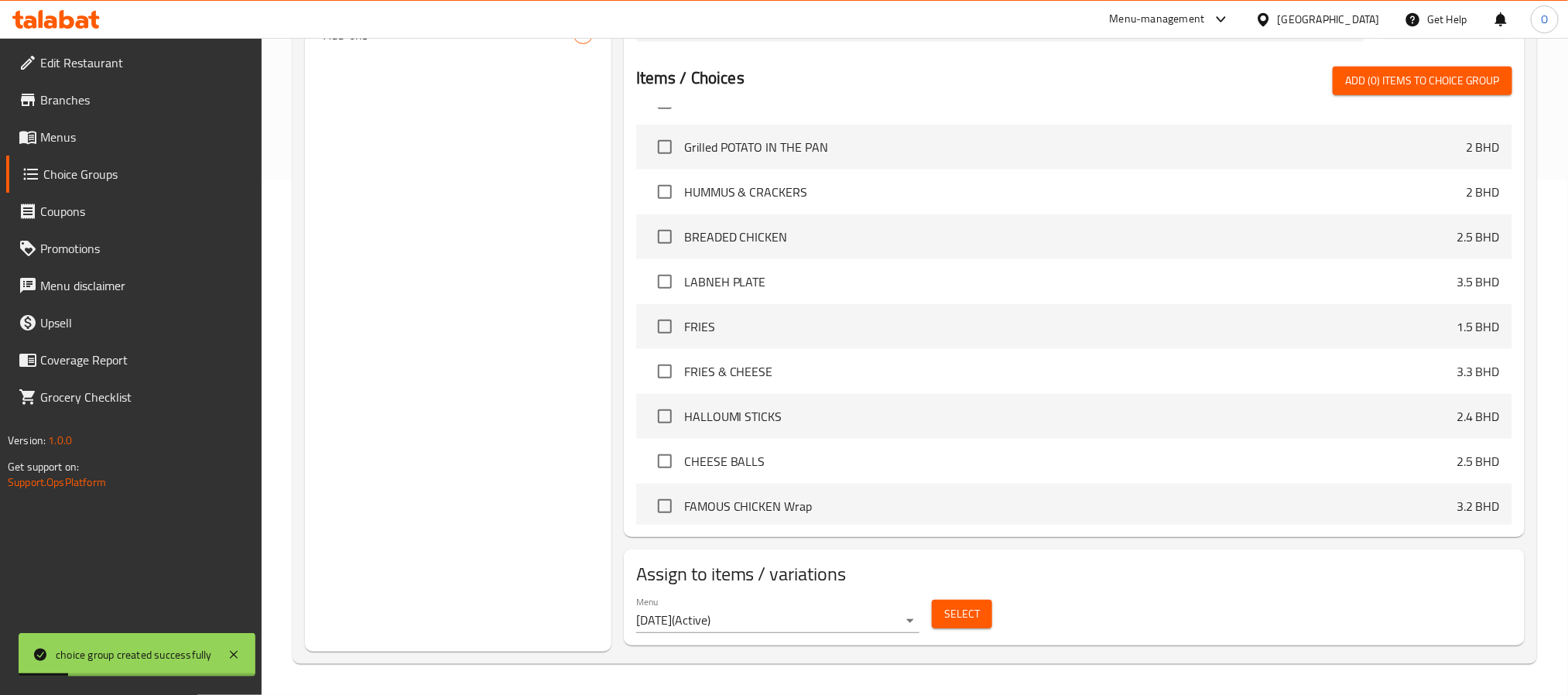
click at [964, 621] on span "Select" at bounding box center [962, 614] width 35 height 20
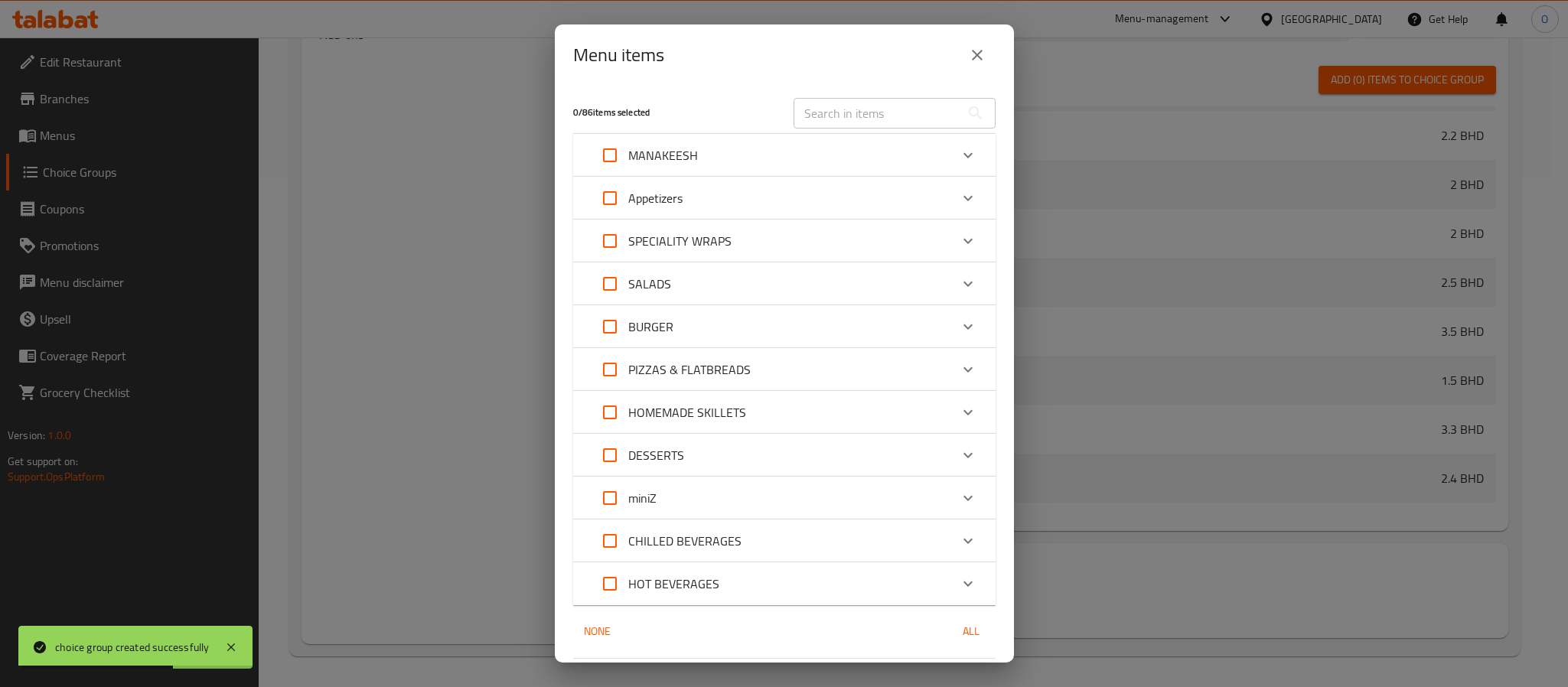
drag, startPoint x: 691, startPoint y: 81, endPoint x: 753, endPoint y: 99, distance: 64.6
click at [694, 84] on div "Menu items" at bounding box center [784, 54] width 460 height 61
click at [824, 114] on input "text" at bounding box center [877, 114] width 167 height 31
paste input "COLD-PRESSED JUICES"
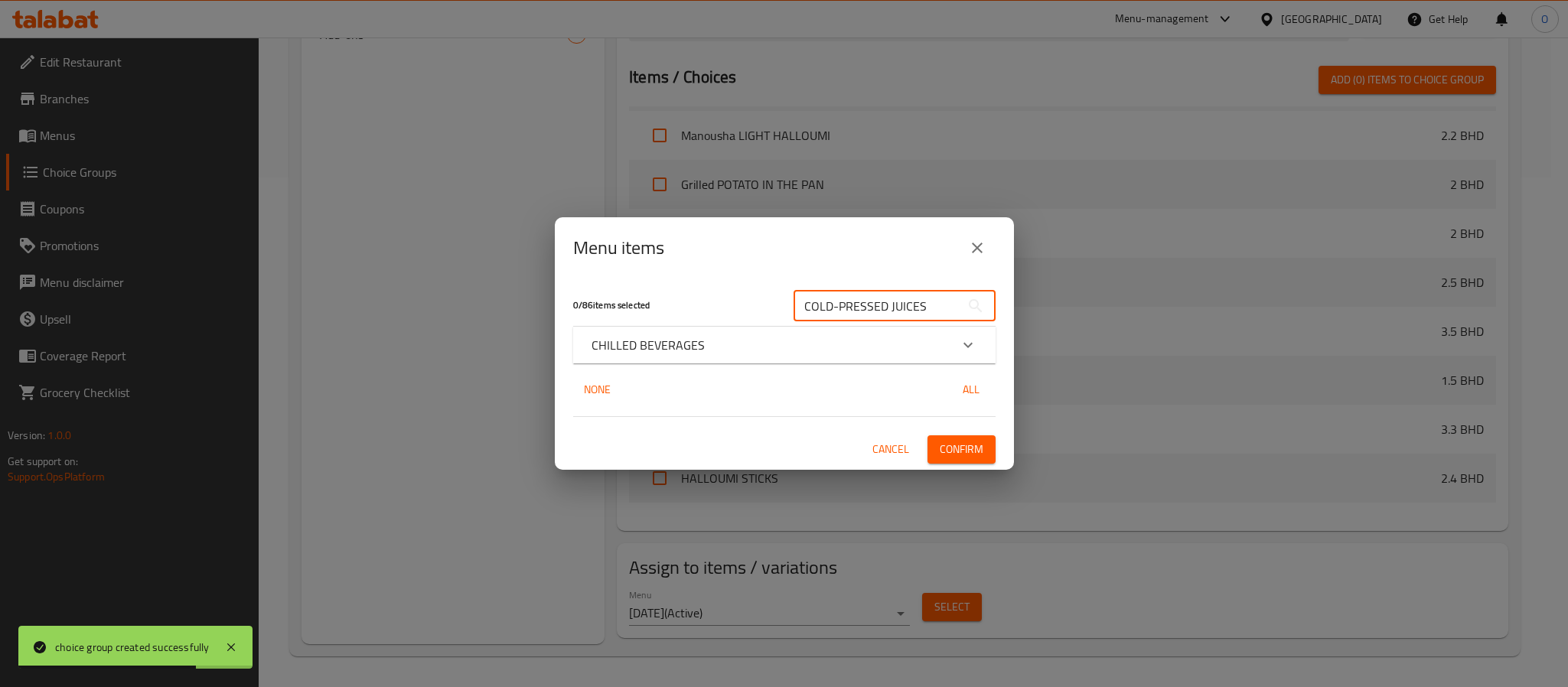
type input "COLD-PRESSED JUICES"
drag, startPoint x: 651, startPoint y: 333, endPoint x: 650, endPoint y: 350, distance: 17.0
click at [652, 333] on div "CHILLED BEVERAGES" at bounding box center [784, 345] width 423 height 37
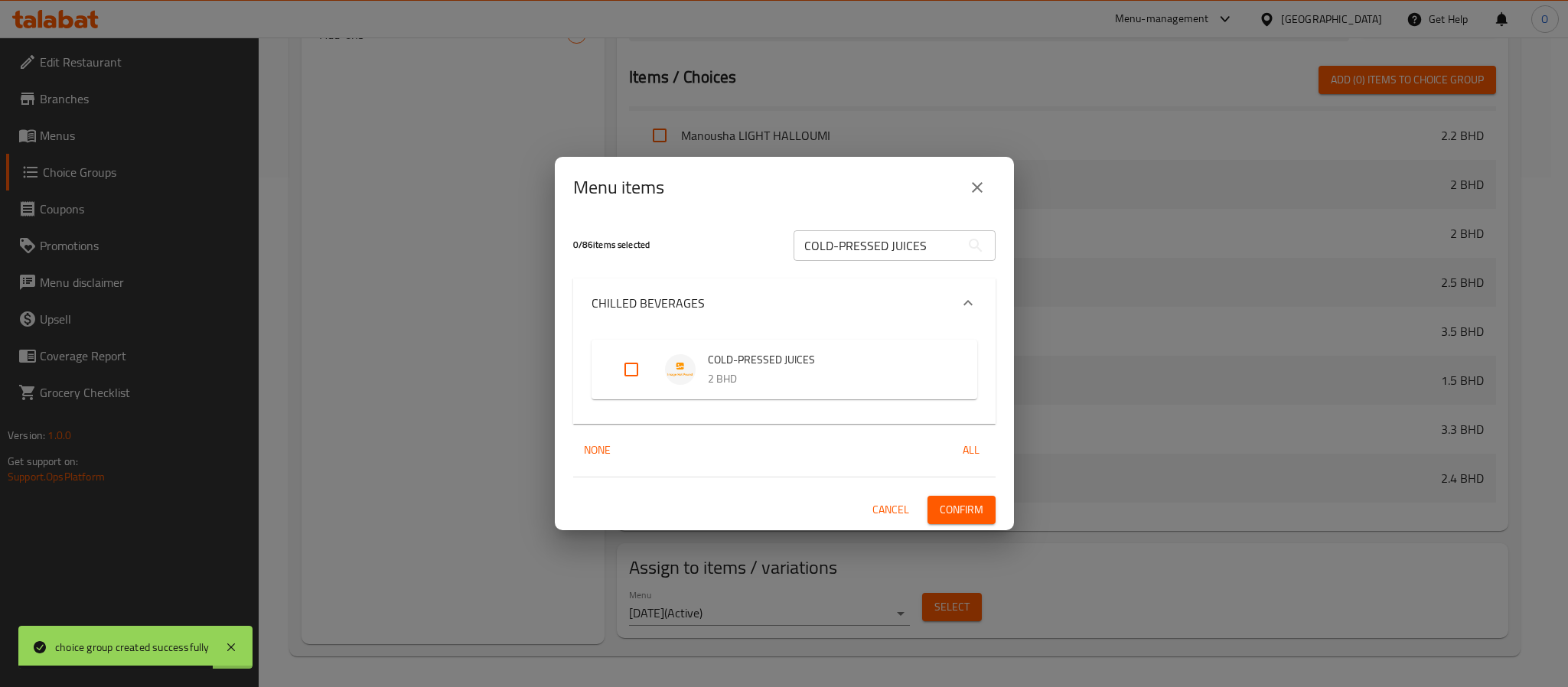
click at [630, 377] on input "Expand" at bounding box center [631, 370] width 37 height 37
checkbox input "true"
click at [976, 519] on span "Confirm" at bounding box center [961, 510] width 44 height 19
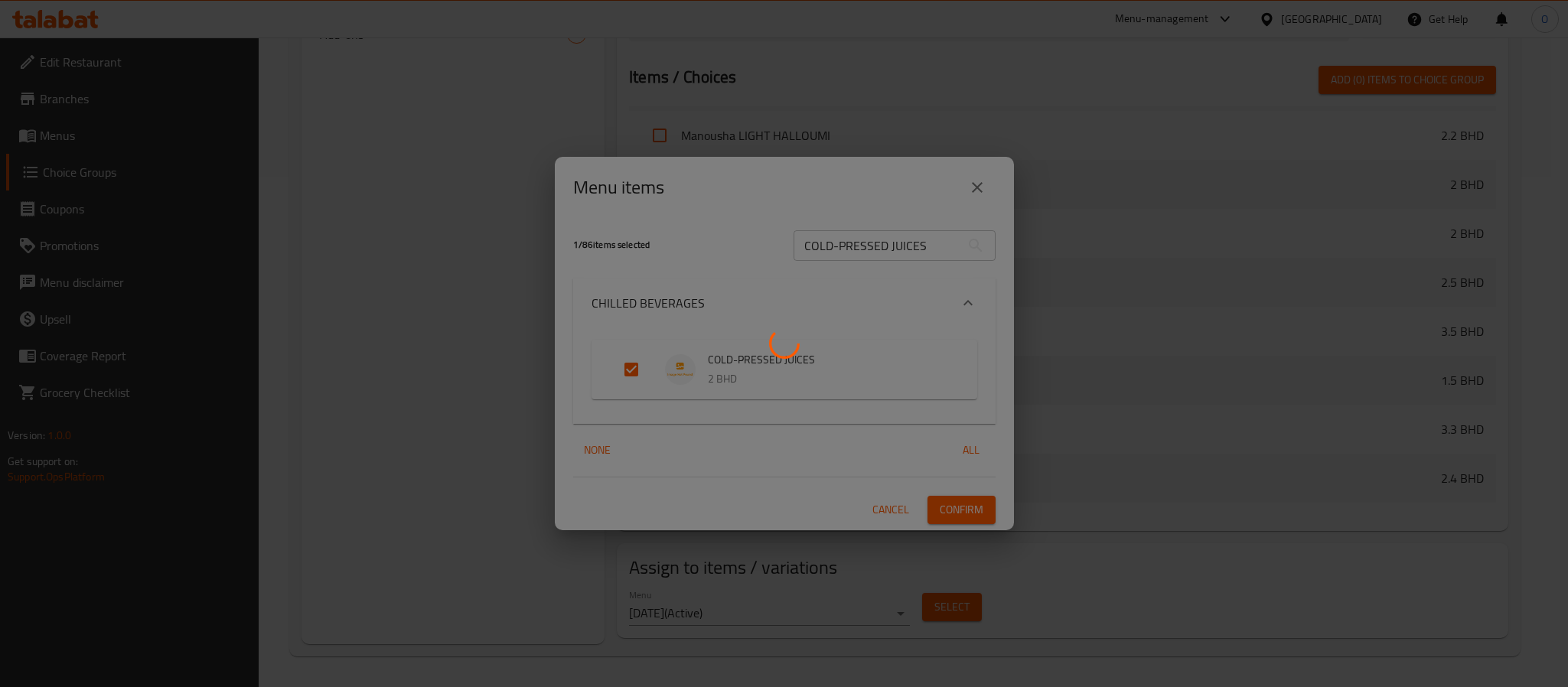
click at [446, 273] on div at bounding box center [784, 343] width 1568 height 687
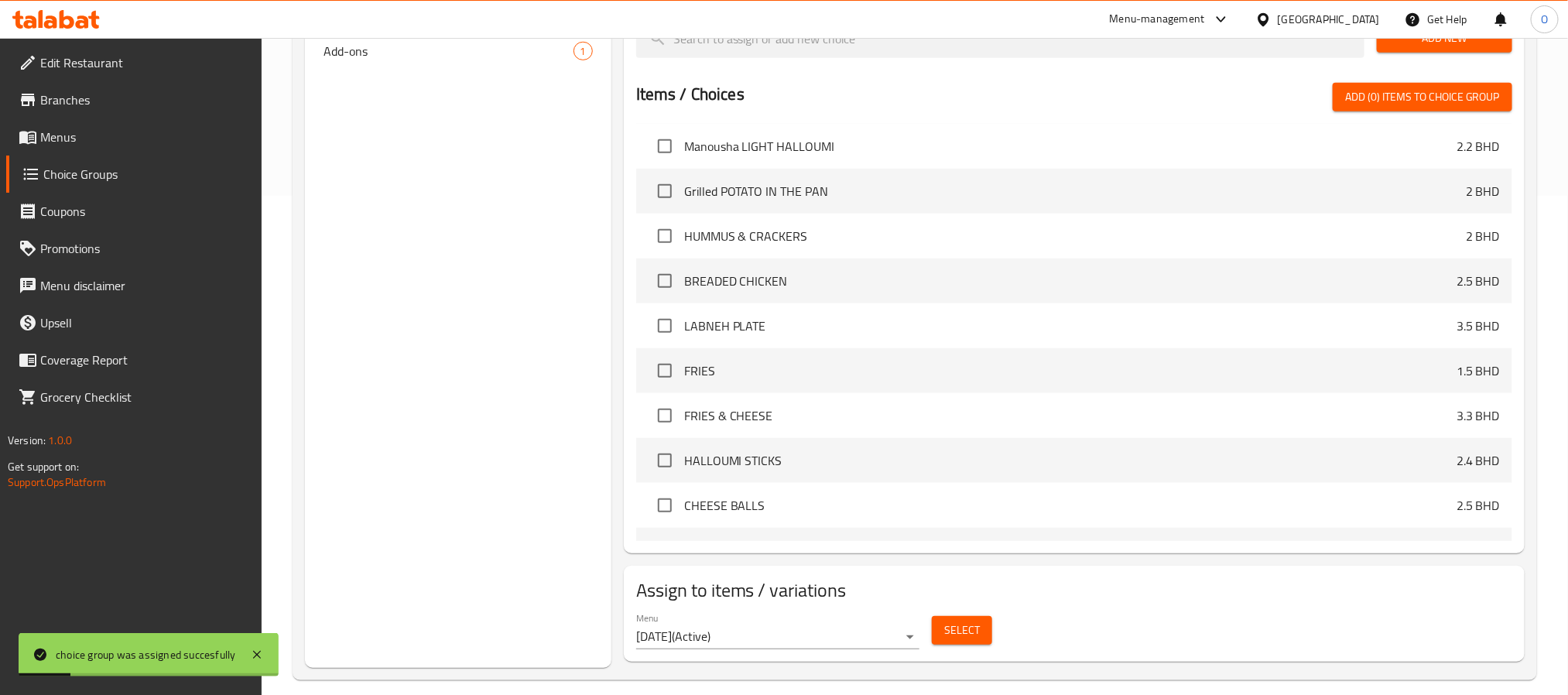
scroll to position [0, 0]
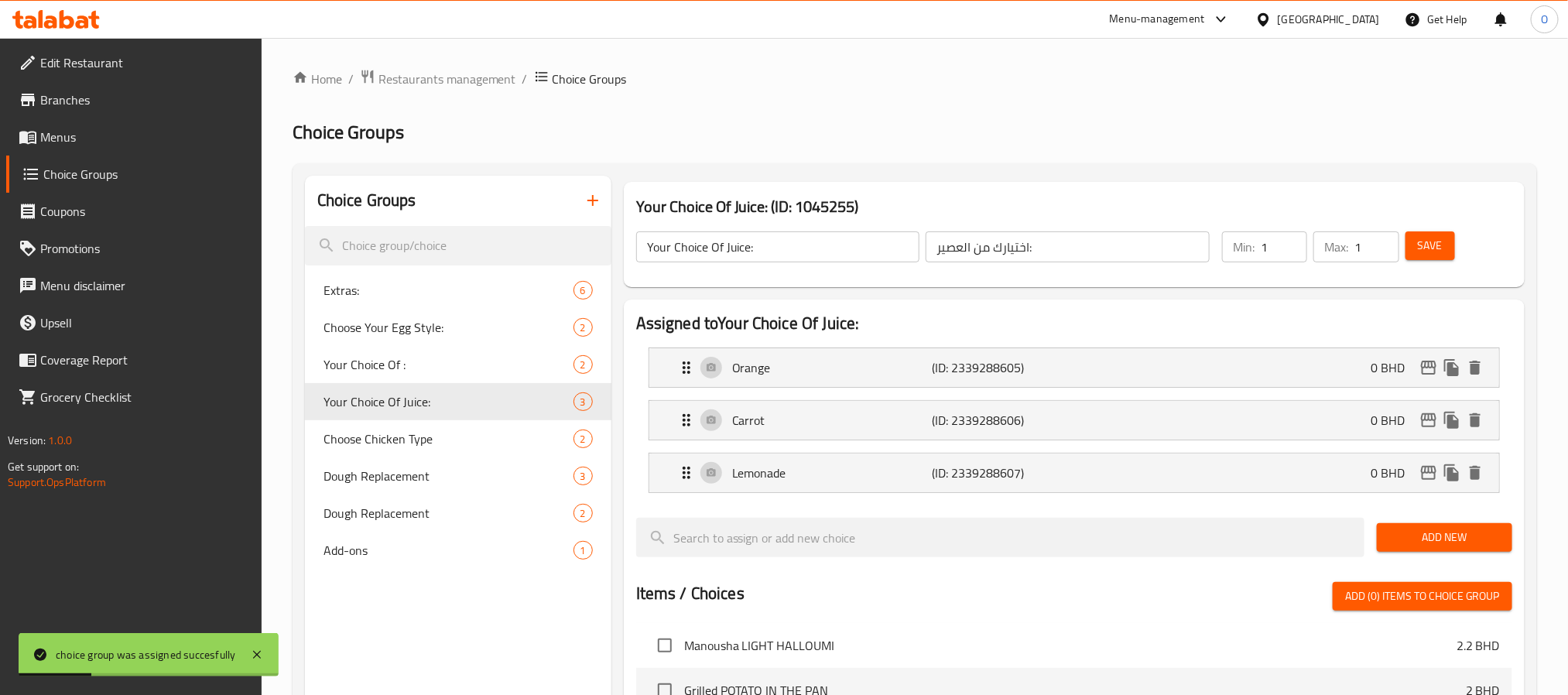
click at [590, 205] on icon "button" at bounding box center [592, 201] width 19 height 19
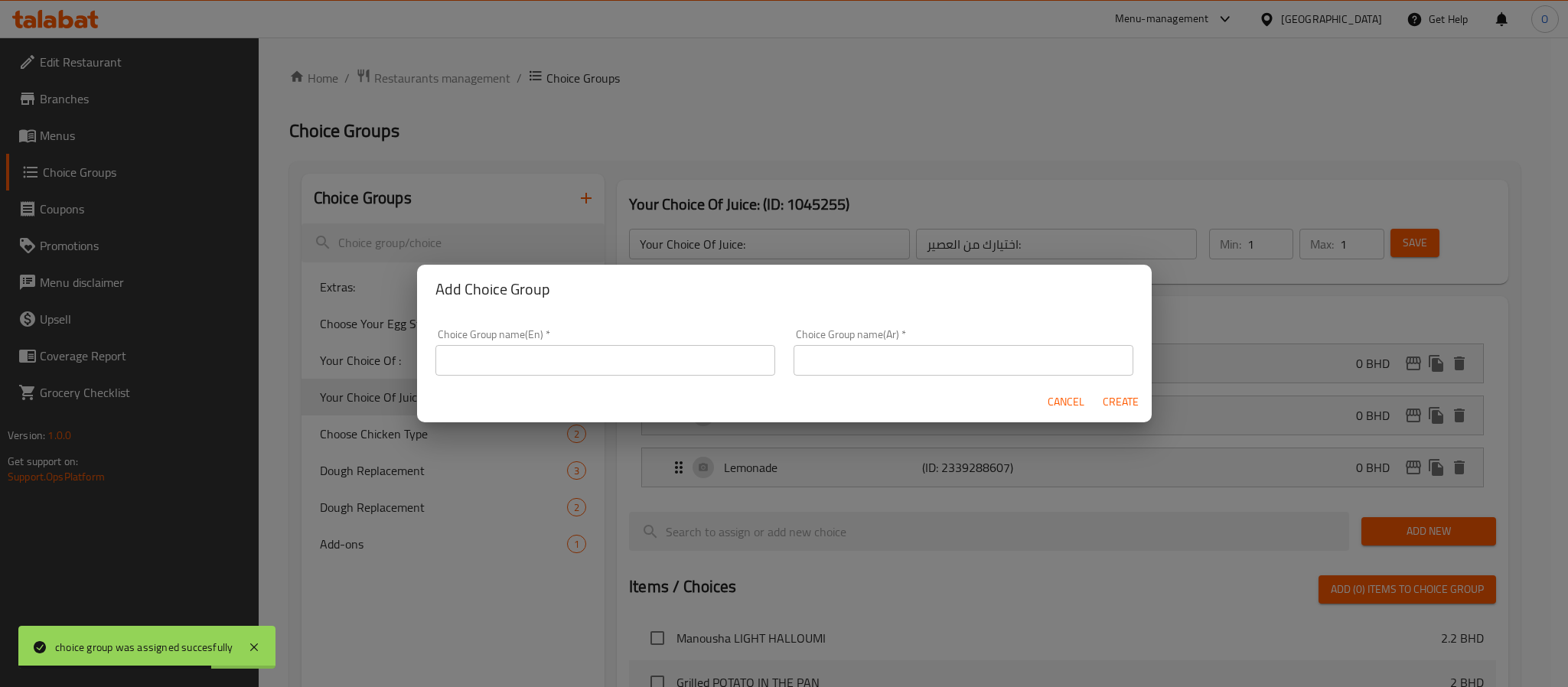
click at [597, 357] on input "text" at bounding box center [605, 361] width 340 height 31
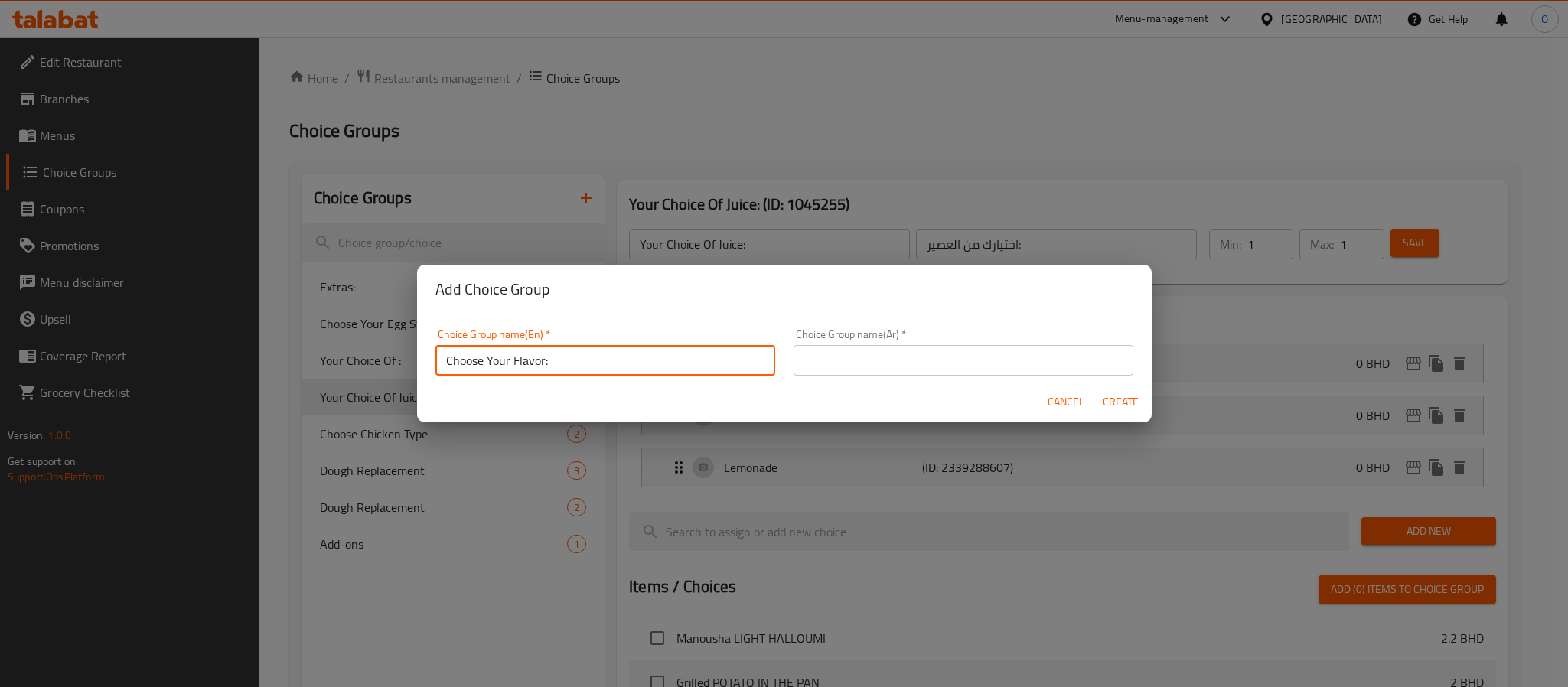
type input "Choose Your Flavor:"
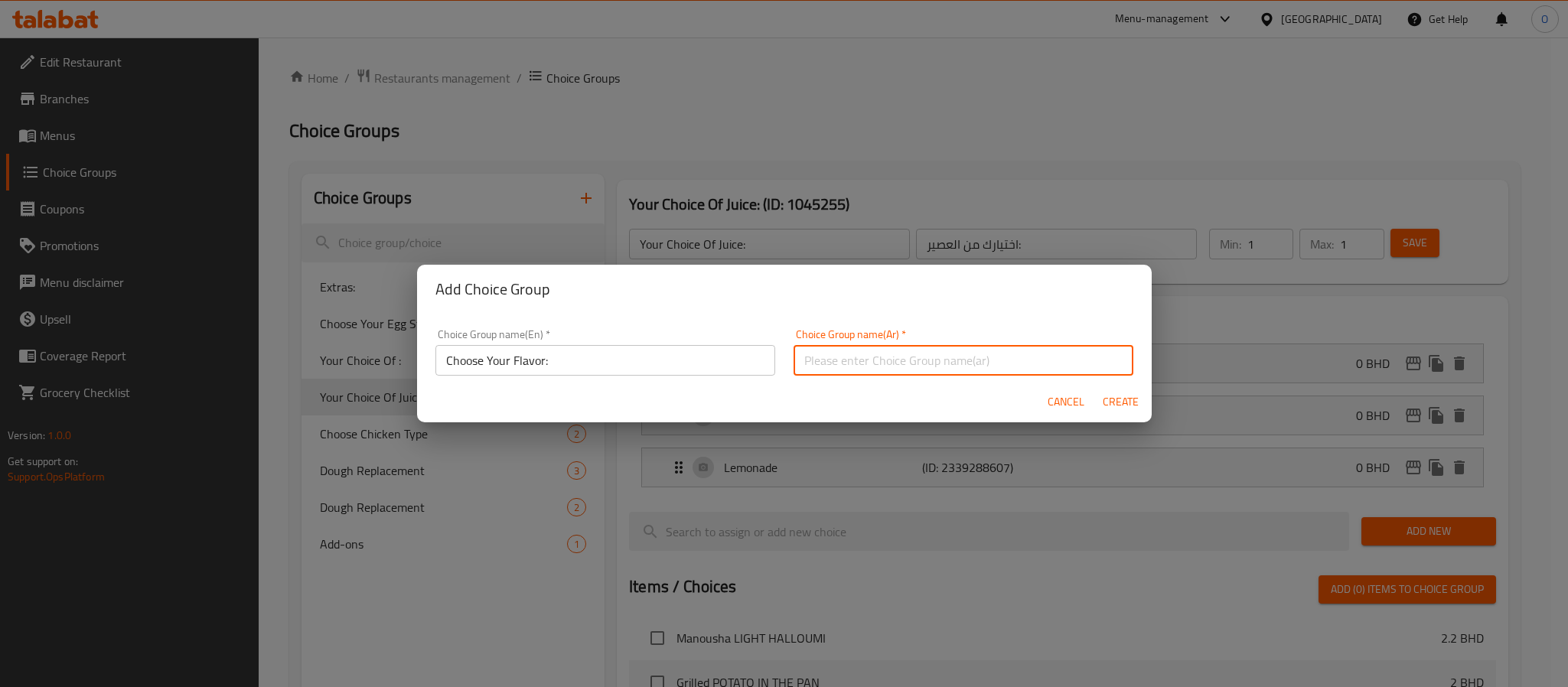
paste input "اختر نكهتك:"
type input "اختر نكهتك:"
click at [1134, 395] on span "Create" at bounding box center [1121, 402] width 37 height 19
type input "Choose Your Flavor:"
type input "اختر نكهتك:"
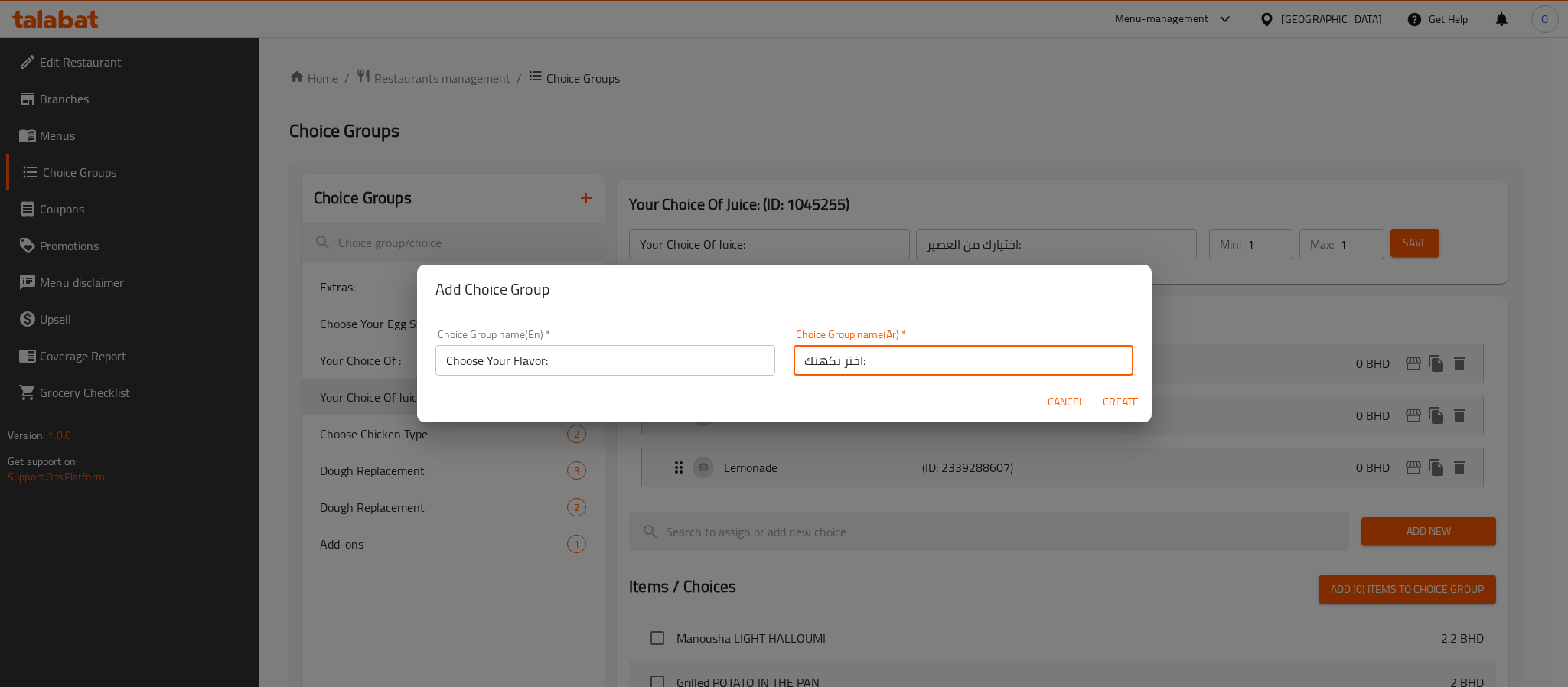
type input "0"
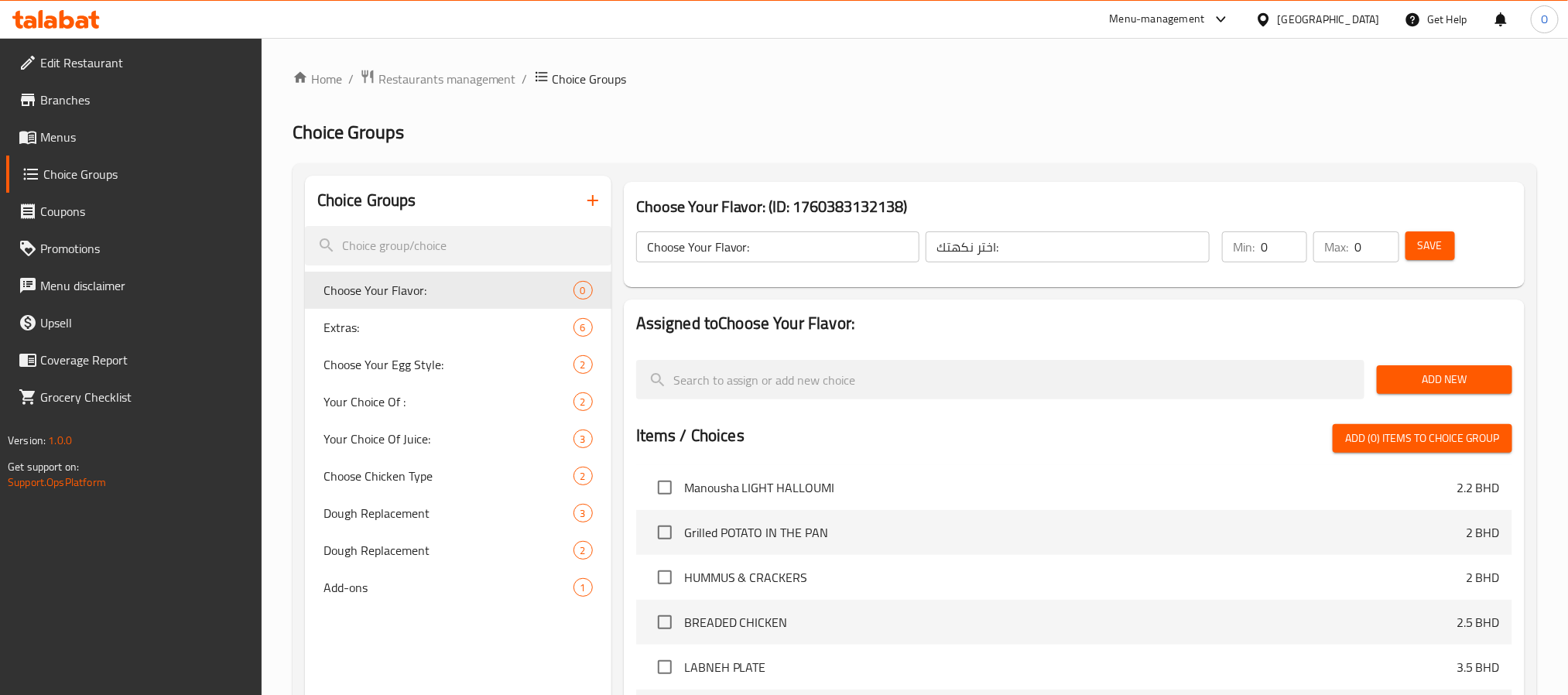
click at [1459, 381] on span "Add New" at bounding box center [1444, 380] width 111 height 20
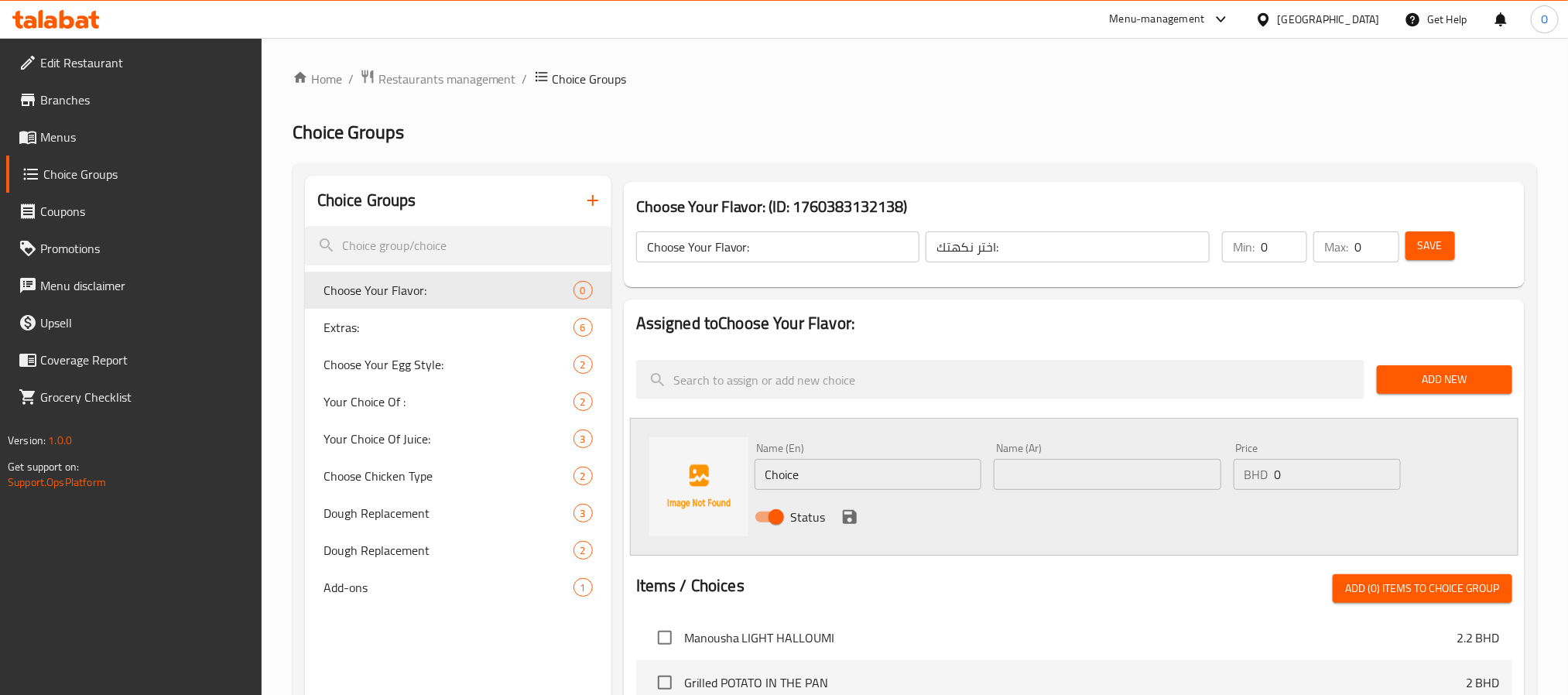
click at [839, 481] on input "Choice" at bounding box center [868, 475] width 228 height 31
paste input "PEACH"
type input "PEACH"
paste input "خَوخ"
type input "خَوخ"
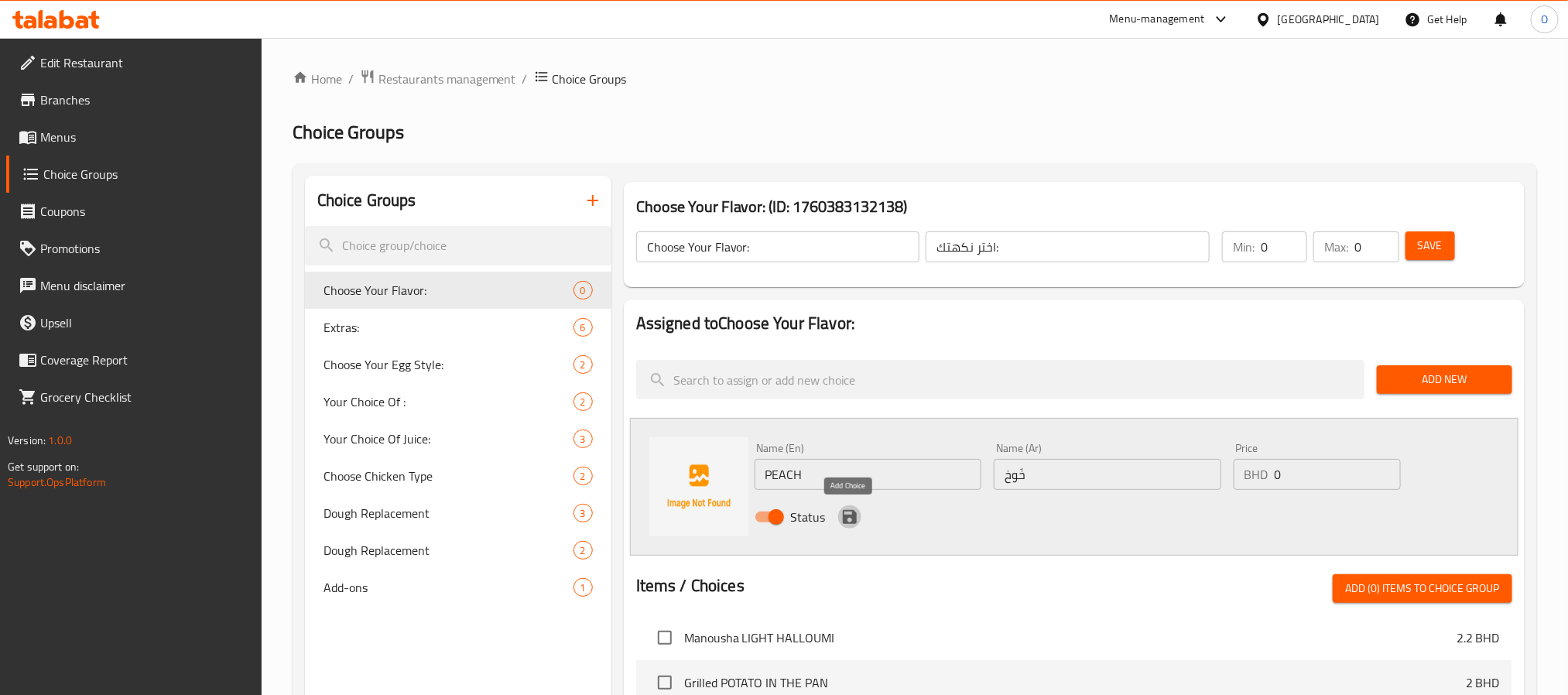
click at [853, 518] on icon "save" at bounding box center [850, 517] width 14 height 14
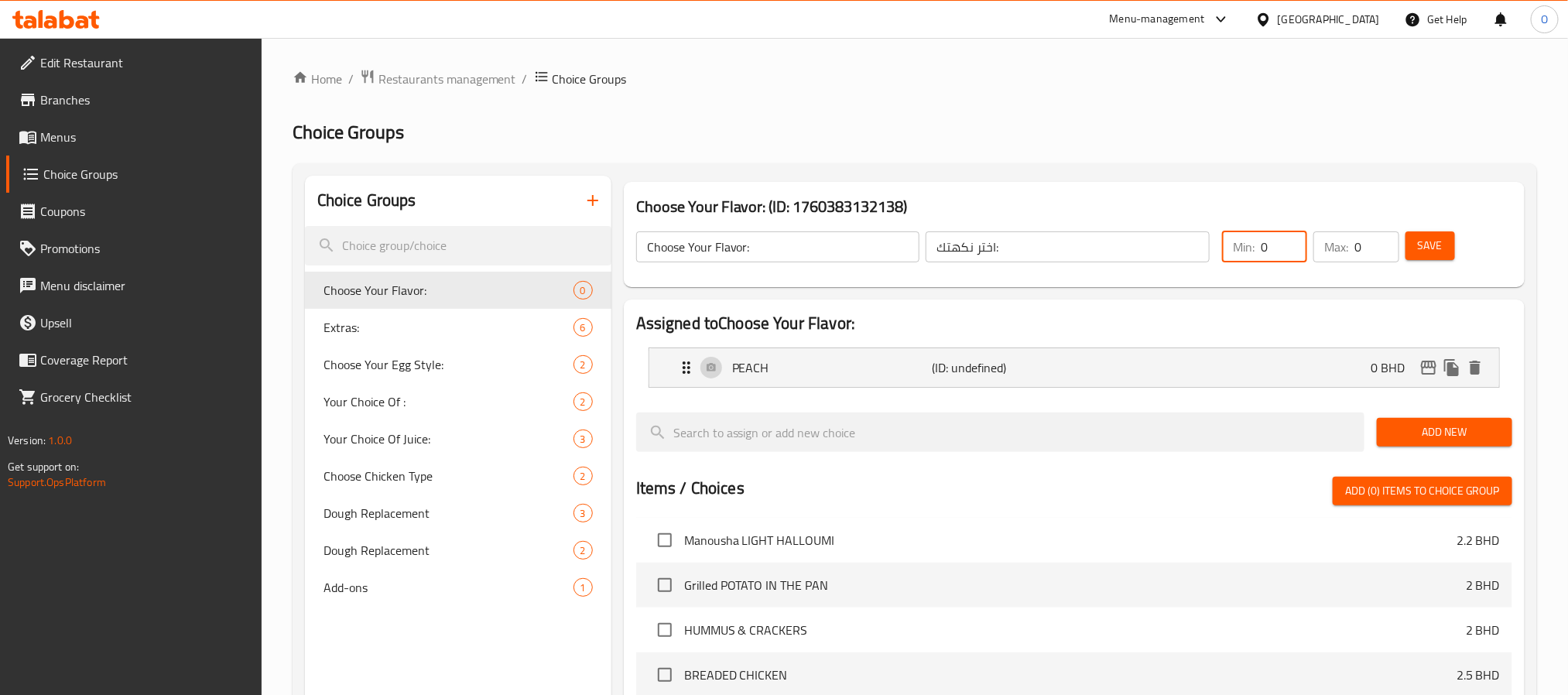
drag, startPoint x: 1255, startPoint y: 250, endPoint x: 1266, endPoint y: 265, distance: 18.6
click at [1222, 268] on div "Min: 0 ​ Max: 0 ​" at bounding box center [1311, 247] width 189 height 43
type input "1"
drag, startPoint x: 1370, startPoint y: 249, endPoint x: 1344, endPoint y: 249, distance: 26.0
click at [1344, 249] on div "Max: 0 ​" at bounding box center [1356, 248] width 85 height 31
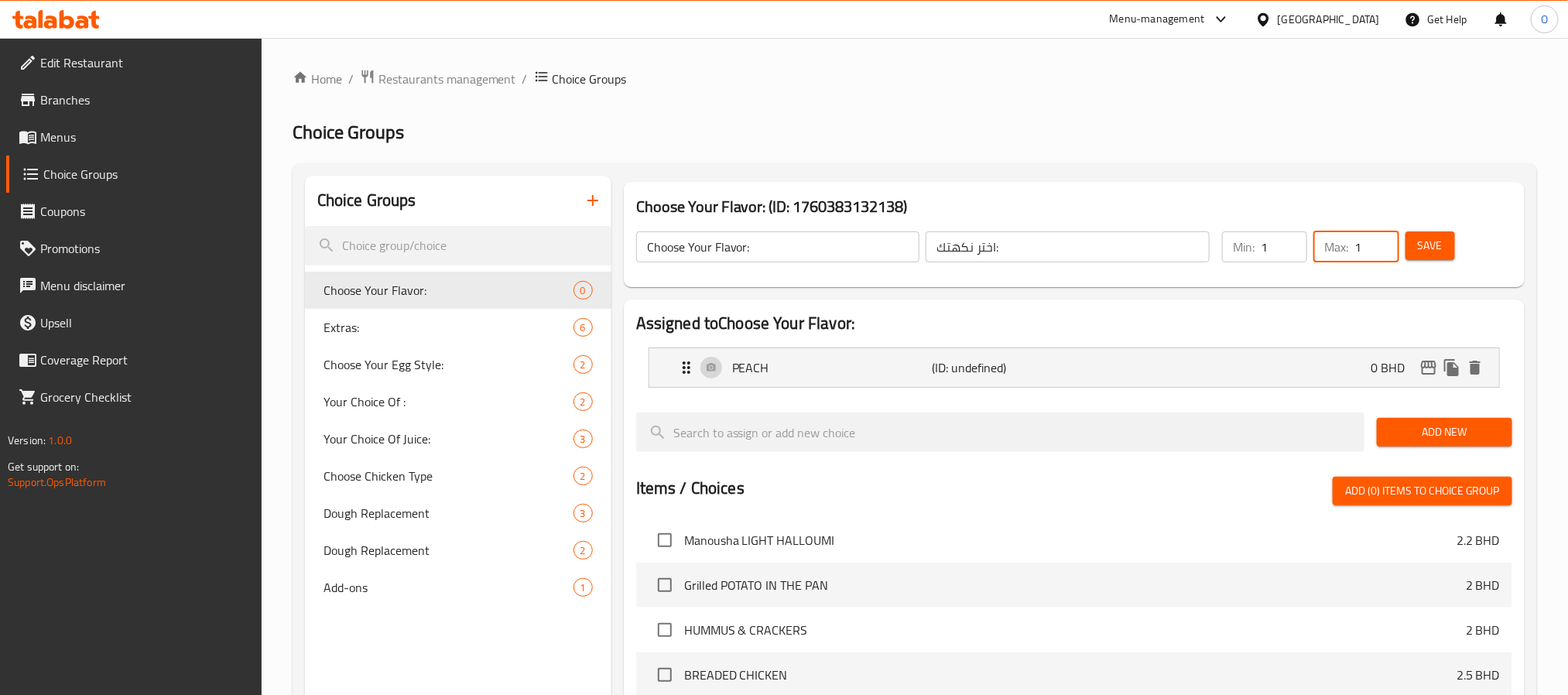
type input "1"
click at [1456, 443] on button "Add New" at bounding box center [1444, 432] width 136 height 29
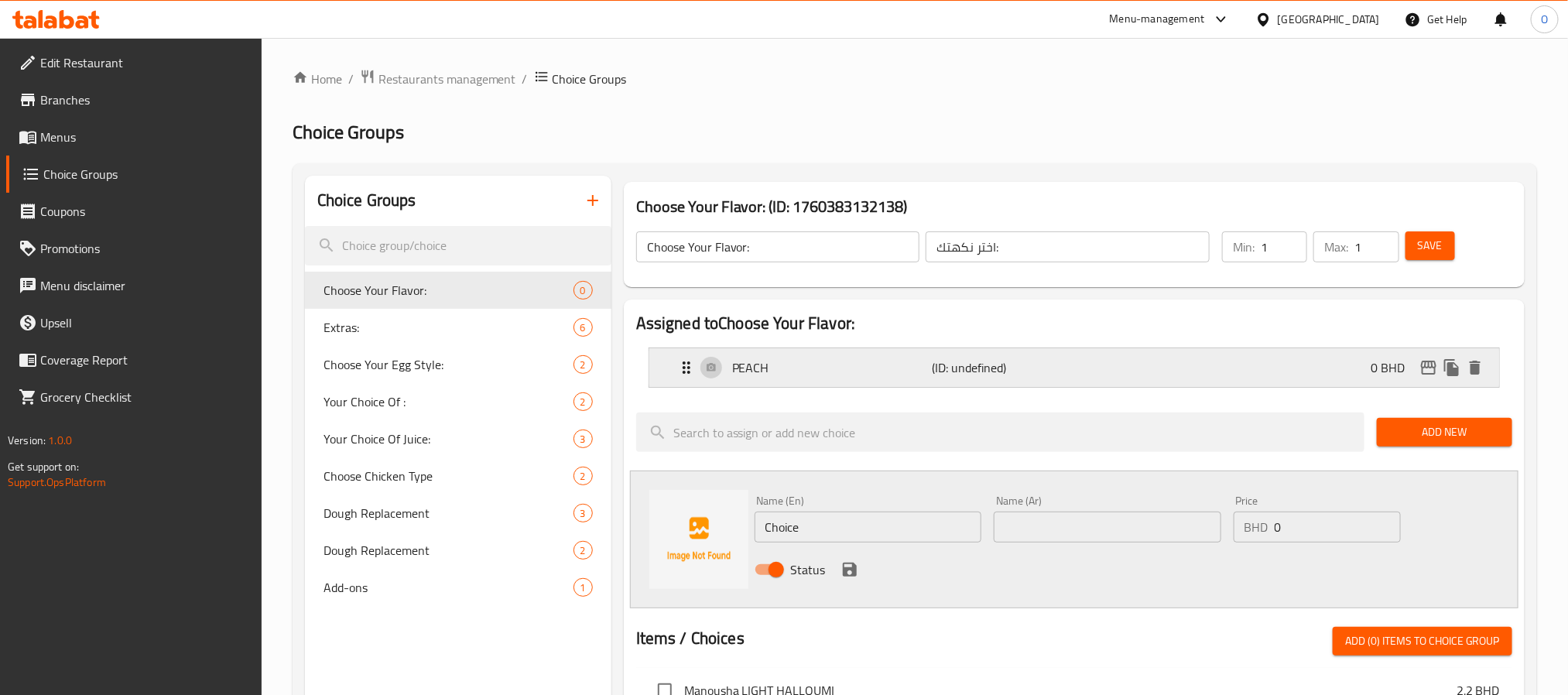
click at [1001, 383] on div "PEACH (ID: undefined) 0 BHD" at bounding box center [1079, 367] width 804 height 38
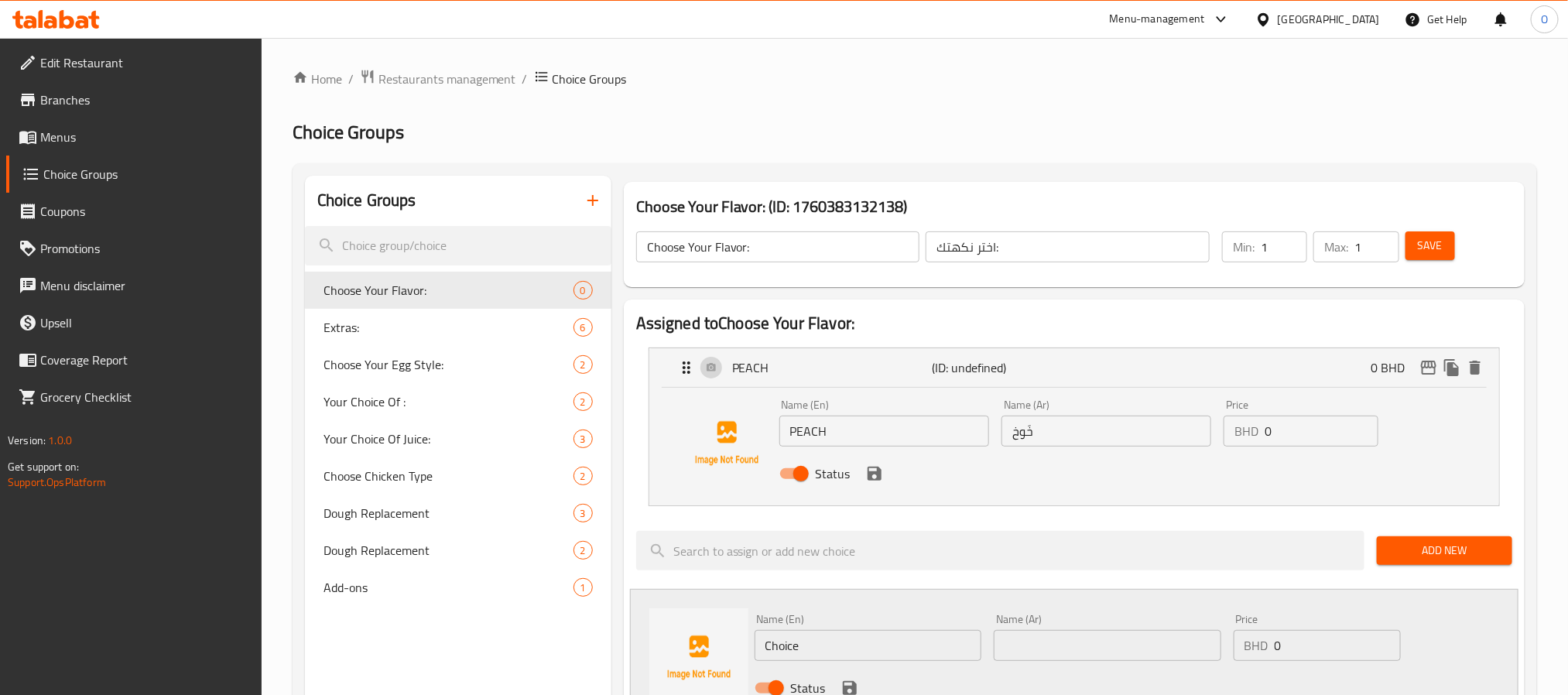
click at [1064, 642] on input "text" at bounding box center [1107, 646] width 228 height 31
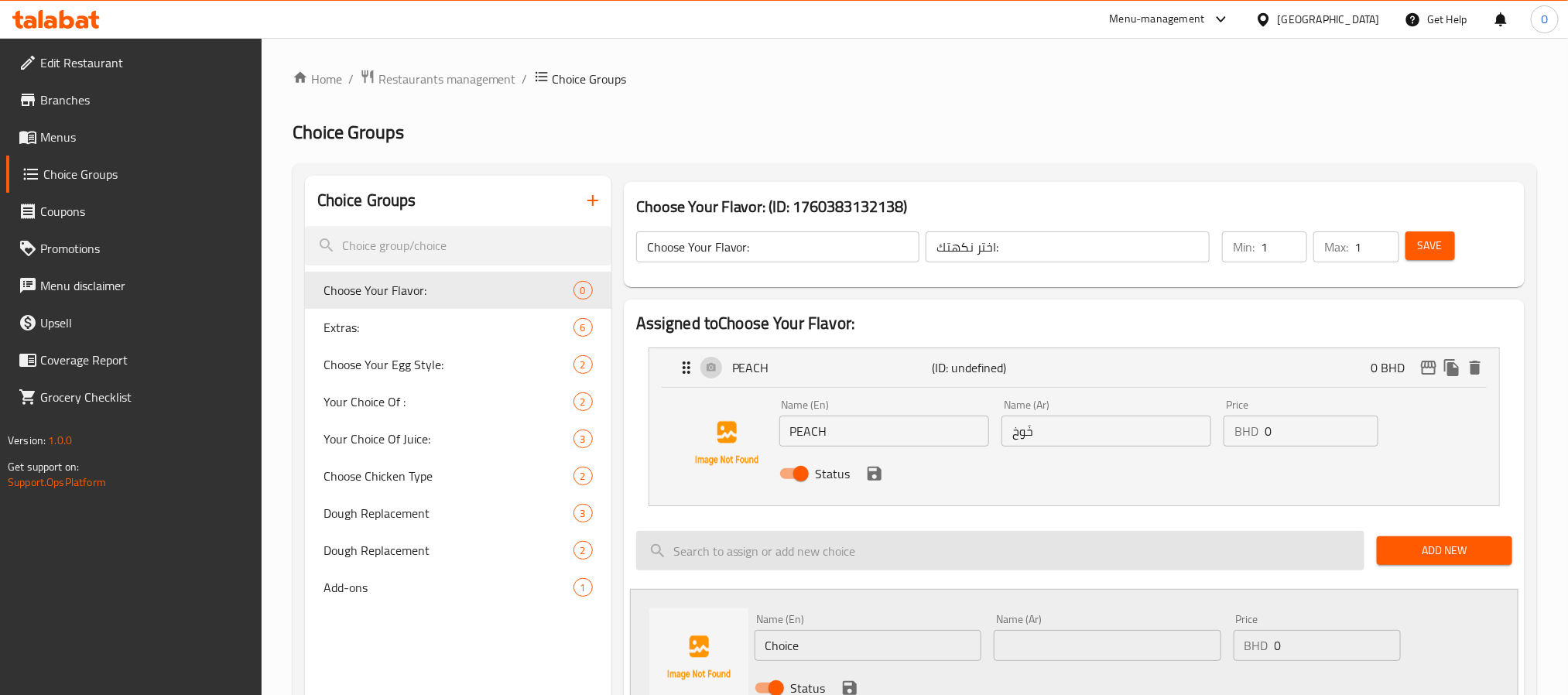
paste input "خوخ خالي من السكر"
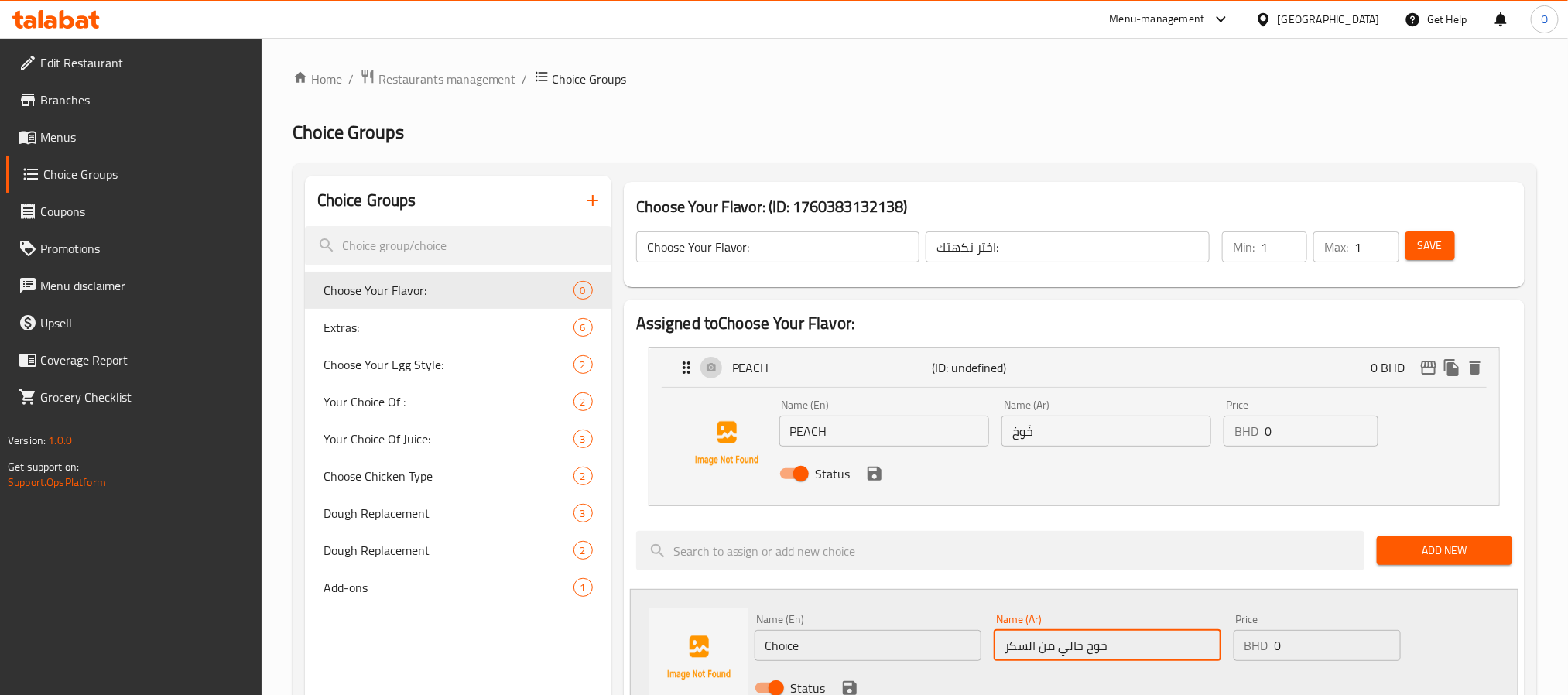
type input "خوخ خالي من السكر"
click at [909, 644] on input "Choice" at bounding box center [868, 646] width 228 height 31
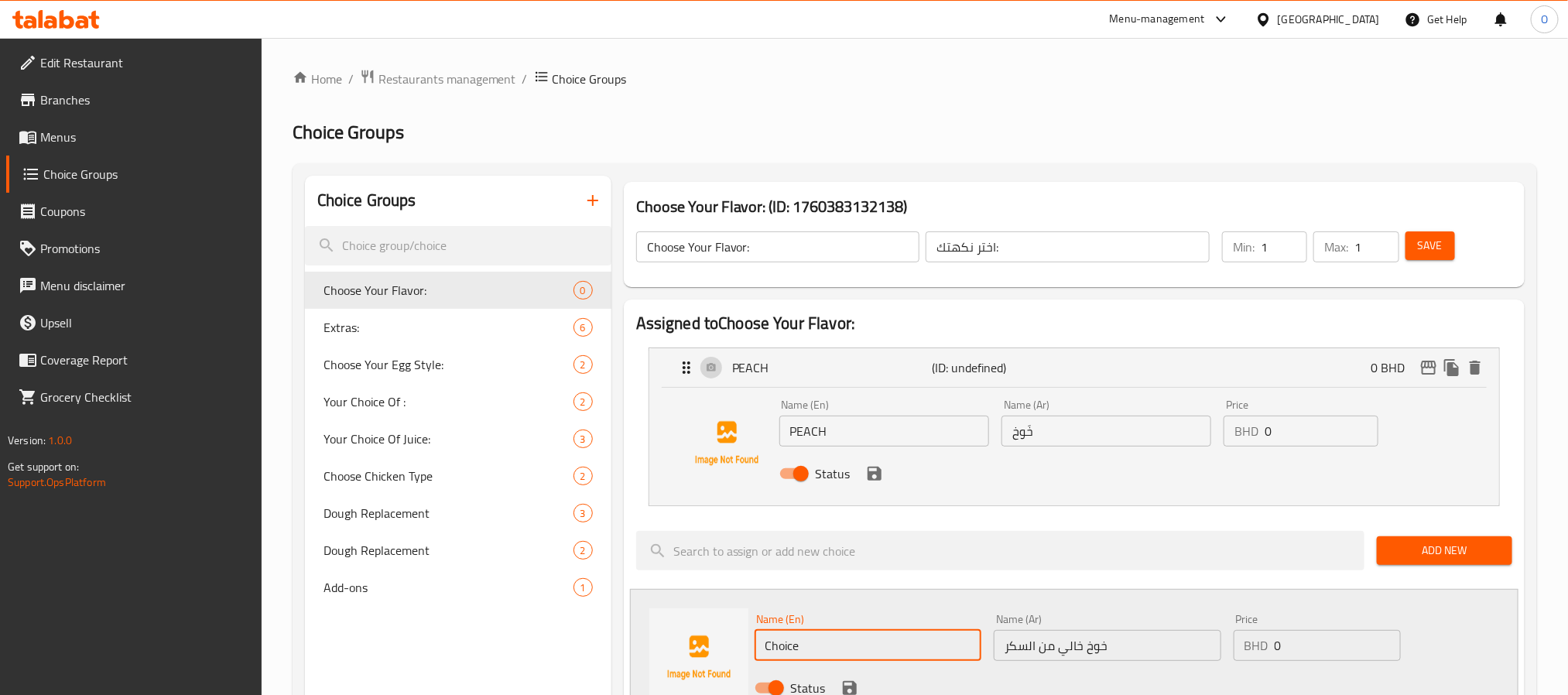
paste input "PEACH ZERO SUGAR"
type input "PEACH ZERO SUGAR"
click at [844, 688] on icon "save" at bounding box center [850, 688] width 14 height 14
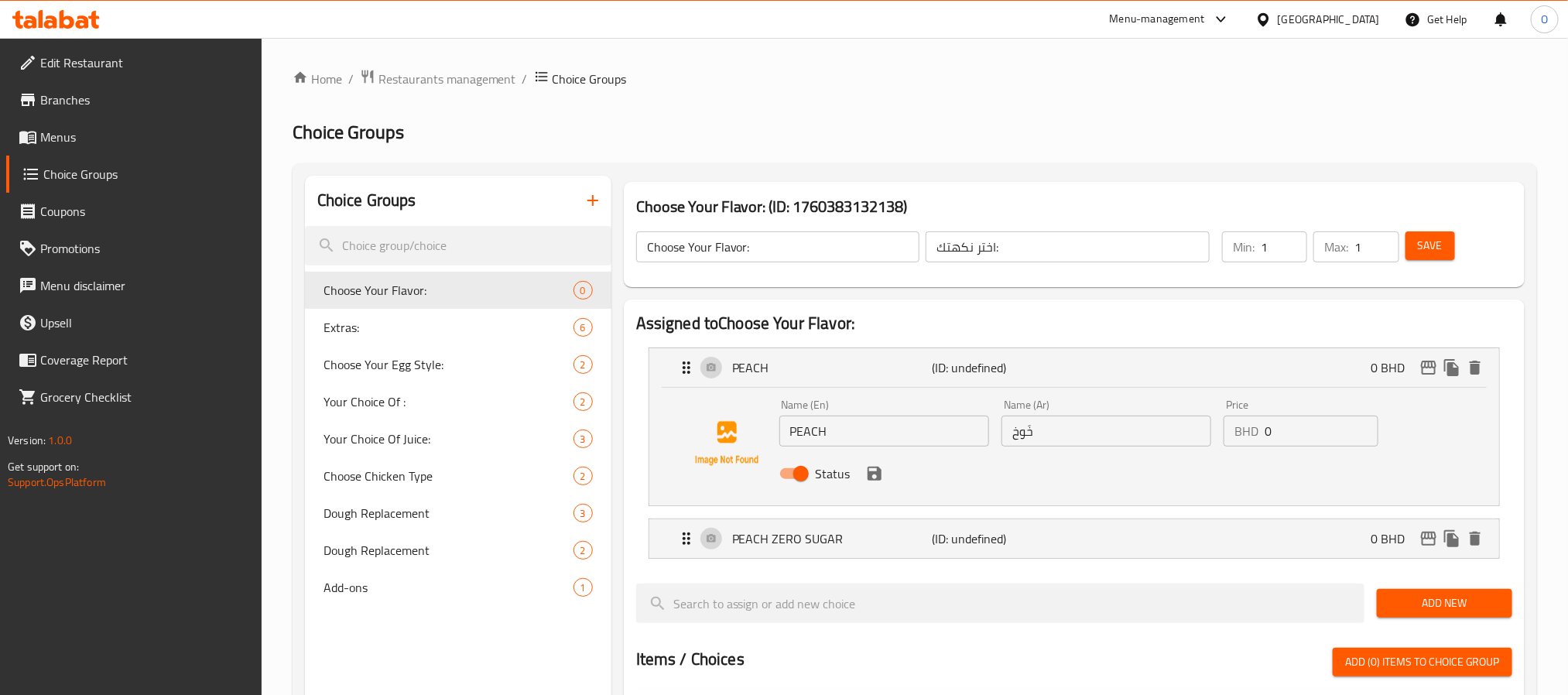
click at [1412, 605] on span "Add New" at bounding box center [1444, 604] width 111 height 20
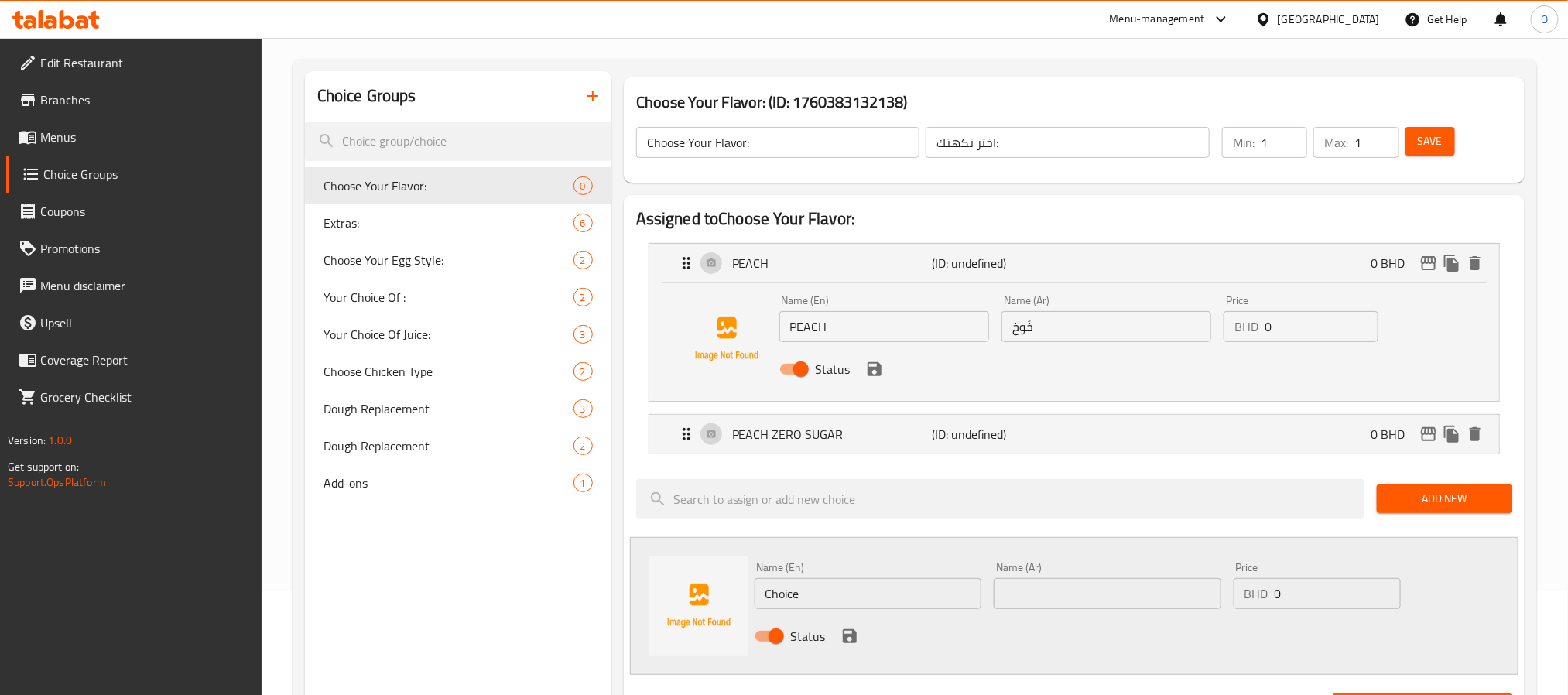
scroll to position [232, 0]
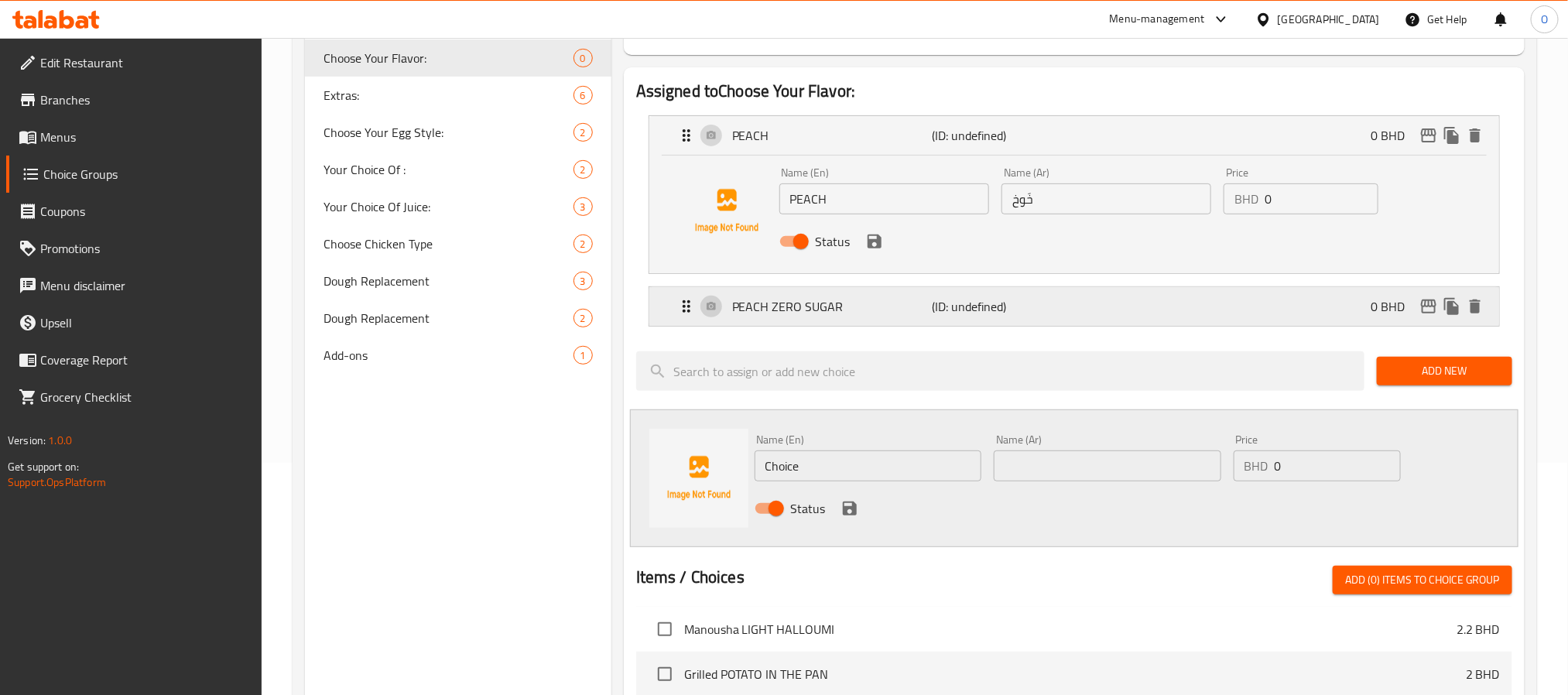
click at [933, 305] on p "(ID: undefined)" at bounding box center [997, 306] width 133 height 19
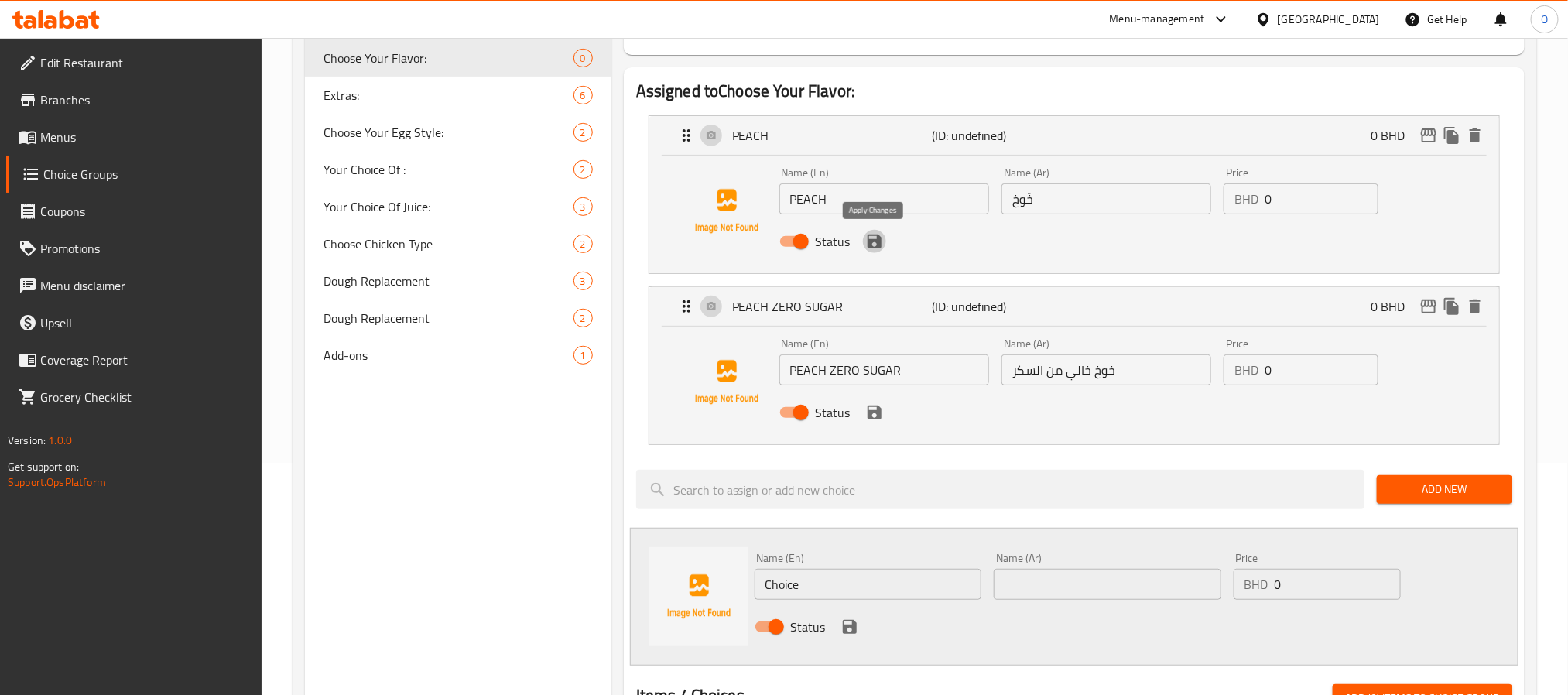
click at [871, 249] on icon "save" at bounding box center [874, 241] width 19 height 19
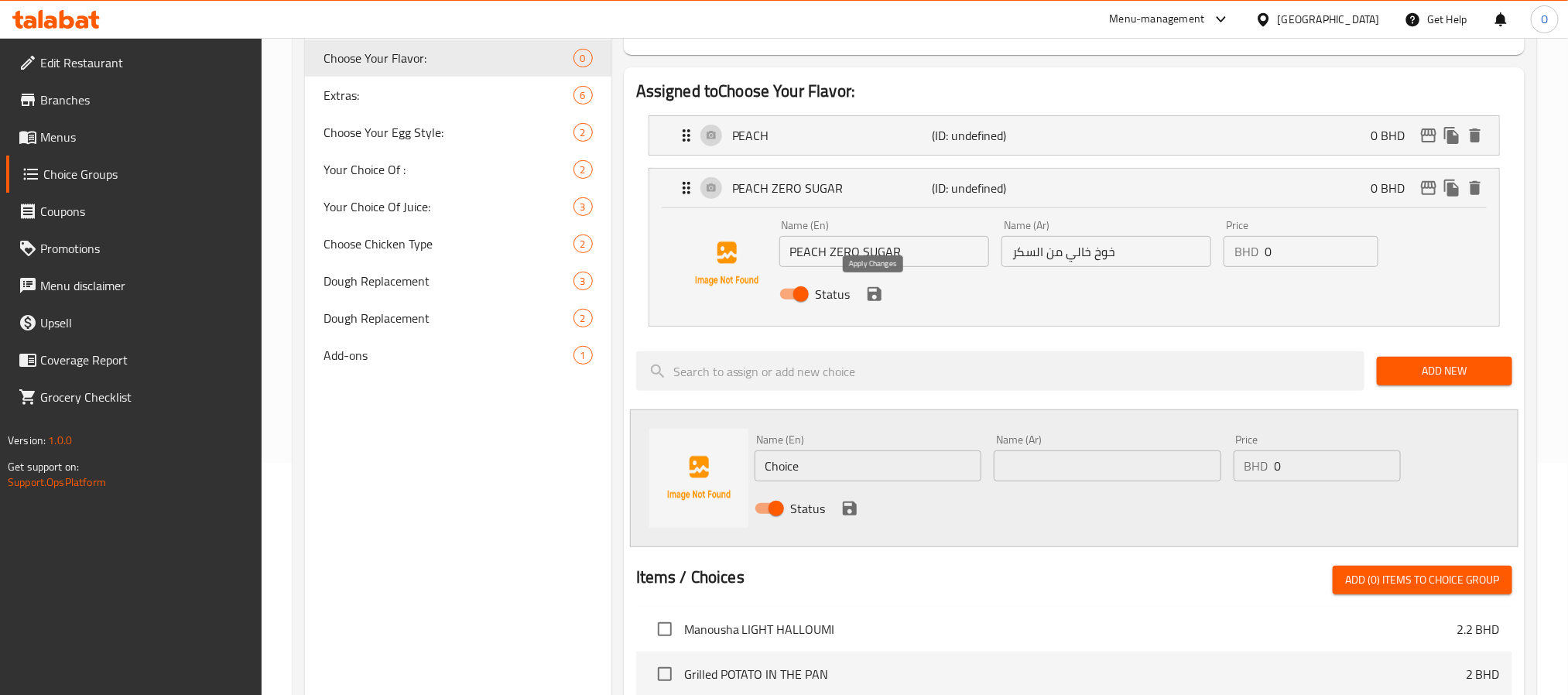
click at [871, 302] on icon "save" at bounding box center [874, 294] width 19 height 19
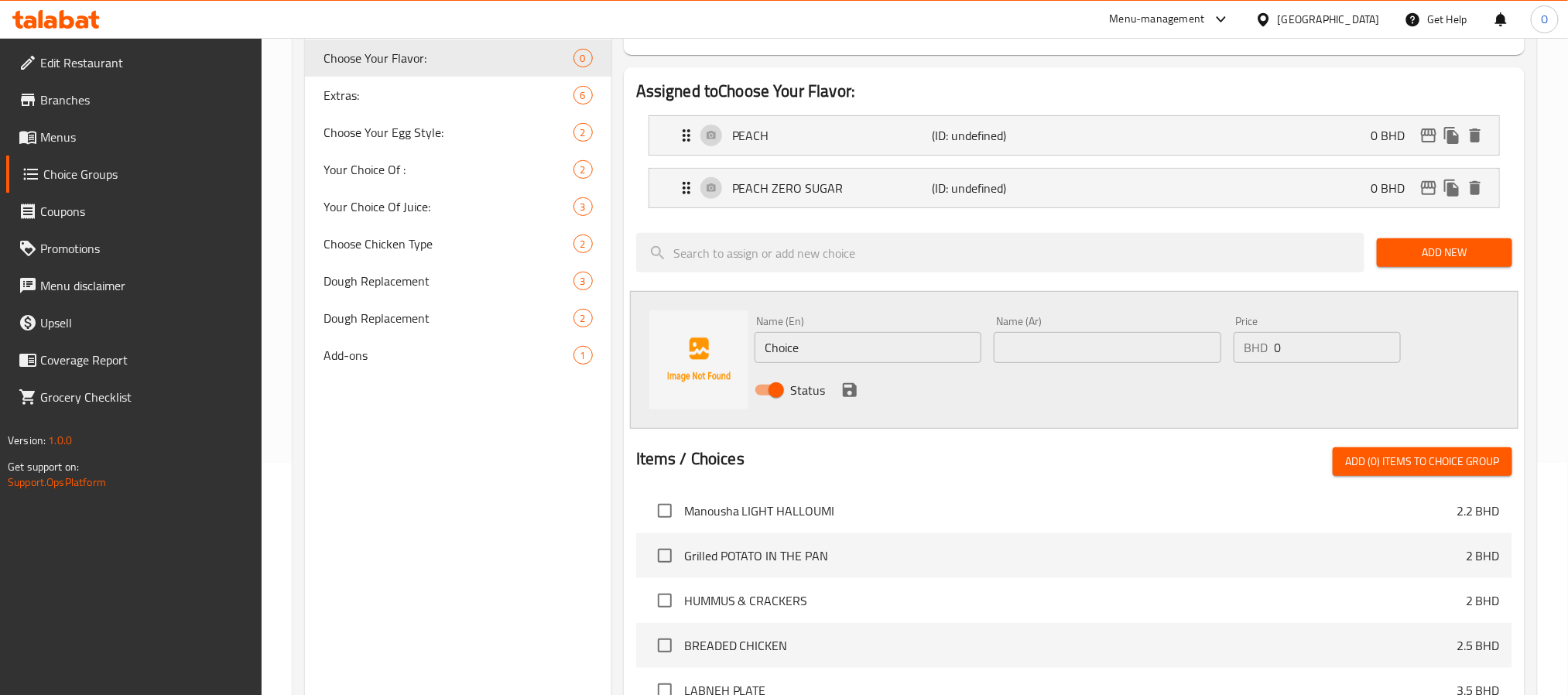
click at [797, 337] on input "Choice" at bounding box center [868, 348] width 228 height 31
paste input "RED FRUITS"
type input "RED FRUITS"
paste input "فواكه حمراء"
type input "فواكه حمراء"
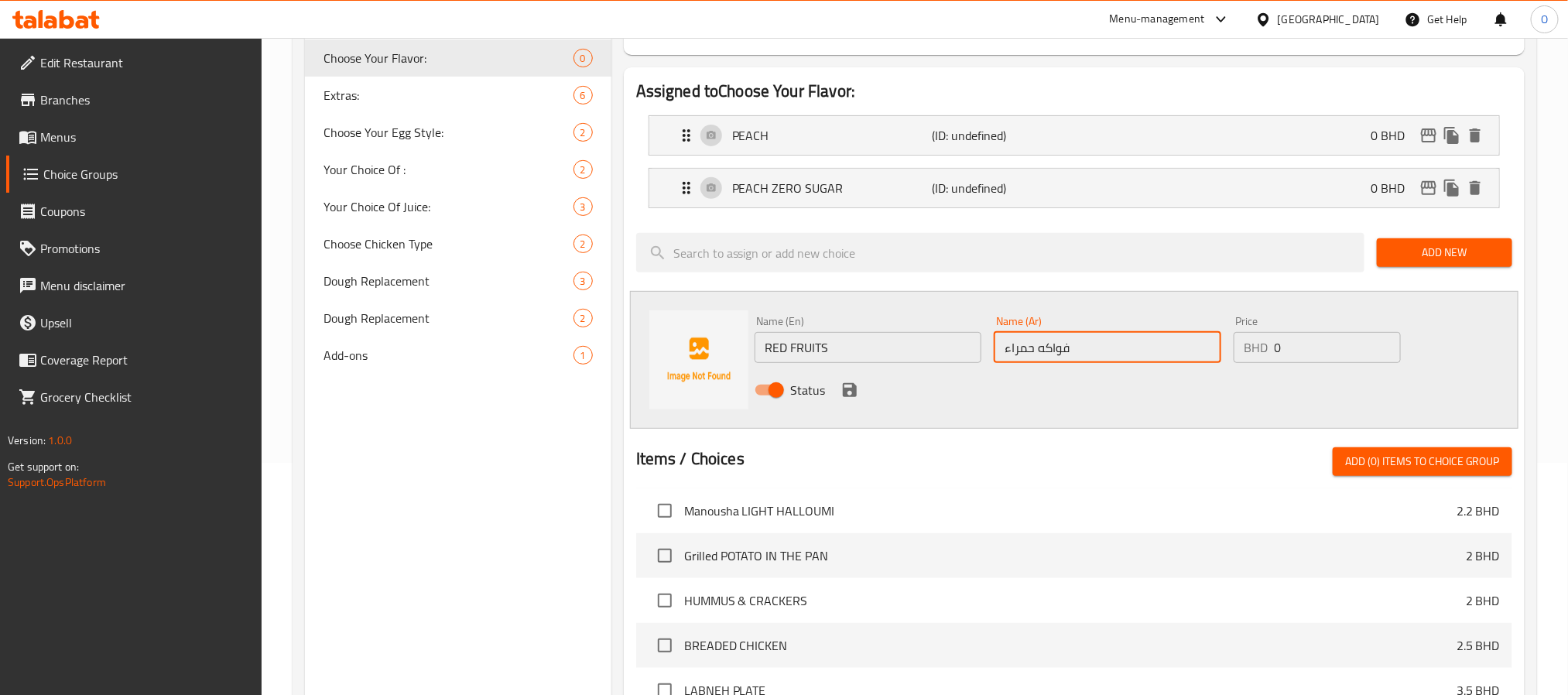
click at [844, 391] on icon "save" at bounding box center [850, 390] width 14 height 14
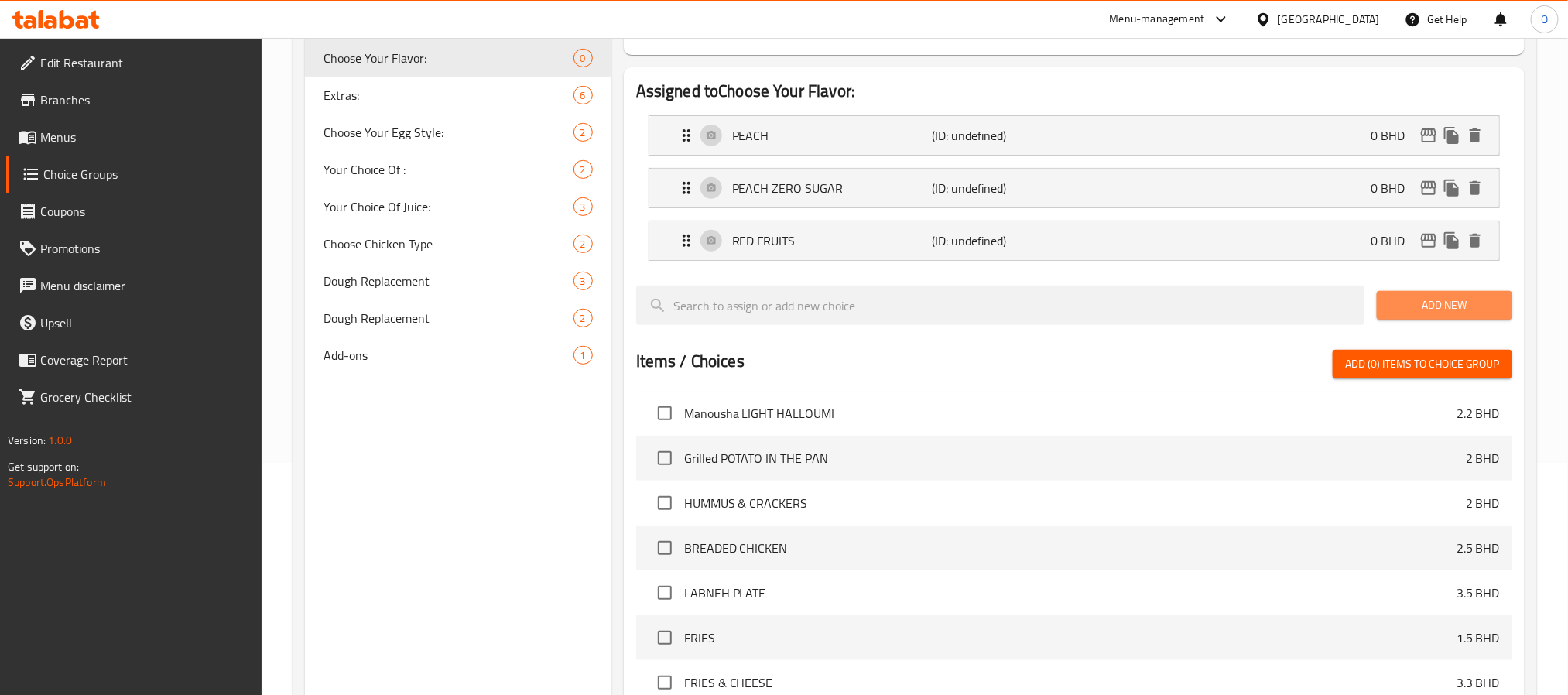
click at [1424, 319] on button "Add New" at bounding box center [1444, 305] width 136 height 29
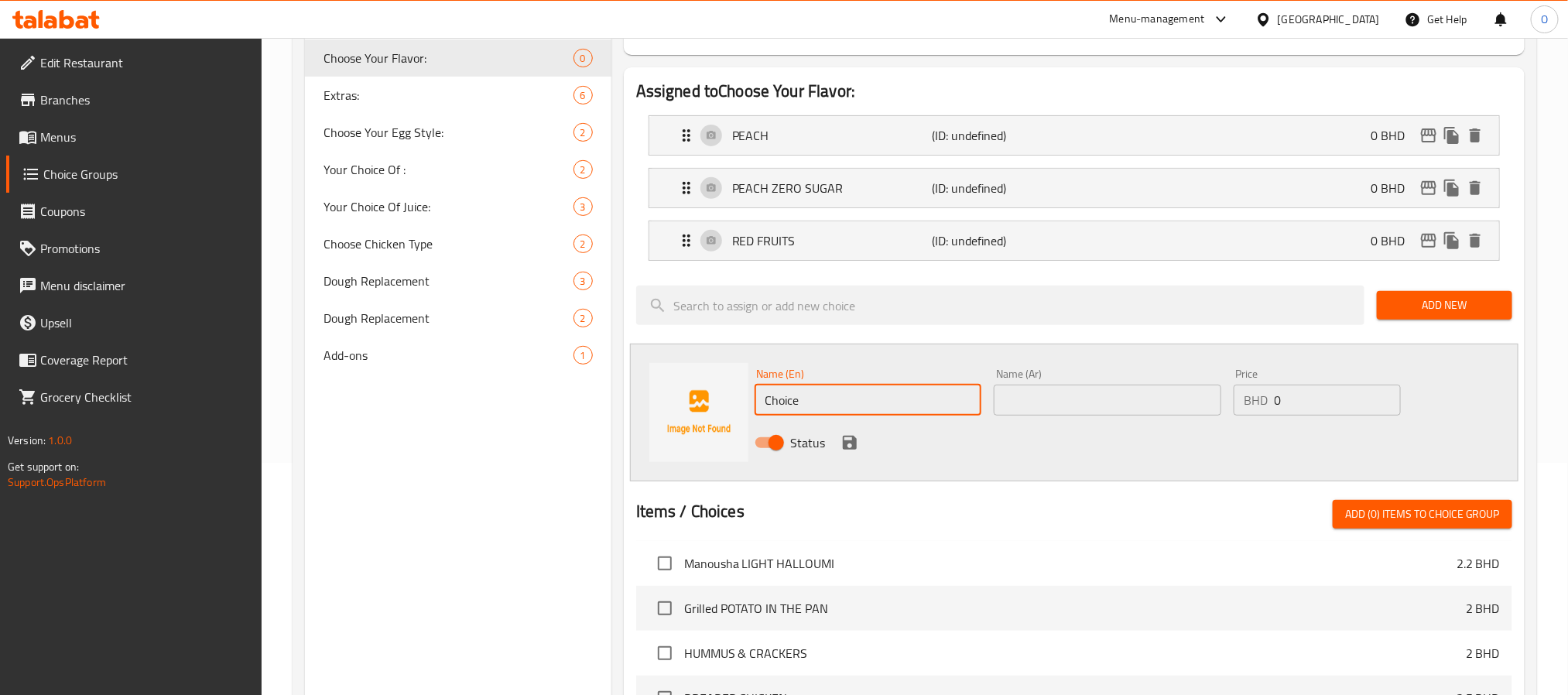
click at [811, 391] on input "Choice" at bounding box center [868, 401] width 228 height 31
paste input "RED FRUITS ZERO SUGAR"
type input "RED FRUITS ZERO SUGAR"
click at [1066, 395] on input "text" at bounding box center [1107, 401] width 228 height 31
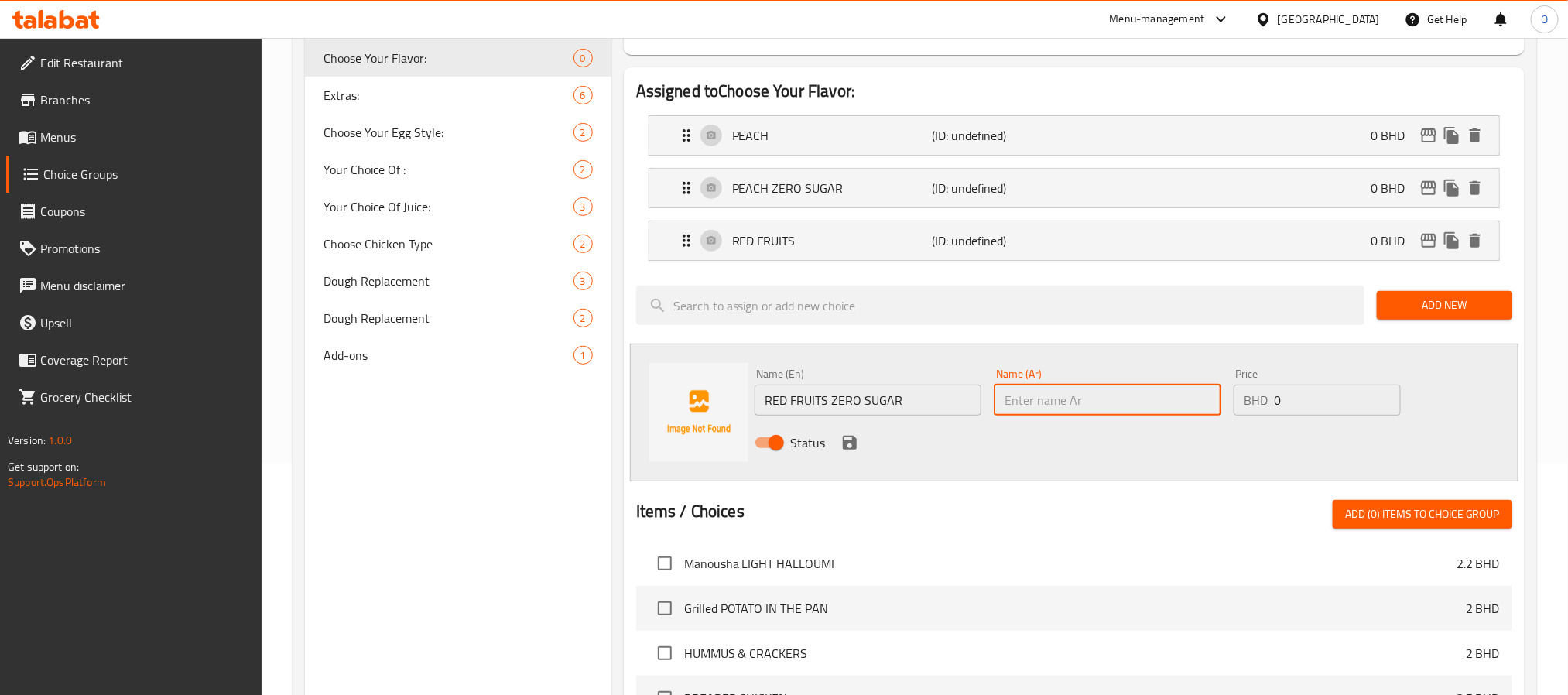
paste input "فواكه حمراء خالية من السكر"
type input "فواكه حمراء خالية من السكر"
click at [848, 446] on icon "save" at bounding box center [849, 442] width 19 height 19
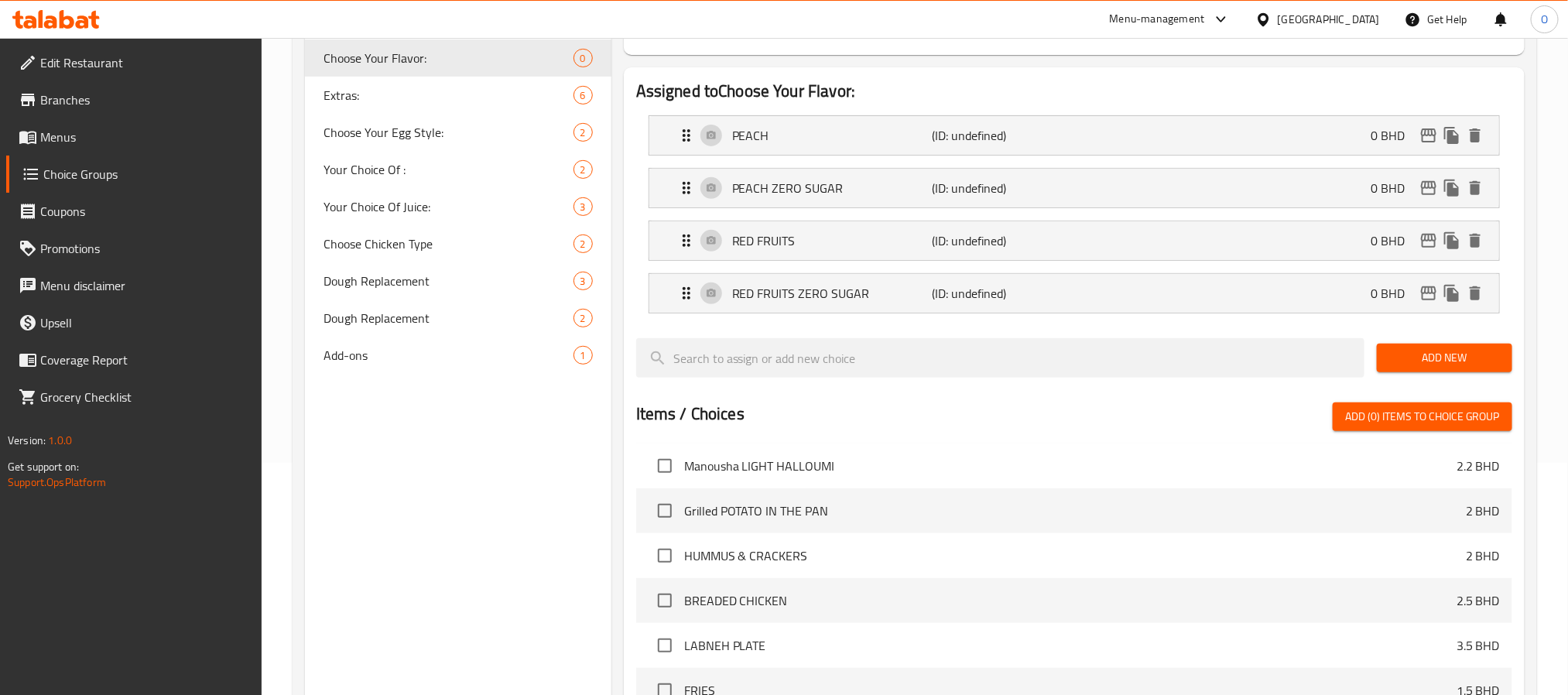
click at [1417, 356] on span "Add New" at bounding box center [1444, 358] width 111 height 20
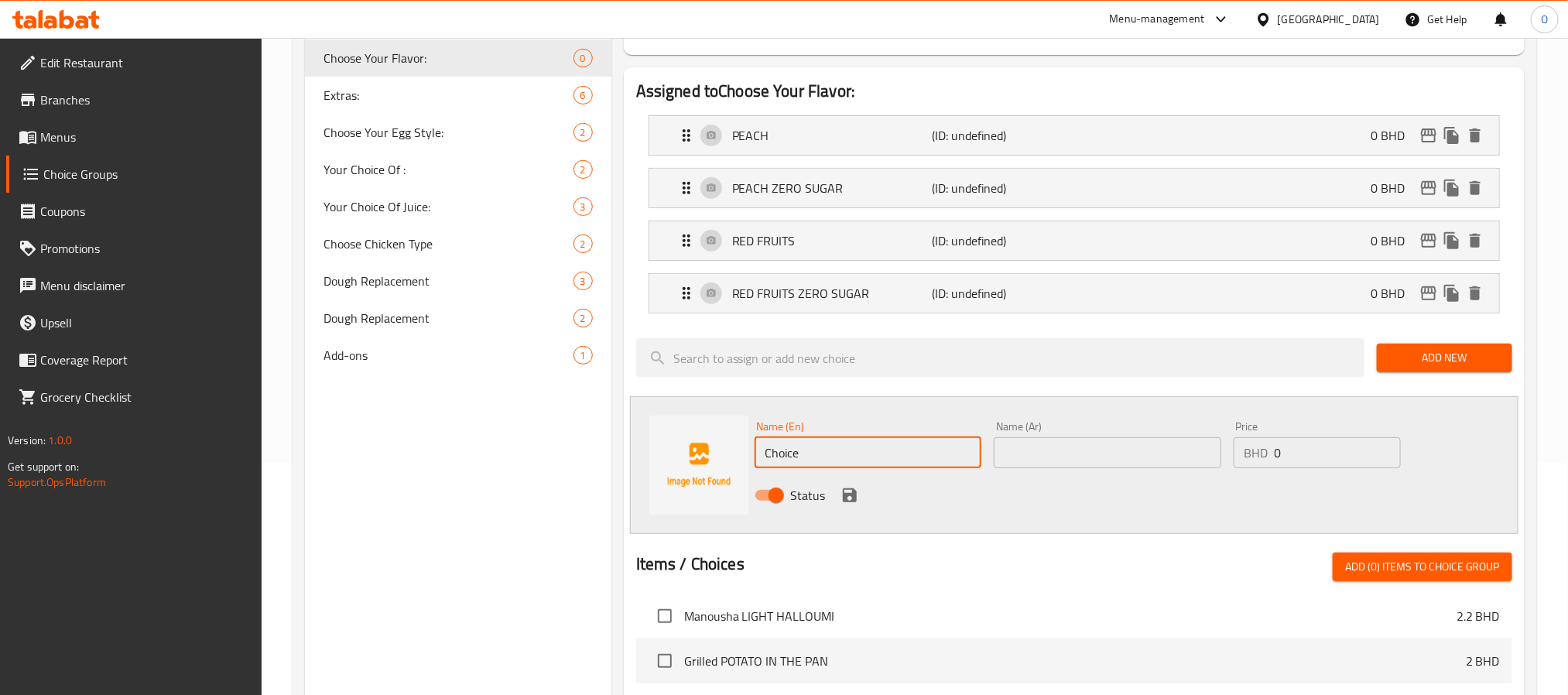
click at [836, 456] on input "Choice" at bounding box center [868, 453] width 228 height 31
paste input "TROPICAL ZERO SUGAR"
type input "TROPICAL ZERO SUGAR"
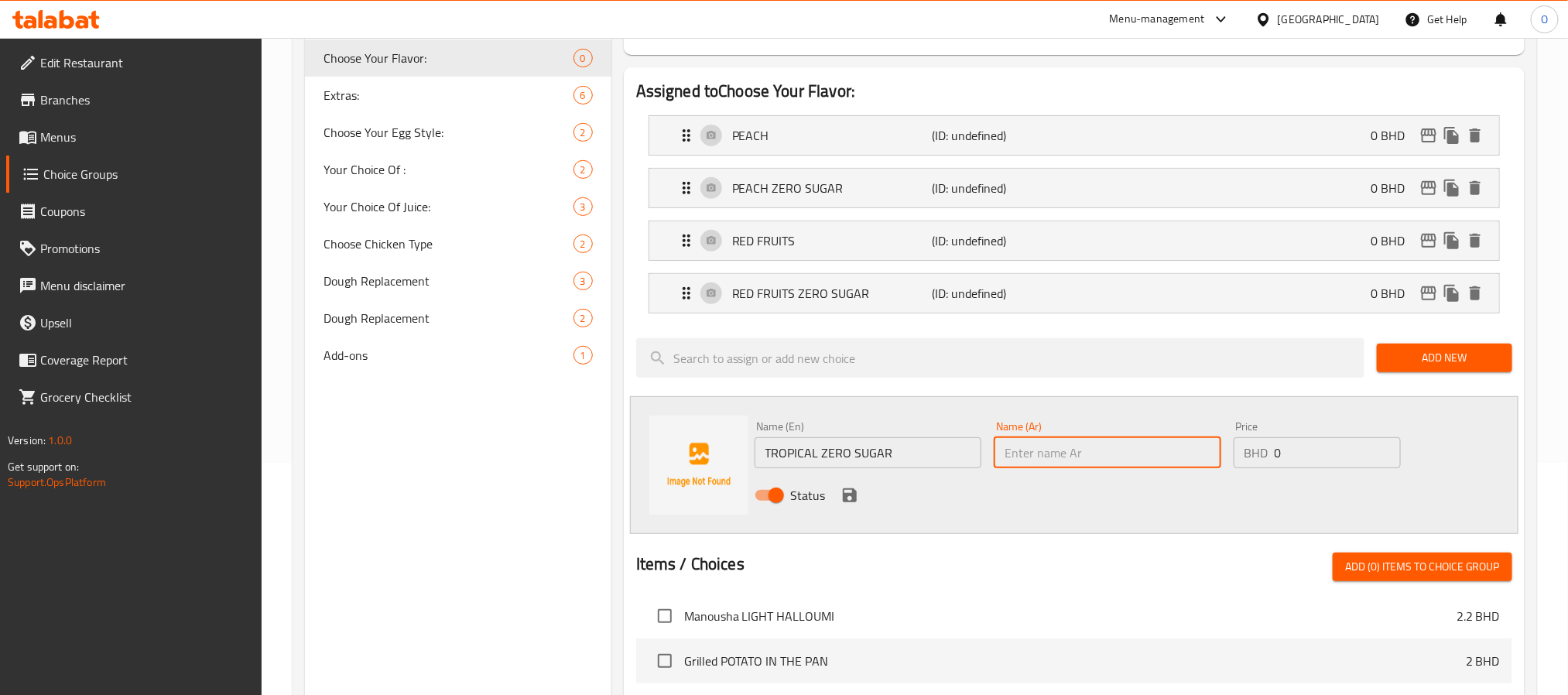
paste input "استوائي خالي من السكر"
type input "استوائي خالي من السكر"
click at [855, 501] on icon "save" at bounding box center [850, 495] width 14 height 14
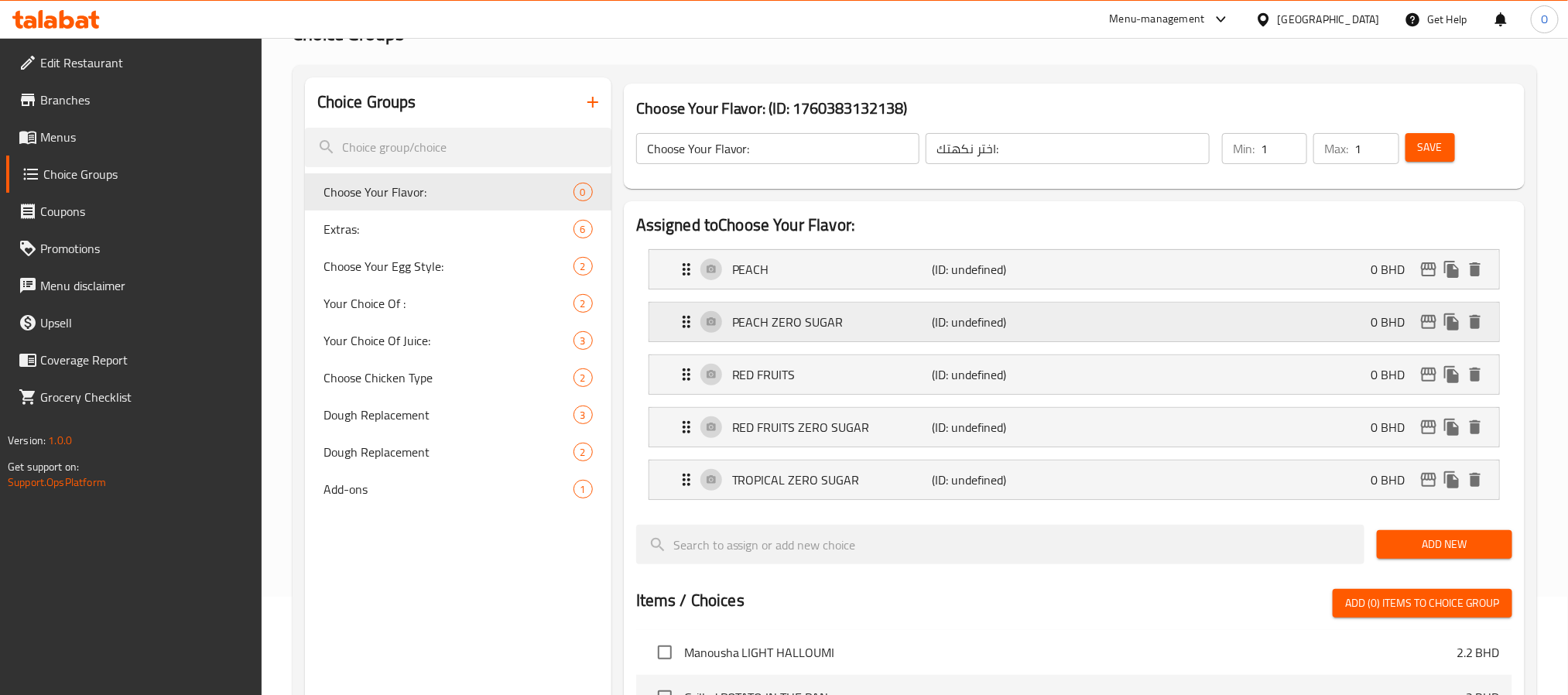
scroll to position [0, 0]
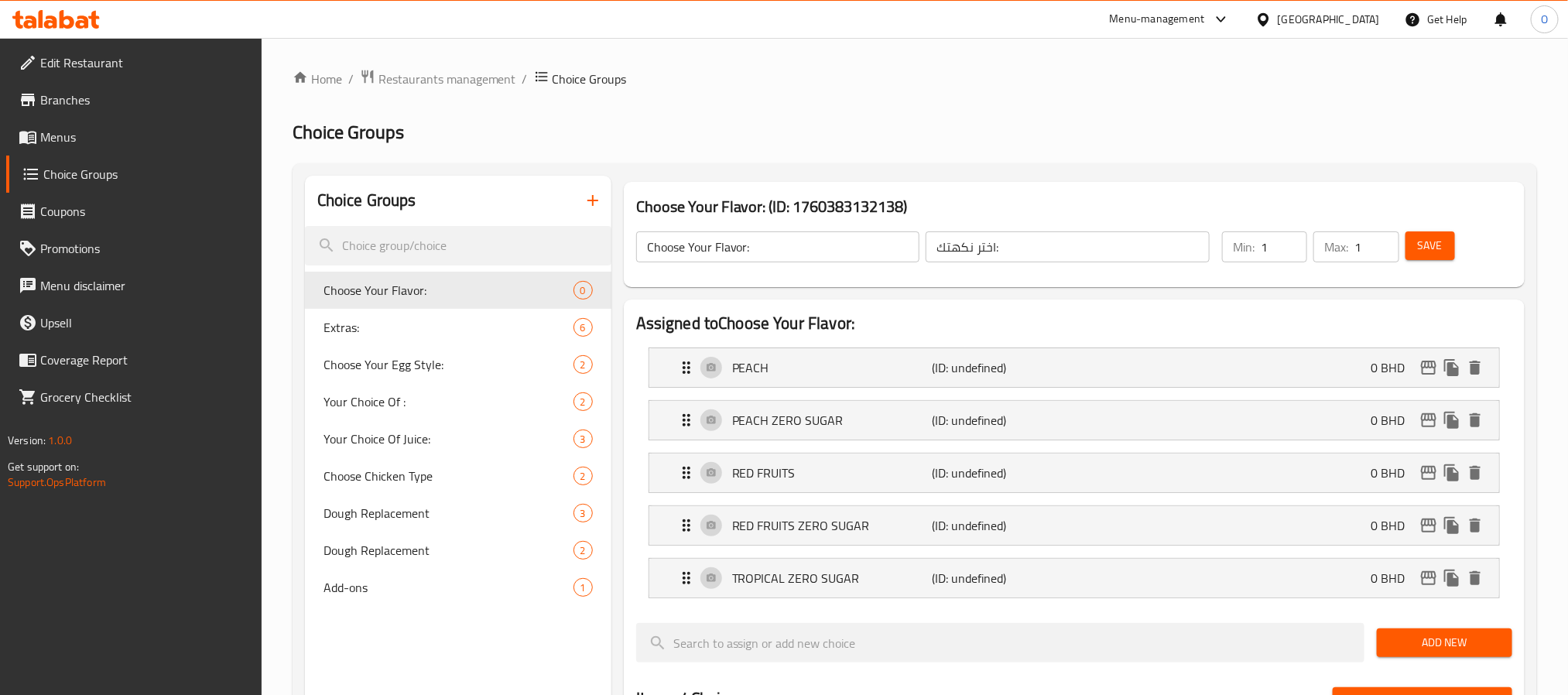
click at [1422, 244] on span "Save" at bounding box center [1429, 246] width 25 height 20
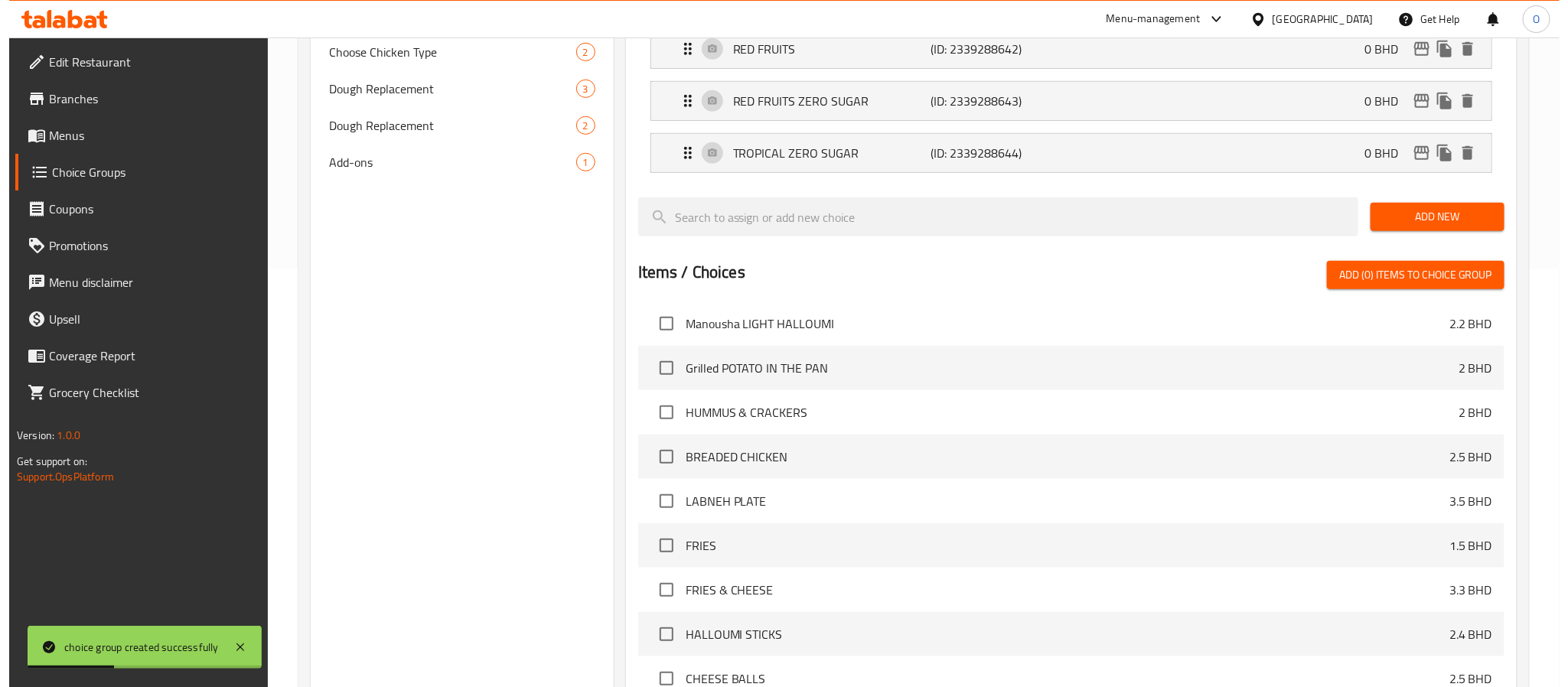
scroll to position [616, 0]
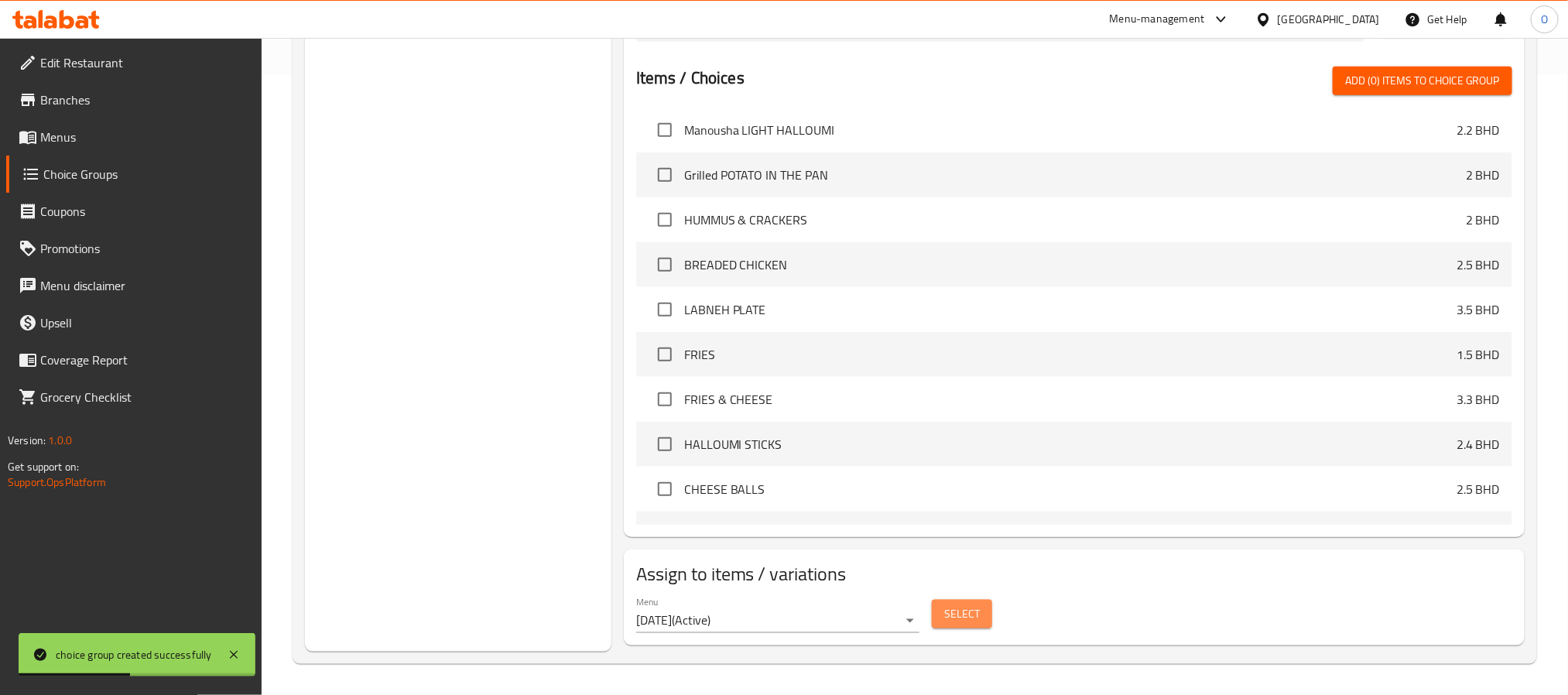
click at [972, 621] on span "Select" at bounding box center [962, 614] width 35 height 20
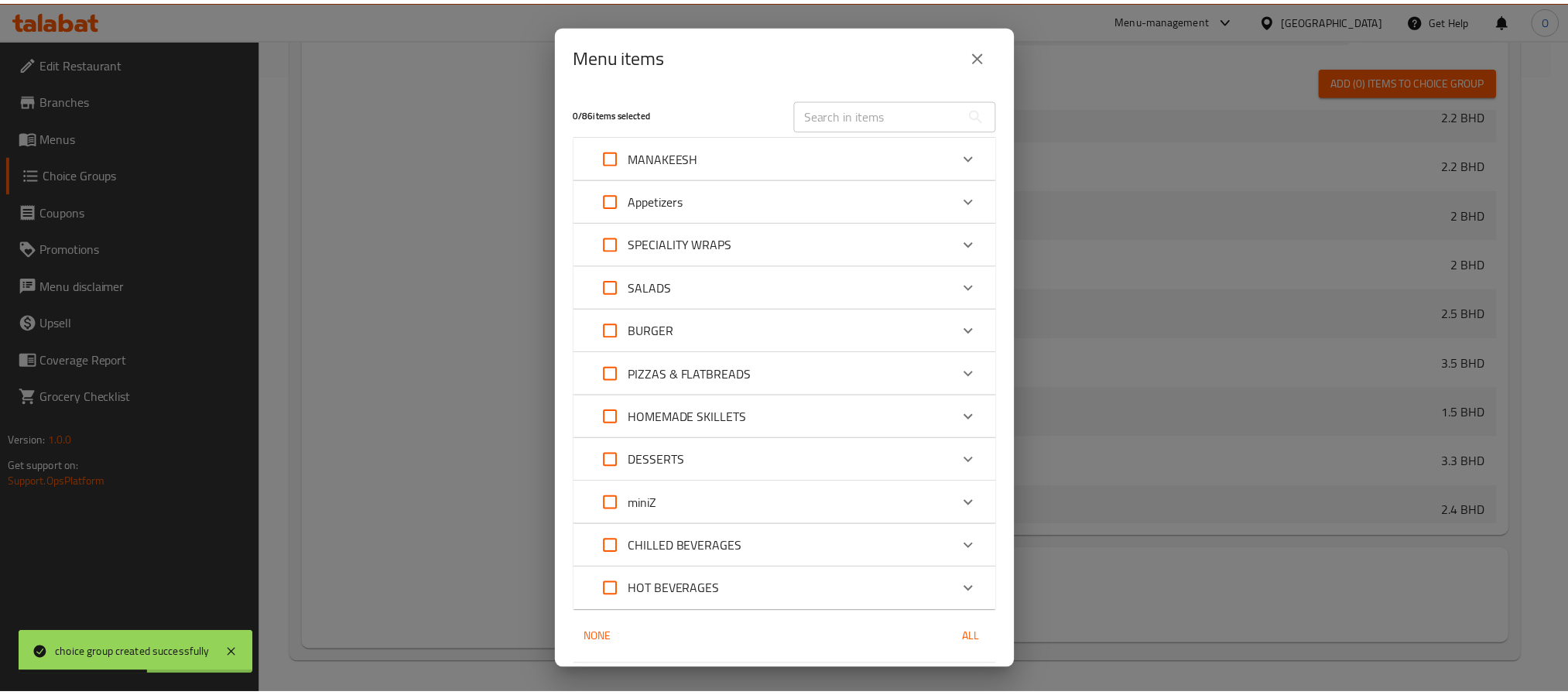
scroll to position [348, 0]
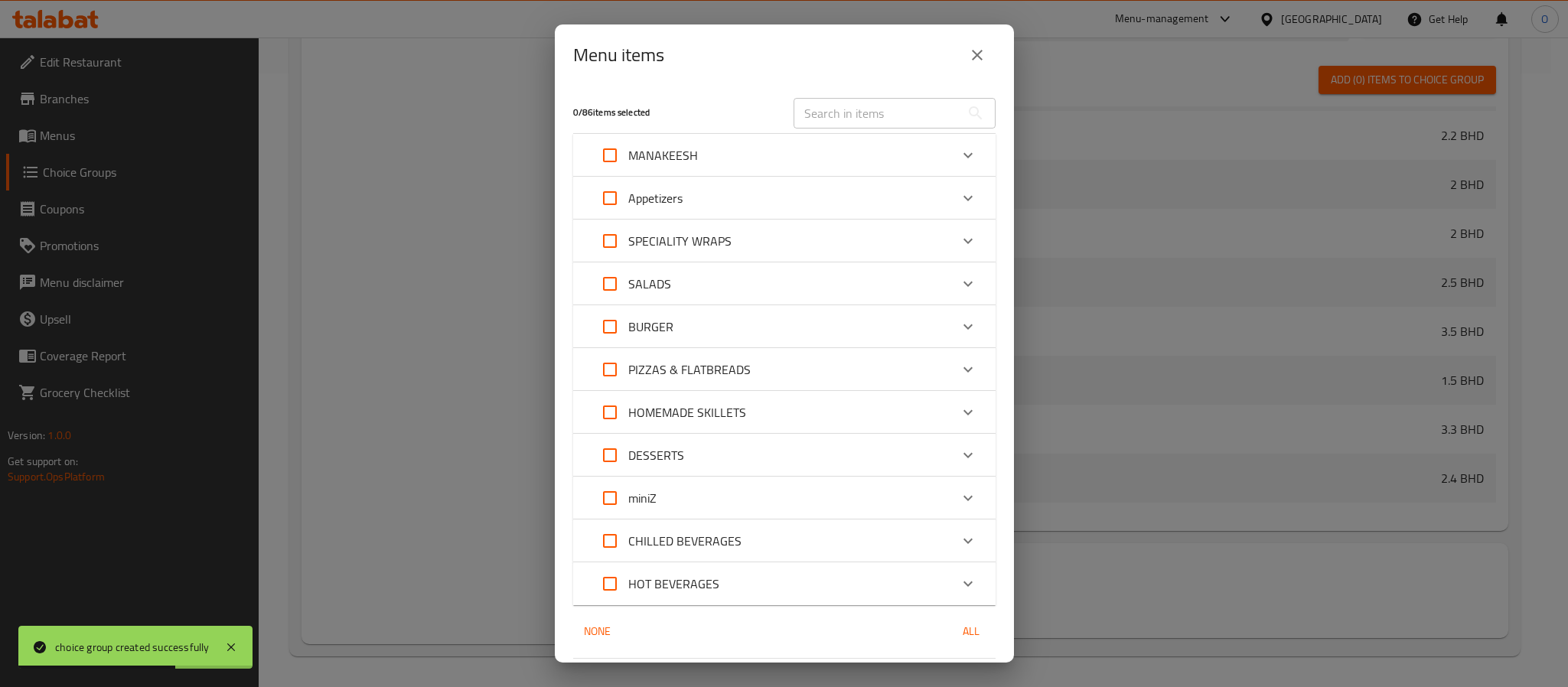
click at [701, 71] on div "Menu items" at bounding box center [784, 55] width 423 height 37
click at [835, 121] on input "text" at bounding box center [877, 114] width 167 height 31
paste input "LIPTON ICE TEA CAN"
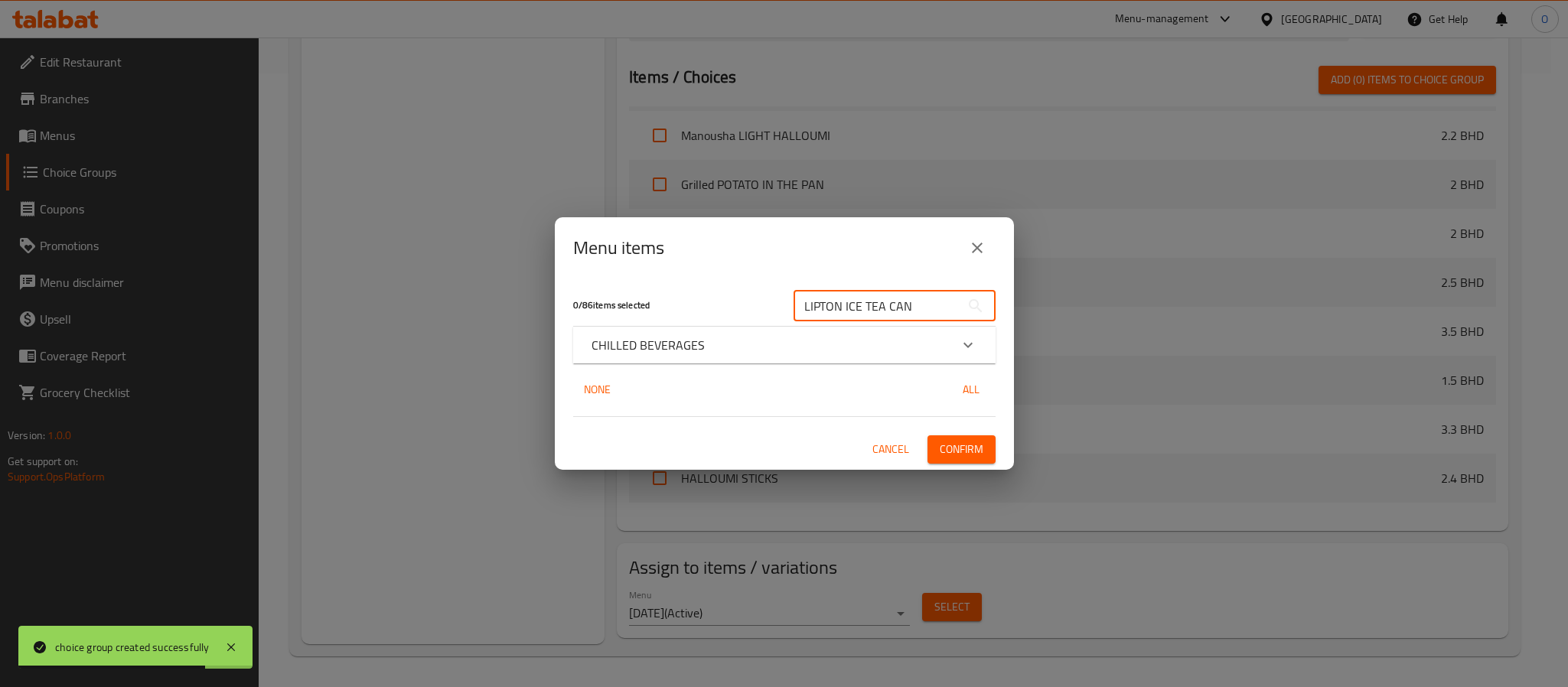
type input "LIPTON ICE TEA CAN"
click at [749, 343] on div "CHILLED BEVERAGES" at bounding box center [770, 345] width 358 height 18
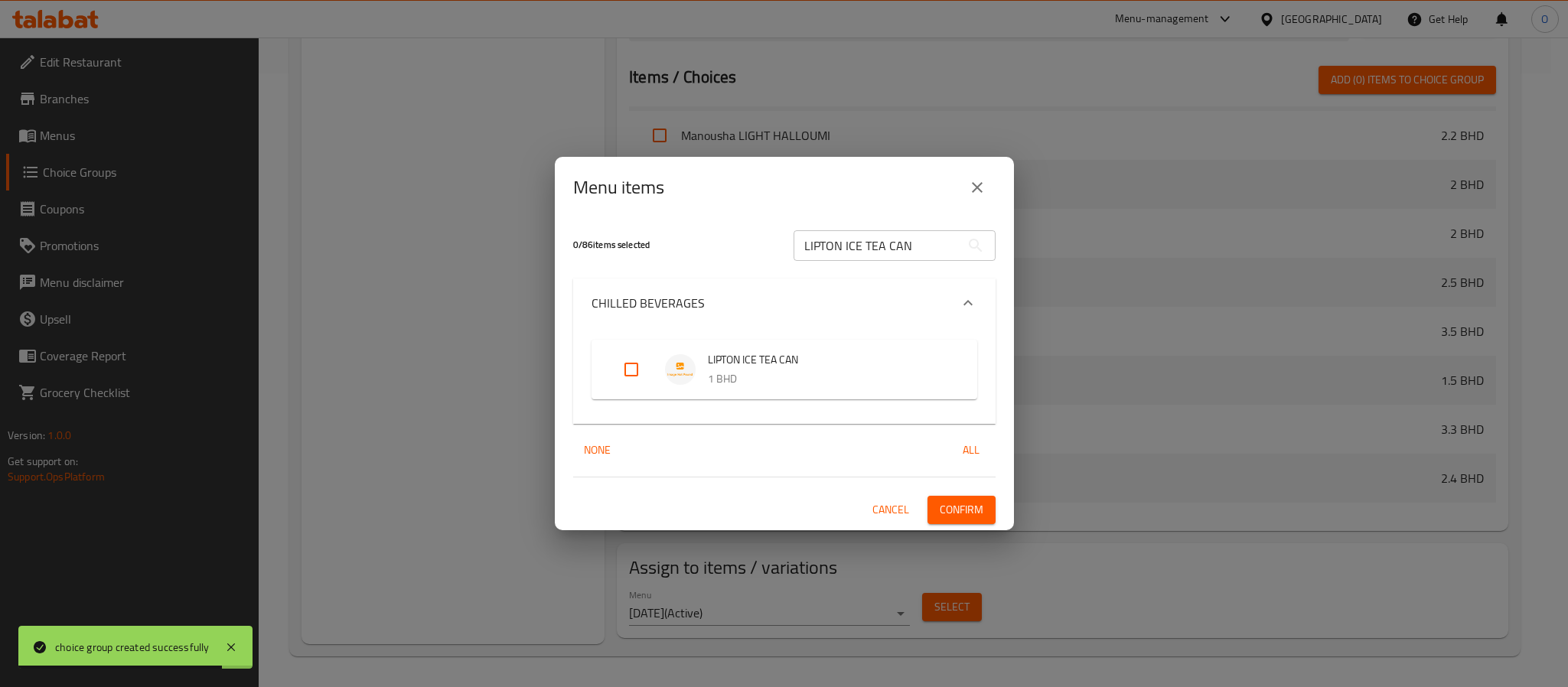
click at [628, 379] on input "Expand" at bounding box center [631, 370] width 37 height 37
checkbox input "true"
click at [963, 501] on span "Confirm" at bounding box center [961, 510] width 44 height 19
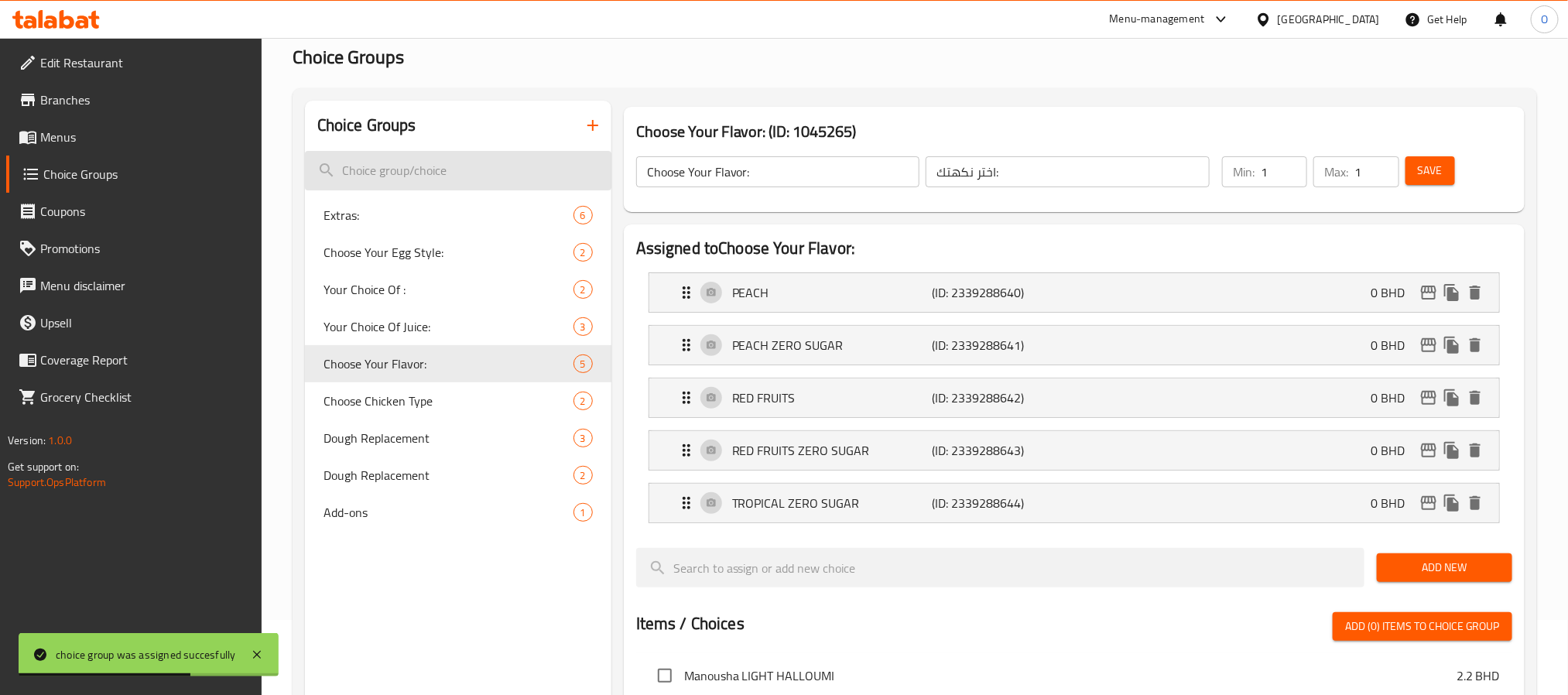
scroll to position [116, 0]
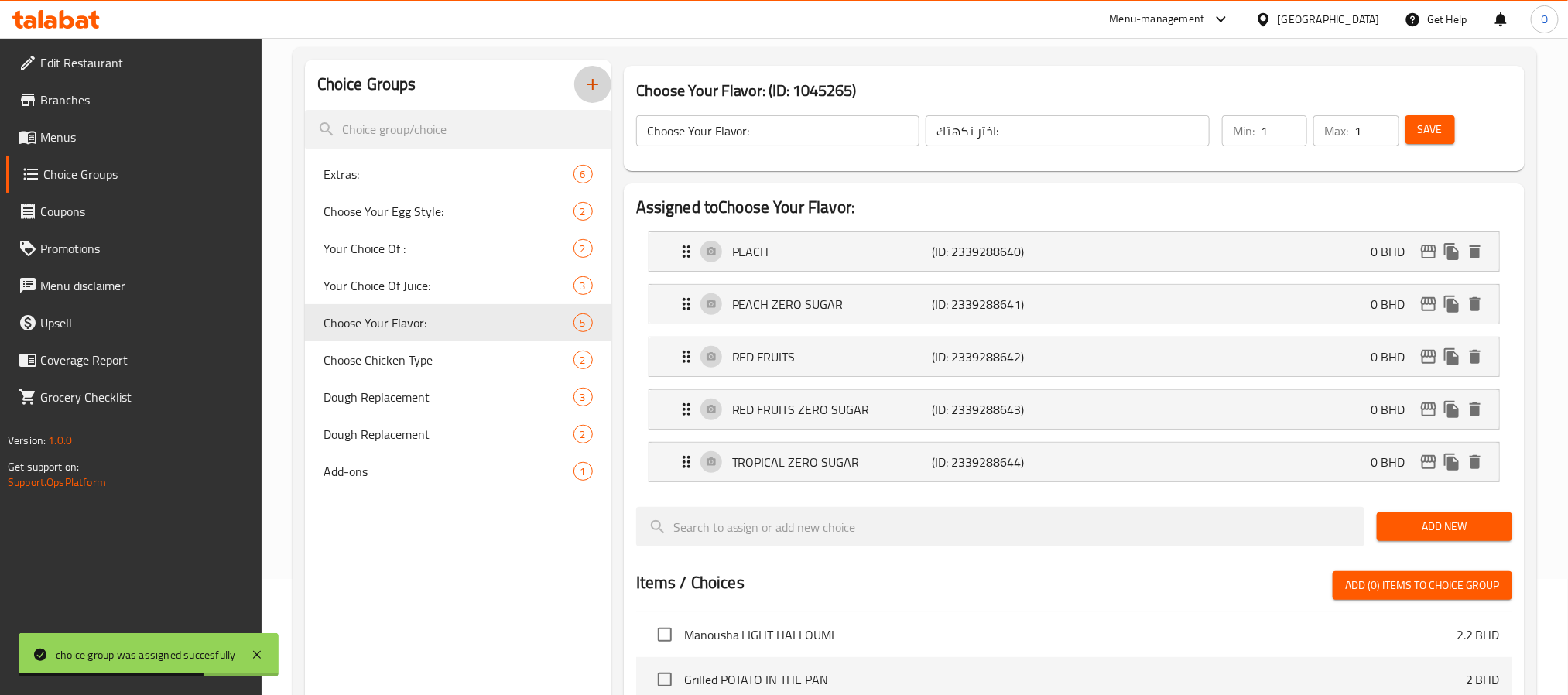
click at [602, 87] on button "button" at bounding box center [592, 85] width 37 height 37
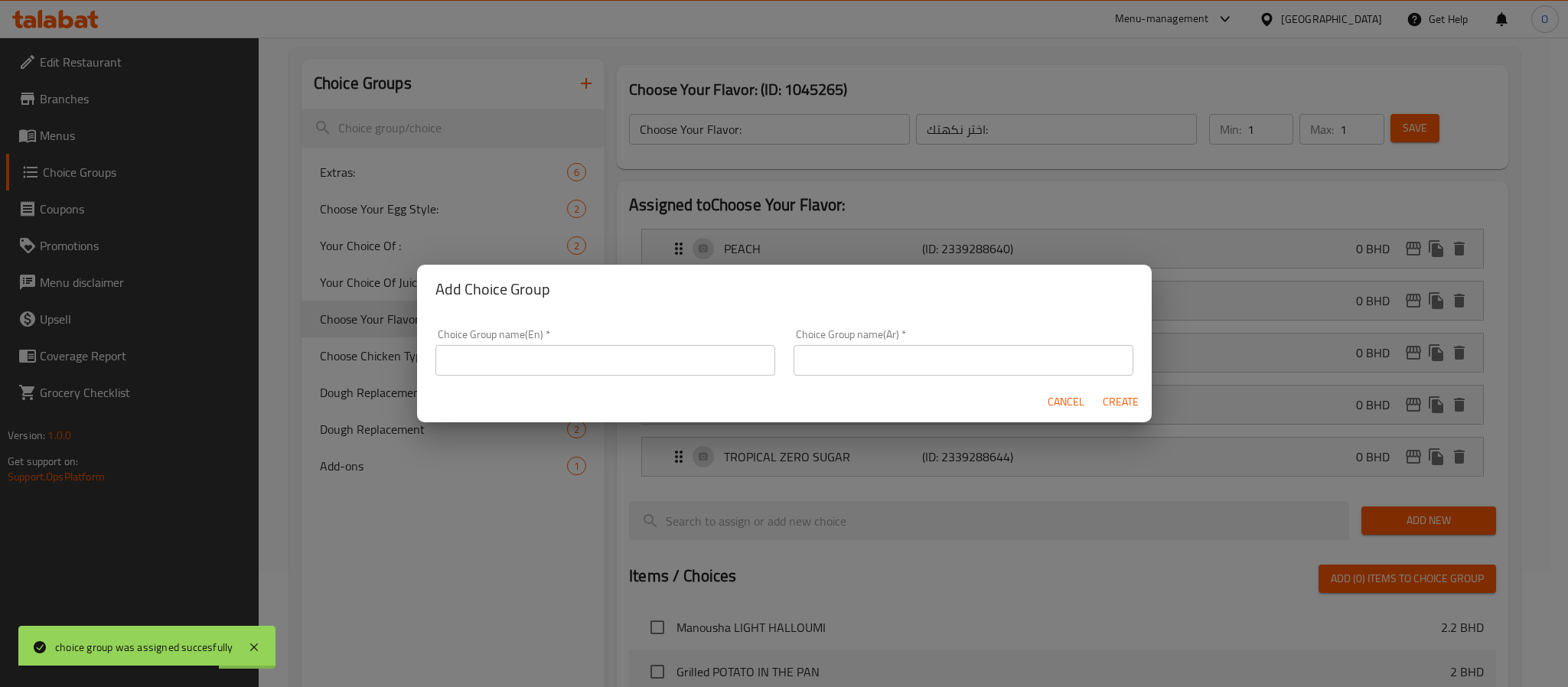
click at [533, 375] on input "text" at bounding box center [605, 361] width 340 height 31
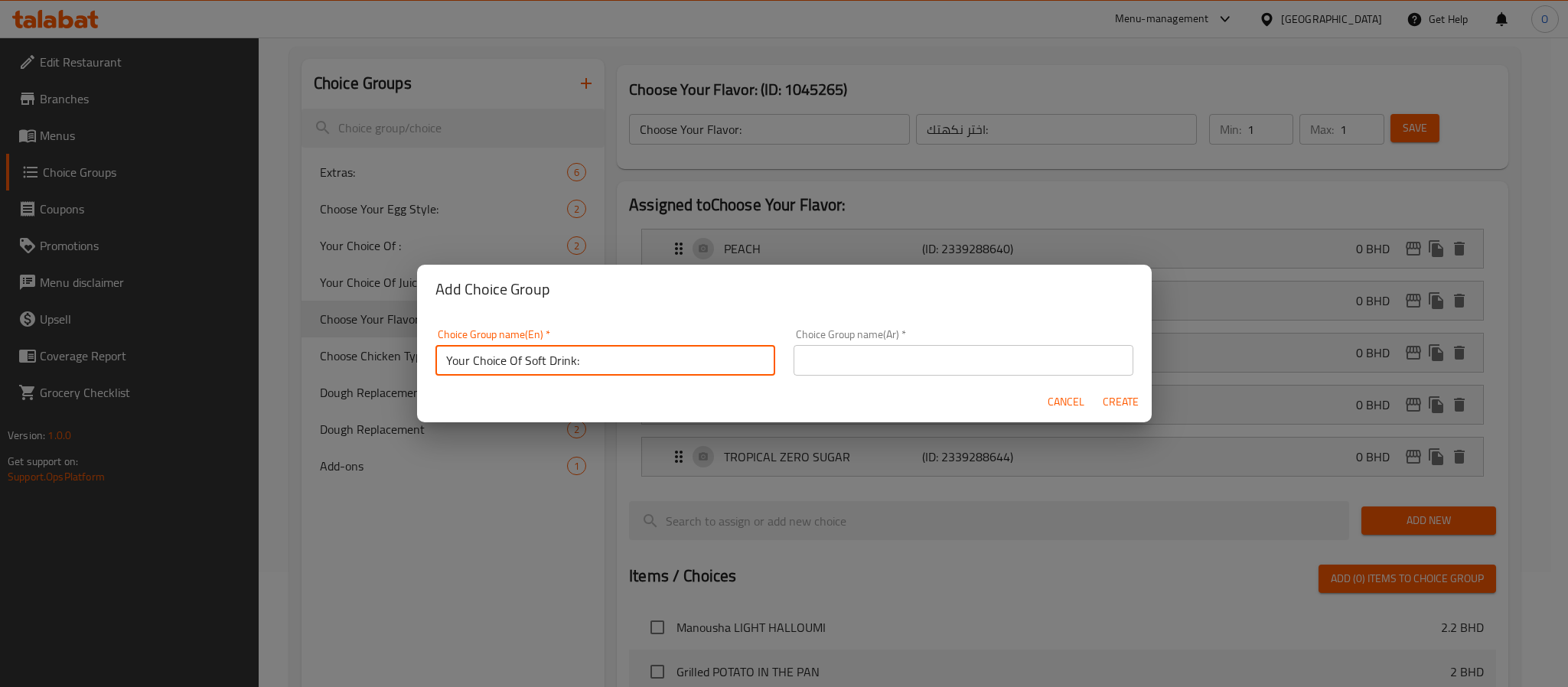
type input "Your Choice Of Soft Drink:"
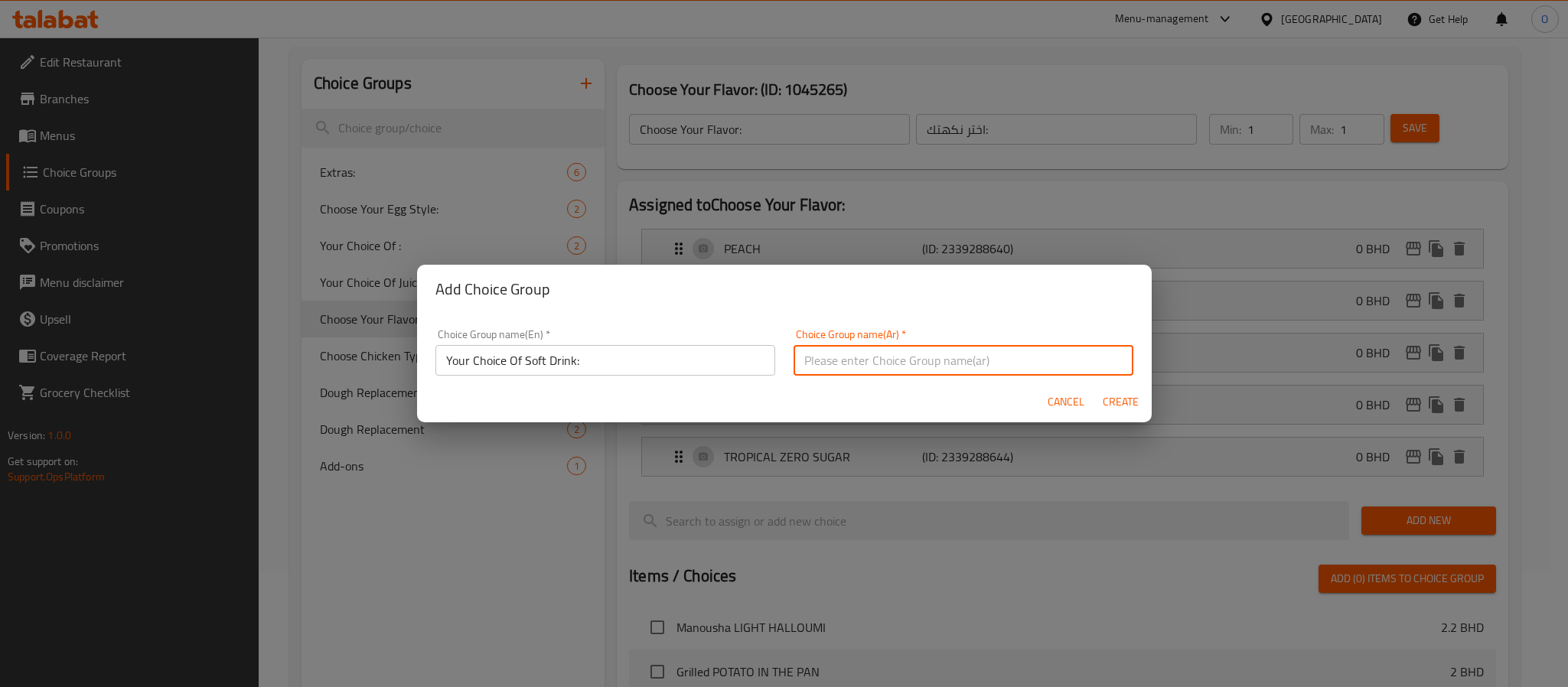
paste input "اختيارك من المشروبات الغازية:"
type input "اختيارك من المشروبات الغازية:"
click at [1105, 404] on span "Create" at bounding box center [1121, 402] width 37 height 19
type input "Your Choice Of Soft Drink:"
type input "اختيارك من المشروبات الغازية:"
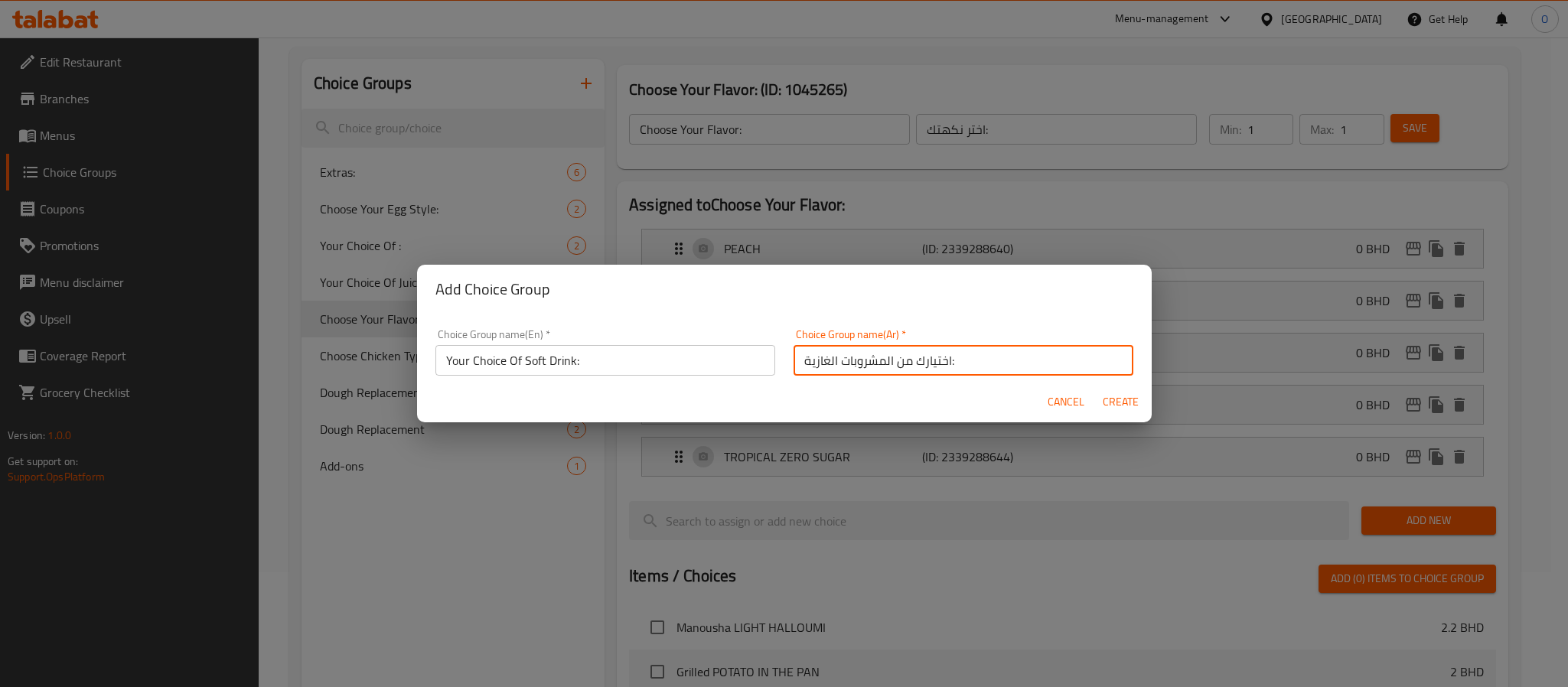
type input "0"
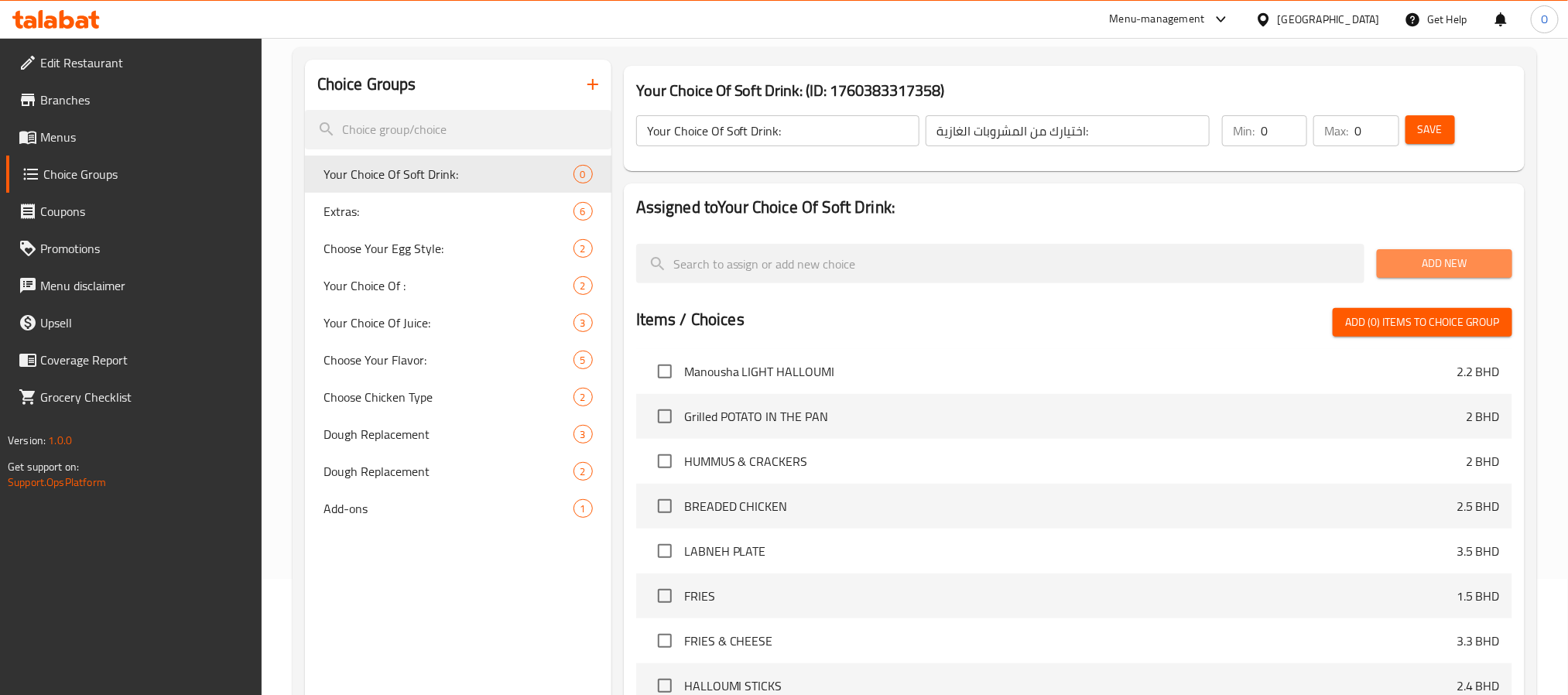
click at [1428, 259] on span "Add New" at bounding box center [1444, 263] width 111 height 20
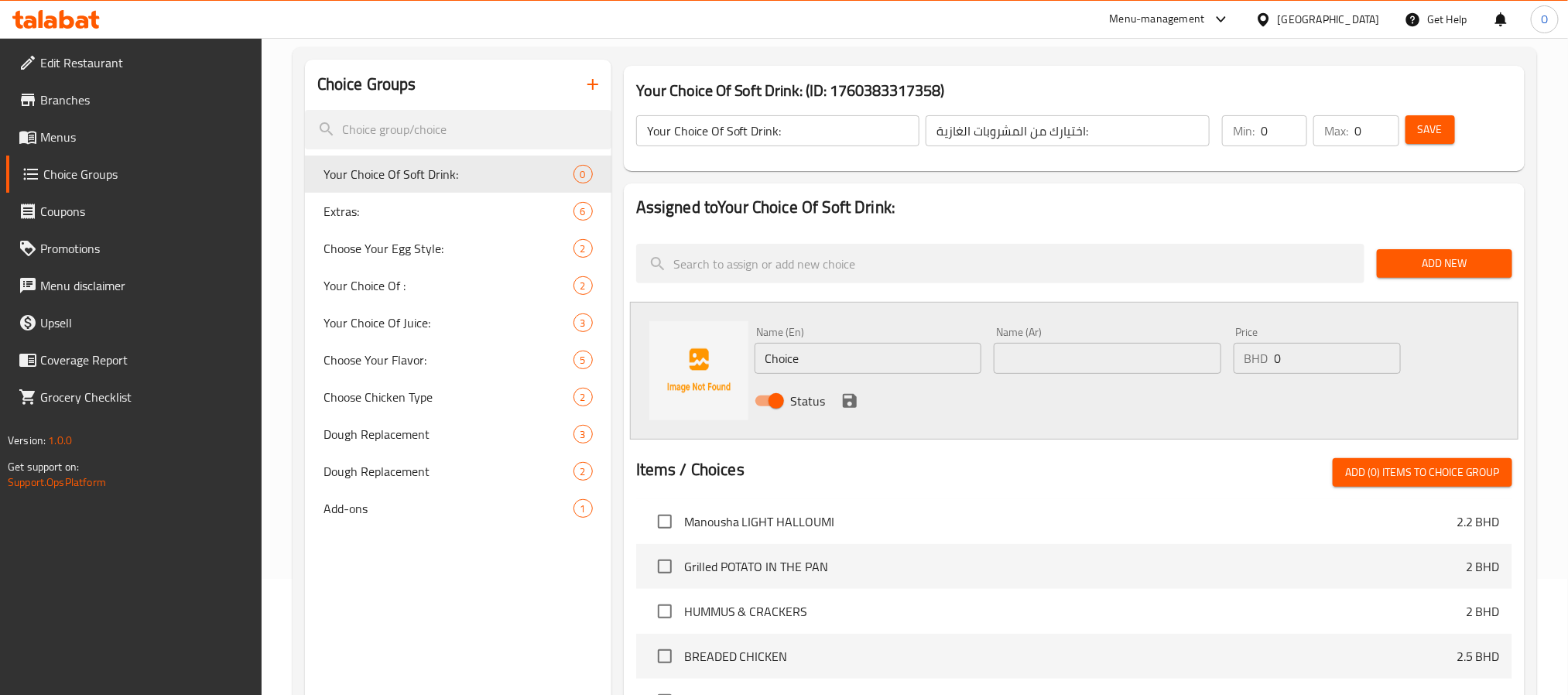
click at [836, 363] on input "Choice" at bounding box center [868, 359] width 228 height 31
paste input "PEPSI"
type input "PEPSI"
paste input "بيبسي"
type input "بيبسي"
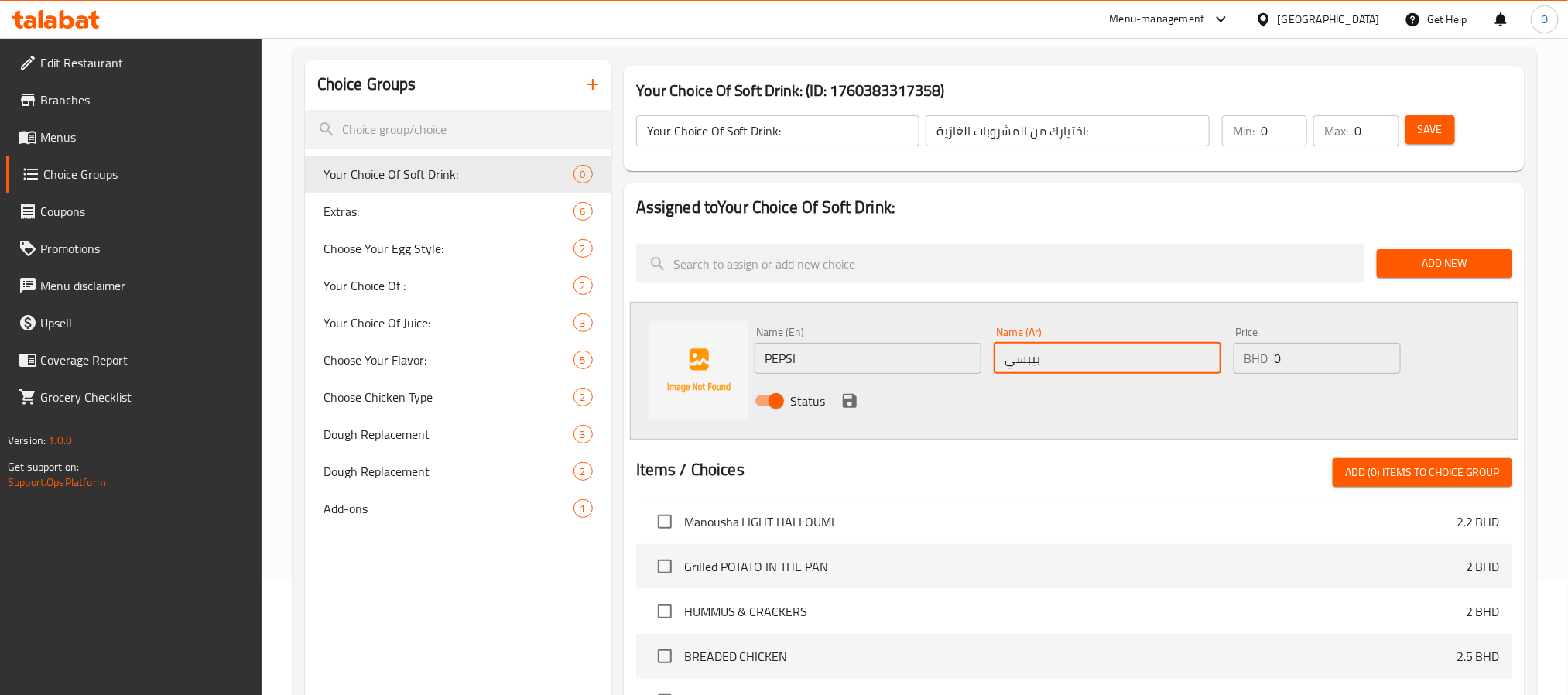
click at [855, 407] on icon "save" at bounding box center [850, 401] width 14 height 14
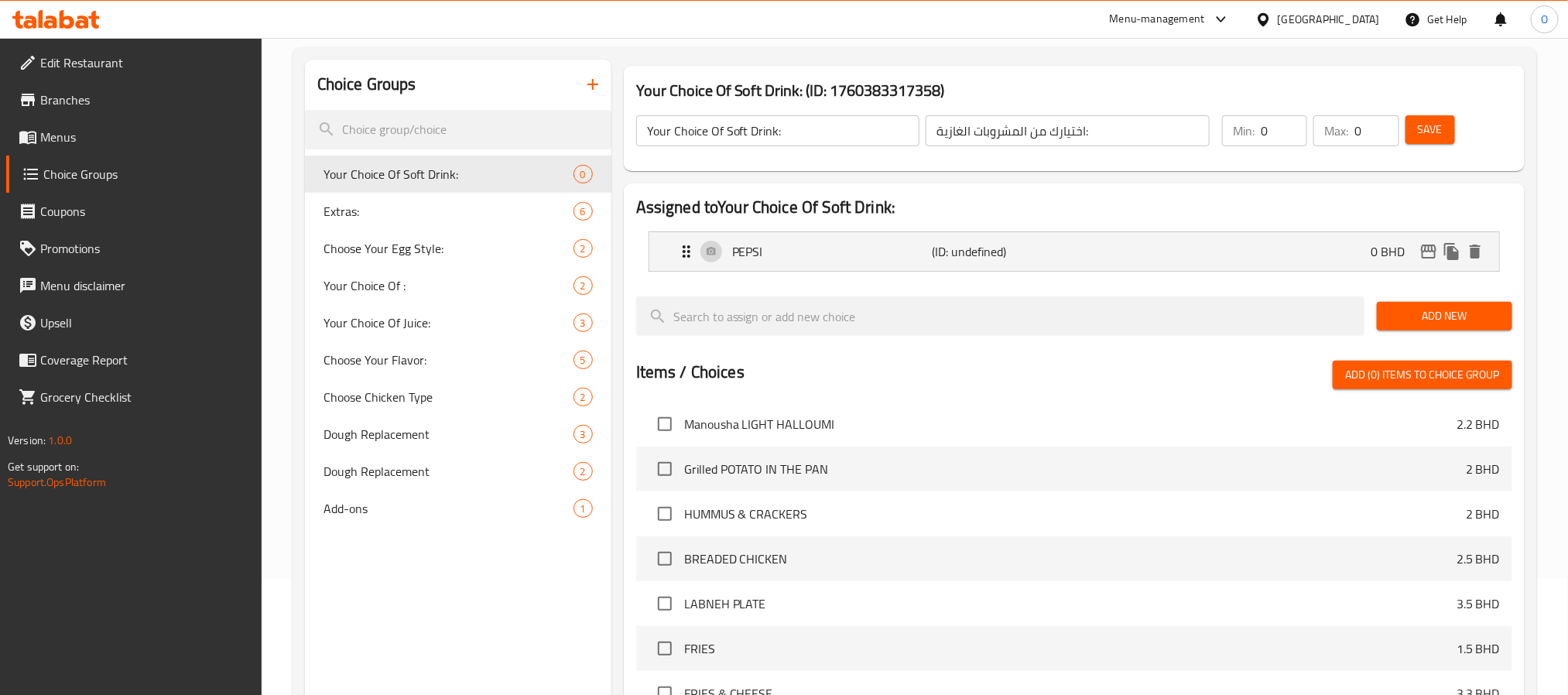
click at [1464, 305] on button "Add New" at bounding box center [1444, 316] width 136 height 29
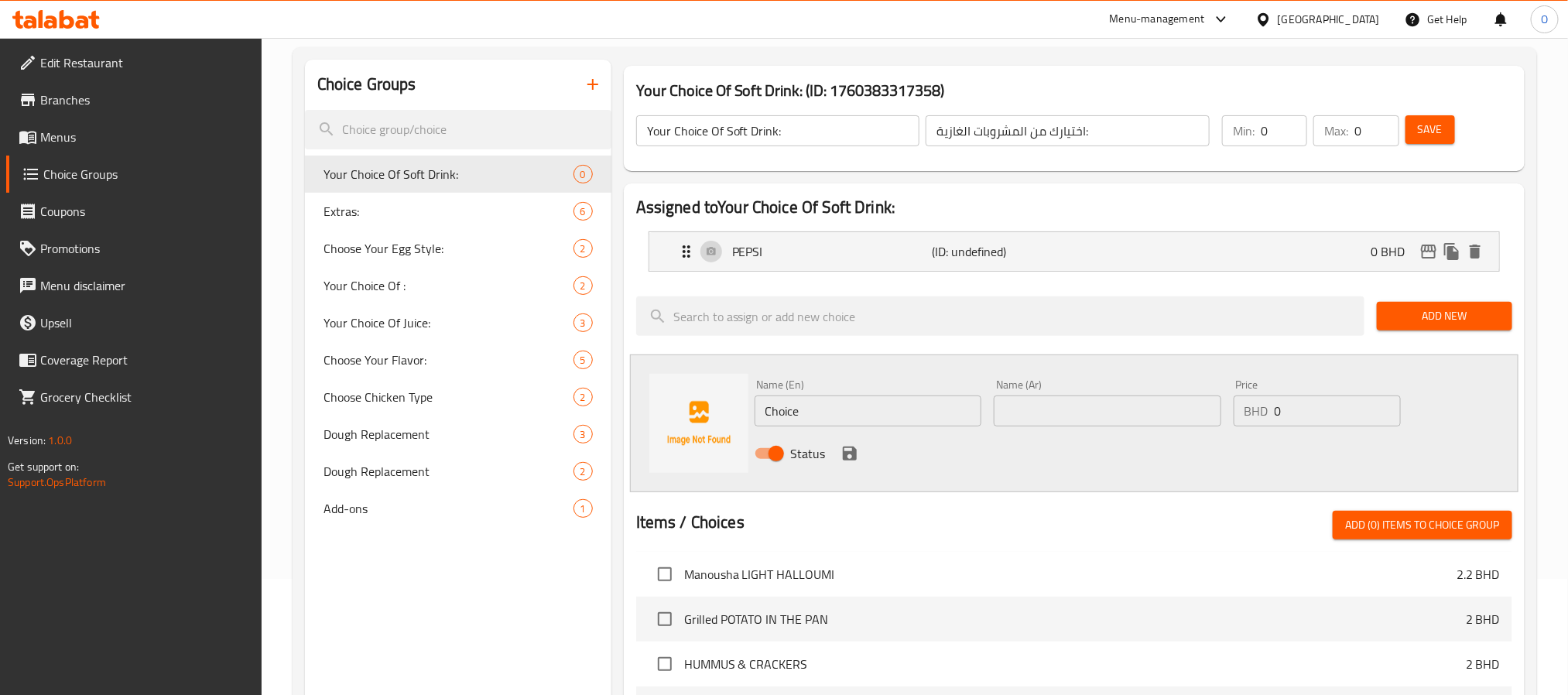
click at [838, 399] on input "Choice" at bounding box center [868, 412] width 228 height 31
paste input "PEPSI DIET"
type input "PEPSI DIET"
paste input "بيبسي دايت"
type input "بيبسي دايت"
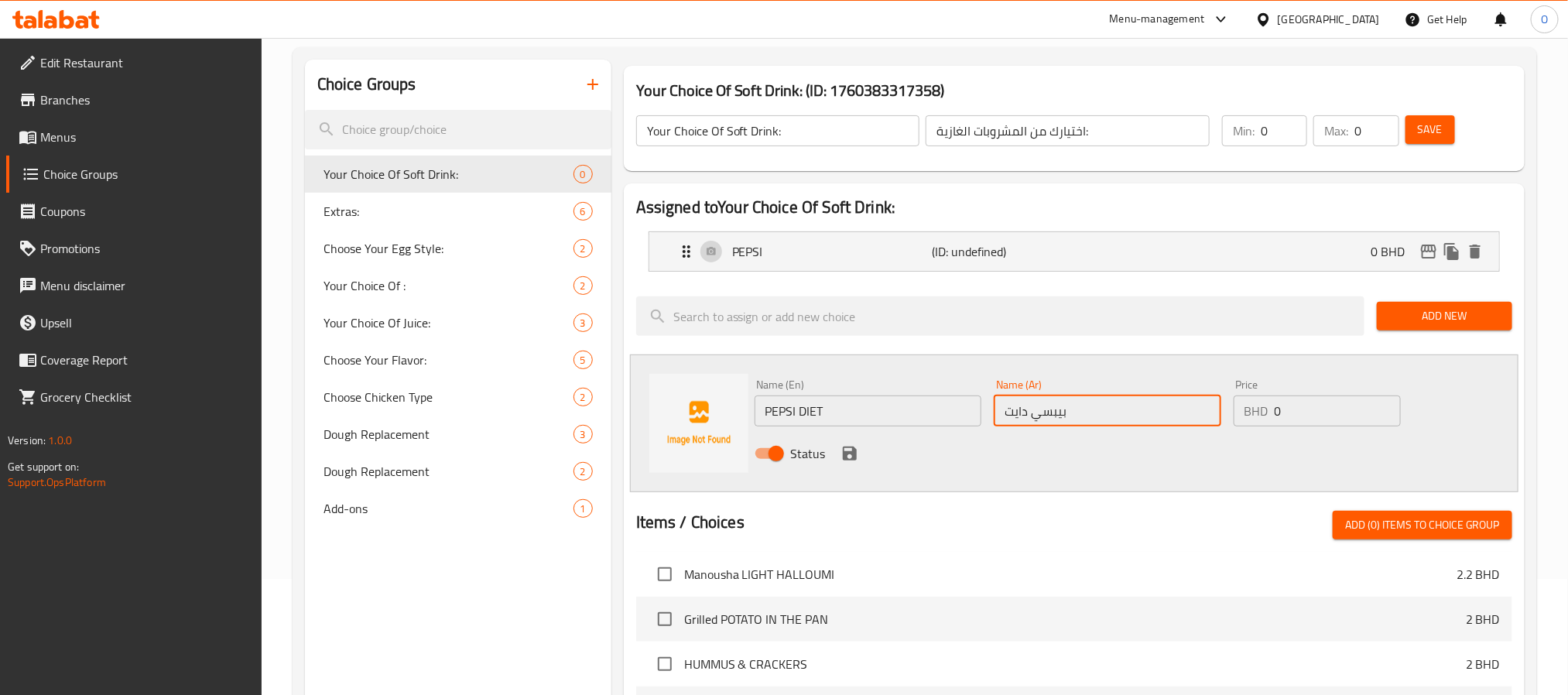
click at [848, 467] on div "Status" at bounding box center [1108, 453] width 719 height 42
click at [851, 454] on icon "save" at bounding box center [850, 454] width 14 height 14
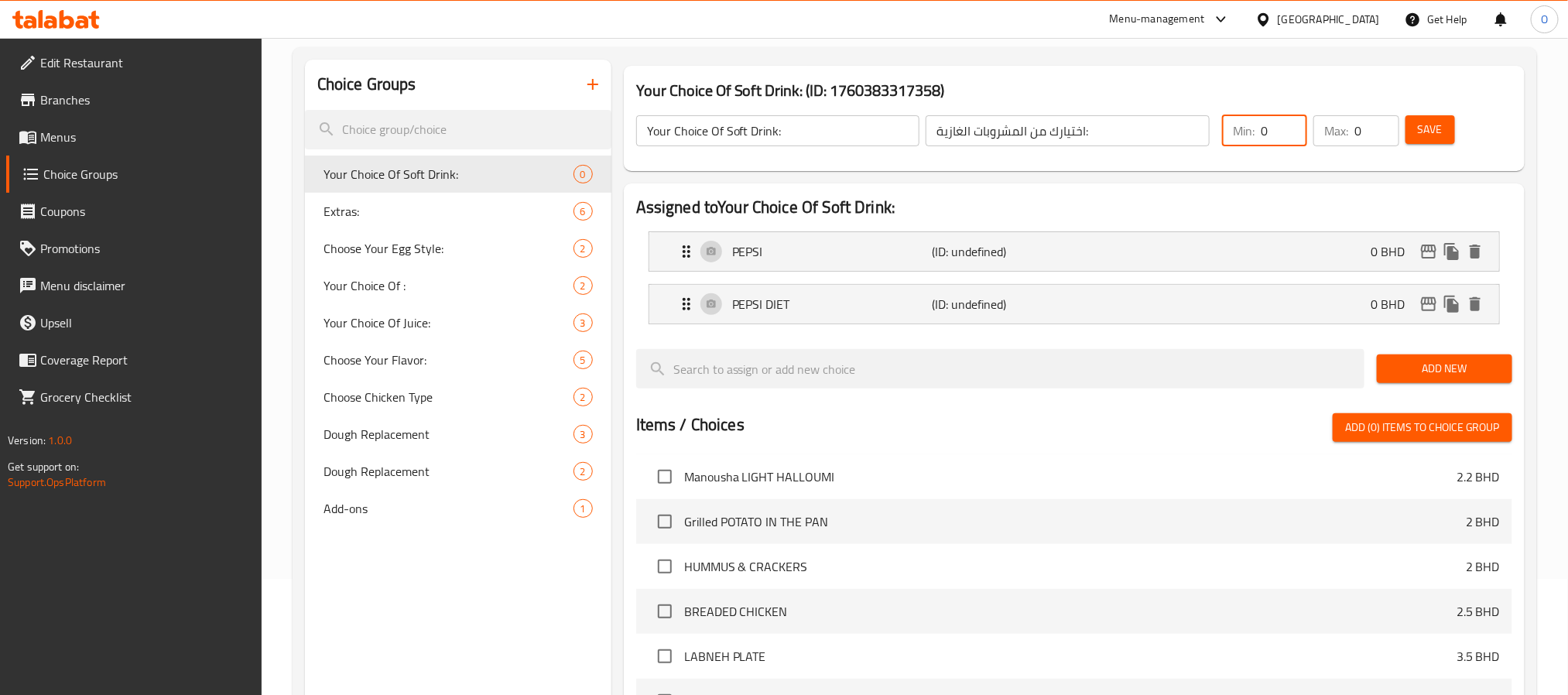
drag, startPoint x: 1250, startPoint y: 136, endPoint x: 1330, endPoint y: 142, distance: 80.2
click at [1234, 142] on div "Min: 0 ​" at bounding box center [1264, 131] width 85 height 31
type input "1"
drag, startPoint x: 1357, startPoint y: 133, endPoint x: 1387, endPoint y: 133, distance: 30.0
click at [1387, 133] on input "0" at bounding box center [1376, 131] width 44 height 31
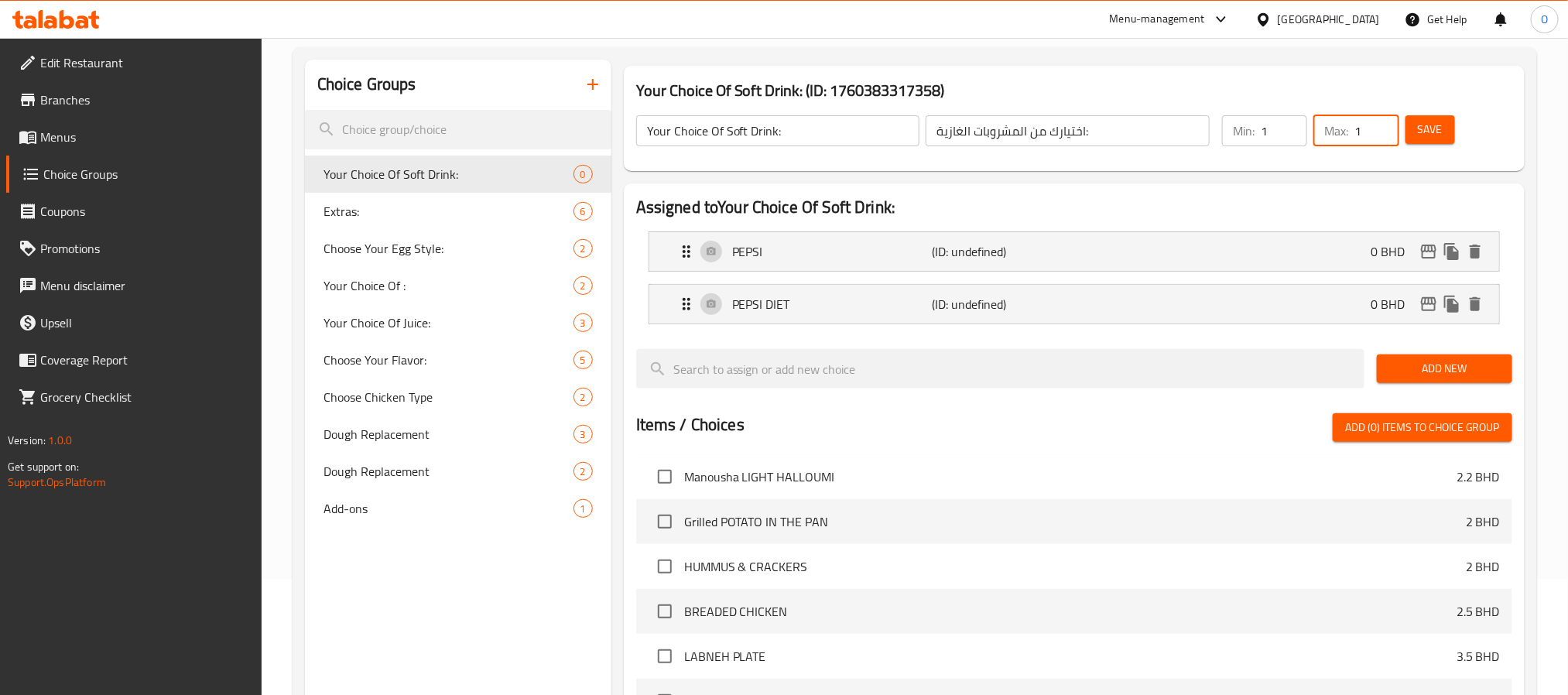
type input "1"
click at [1442, 367] on span "Add New" at bounding box center [1444, 370] width 111 height 20
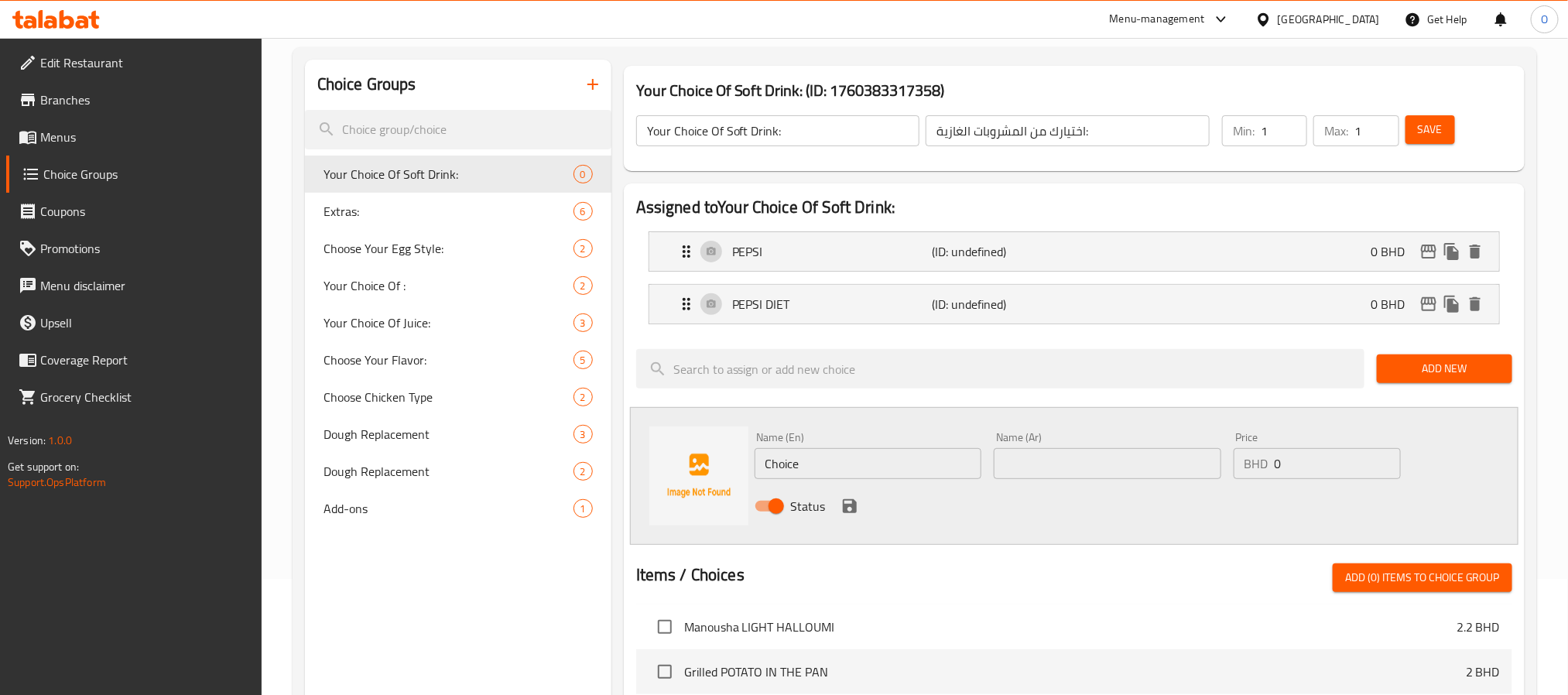
click at [808, 461] on input "Choice" at bounding box center [868, 464] width 228 height 31
paste input "7UP ZERO SUGER"
paste input "A"
type input "7UP ZERO SUGAR"
paste input "سفن أب بدون سكر"
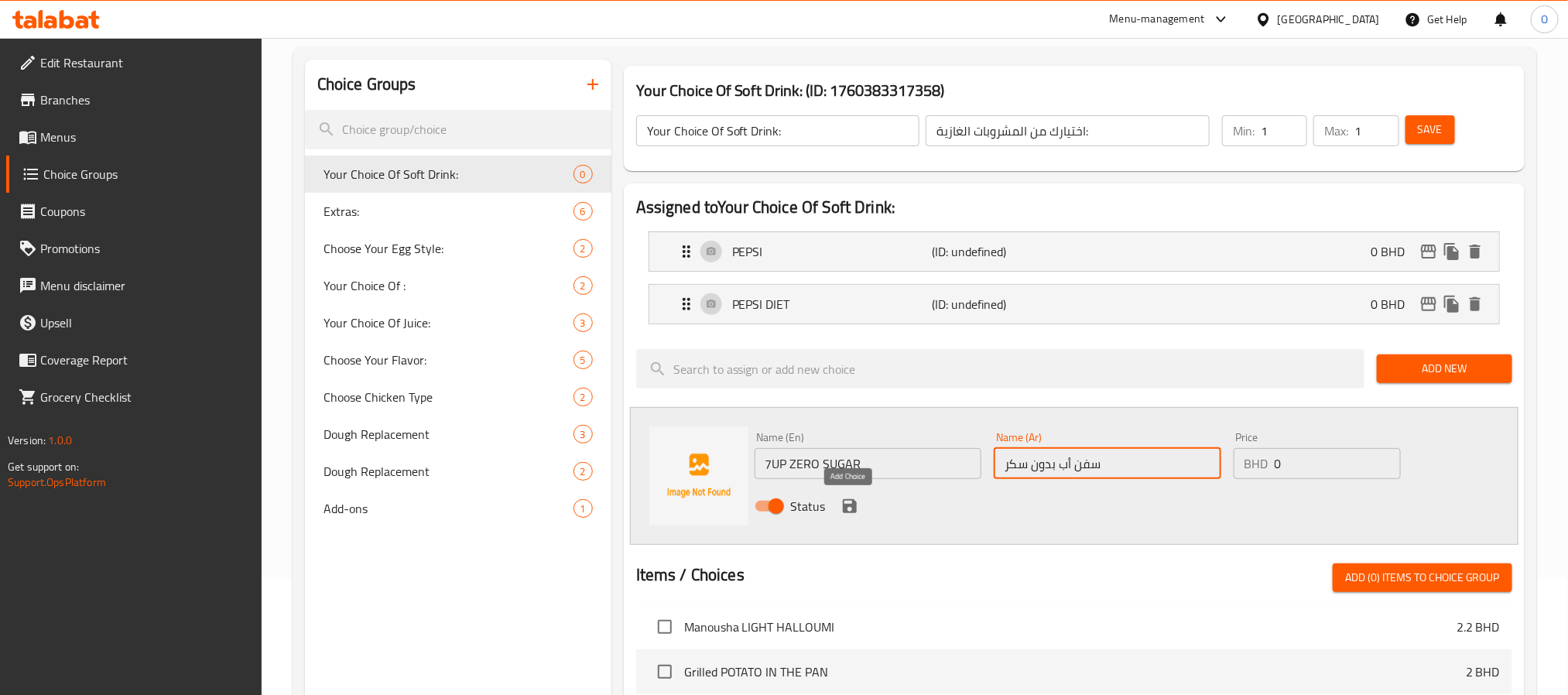
type input "سفن أب بدون سكر"
click at [845, 509] on icon "save" at bounding box center [850, 506] width 14 height 14
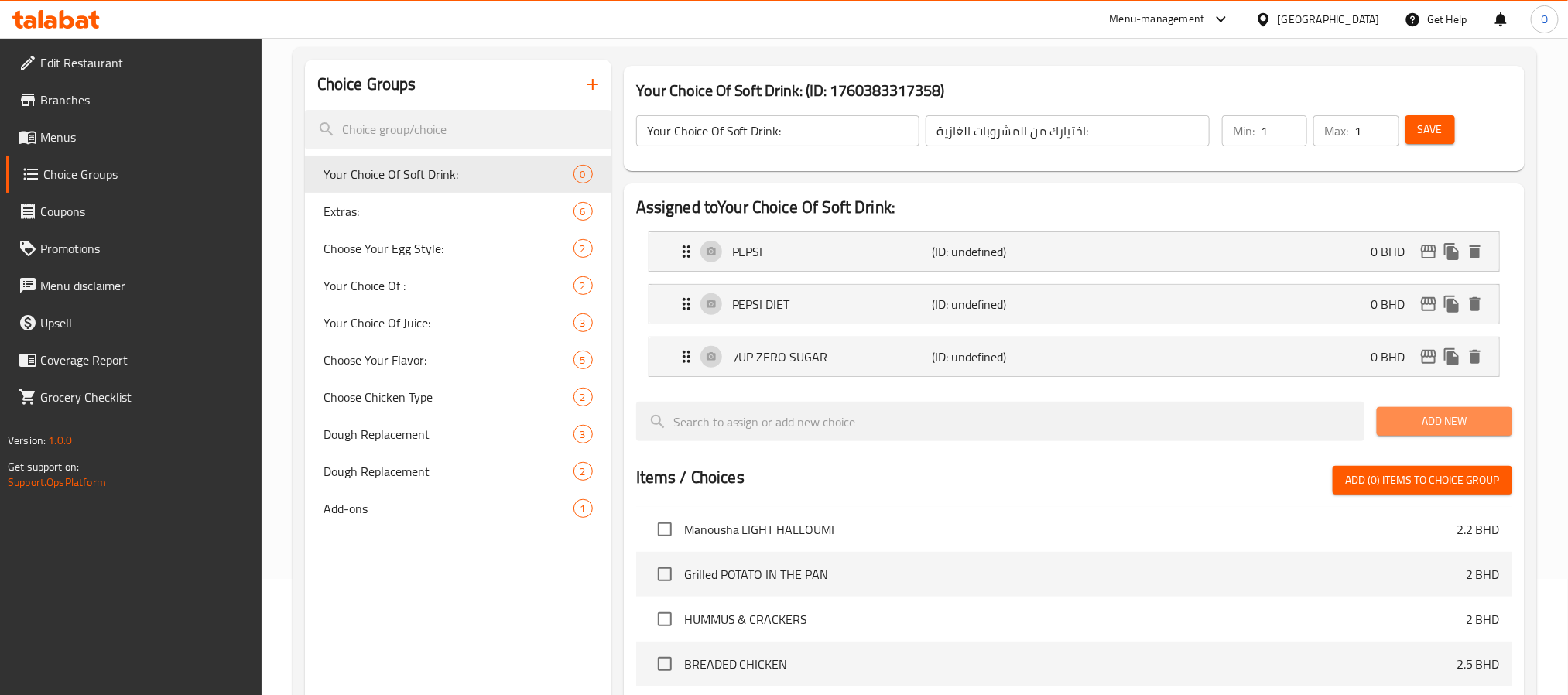
click at [1461, 428] on span "Add New" at bounding box center [1444, 422] width 111 height 20
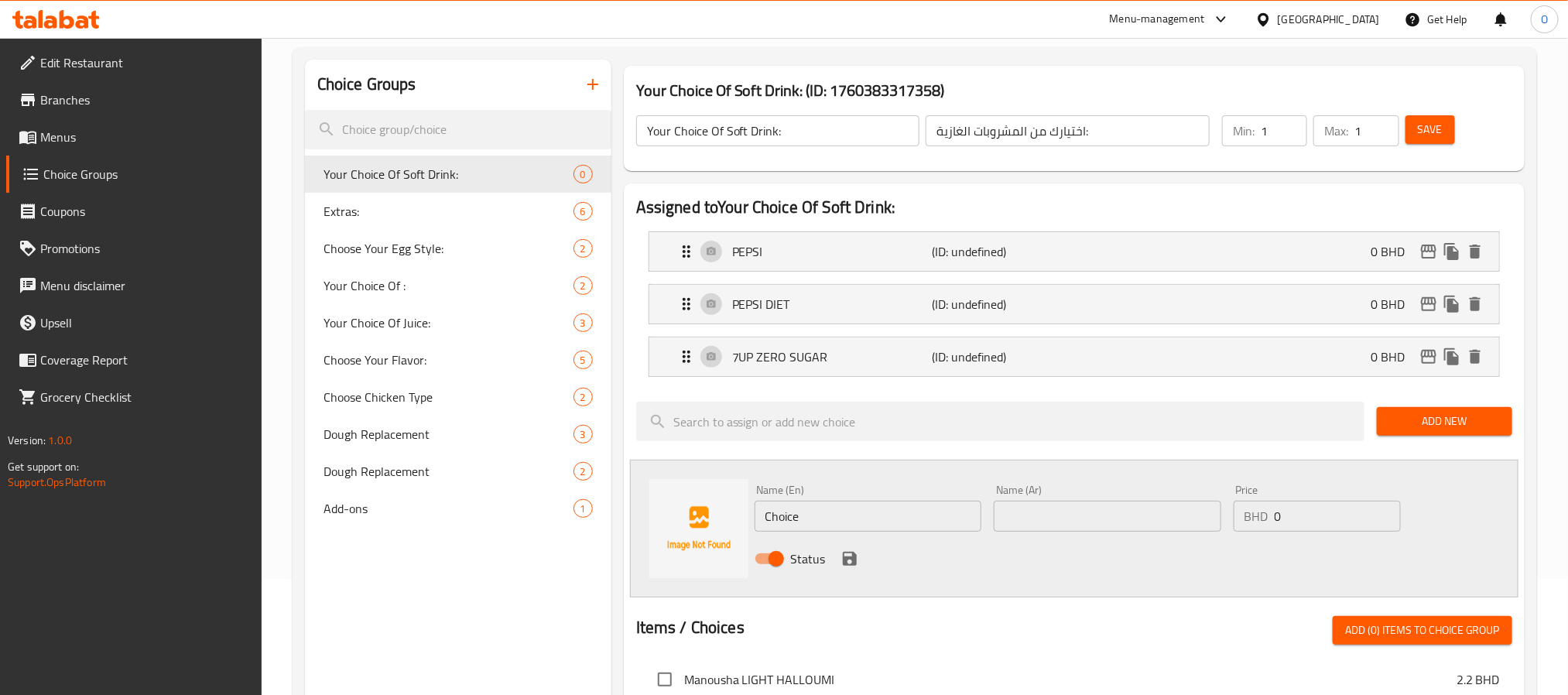
click at [1069, 512] on input "text" at bounding box center [1107, 517] width 228 height 31
paste input "سفن أب بدون سكر"
drag, startPoint x: 1059, startPoint y: 519, endPoint x: 812, endPoint y: 524, distance: 247.1
click at [813, 524] on div "Name (En) Choice Name (En) Name (Ar) سفن أب بدون سكر Name (Ar) Price BHD 0 Pric…" at bounding box center [1108, 529] width 719 height 101
type input "سفن أب"
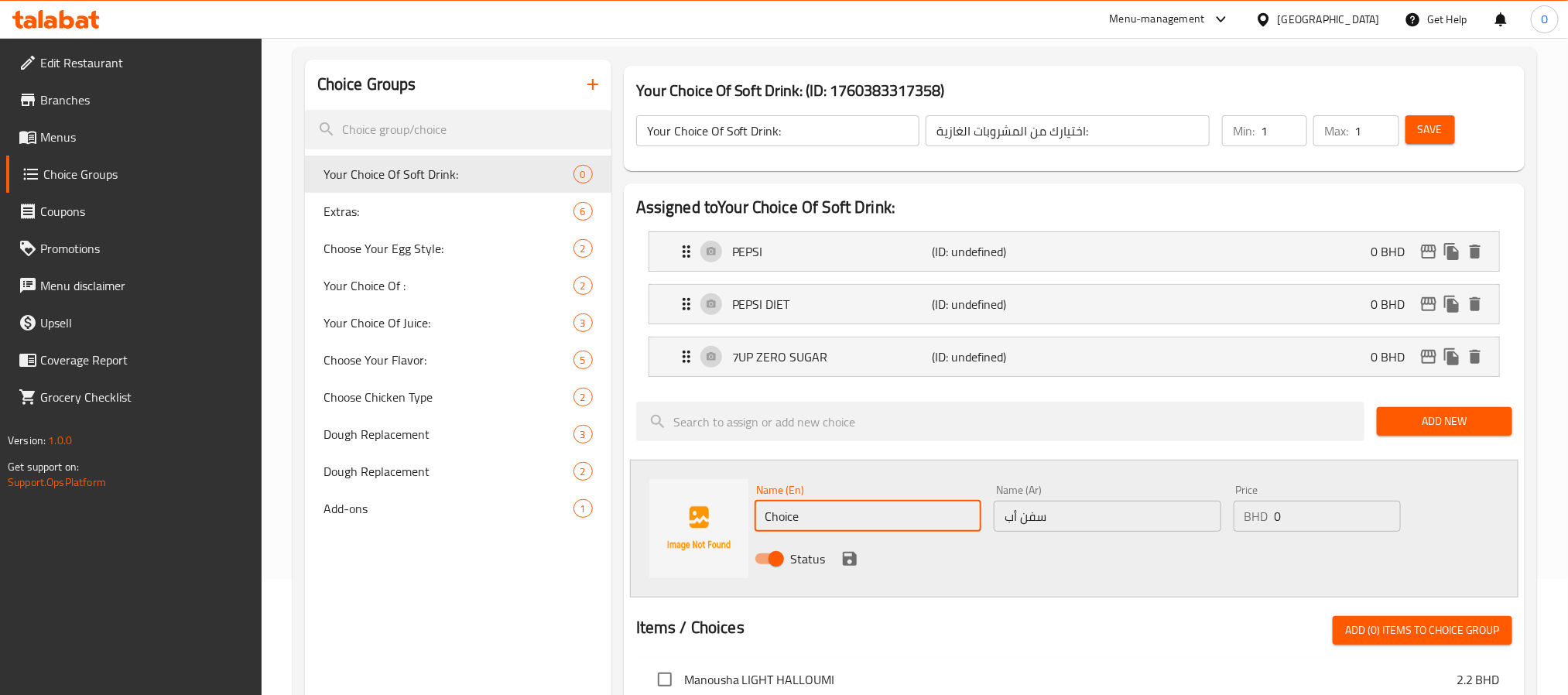
click at [822, 528] on input "Choice" at bounding box center [868, 517] width 228 height 31
paste input "7UP"
type input "7up"
click at [846, 558] on icon "save" at bounding box center [850, 559] width 14 height 14
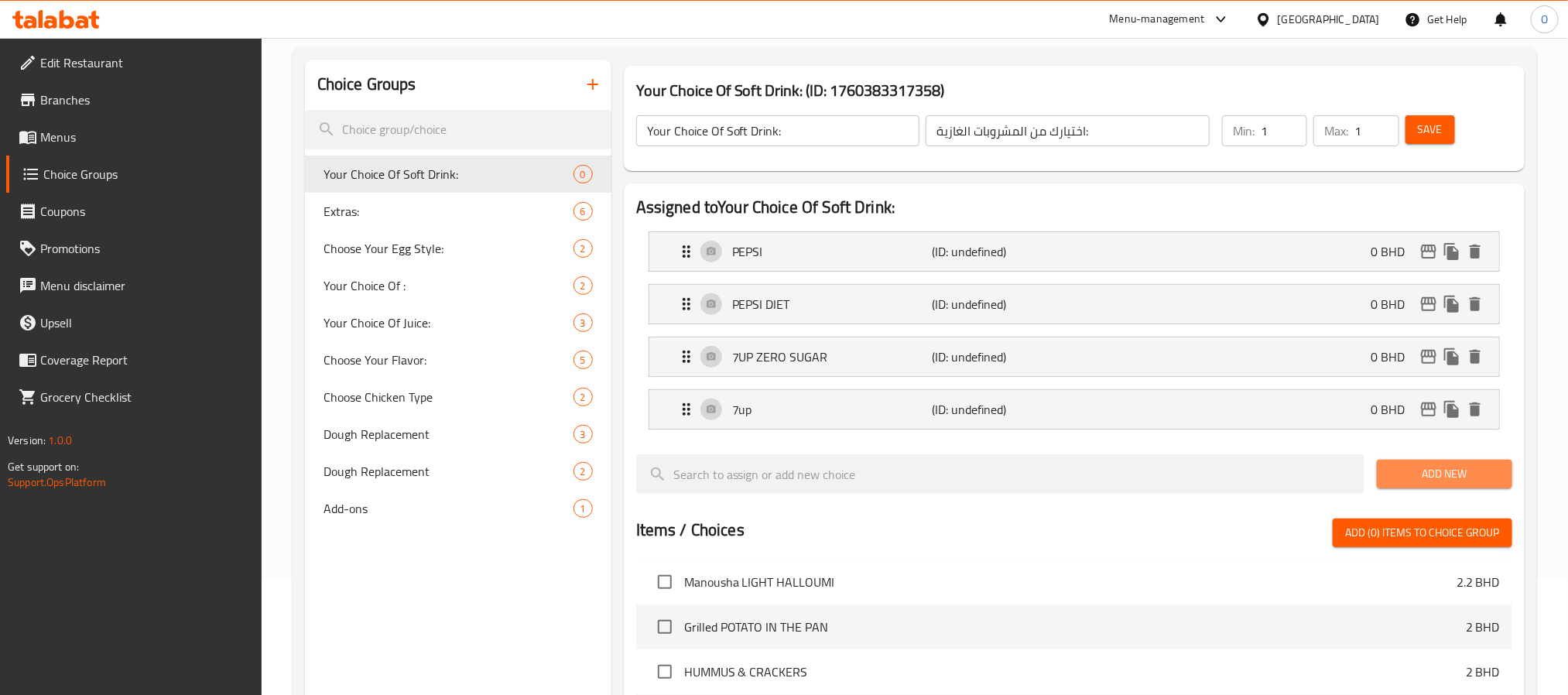
click at [1417, 488] on button "Add New" at bounding box center [1444, 474] width 136 height 29
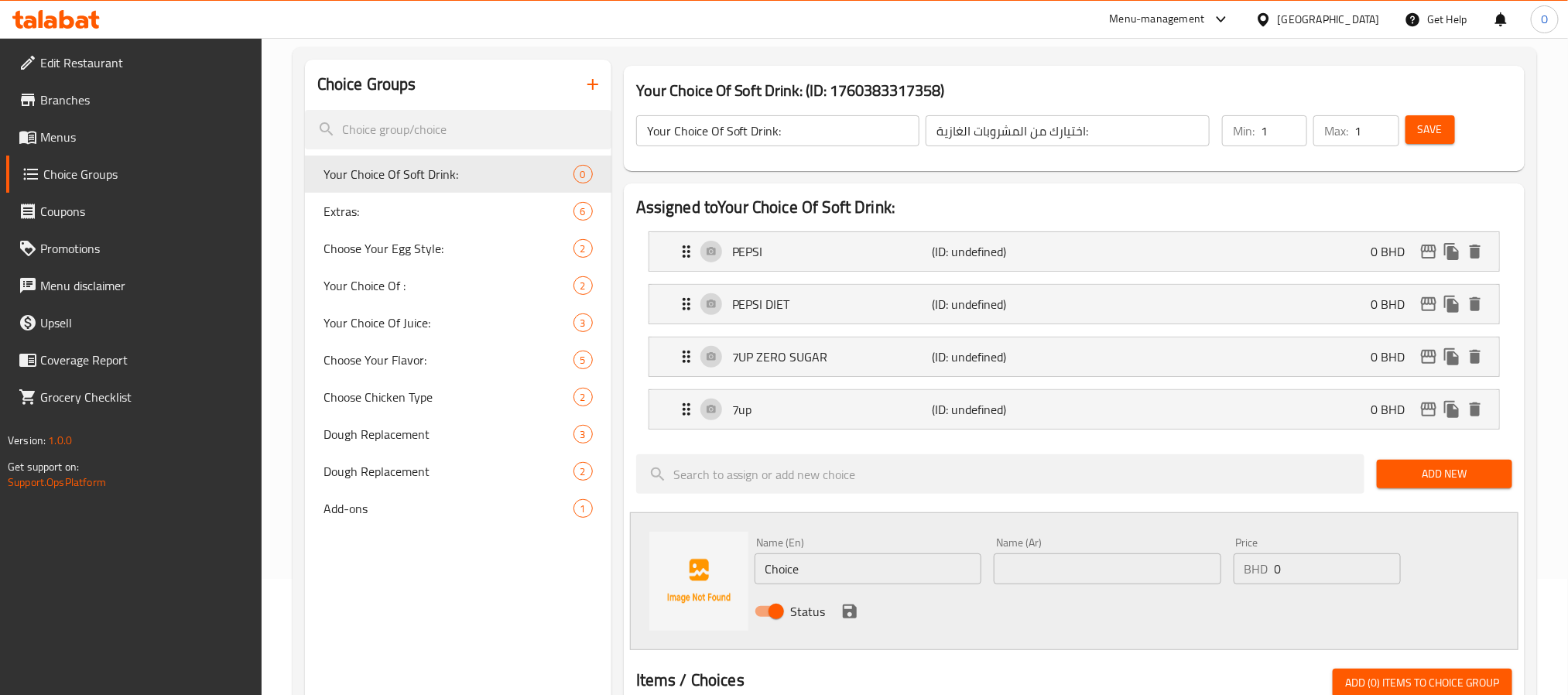
click at [848, 560] on input "Choice" at bounding box center [868, 569] width 228 height 31
paste input "MIRINDA ORANGE"
type input "MIRINDA ORANGE"
paste input "ميرندا برتقال"
type input "ميرندا برتقال"
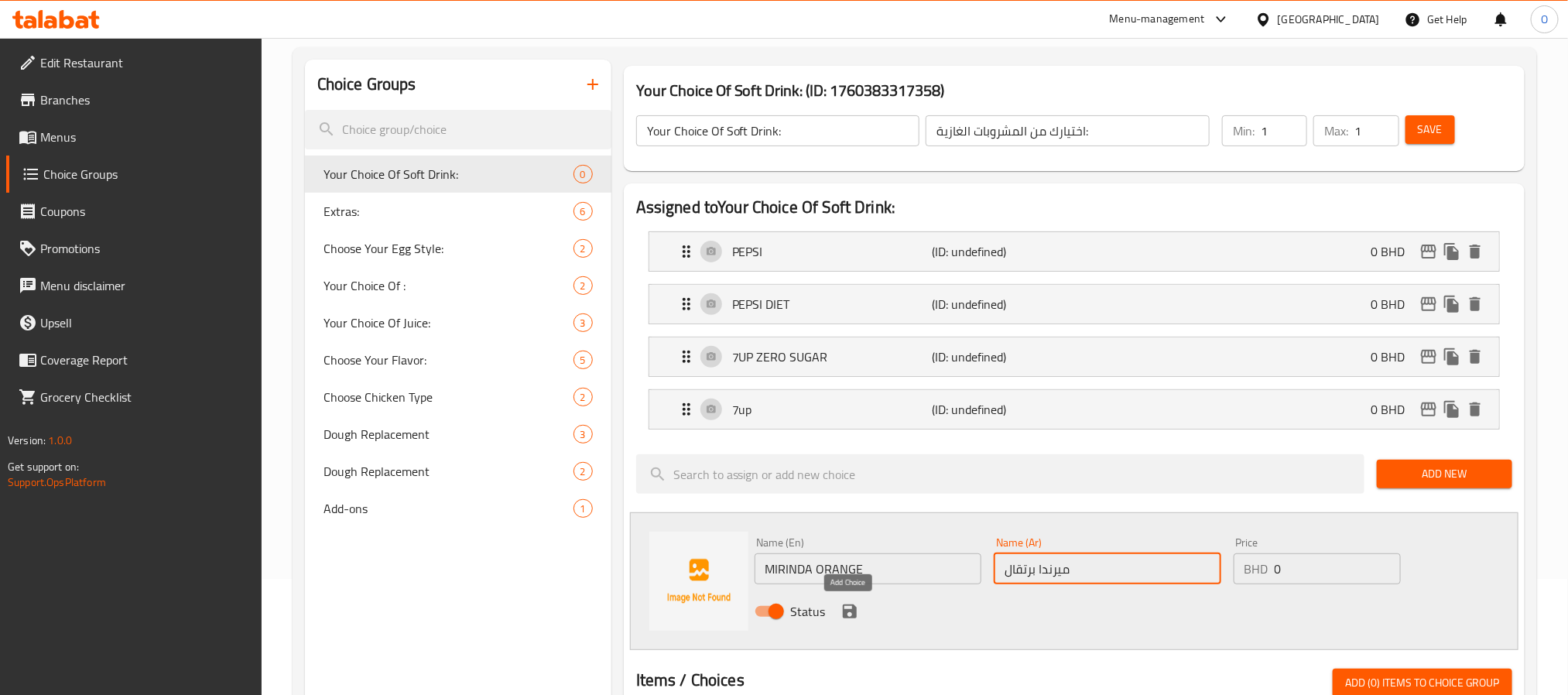
click at [848, 618] on icon "save" at bounding box center [849, 611] width 19 height 19
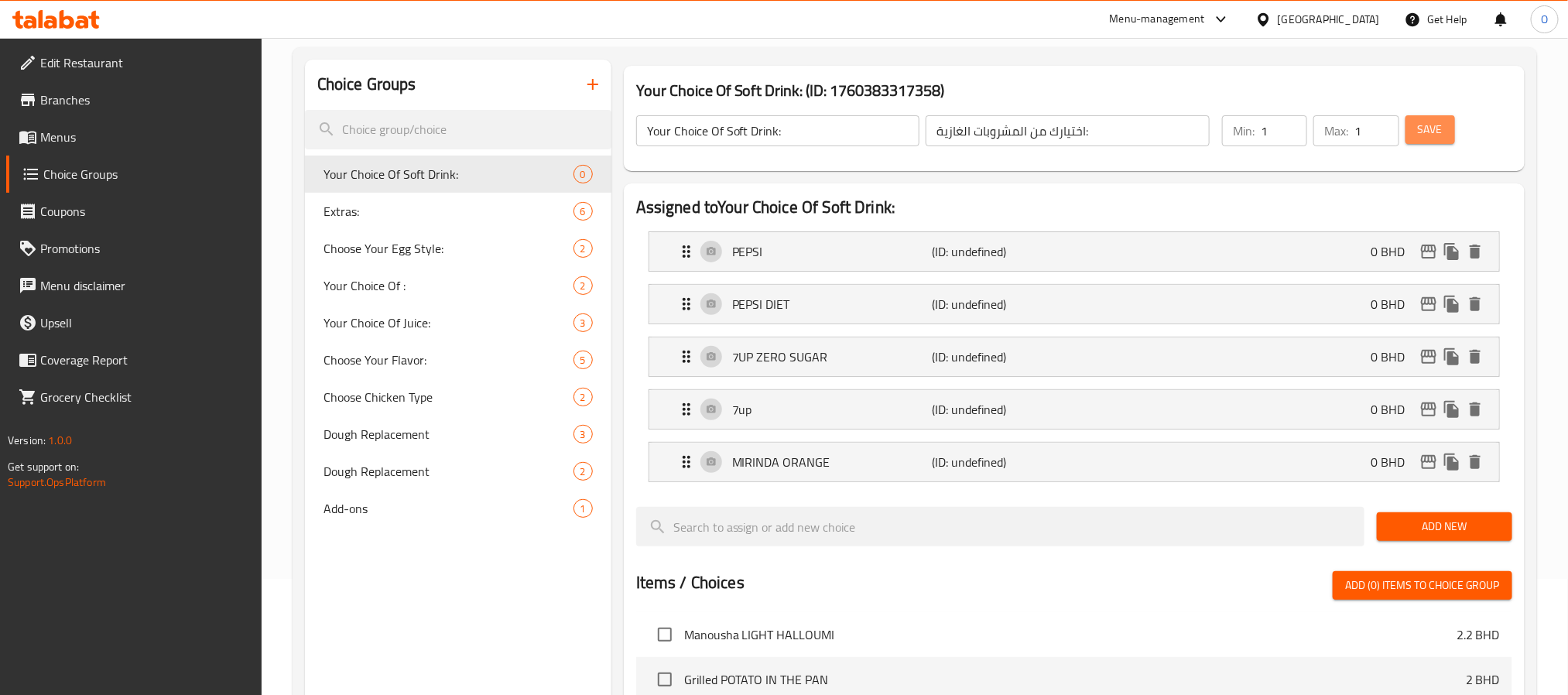
click at [1449, 137] on button "Save" at bounding box center [1430, 129] width 49 height 29
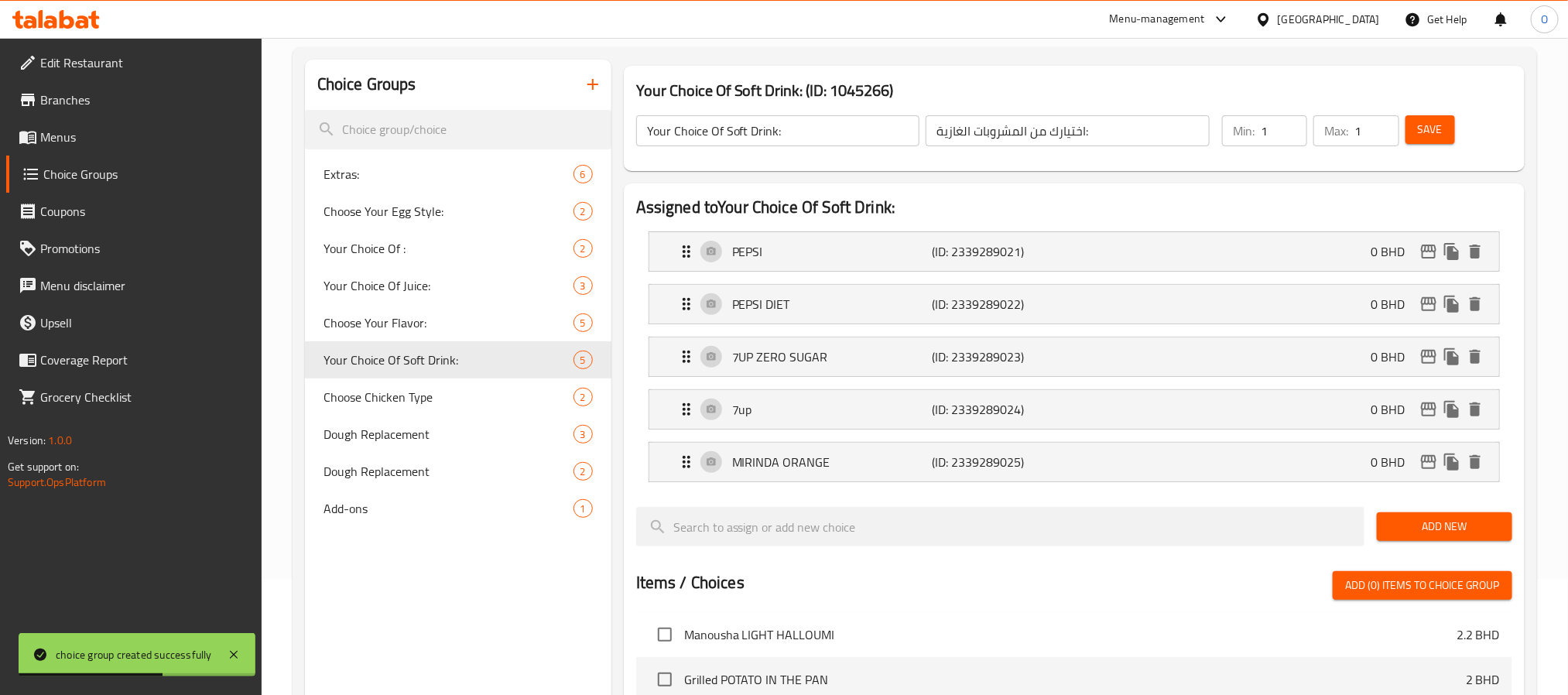
click at [1489, 167] on div "Your Choice Of Soft Drink: (ID: 1045266) Your Choice Of Soft Drink: ​ اختيارك م…" at bounding box center [1074, 118] width 901 height 105
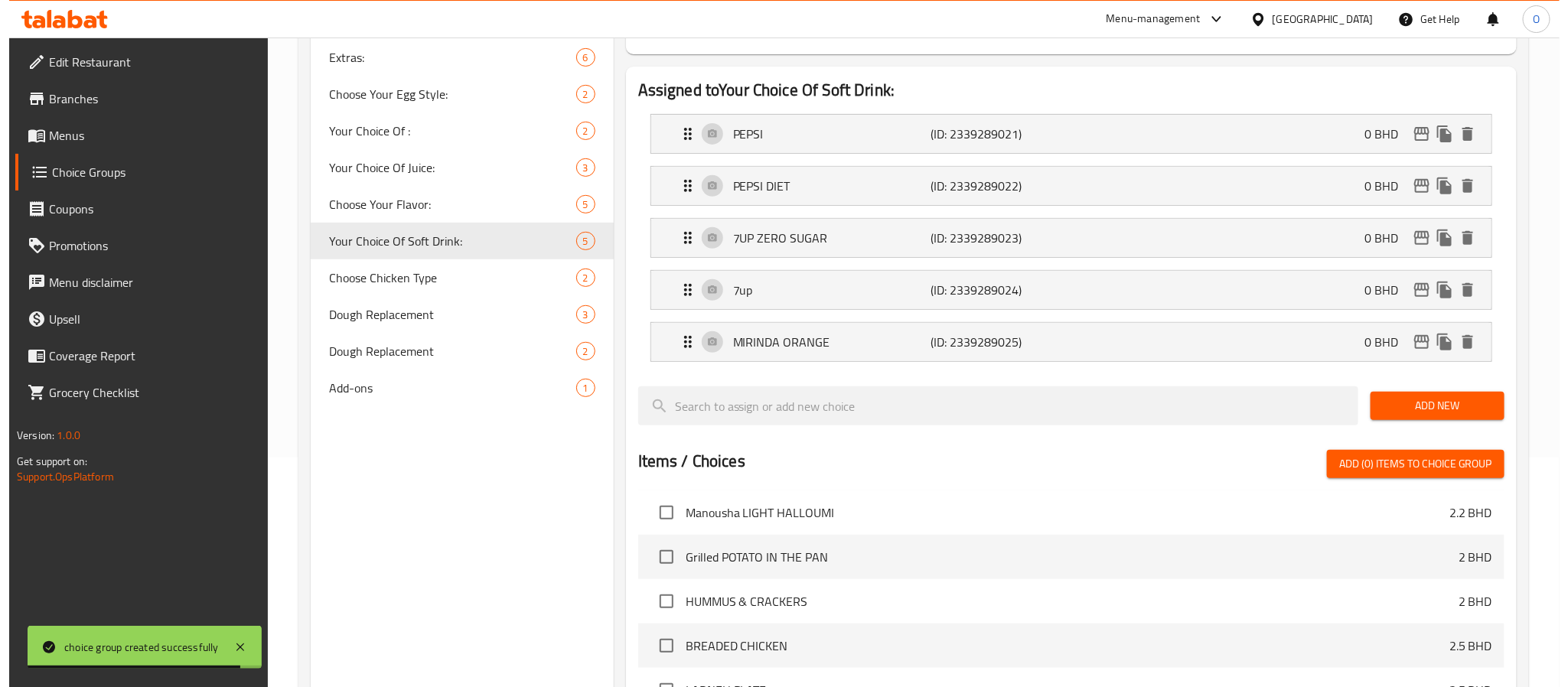
scroll to position [616, 0]
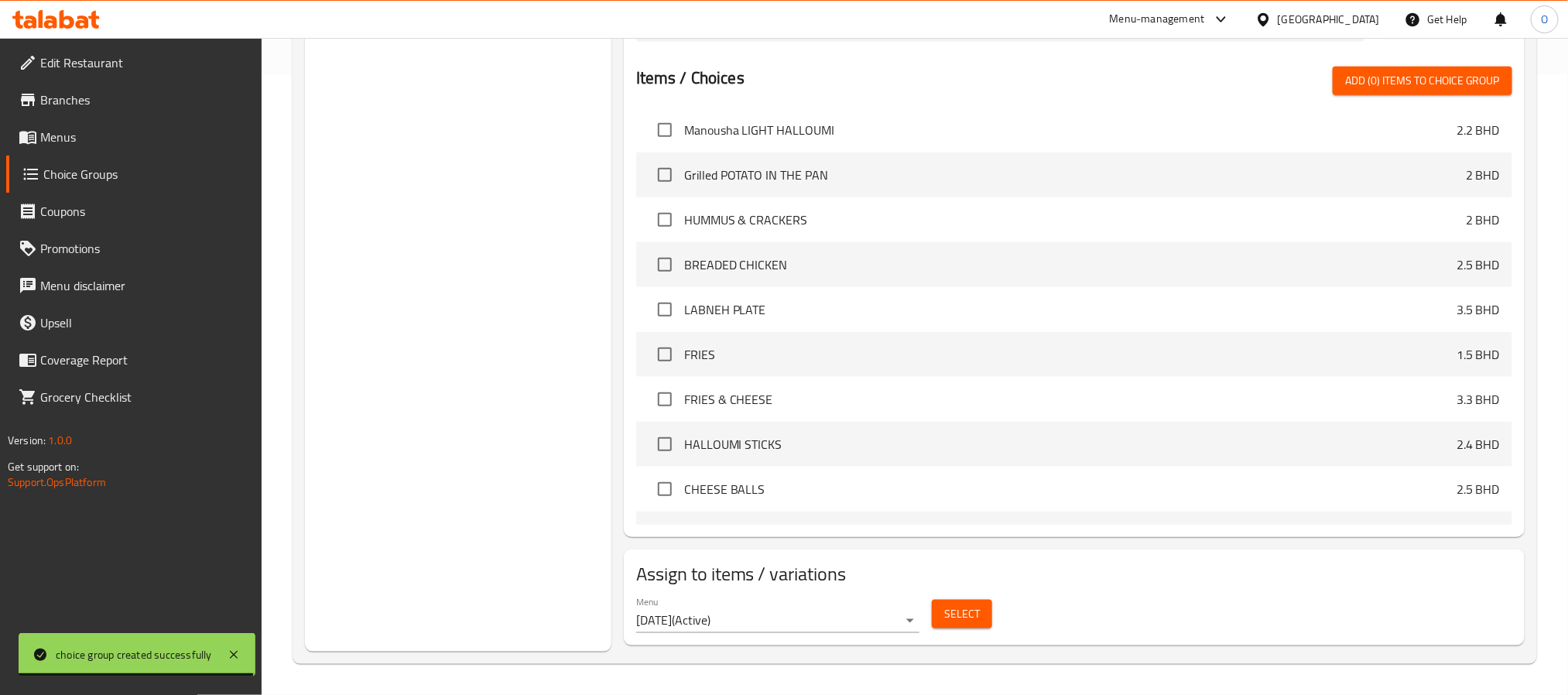
click at [957, 607] on span "Select" at bounding box center [962, 614] width 35 height 20
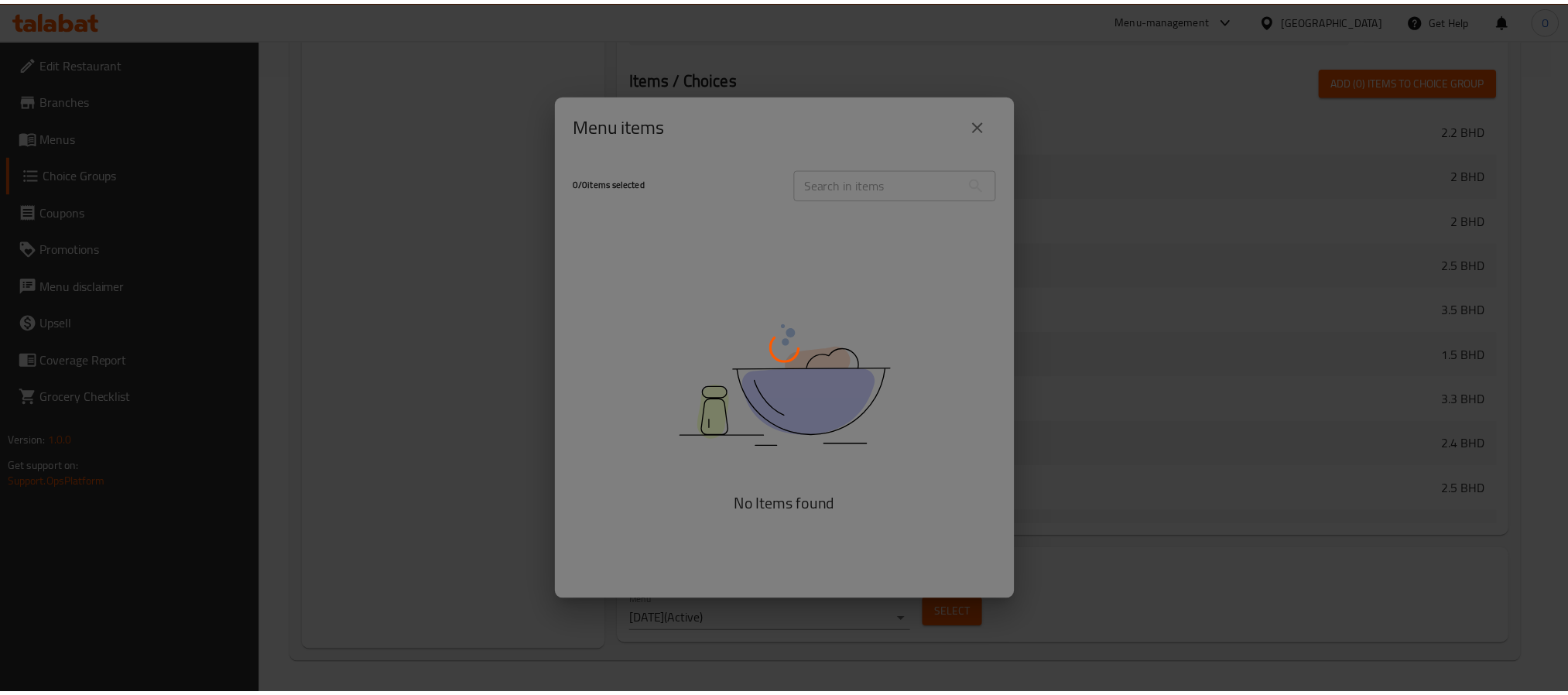
scroll to position [348, 0]
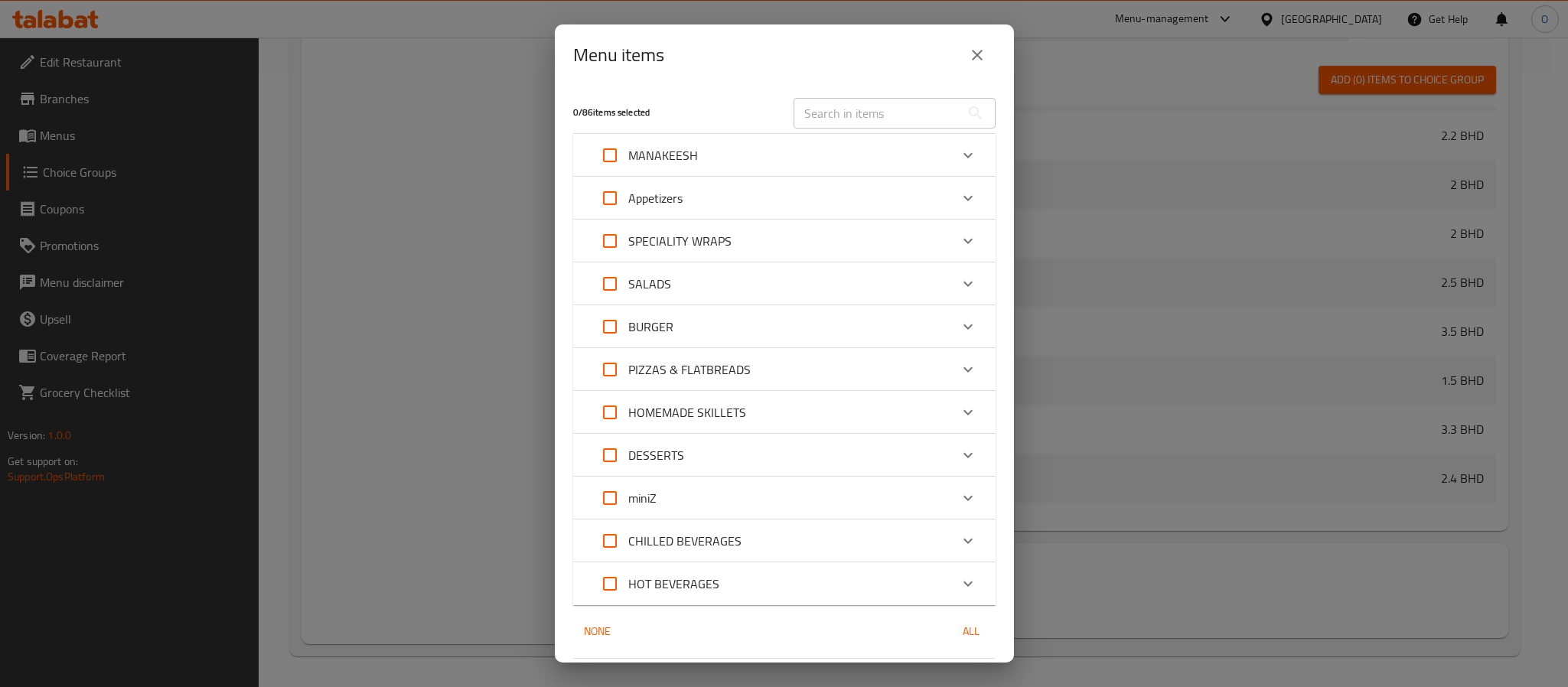
drag, startPoint x: 717, startPoint y: 101, endPoint x: 742, endPoint y: 99, distance: 25.1
click at [717, 101] on div "0 / 86 items selected" at bounding box center [674, 113] width 221 height 60
click at [811, 113] on input "text" at bounding box center [877, 114] width 167 height 31
paste input "SOFT DRINK CAN"
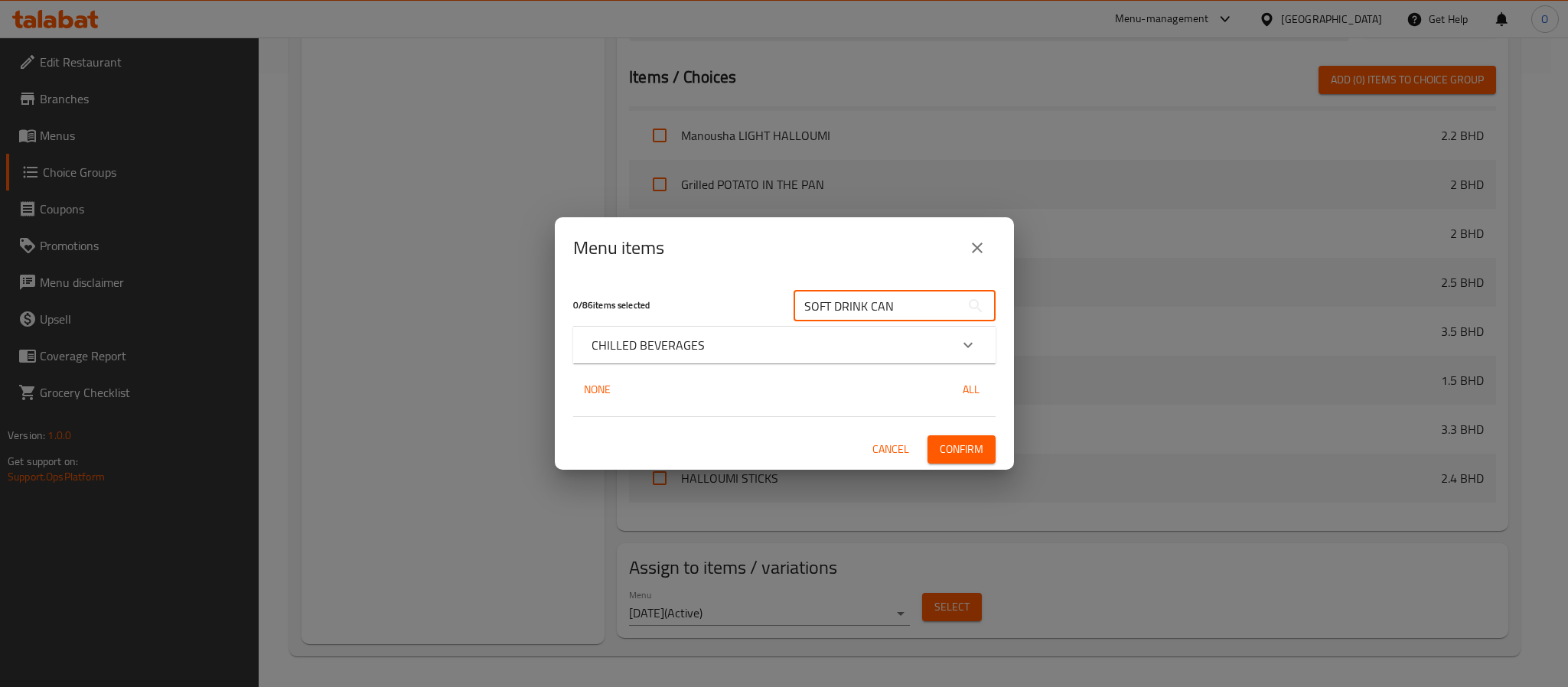
type input "SOFT DRINK CAN"
click at [662, 333] on div "CHILLED BEVERAGES" at bounding box center [784, 345] width 423 height 37
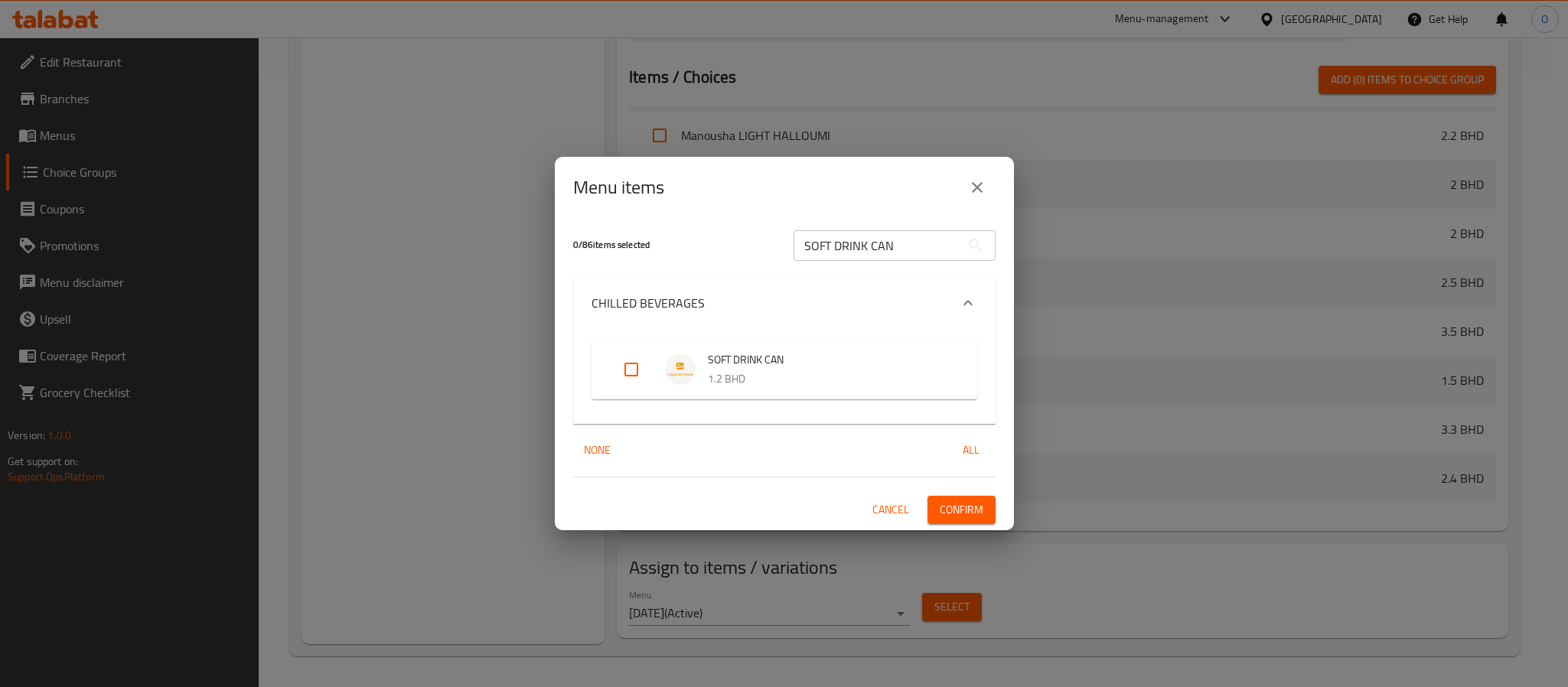
click at [630, 363] on input "Expand" at bounding box center [631, 370] width 37 height 37
checkbox input "true"
click at [957, 500] on span "Confirm" at bounding box center [961, 510] width 44 height 19
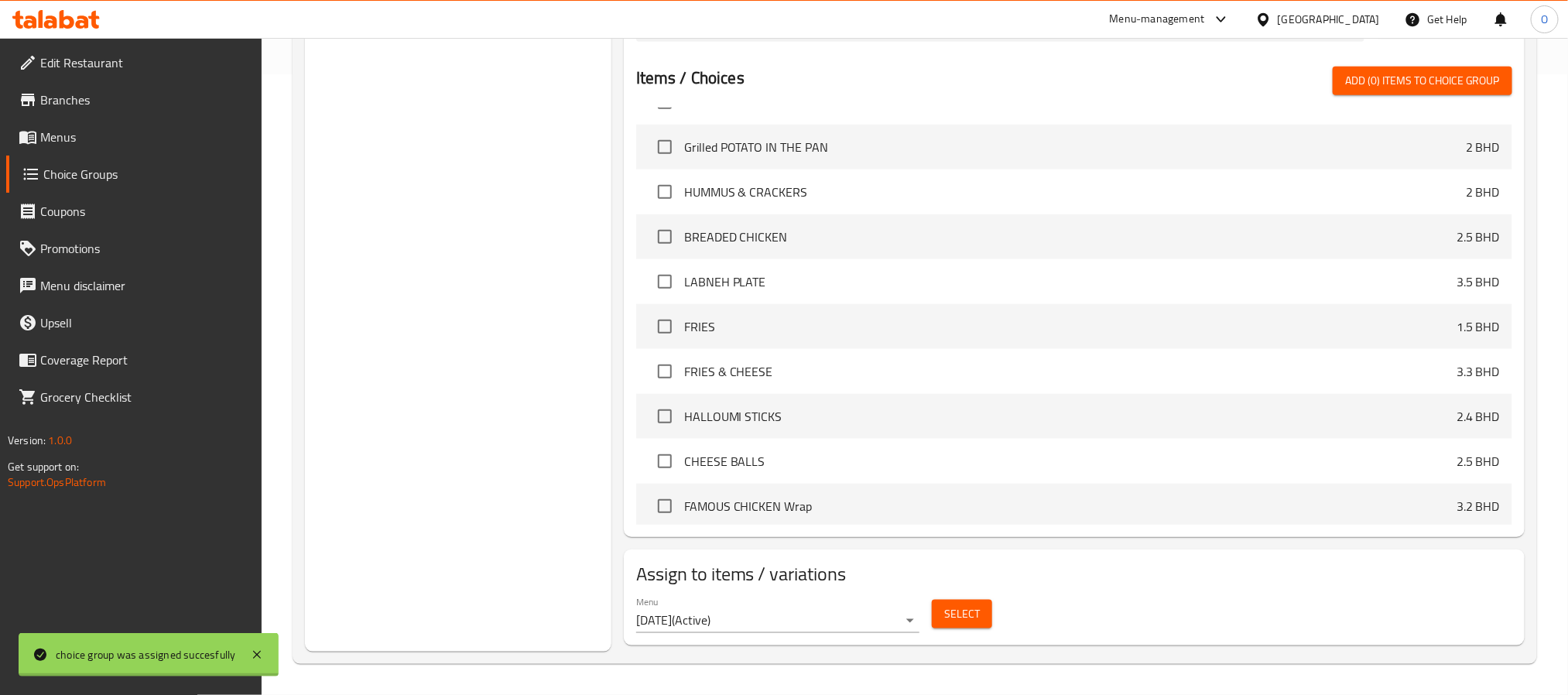
scroll to position [320, 0]
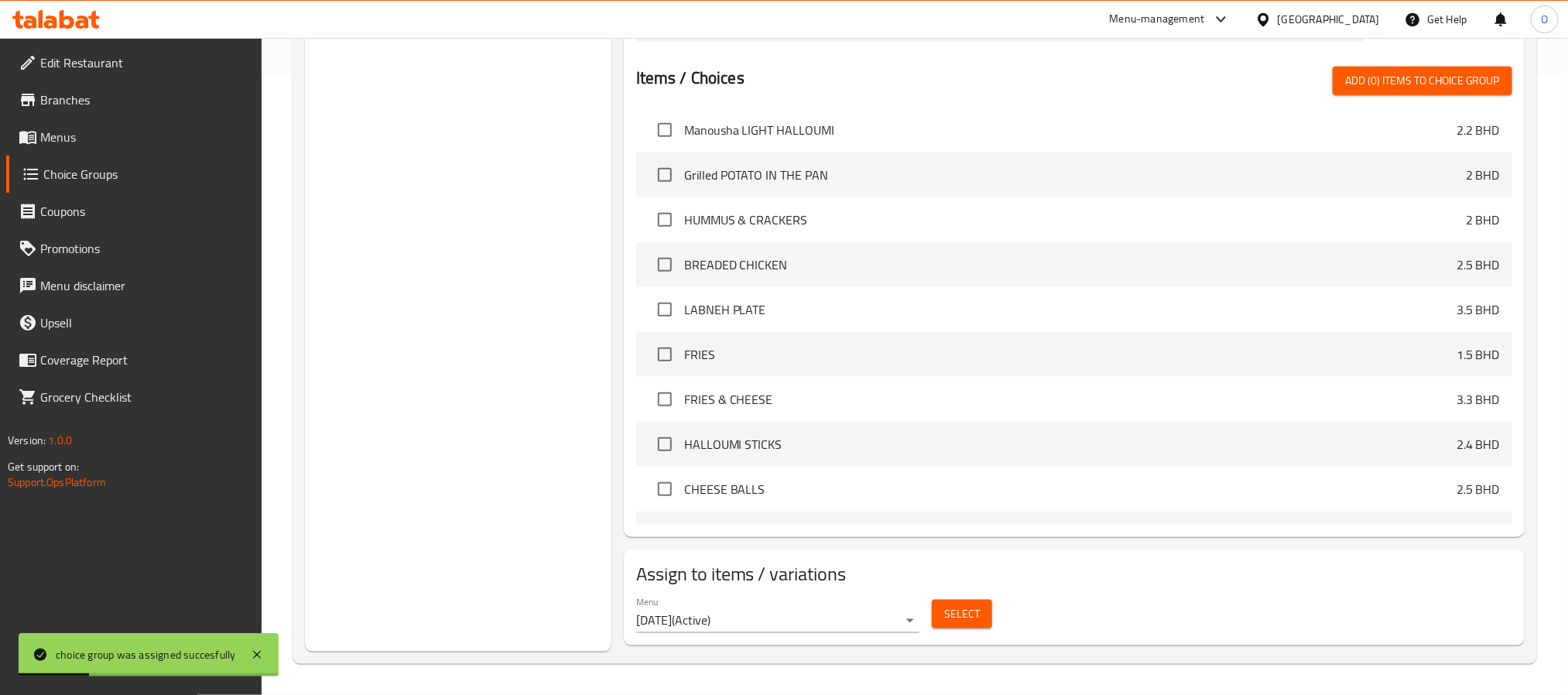
drag, startPoint x: 545, startPoint y: 221, endPoint x: 528, endPoint y: 221, distance: 17.0
click at [541, 221] on div "Choice Groups Extras: 6 Choose Your Egg Style: 2 Your Choice Of : 2 Your Choice…" at bounding box center [458, 103] width 307 height 1097
drag, startPoint x: 140, startPoint y: 136, endPoint x: 141, endPoint y: 147, distance: 11.0
click at [138, 136] on span "Menus" at bounding box center [144, 137] width 209 height 19
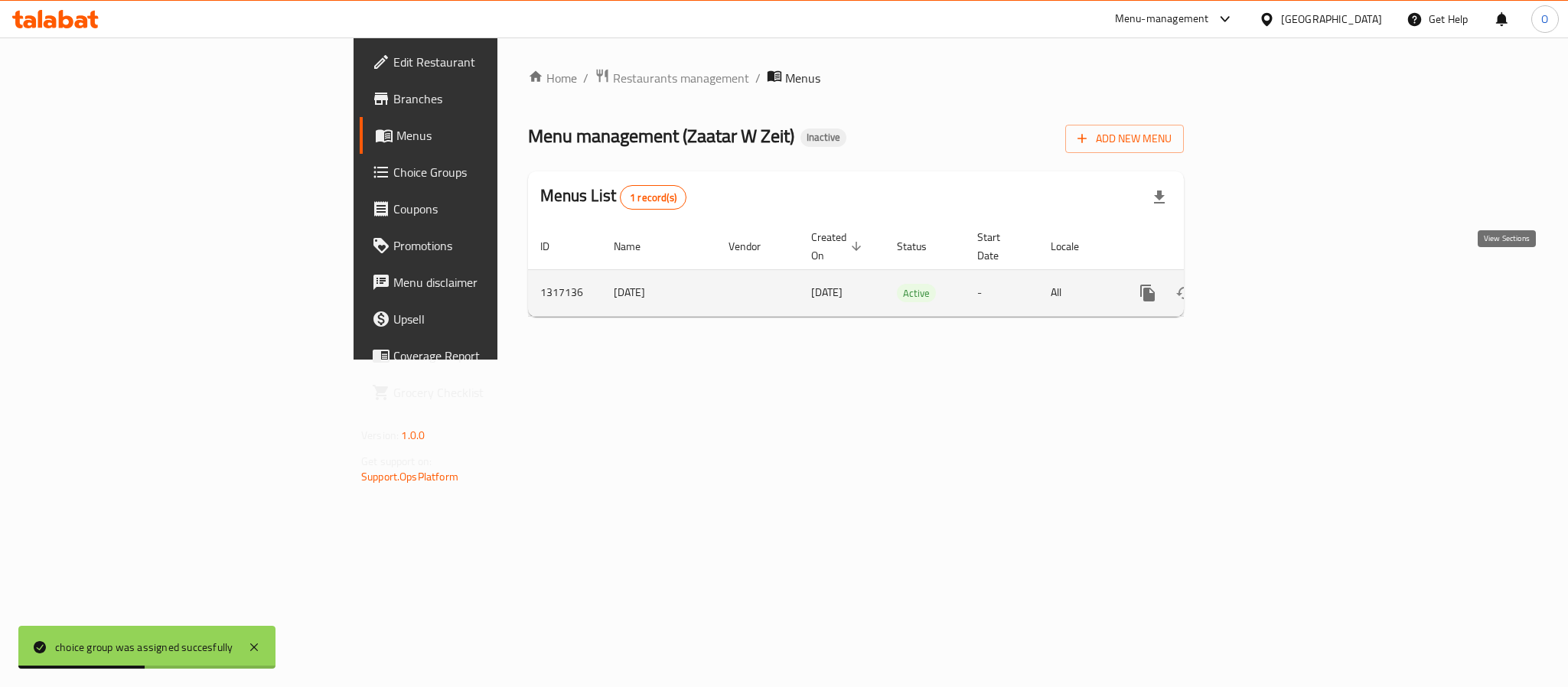
click at [1267, 284] on icon "enhanced table" at bounding box center [1258, 292] width 18 height 18
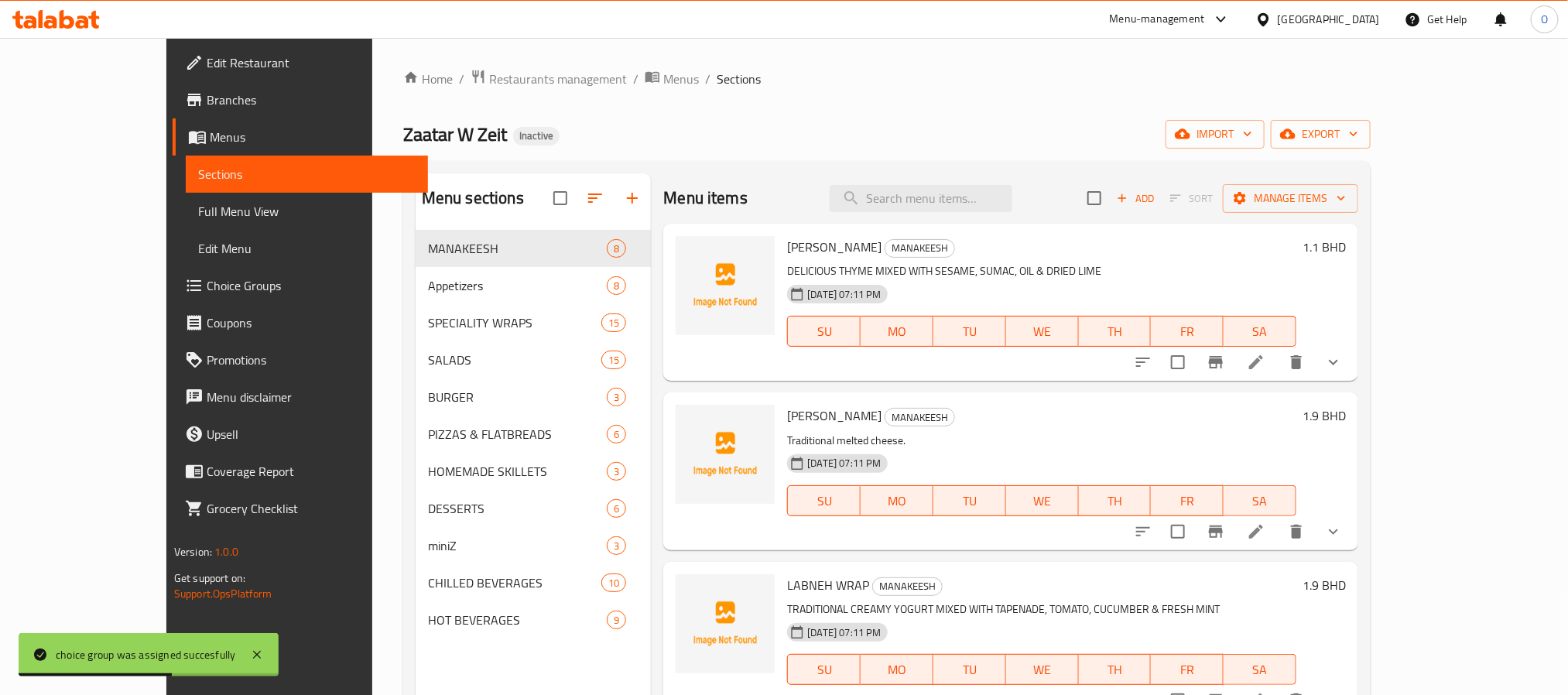
click at [198, 204] on span "Full Menu View" at bounding box center [307, 211] width 217 height 19
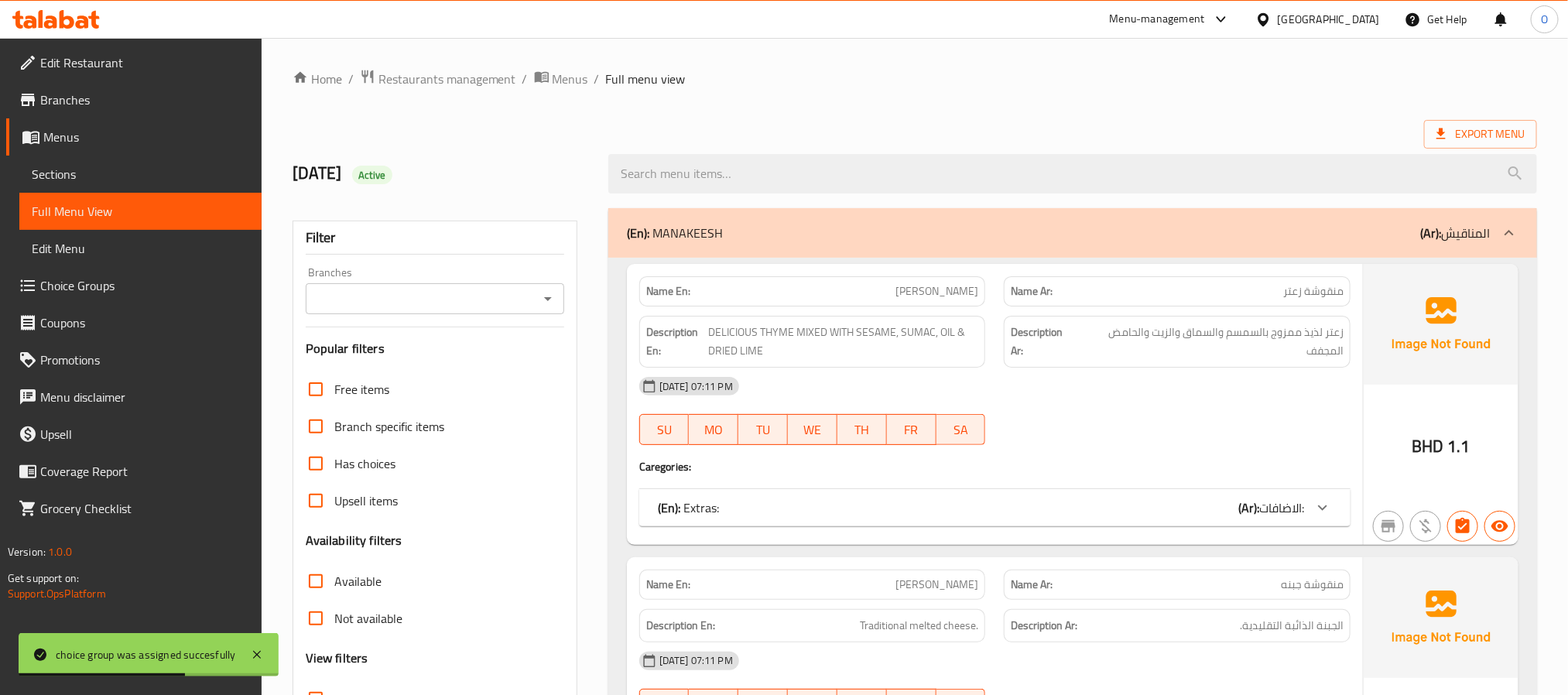
scroll to position [348, 0]
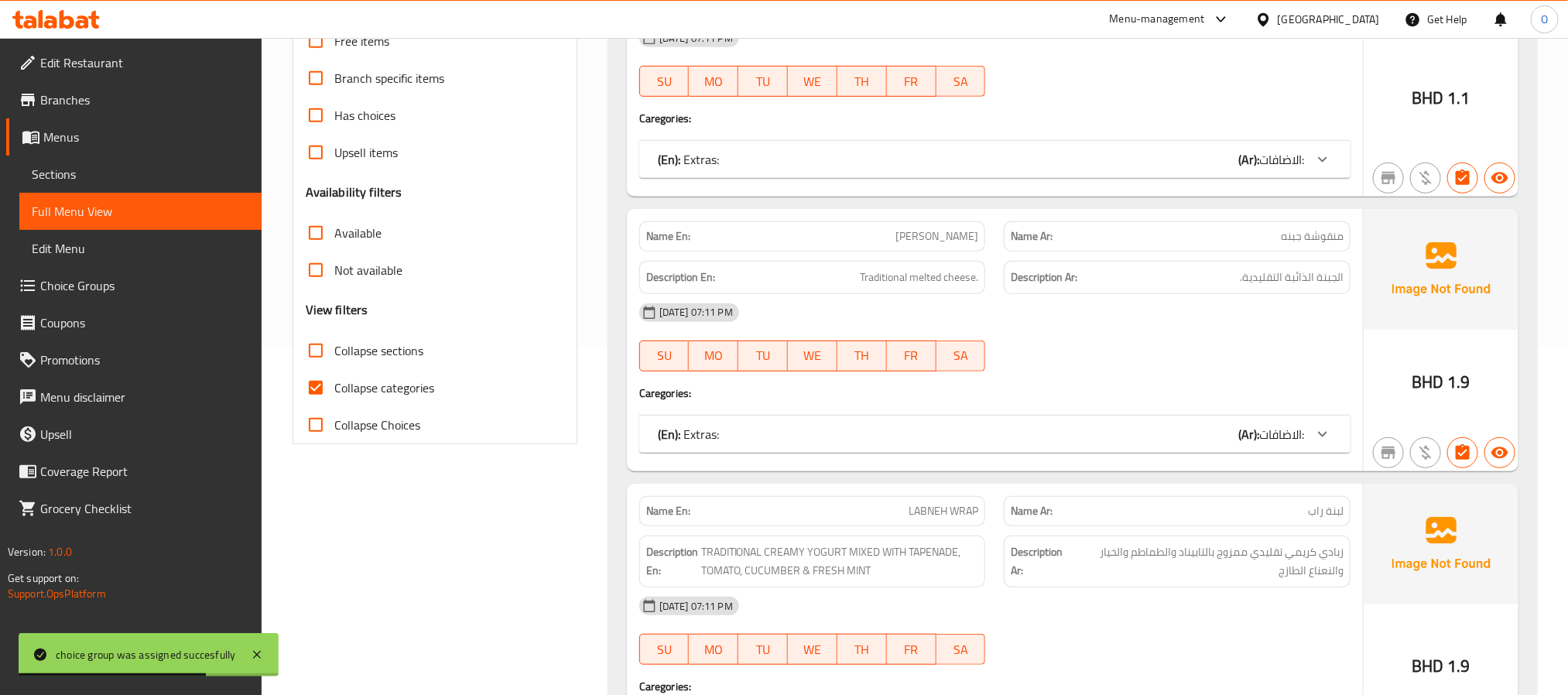
click at [414, 391] on span "Collapse categories" at bounding box center [384, 387] width 100 height 19
click at [334, 391] on input "Collapse categories" at bounding box center [315, 388] width 37 height 37
checkbox input "false"
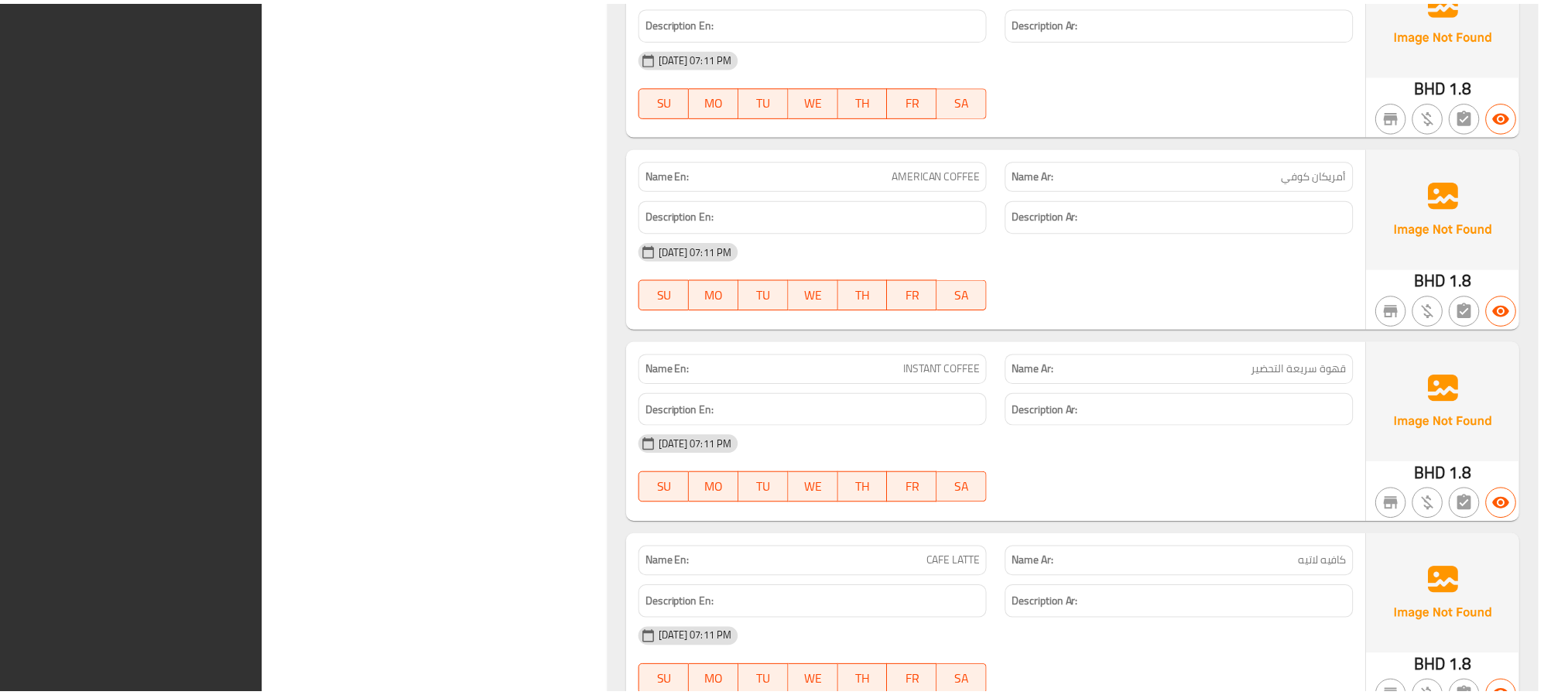
scroll to position [27896, 0]
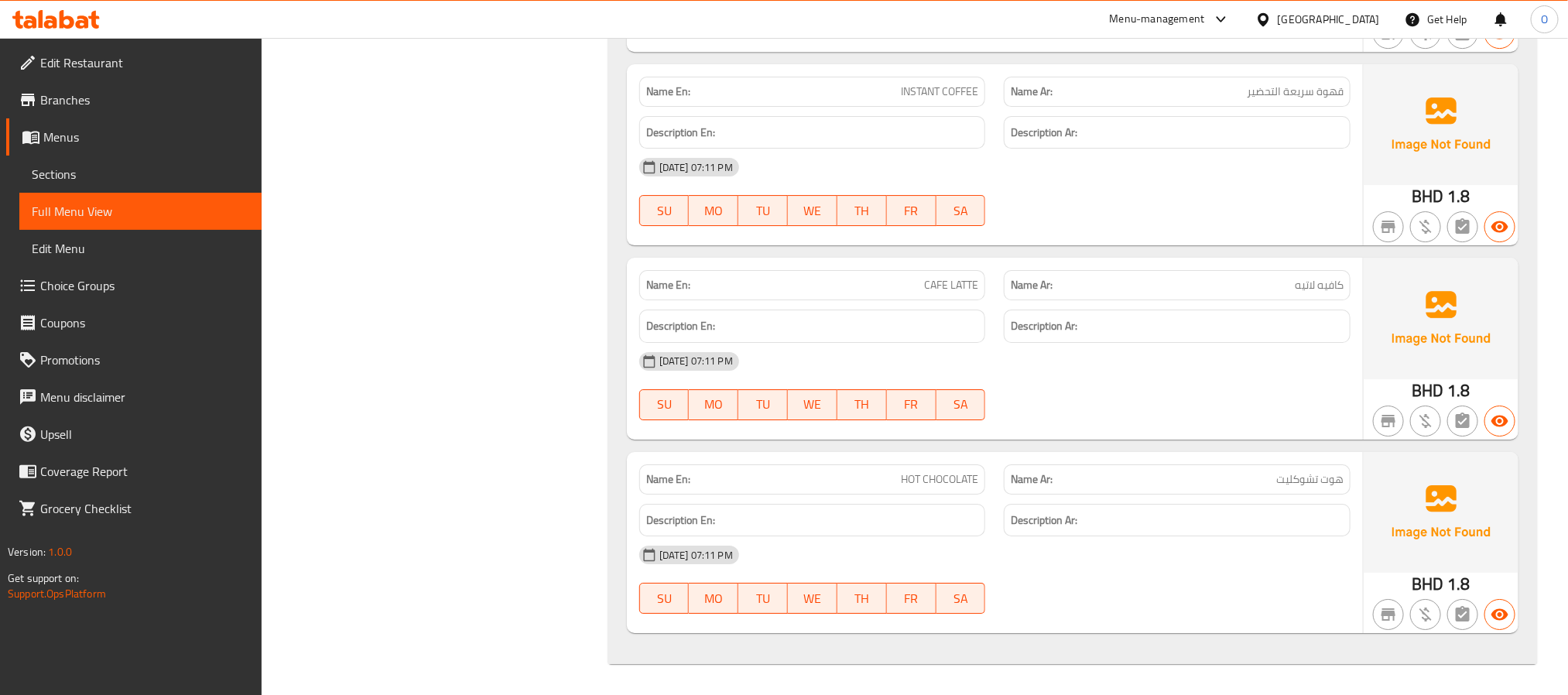
click at [84, 95] on span "Branches" at bounding box center [144, 99] width 209 height 19
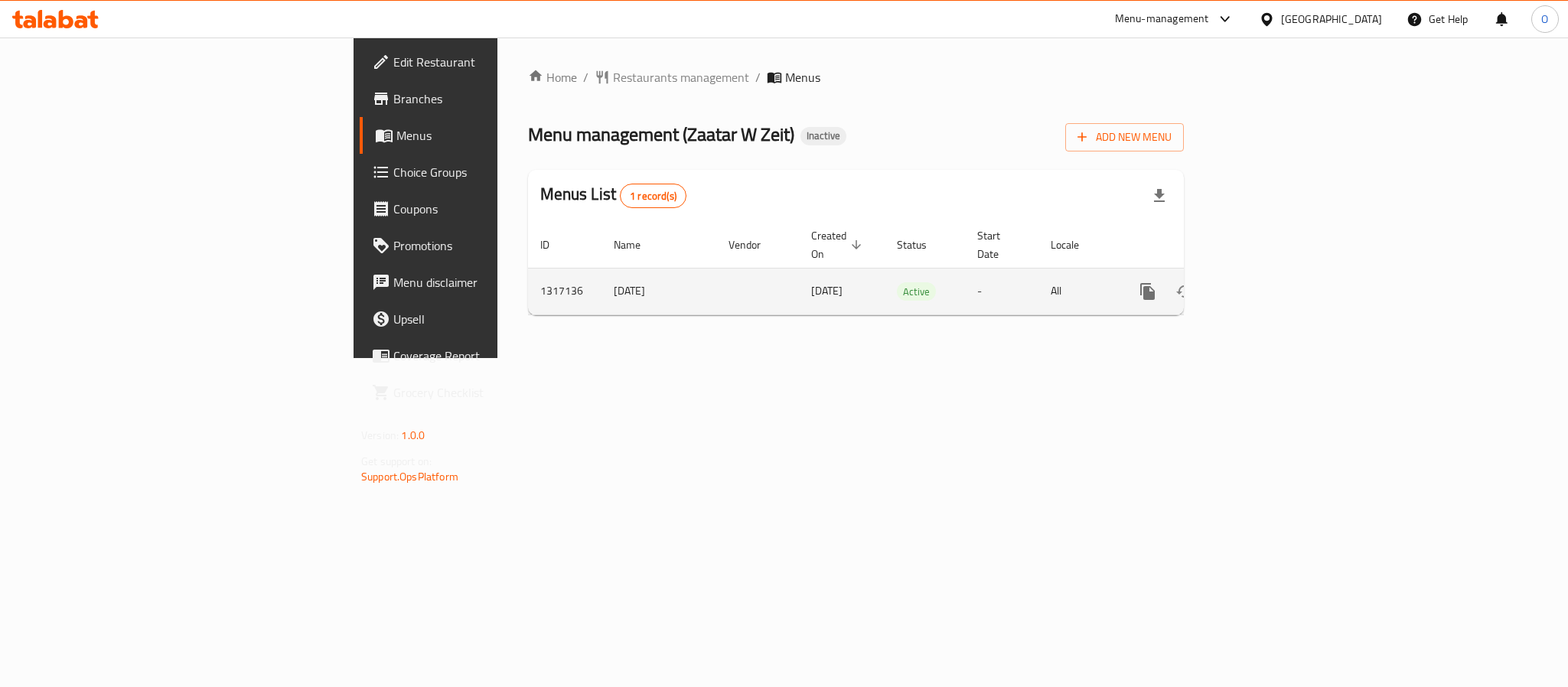
click at [1265, 285] on icon "enhanced table" at bounding box center [1258, 292] width 14 height 14
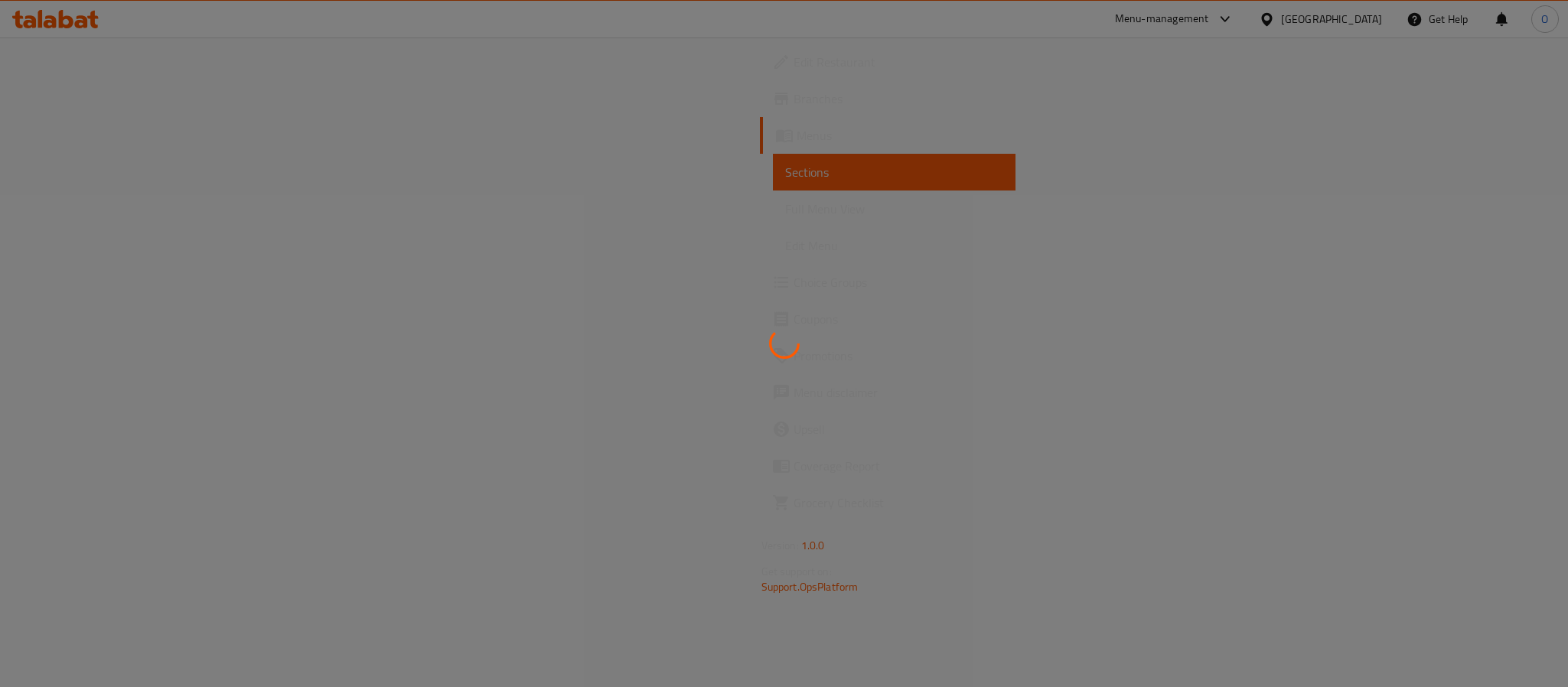
click at [860, 121] on div at bounding box center [784, 343] width 1568 height 687
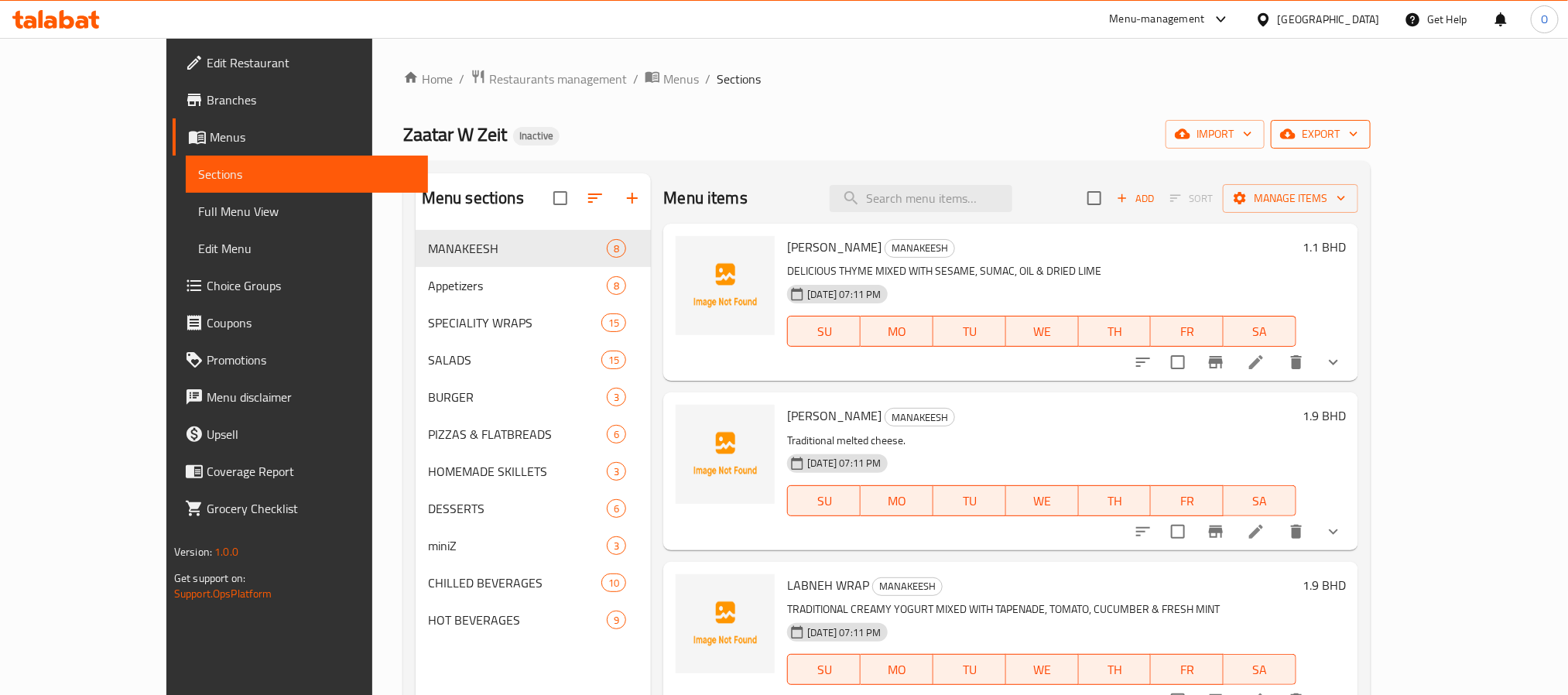
click at [1296, 141] on icon "button" at bounding box center [1288, 134] width 16 height 16
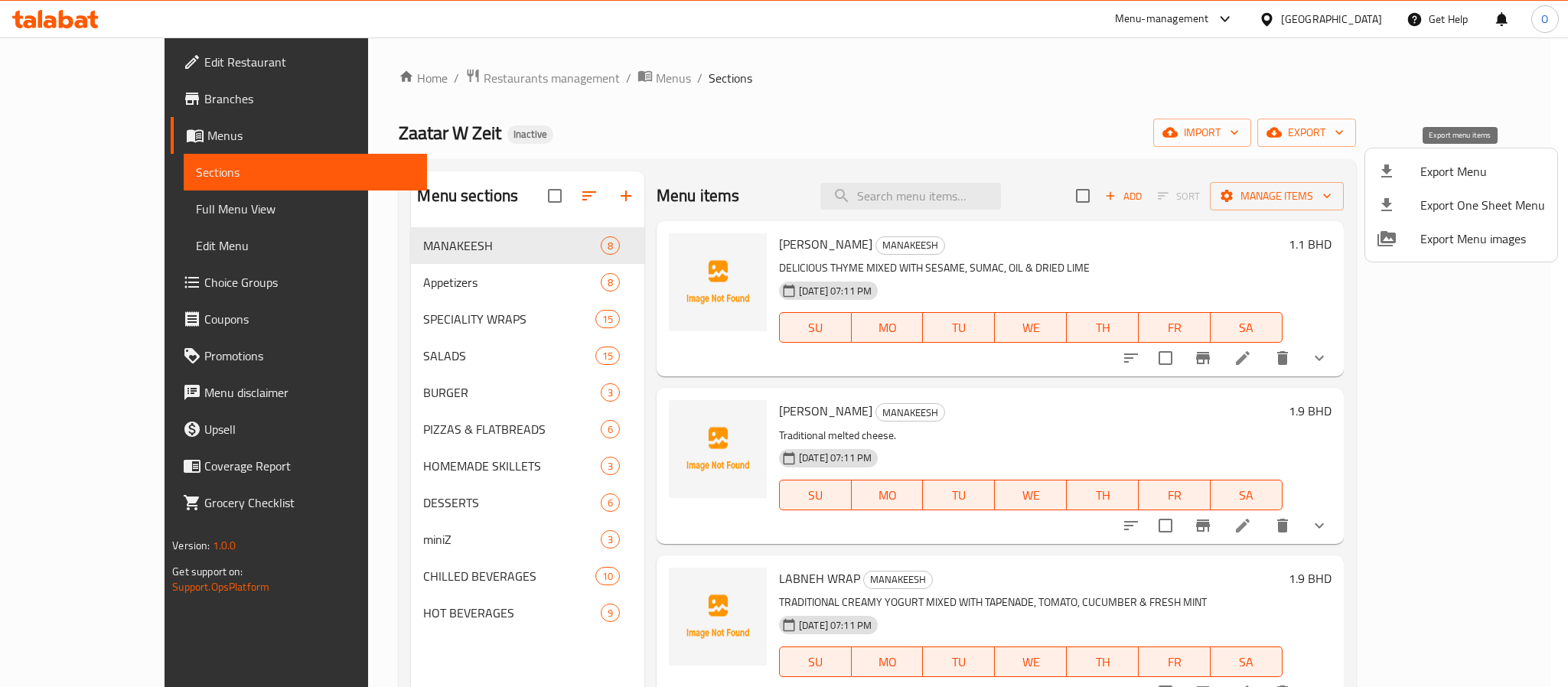
click at [1411, 168] on div at bounding box center [1399, 171] width 43 height 18
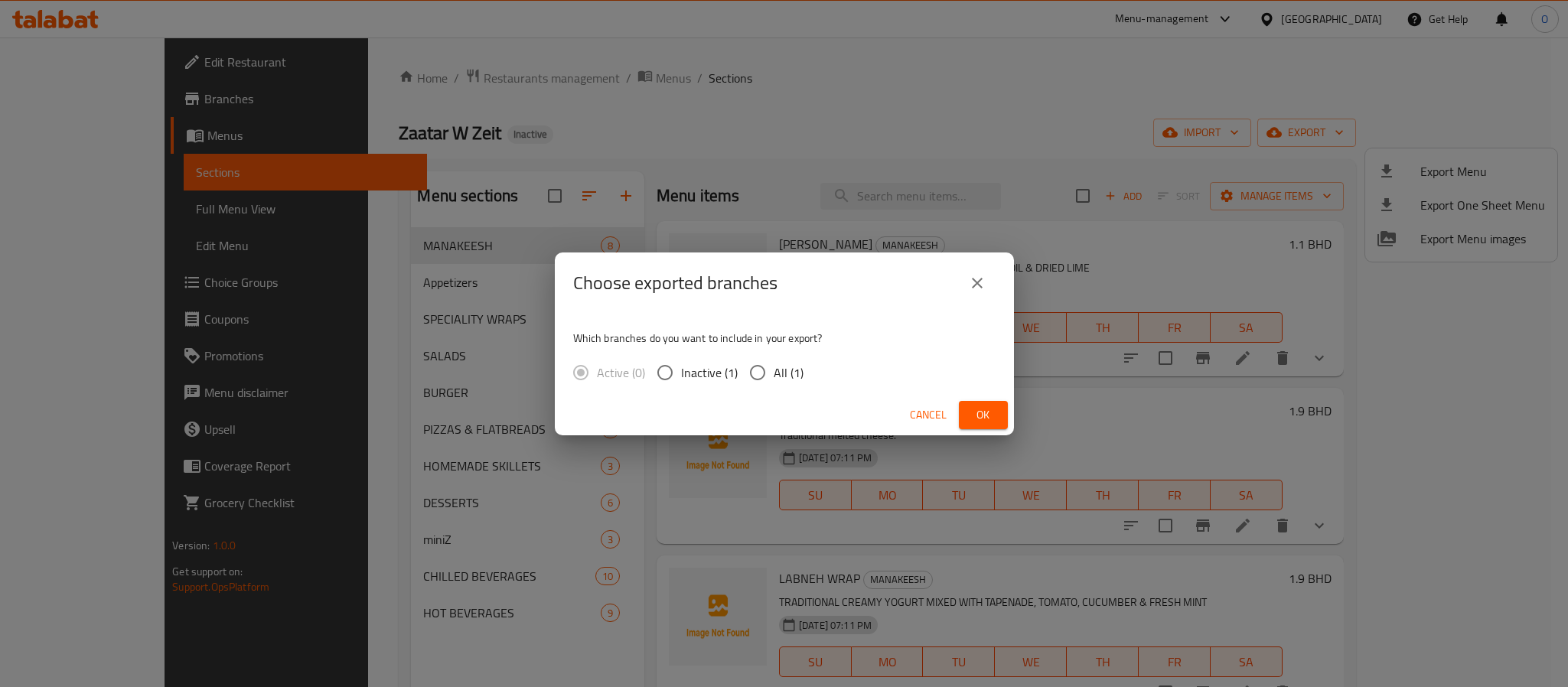
click at [976, 413] on span "Ok" at bounding box center [983, 415] width 24 height 19
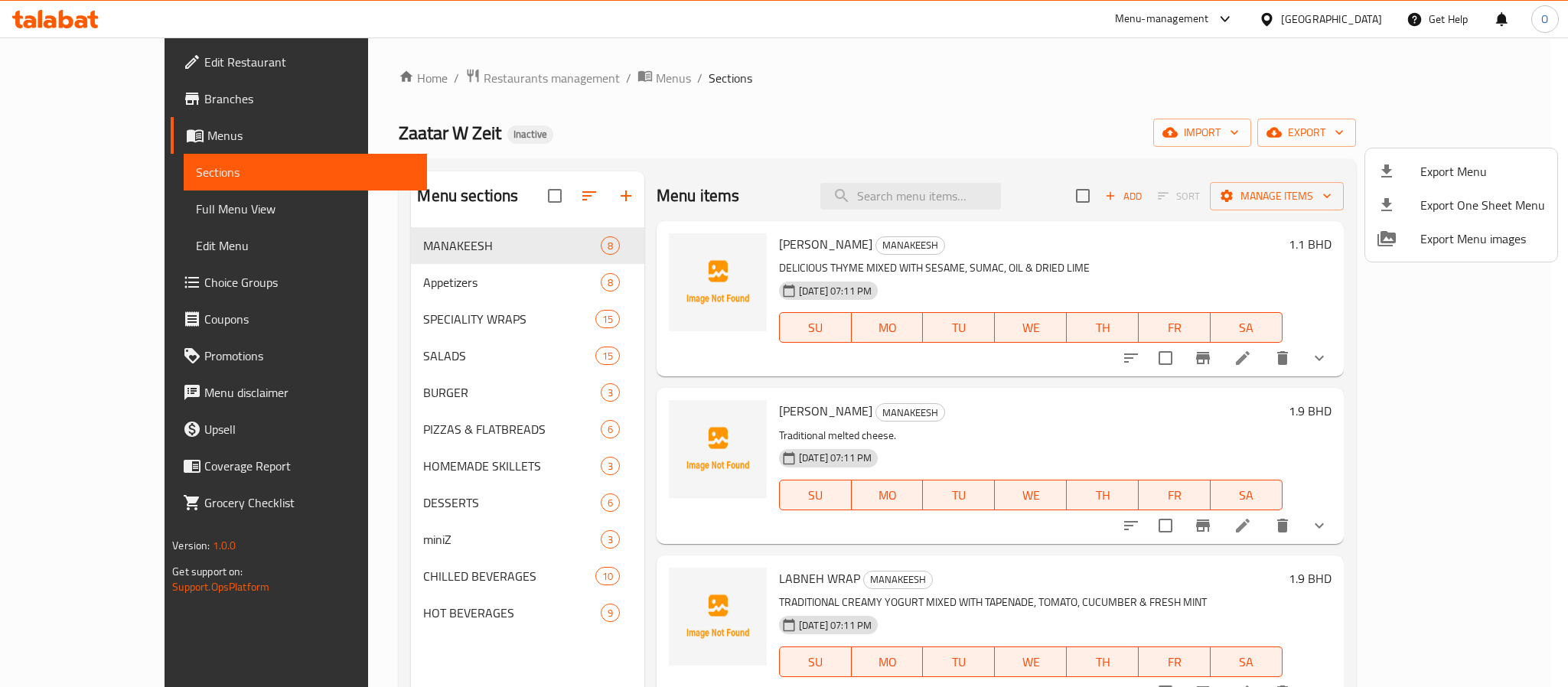
click at [885, 126] on div at bounding box center [784, 343] width 1568 height 687
